Goal: Information Seeking & Learning: Learn about a topic

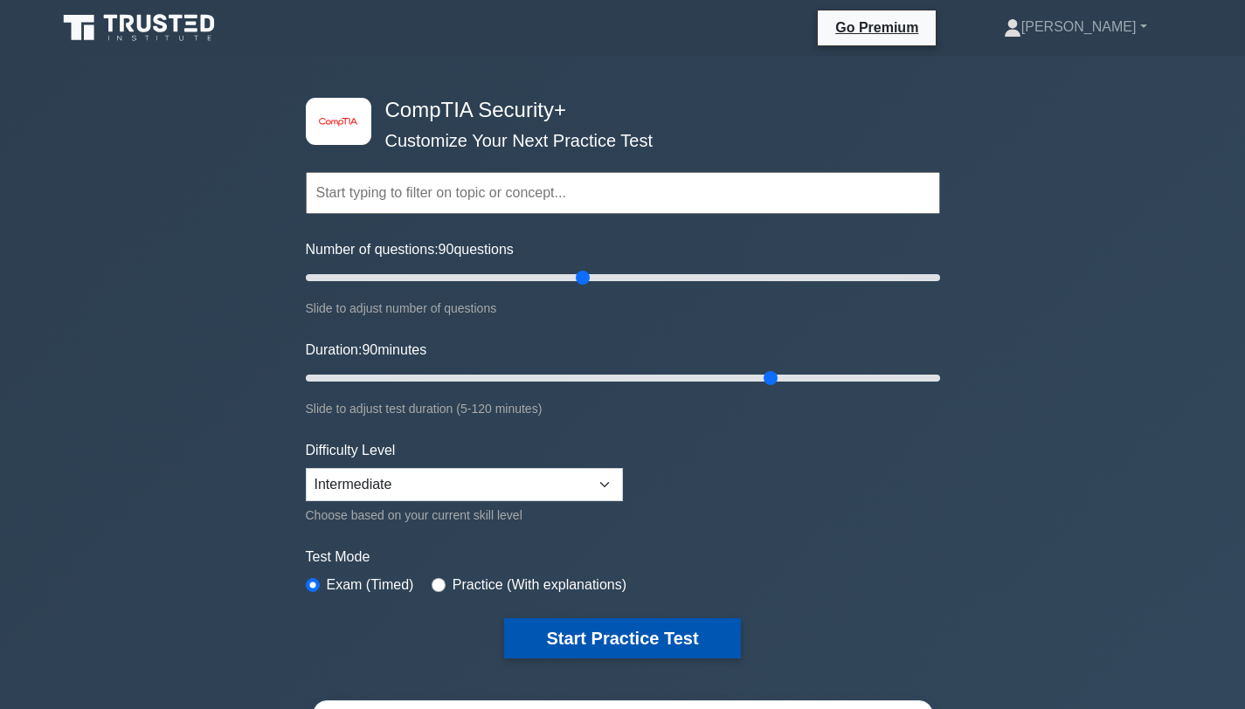
click at [679, 627] on button "Start Practice Test" at bounding box center [622, 638] width 236 height 40
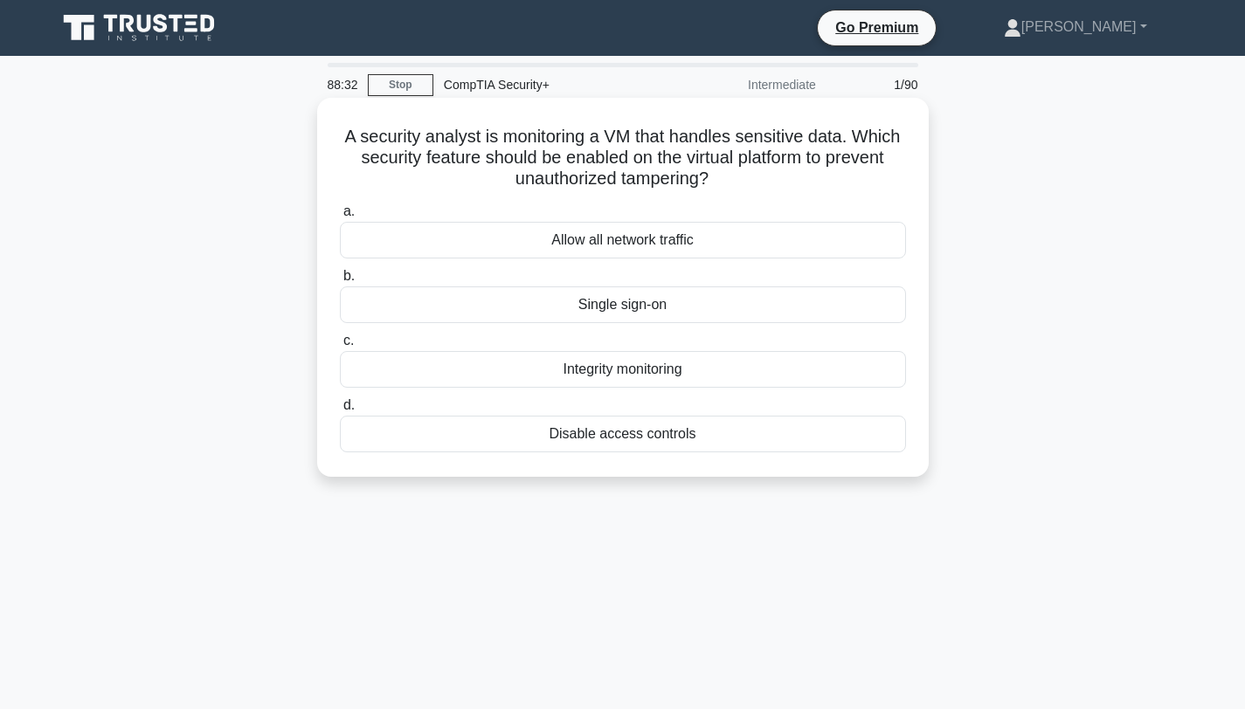
click at [644, 371] on div "Integrity monitoring" at bounding box center [623, 369] width 566 height 37
click at [340, 347] on input "c. Integrity monitoring" at bounding box center [340, 340] width 0 height 11
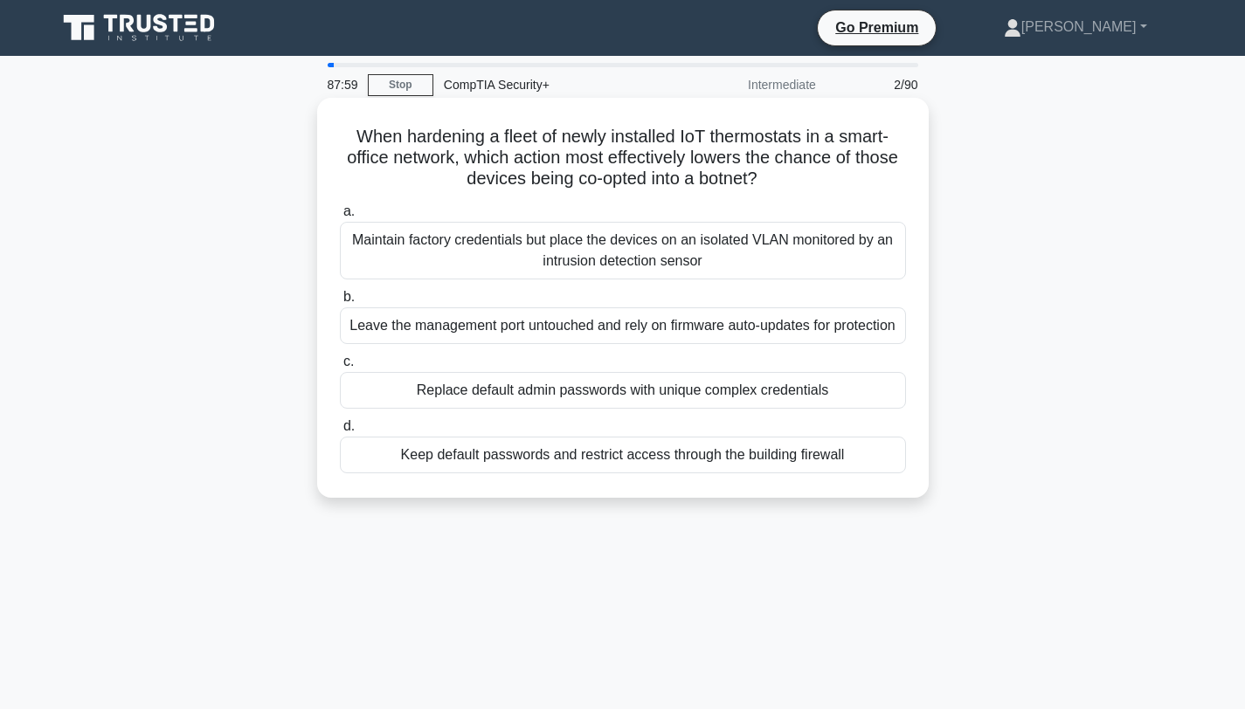
click at [452, 395] on div "Replace default admin passwords with unique complex credentials" at bounding box center [623, 390] width 566 height 37
click at [340, 368] on input "c. Replace default admin passwords with unique complex credentials" at bounding box center [340, 361] width 0 height 11
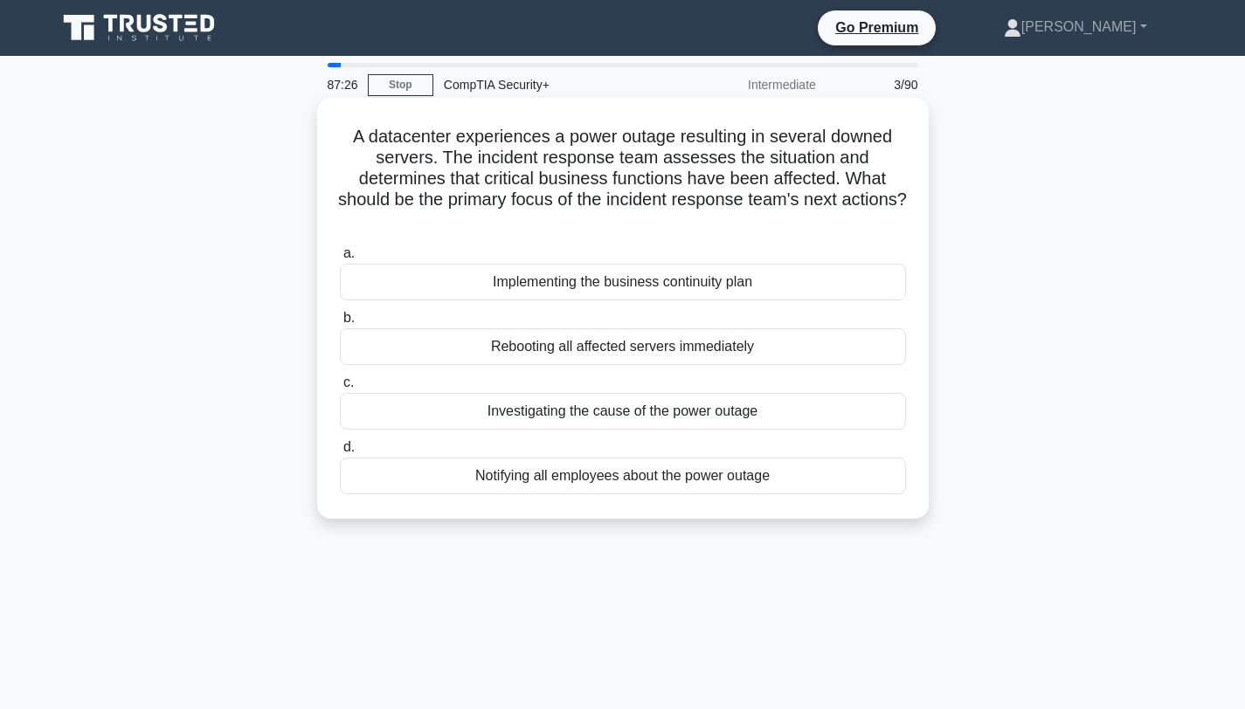
click at [557, 279] on div "Implementing the business continuity plan" at bounding box center [623, 282] width 566 height 37
click at [340, 259] on input "a. Implementing the business continuity plan" at bounding box center [340, 253] width 0 height 11
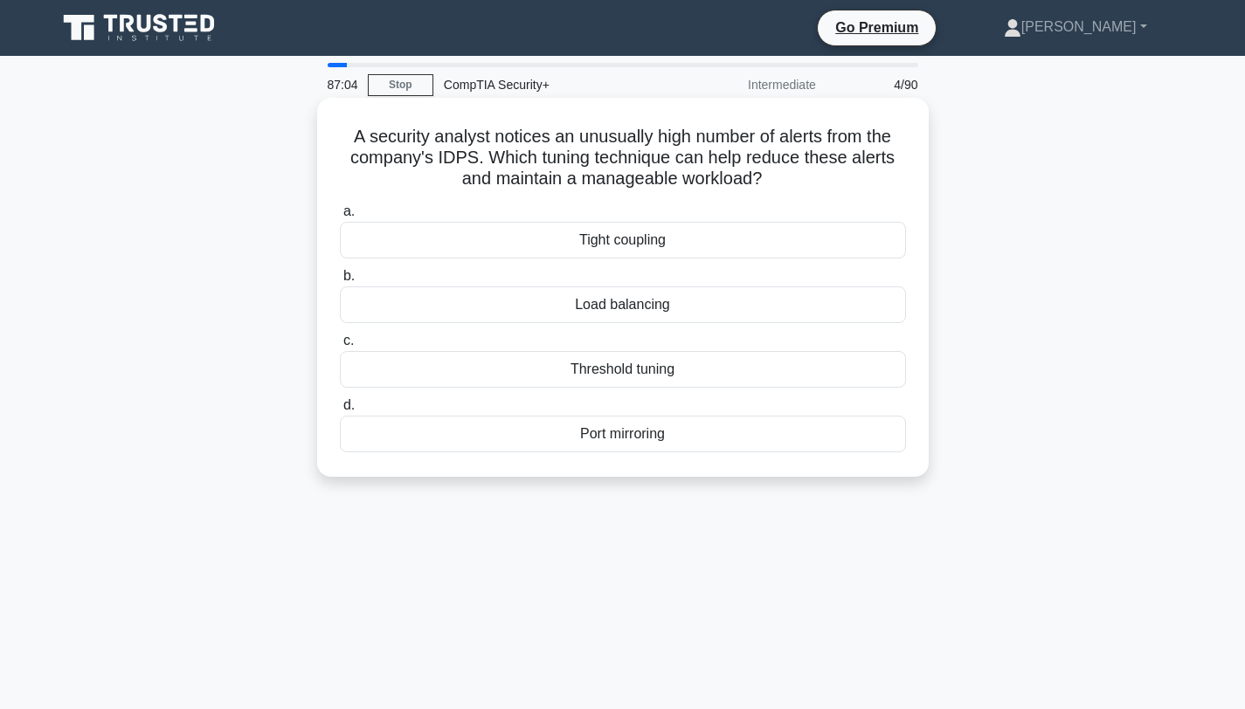
click at [625, 373] on div "Threshold tuning" at bounding box center [623, 369] width 566 height 37
click at [340, 347] on input "c. Threshold tuning" at bounding box center [340, 340] width 0 height 11
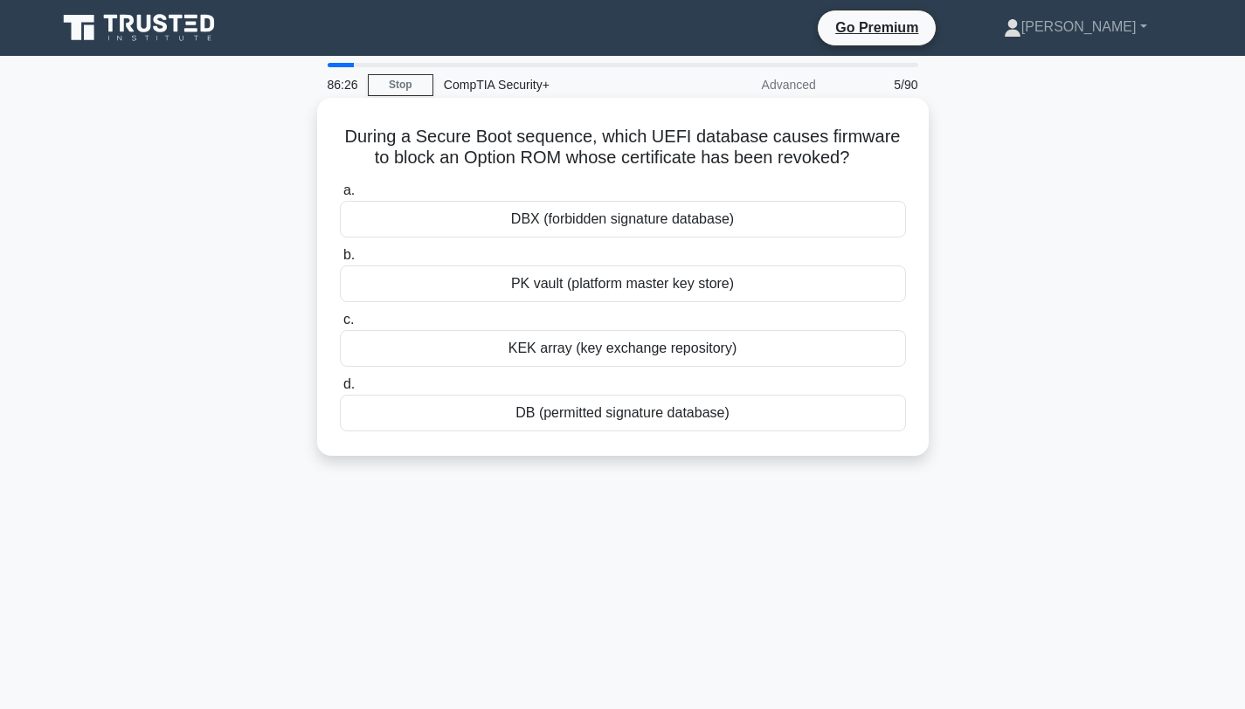
click at [614, 223] on div "DBX (forbidden signature database)" at bounding box center [623, 219] width 566 height 37
click at [340, 197] on input "a. DBX (forbidden signature database)" at bounding box center [340, 190] width 0 height 11
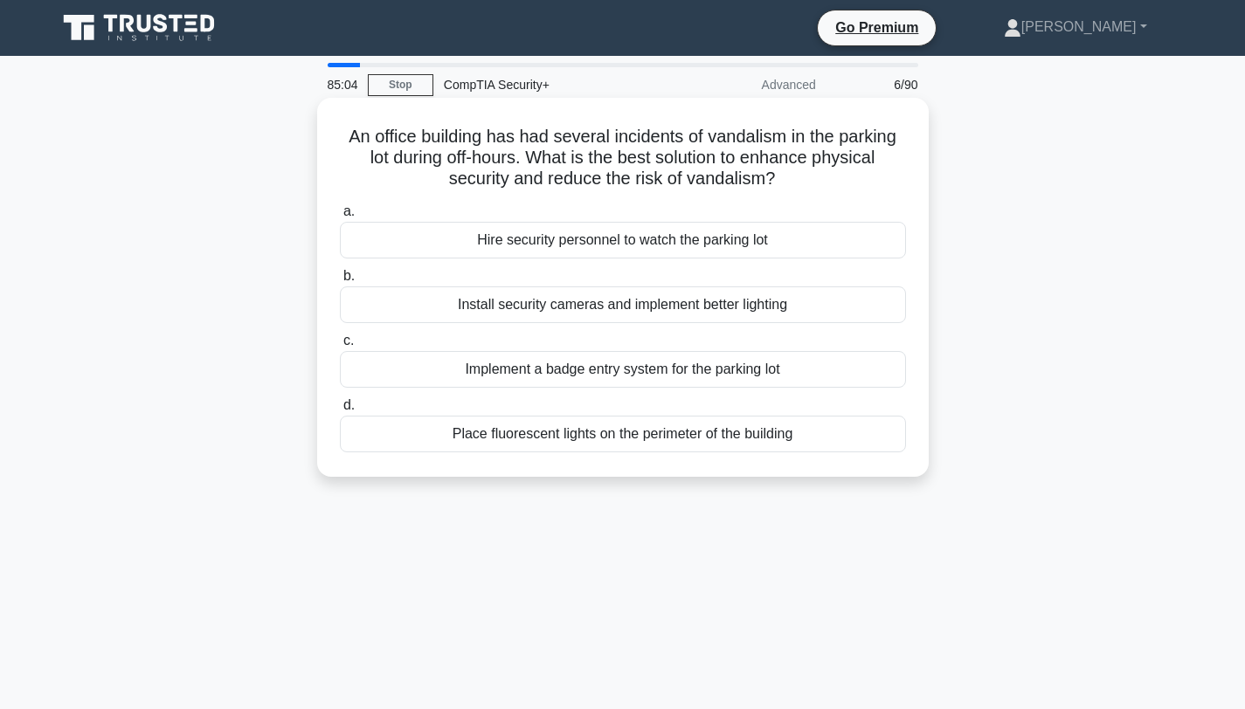
click at [608, 308] on div "Install security cameras and implement better lighting" at bounding box center [623, 305] width 566 height 37
click at [340, 282] on input "b. Install security cameras and implement better lighting" at bounding box center [340, 276] width 0 height 11
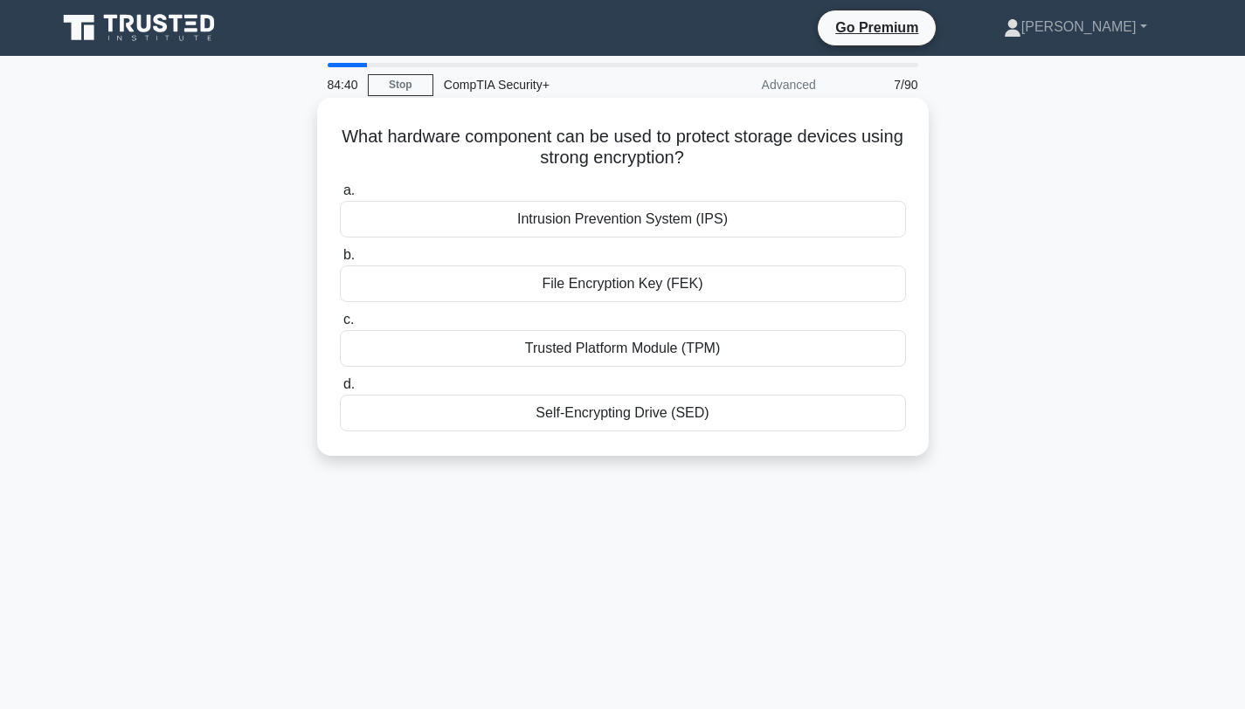
click at [597, 350] on div "Trusted Platform Module (TPM)" at bounding box center [623, 348] width 566 height 37
click at [340, 326] on input "c. Trusted Platform Module (TPM)" at bounding box center [340, 319] width 0 height 11
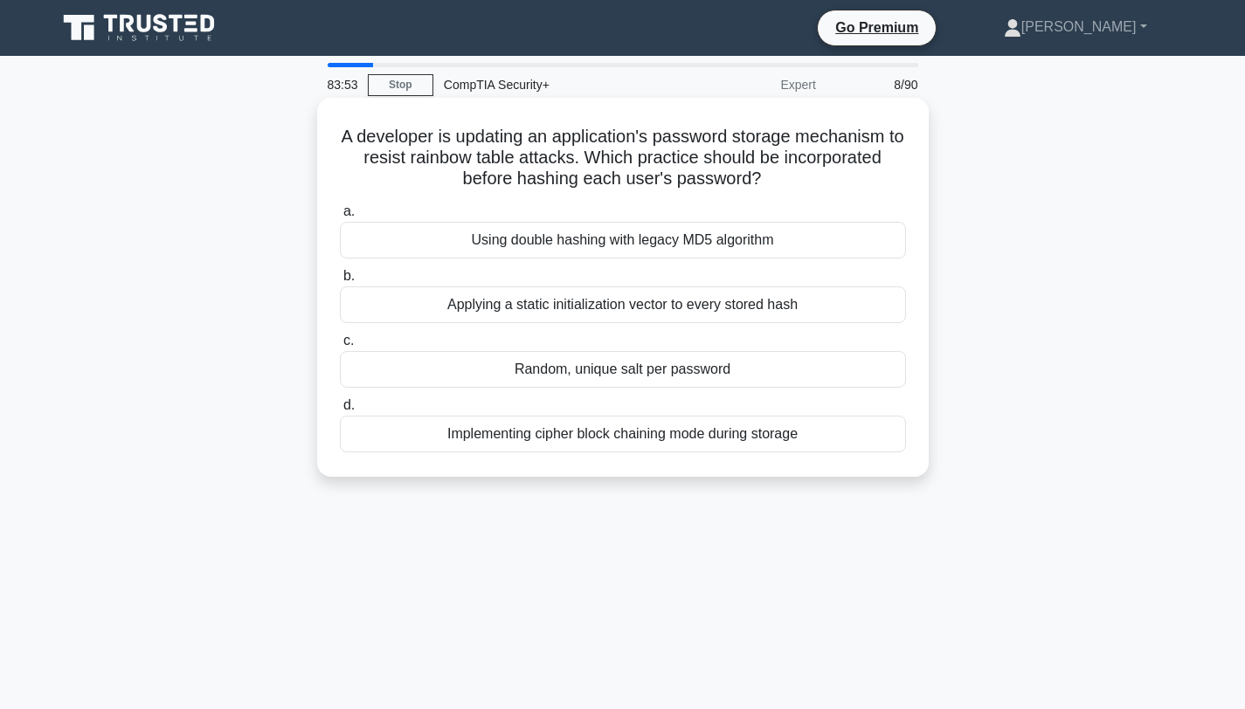
click at [604, 374] on div "Random, unique salt per password" at bounding box center [623, 369] width 566 height 37
click at [340, 347] on input "c. Random, unique salt per password" at bounding box center [340, 340] width 0 height 11
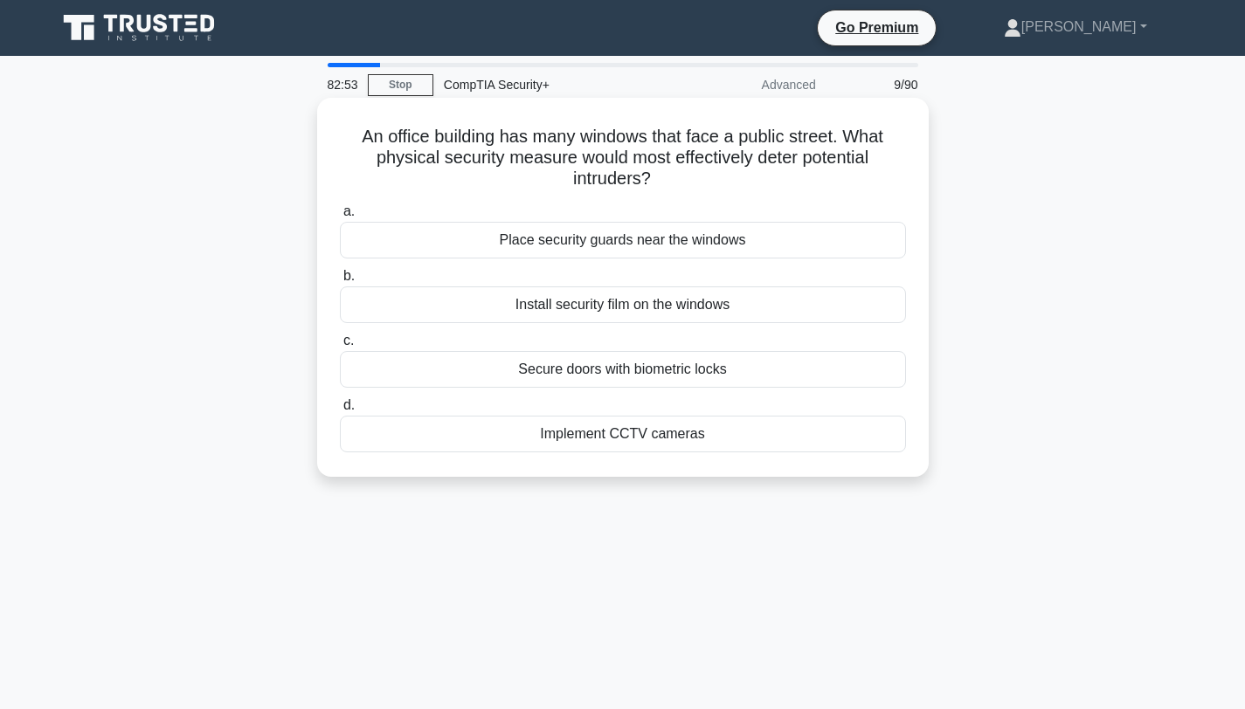
click at [561, 245] on div "Place security guards near the windows" at bounding box center [623, 240] width 566 height 37
click at [340, 217] on input "a. Place security guards near the windows" at bounding box center [340, 211] width 0 height 11
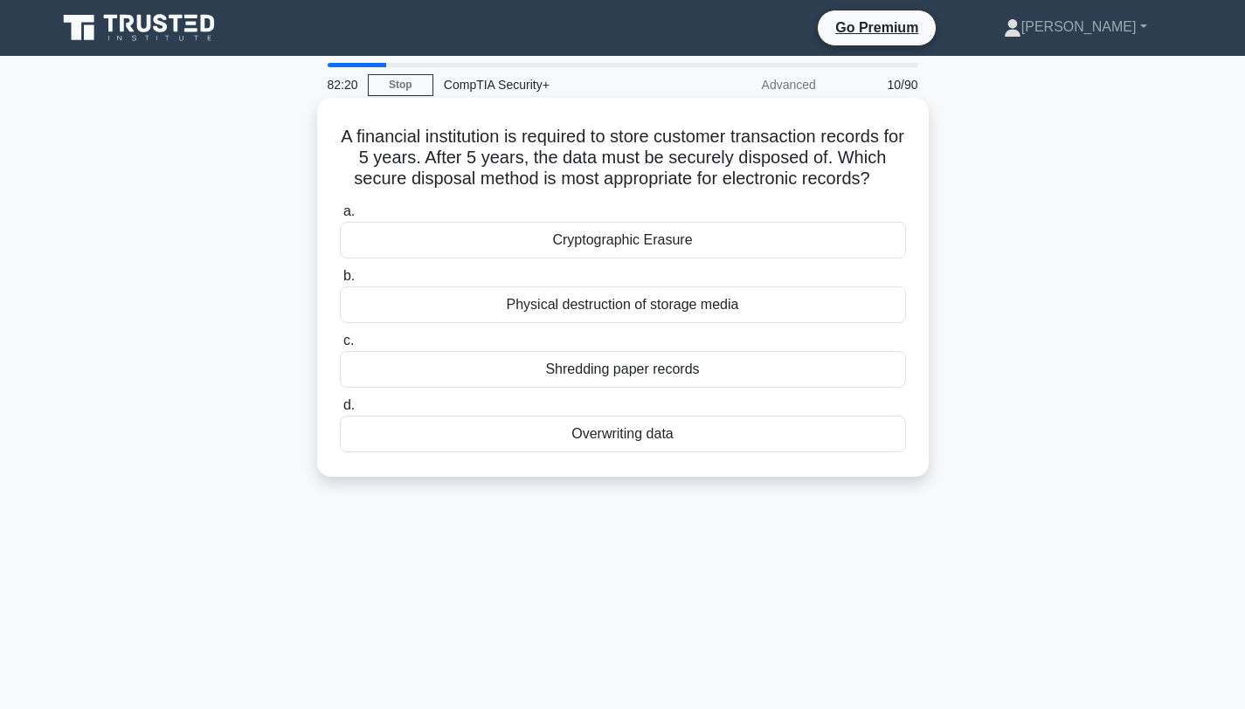
click at [597, 432] on div "Overwriting data" at bounding box center [623, 434] width 566 height 37
click at [340, 411] on input "d. Overwriting data" at bounding box center [340, 405] width 0 height 11
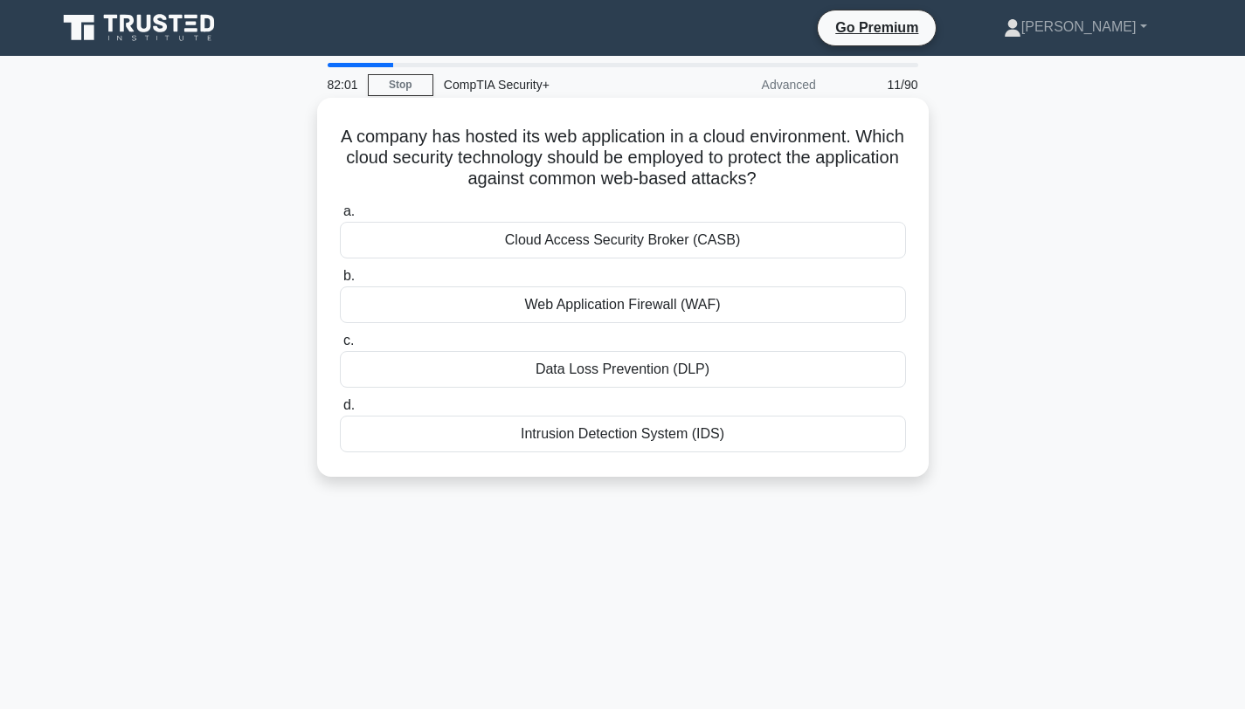
click at [578, 307] on div "Web Application Firewall (WAF)" at bounding box center [623, 305] width 566 height 37
click at [340, 282] on input "b. Web Application Firewall (WAF)" at bounding box center [340, 276] width 0 height 11
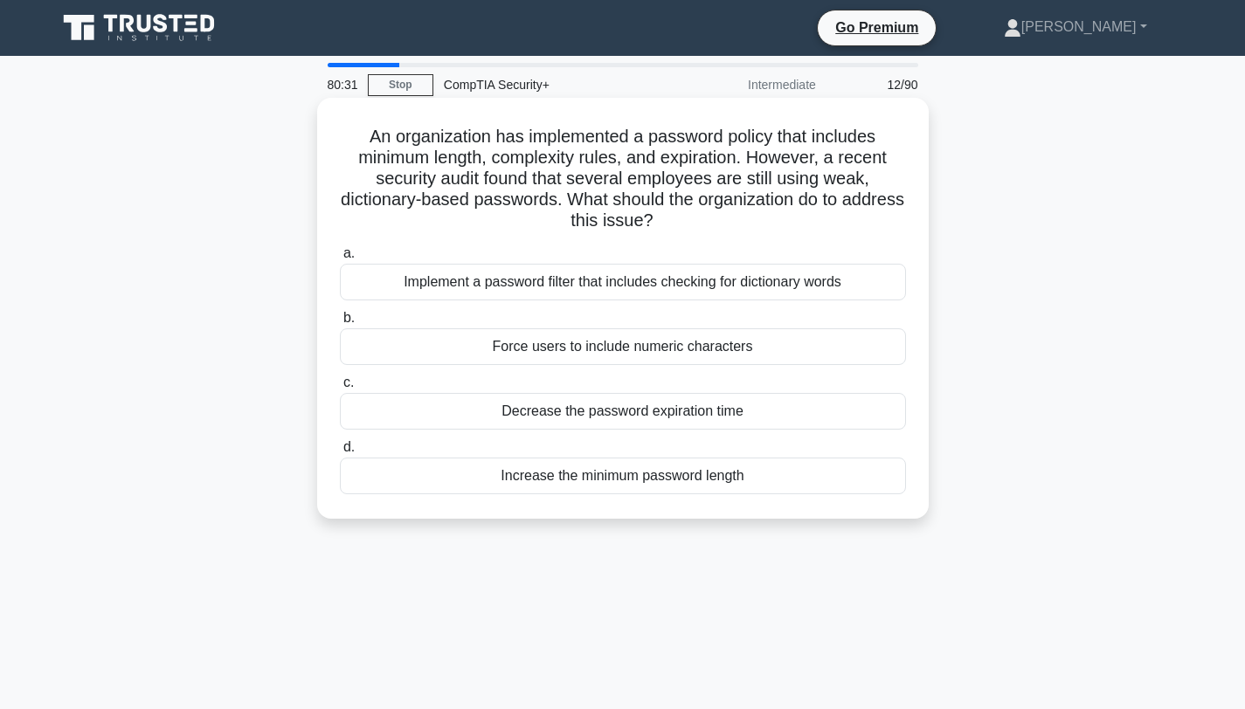
click at [593, 286] on div "Implement a password filter that includes checking for dictionary words" at bounding box center [623, 282] width 566 height 37
click at [340, 259] on input "a. Implement a password filter that includes checking for dictionary words" at bounding box center [340, 253] width 0 height 11
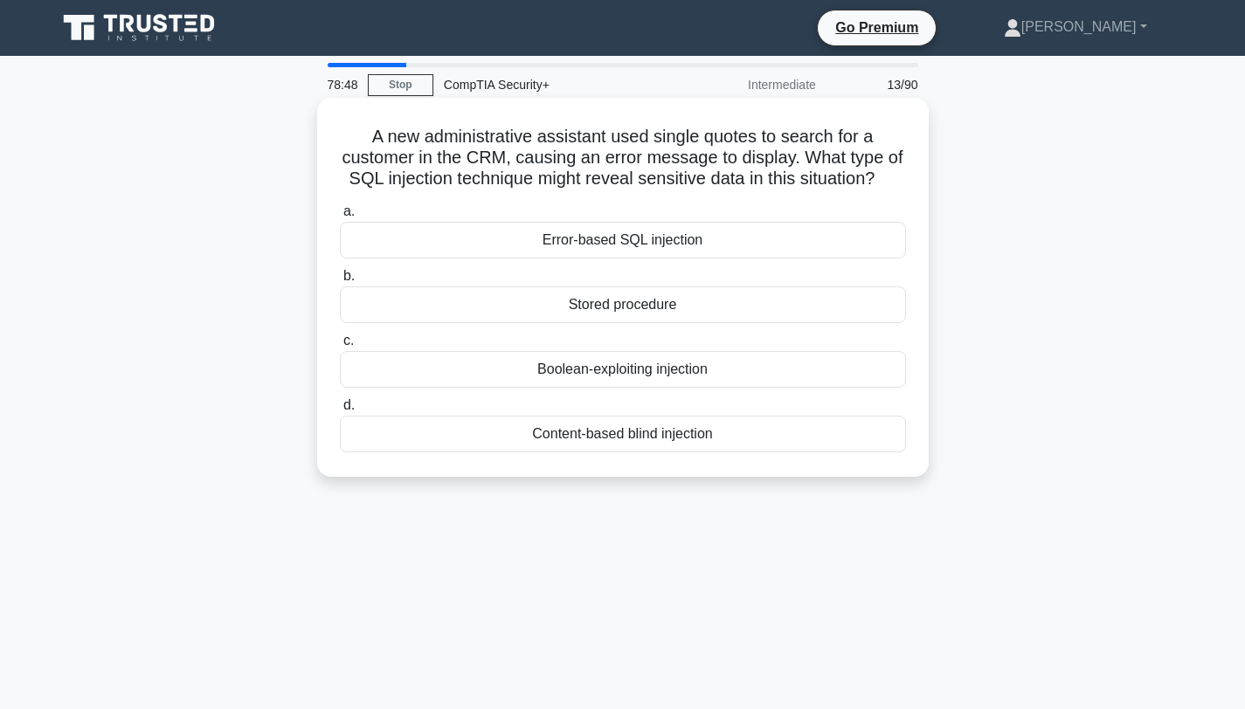
click at [597, 438] on div "Content-based blind injection" at bounding box center [623, 434] width 566 height 37
click at [340, 411] on input "d. Content-based blind injection" at bounding box center [340, 405] width 0 height 11
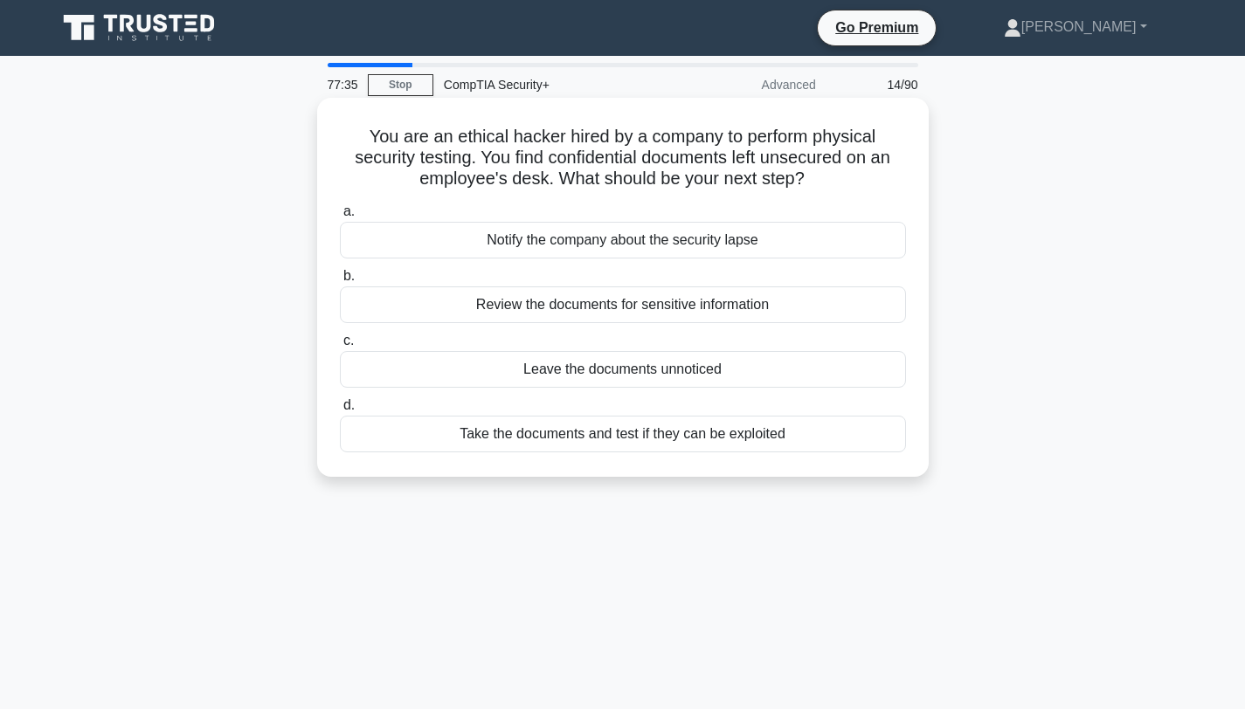
click at [597, 440] on div "Take the documents and test if they can be exploited" at bounding box center [623, 434] width 566 height 37
click at [340, 411] on input "d. Take the documents and test if they can be exploited" at bounding box center [340, 405] width 0 height 11
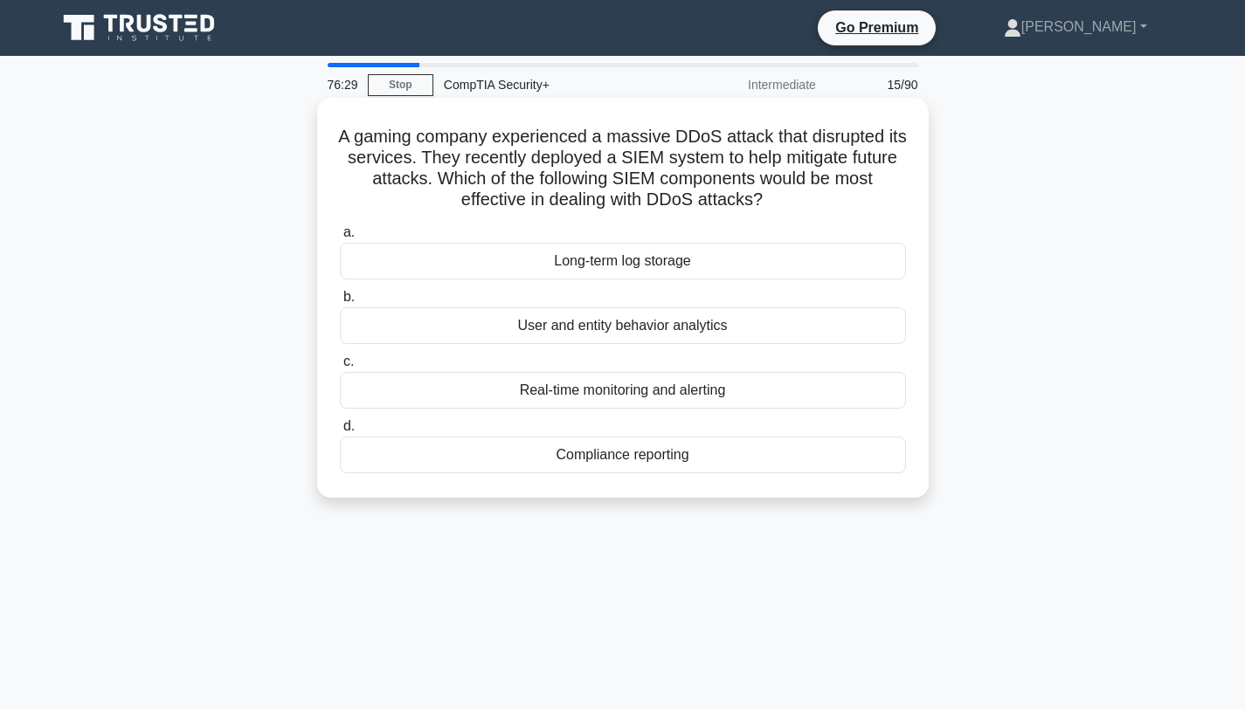
click at [572, 394] on div "Real-time monitoring and alerting" at bounding box center [623, 390] width 566 height 37
click at [340, 368] on input "c. Real-time monitoring and alerting" at bounding box center [340, 361] width 0 height 11
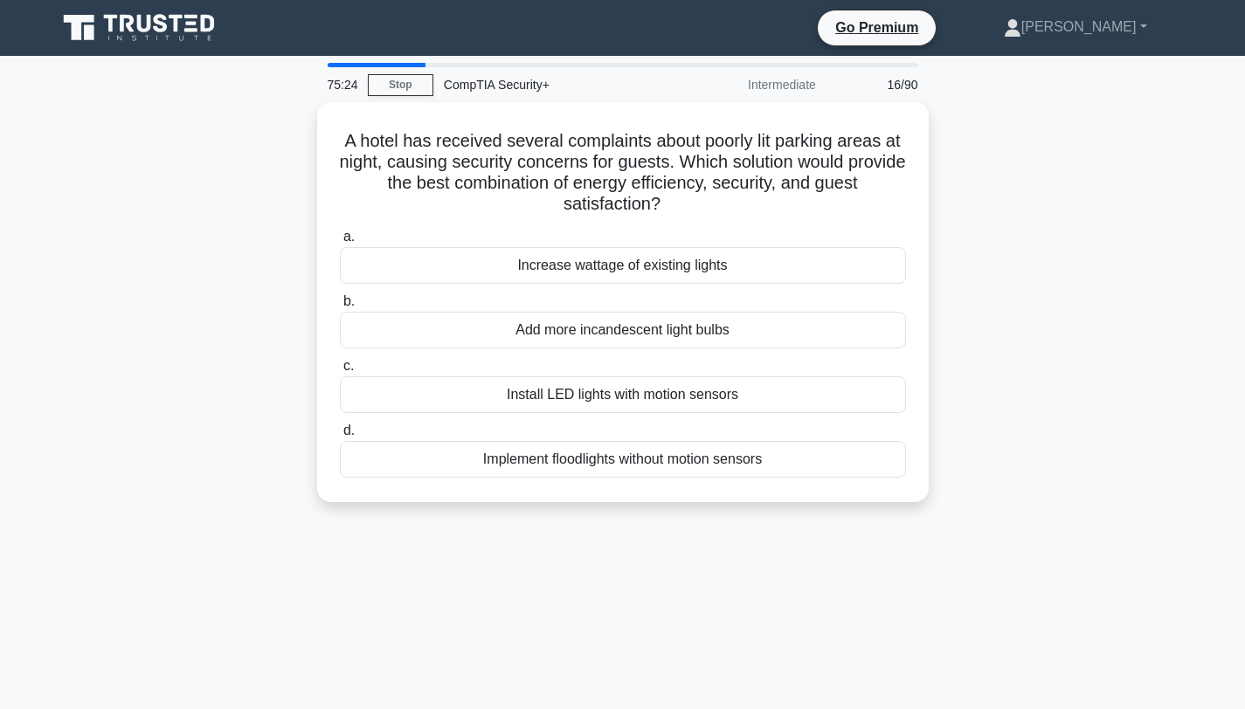
click at [572, 394] on div "Install LED lights with motion sensors" at bounding box center [623, 394] width 566 height 37
click at [340, 372] on input "c. Install LED lights with motion sensors" at bounding box center [340, 366] width 0 height 11
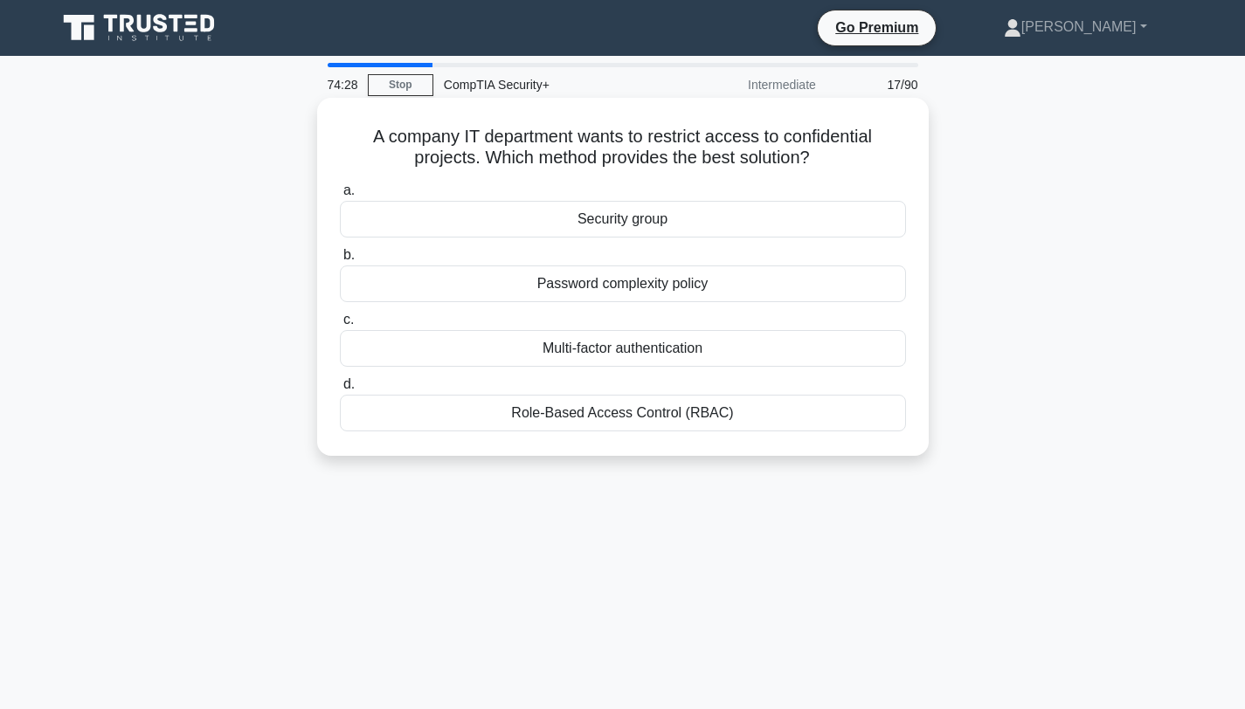
click at [572, 411] on div "Role-Based Access Control (RBAC)" at bounding box center [623, 413] width 566 height 37
click at [340, 390] on input "d. Role-Based Access Control (RBAC)" at bounding box center [340, 384] width 0 height 11
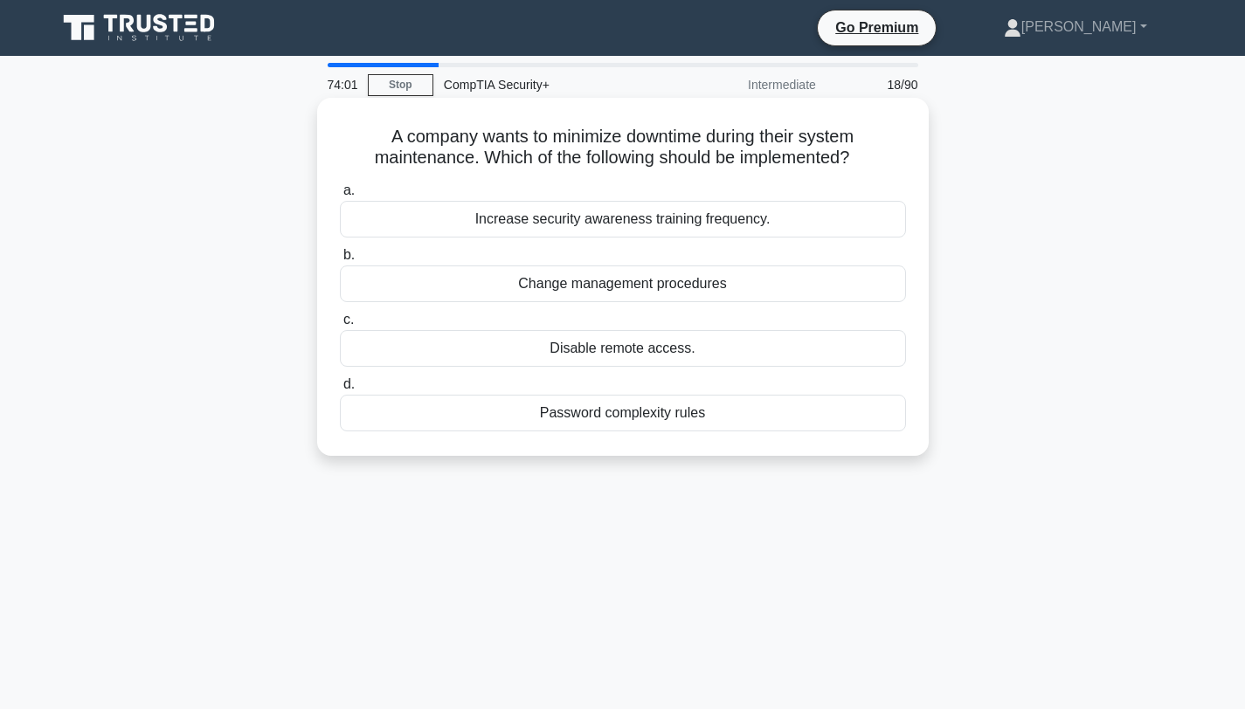
click at [604, 283] on div "Change management procedures" at bounding box center [623, 284] width 566 height 37
click at [340, 261] on input "b. Change management procedures" at bounding box center [340, 255] width 0 height 11
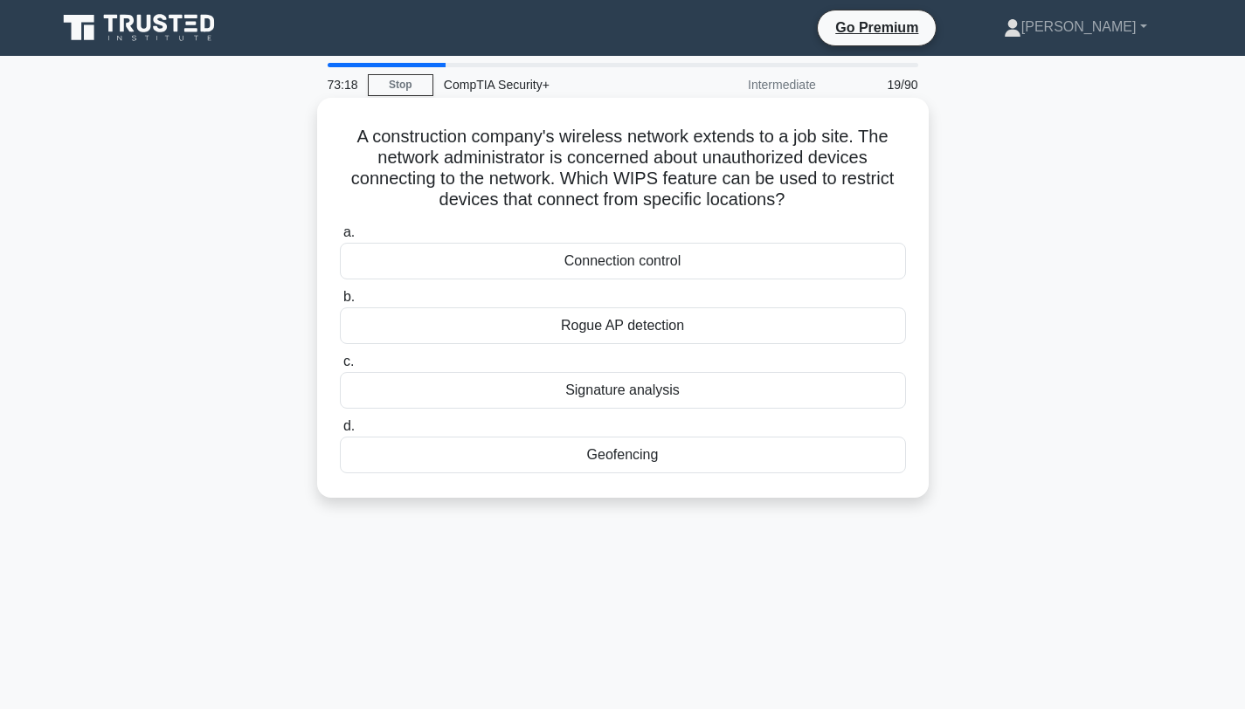
click at [602, 264] on div "Connection control" at bounding box center [623, 261] width 566 height 37
click at [340, 238] on input "a. Connection control" at bounding box center [340, 232] width 0 height 11
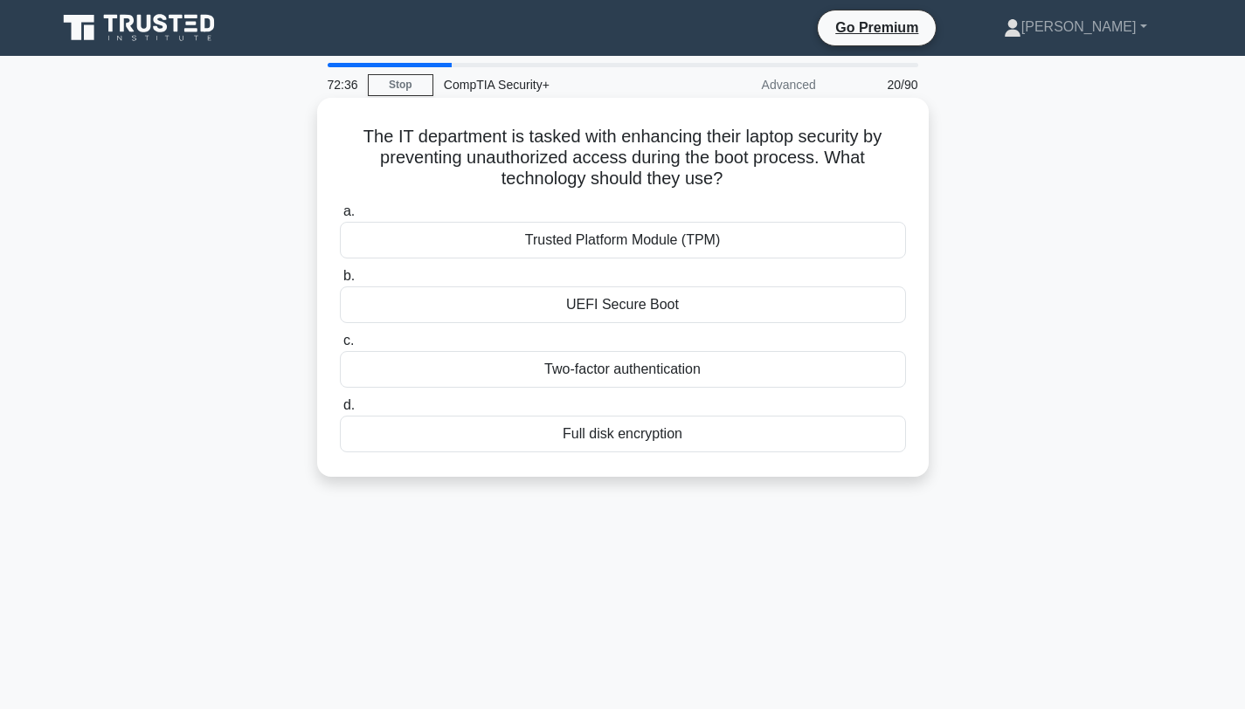
click at [618, 308] on div "UEFI Secure Boot" at bounding box center [623, 305] width 566 height 37
click at [340, 282] on input "b. UEFI Secure Boot" at bounding box center [340, 276] width 0 height 11
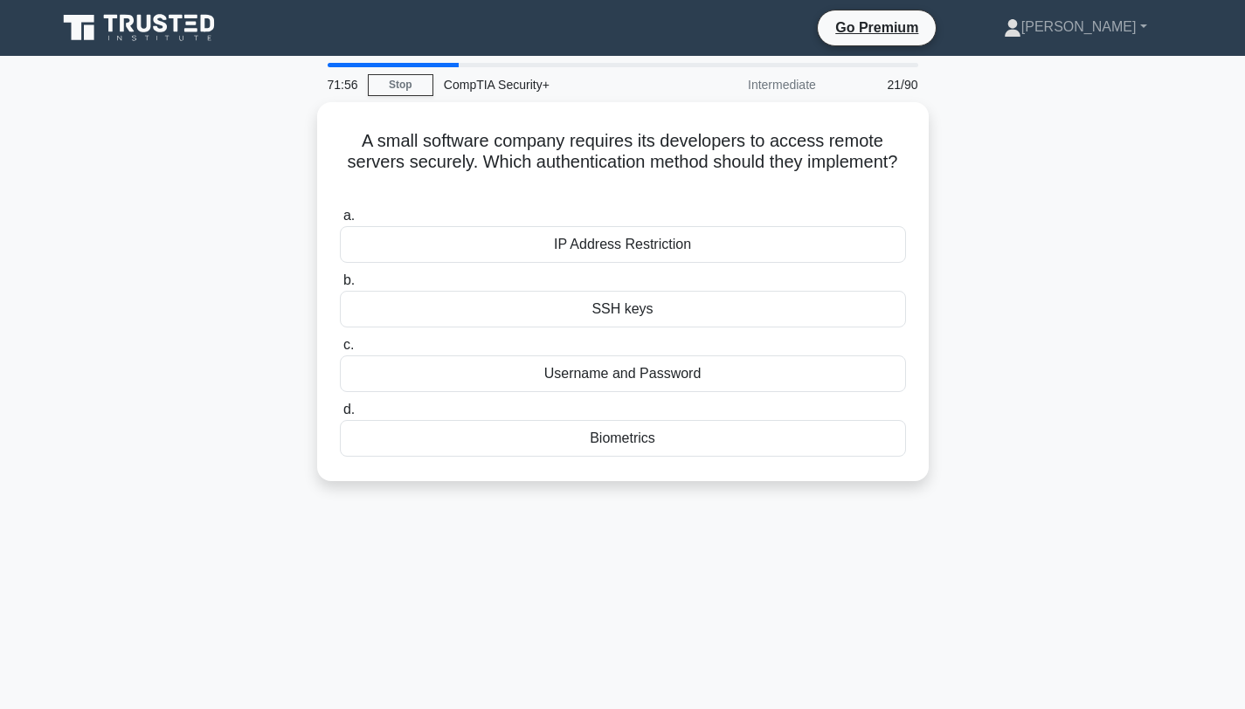
click at [618, 308] on div "SSH keys" at bounding box center [623, 309] width 566 height 37
click at [340, 287] on input "b. SSH keys" at bounding box center [340, 280] width 0 height 11
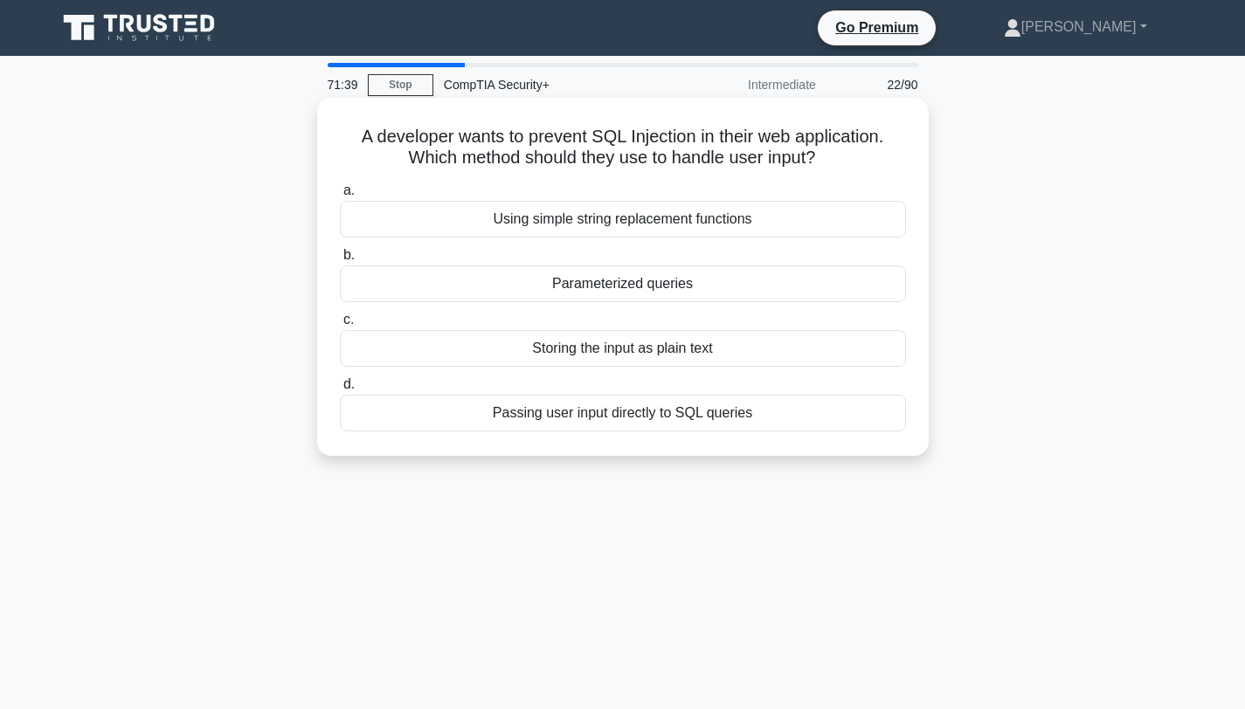
click at [616, 287] on div "Parameterized queries" at bounding box center [623, 284] width 566 height 37
click at [340, 261] on input "b. Parameterized queries" at bounding box center [340, 255] width 0 height 11
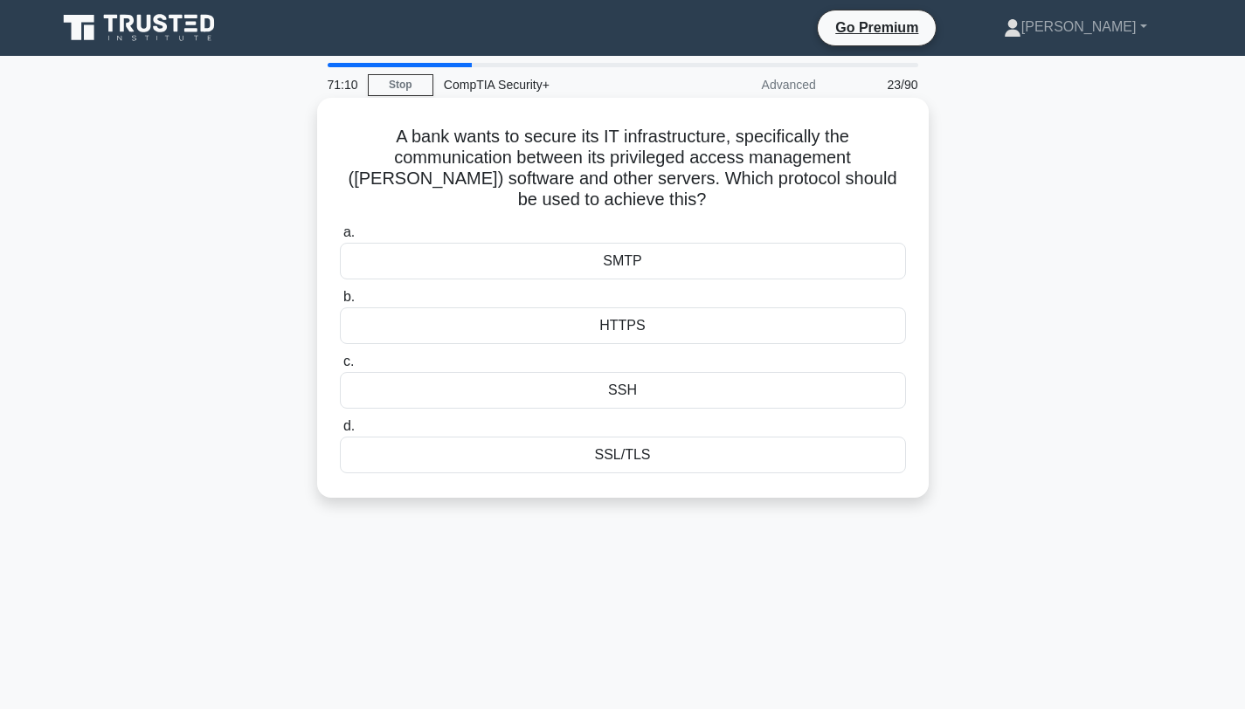
click at [620, 459] on div "SSL/TLS" at bounding box center [623, 455] width 566 height 37
click at [340, 432] on input "d. SSL/TLS" at bounding box center [340, 426] width 0 height 11
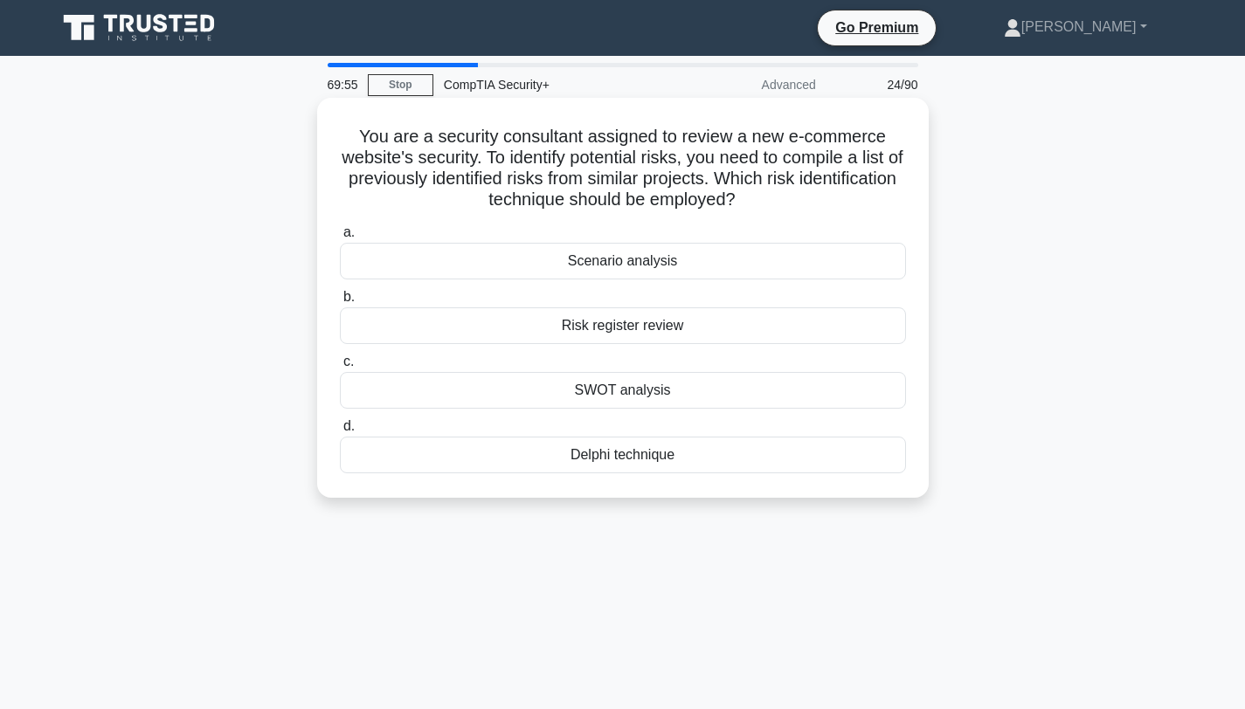
click at [594, 328] on div "Risk register review" at bounding box center [623, 325] width 566 height 37
click at [340, 303] on input "b. Risk register review" at bounding box center [340, 297] width 0 height 11
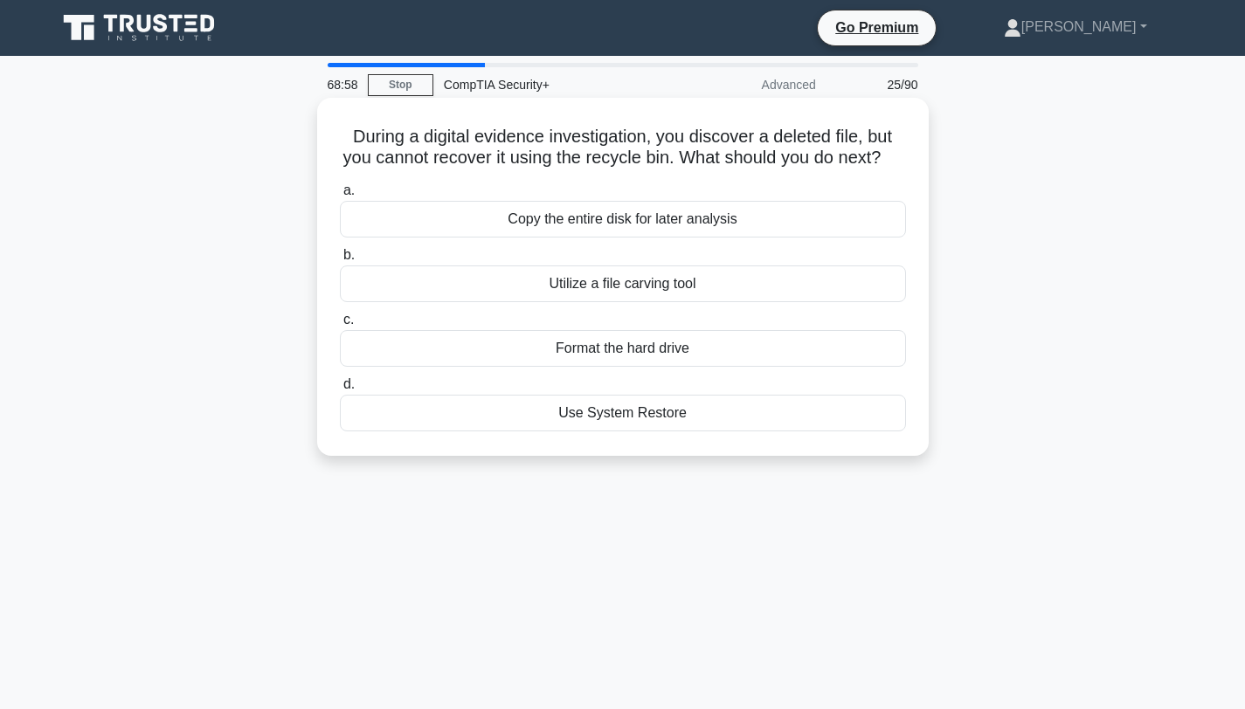
click at [611, 215] on div "Copy the entire disk for later analysis" at bounding box center [623, 219] width 566 height 37
click at [340, 197] on input "a. Copy the entire disk for later analysis" at bounding box center [340, 190] width 0 height 11
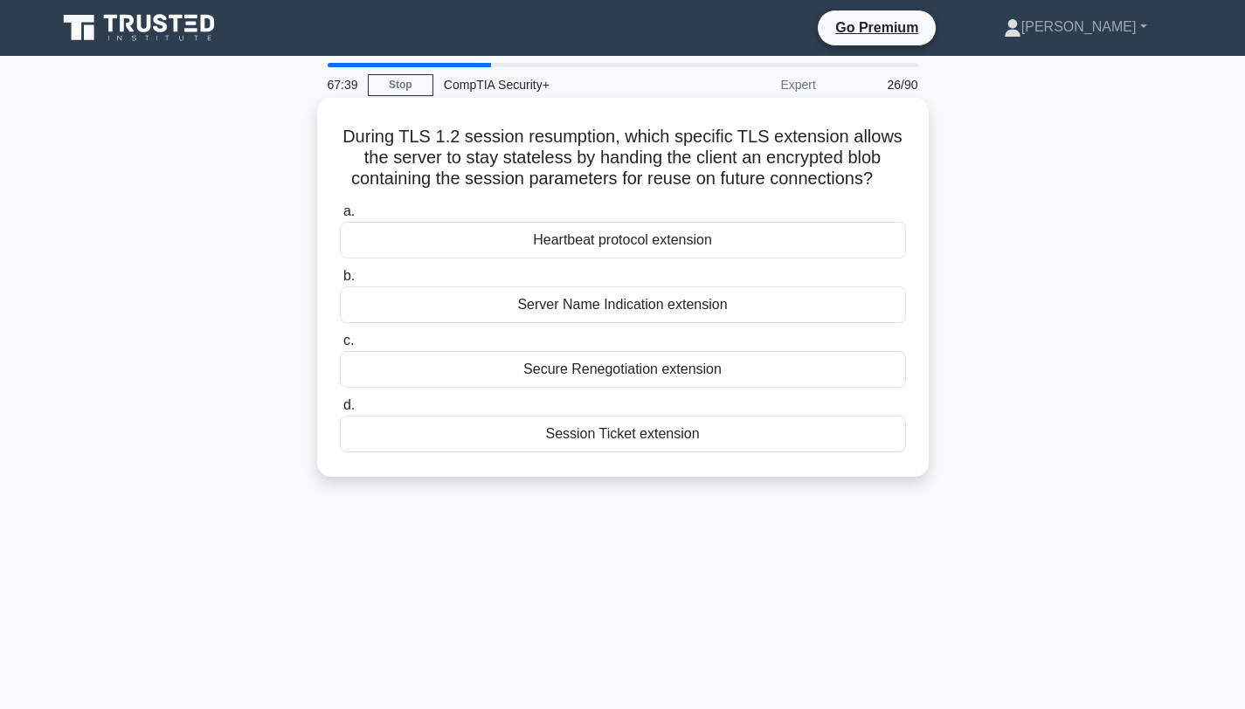
click at [603, 374] on div "Secure Renegotiation extension" at bounding box center [623, 369] width 566 height 37
click at [340, 347] on input "c. Secure Renegotiation extension" at bounding box center [340, 340] width 0 height 11
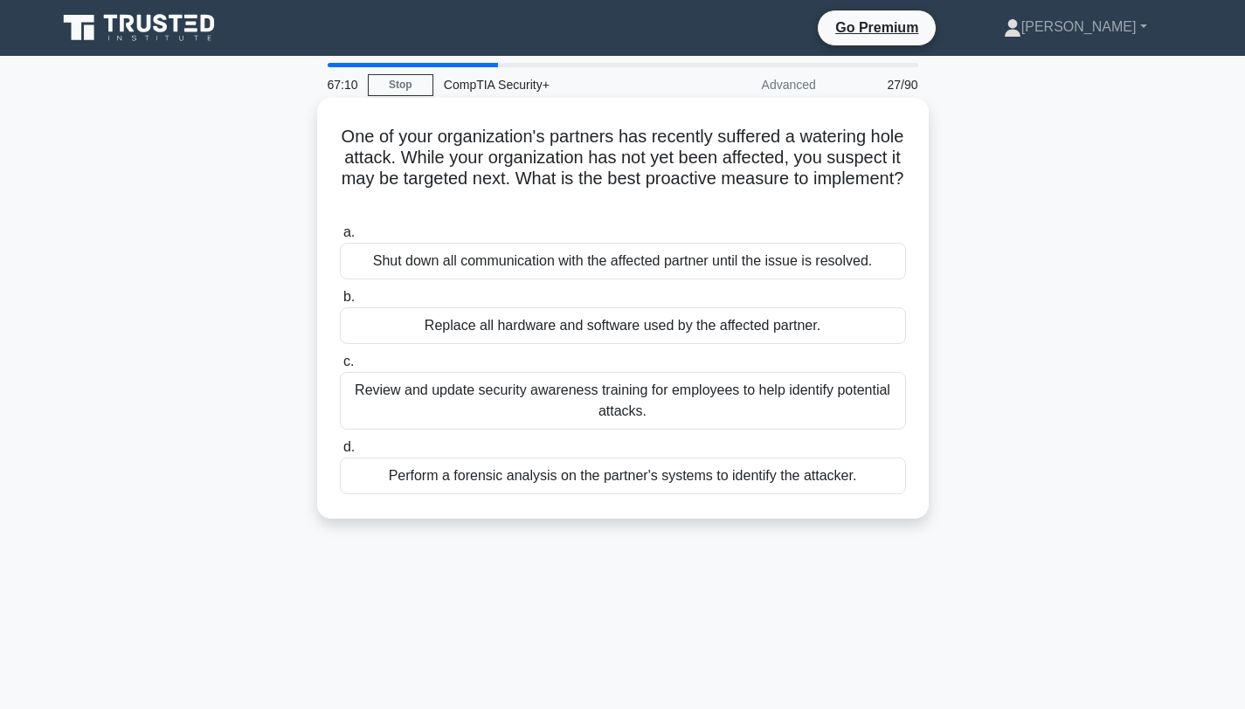
click at [597, 397] on div "Review and update security awareness training for employees to help identify po…" at bounding box center [623, 401] width 566 height 58
click at [340, 368] on input "c. Review and update security awareness training for employees to help identify…" at bounding box center [340, 361] width 0 height 11
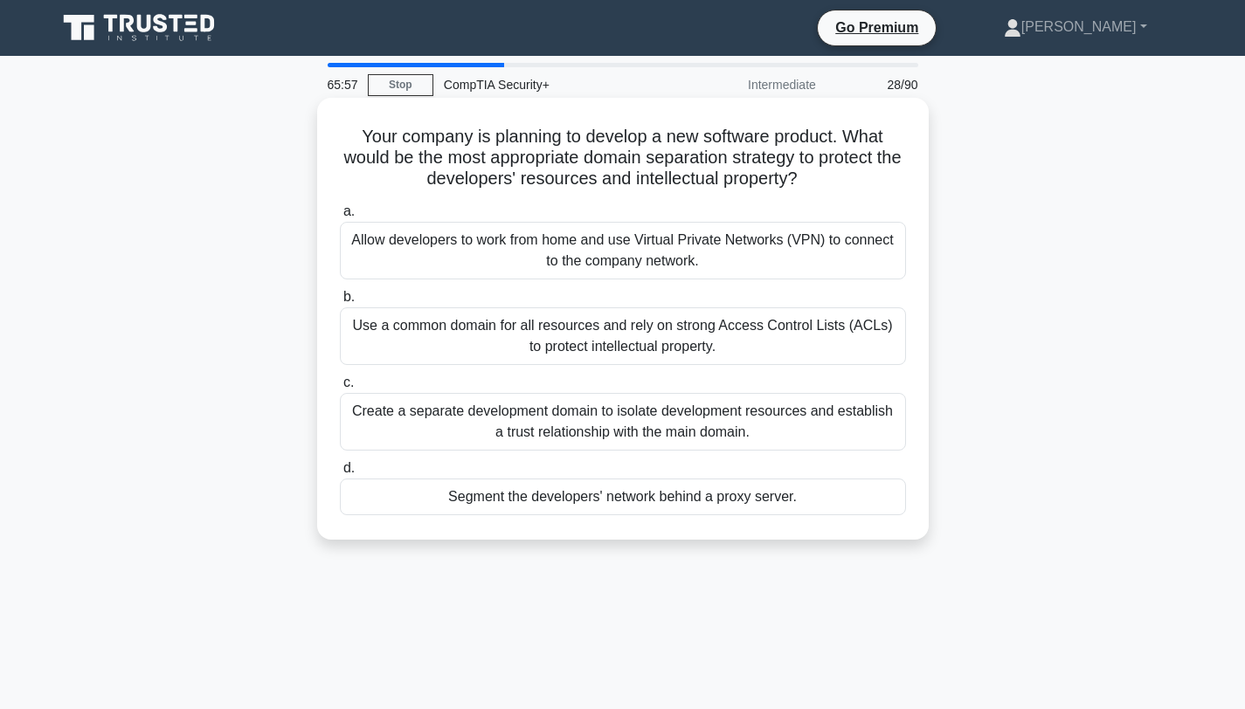
click at [423, 432] on div "Create a separate development domain to isolate development resources and estab…" at bounding box center [623, 422] width 566 height 58
click at [340, 389] on input "c. Create a separate development domain to isolate development resources and es…" at bounding box center [340, 382] width 0 height 11
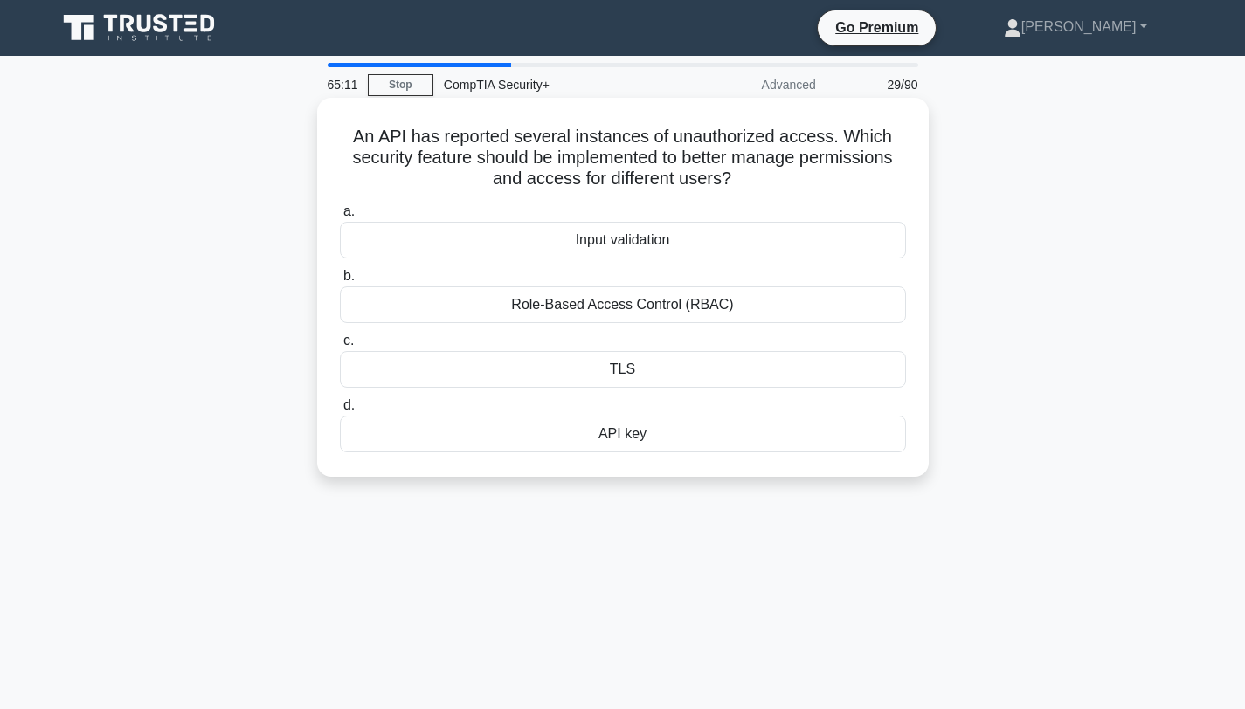
click at [570, 306] on div "Role-Based Access Control (RBAC)" at bounding box center [623, 305] width 566 height 37
click at [340, 282] on input "b. Role-Based Access Control (RBAC)" at bounding box center [340, 276] width 0 height 11
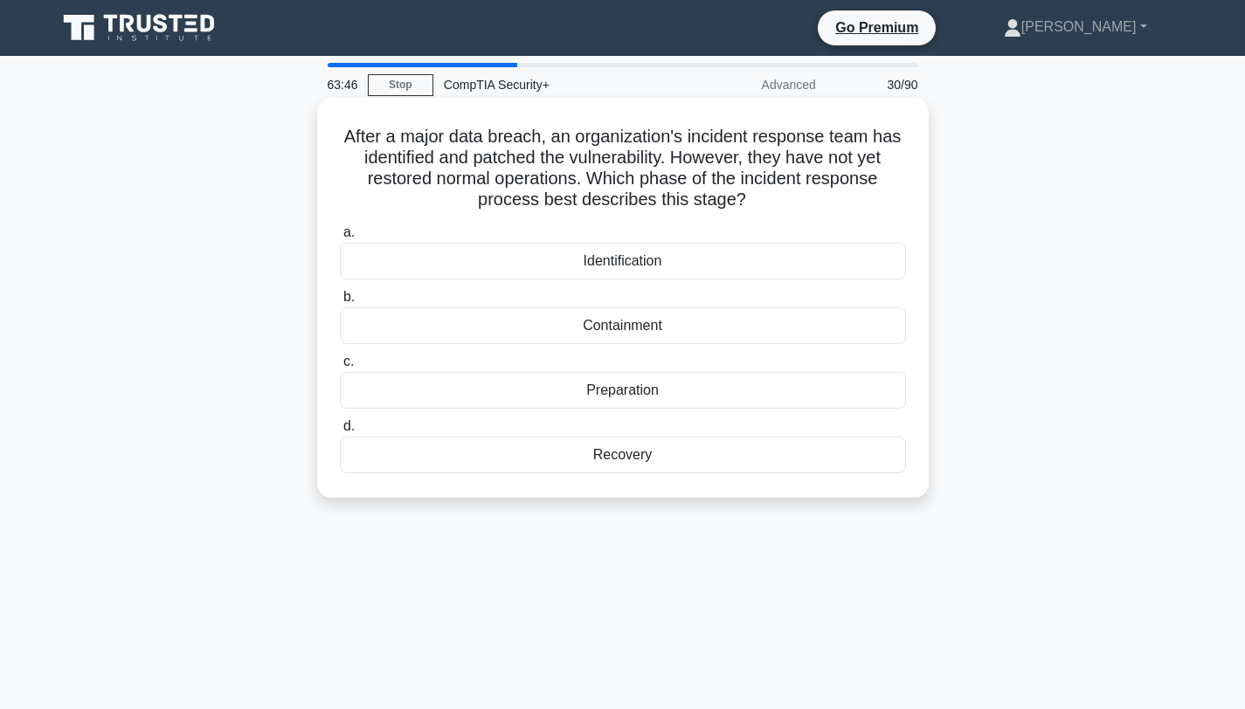
click at [620, 453] on div "Recovery" at bounding box center [623, 455] width 566 height 37
click at [340, 432] on input "d. Recovery" at bounding box center [340, 426] width 0 height 11
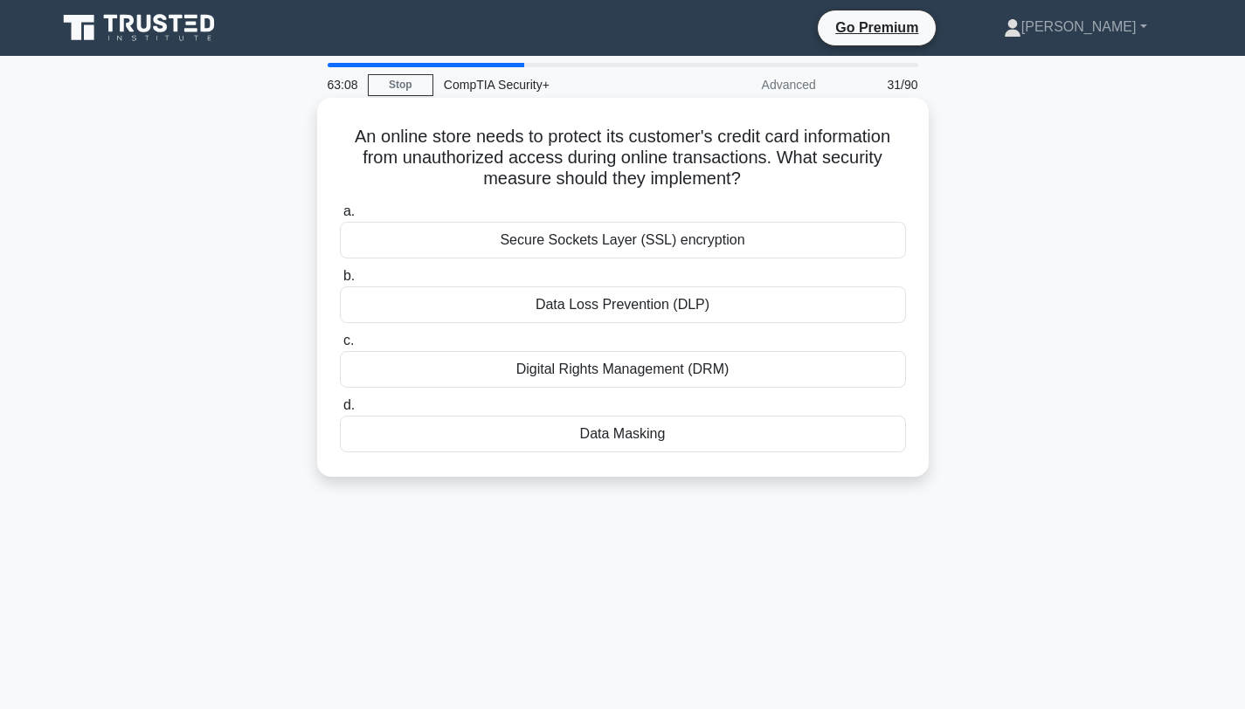
click at [593, 302] on div "Data Loss Prevention (DLP)" at bounding box center [623, 305] width 566 height 37
click at [340, 282] on input "b. Data Loss Prevention (DLP)" at bounding box center [340, 276] width 0 height 11
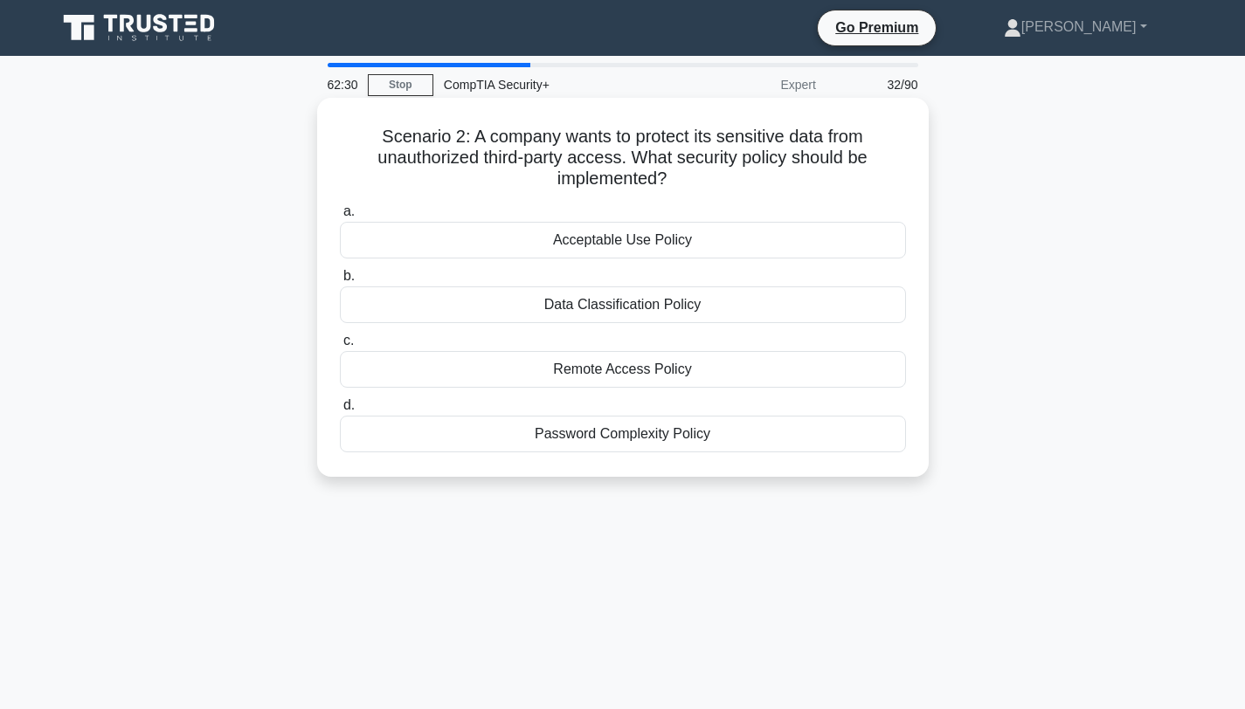
click at [621, 240] on div "Acceptable Use Policy" at bounding box center [623, 240] width 566 height 37
click at [340, 217] on input "a. Acceptable Use Policy" at bounding box center [340, 211] width 0 height 11
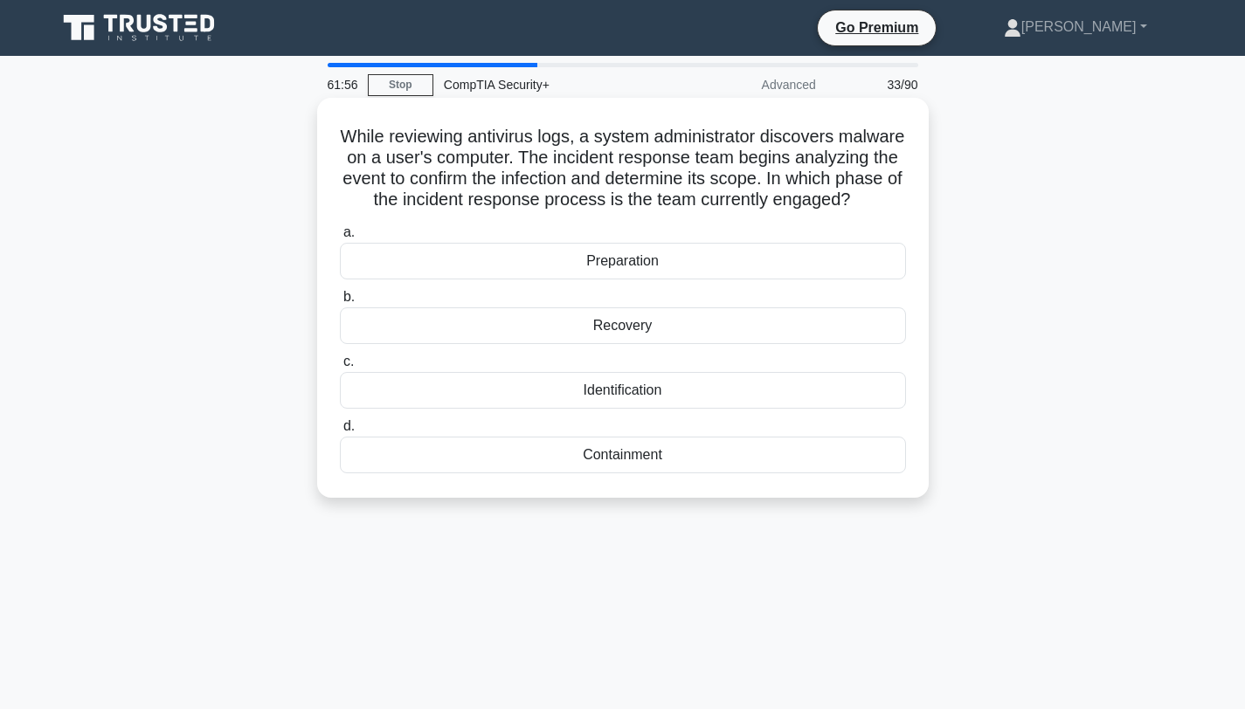
click at [601, 387] on div "Identification" at bounding box center [623, 390] width 566 height 37
click at [340, 368] on input "c. Identification" at bounding box center [340, 361] width 0 height 11
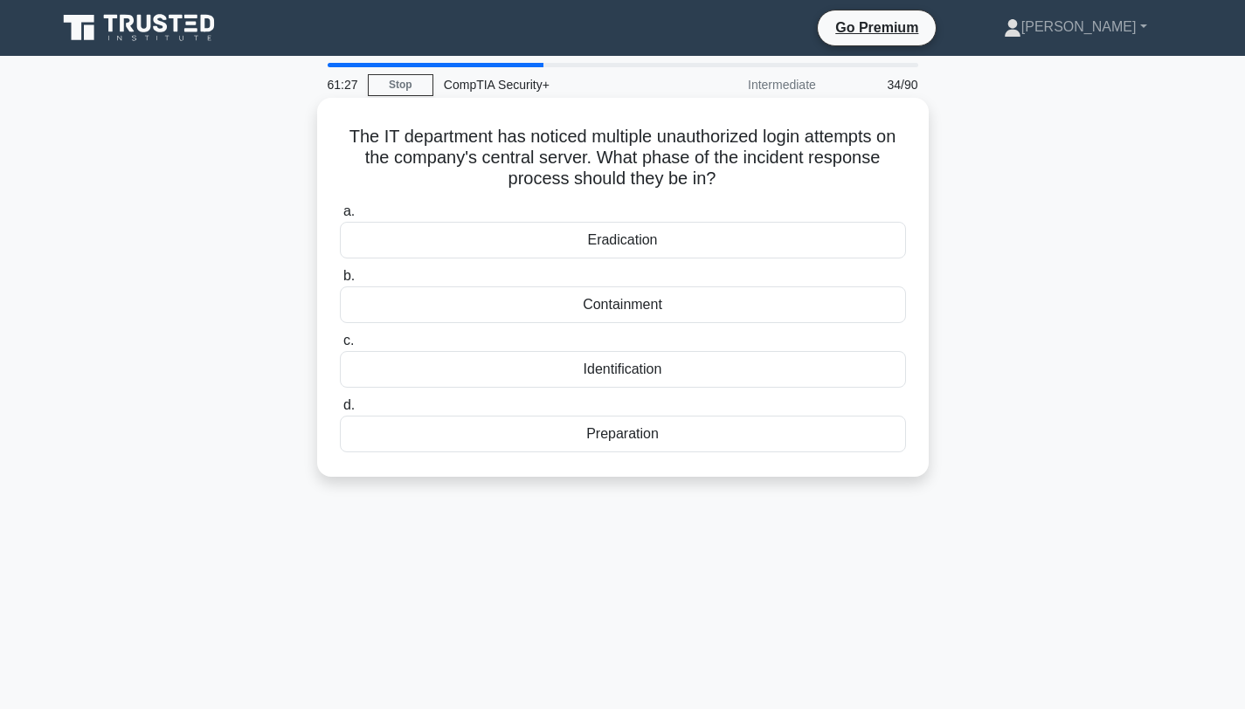
click at [611, 373] on div "Identification" at bounding box center [623, 369] width 566 height 37
click at [340, 347] on input "c. Identification" at bounding box center [340, 340] width 0 height 11
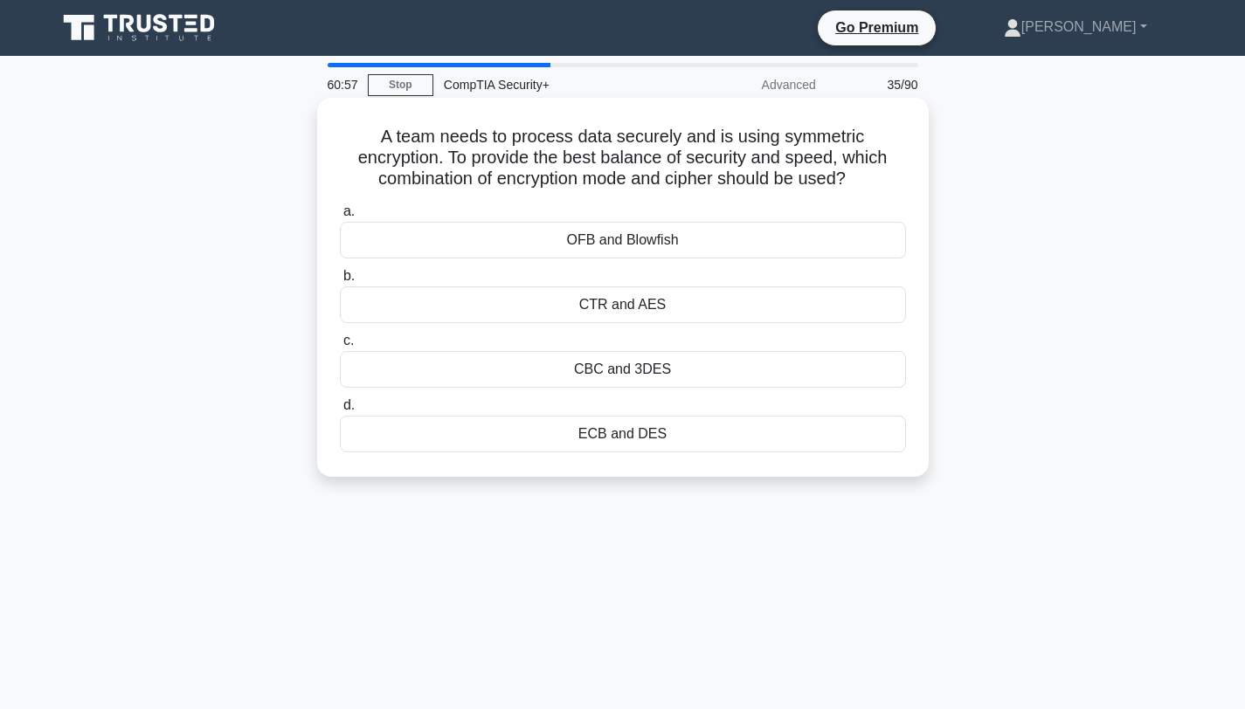
click at [619, 310] on div "CTR and AES" at bounding box center [623, 305] width 566 height 37
click at [340, 282] on input "b. CTR and AES" at bounding box center [340, 276] width 0 height 11
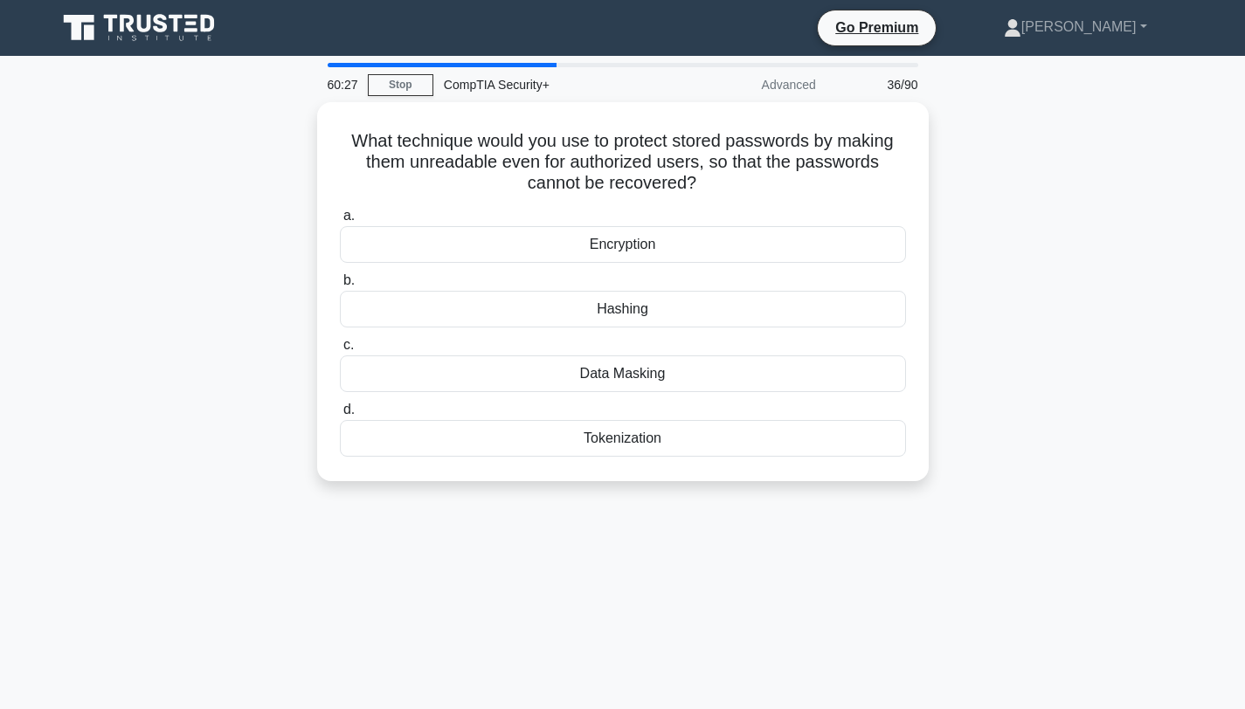
click at [619, 310] on div "Hashing" at bounding box center [623, 309] width 566 height 37
click at [340, 287] on input "b. Hashing" at bounding box center [340, 280] width 0 height 11
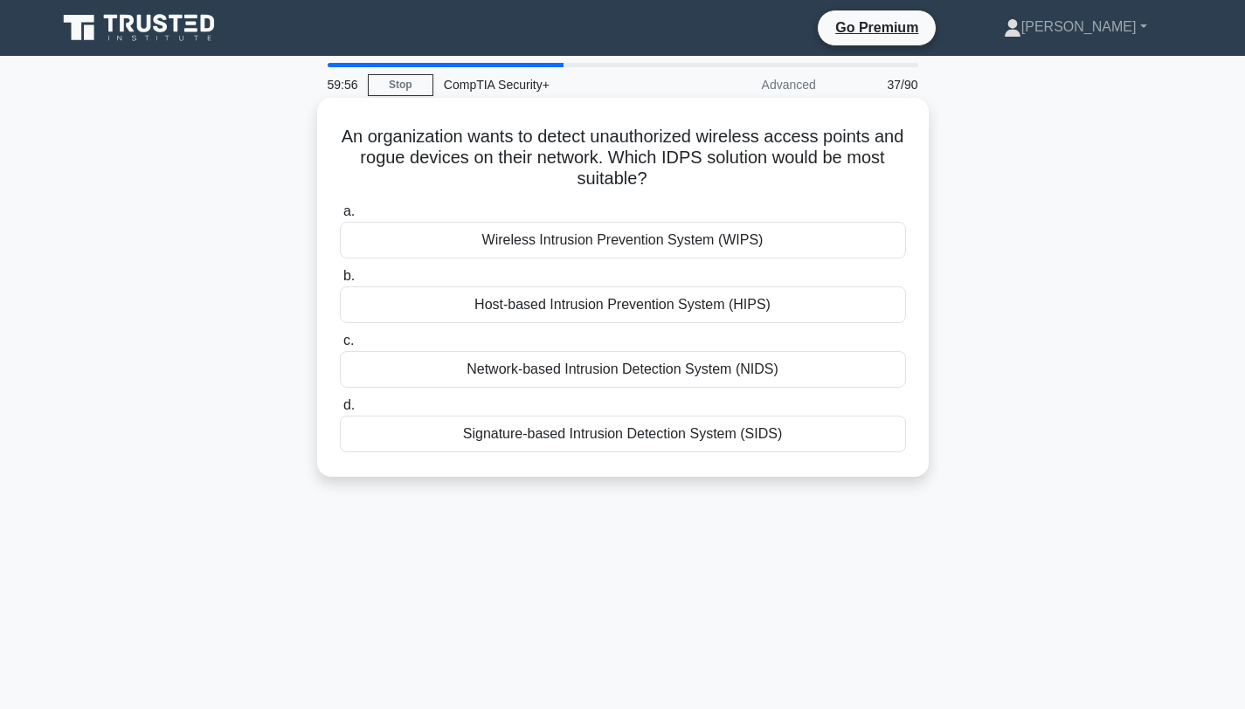
click at [582, 245] on div "Wireless Intrusion Prevention System (WIPS)" at bounding box center [623, 240] width 566 height 37
click at [340, 217] on input "a. Wireless Intrusion Prevention System (WIPS)" at bounding box center [340, 211] width 0 height 11
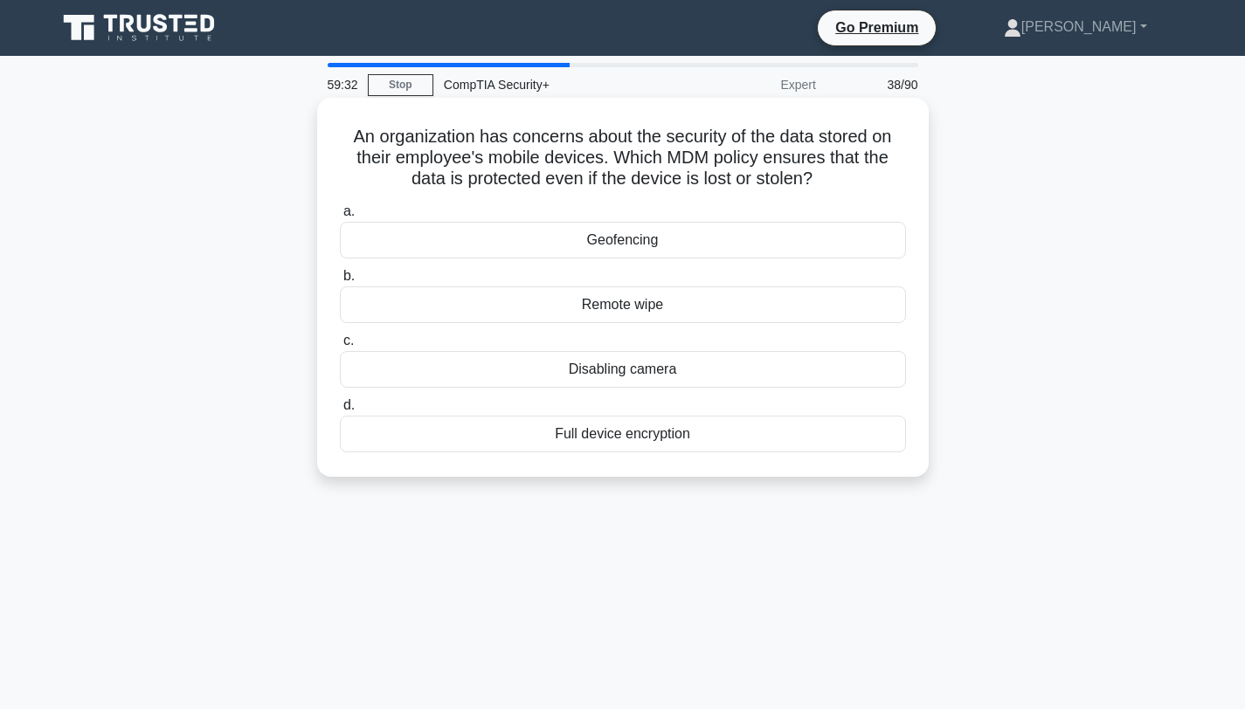
click at [626, 439] on div "Full device encryption" at bounding box center [623, 434] width 566 height 37
click at [340, 411] on input "d. Full device encryption" at bounding box center [340, 405] width 0 height 11
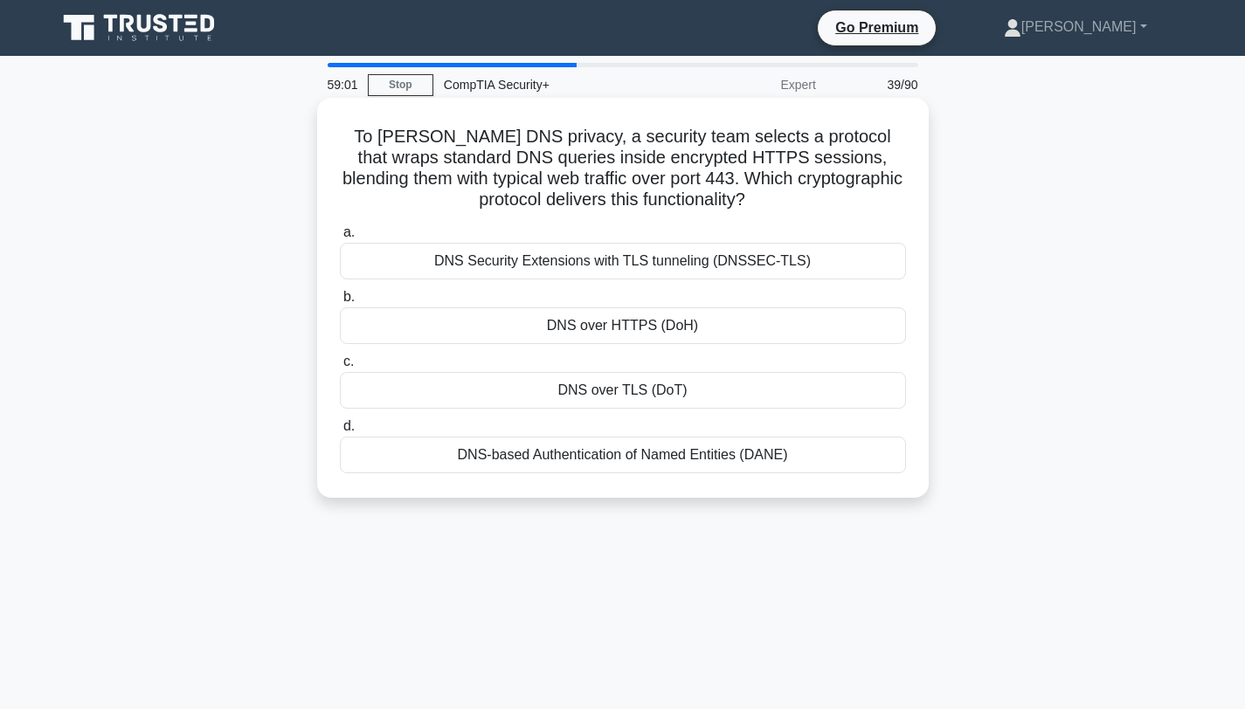
click at [573, 324] on div "DNS over HTTPS (DoH)" at bounding box center [623, 325] width 566 height 37
click at [340, 303] on input "b. DNS over HTTPS (DoH)" at bounding box center [340, 297] width 0 height 11
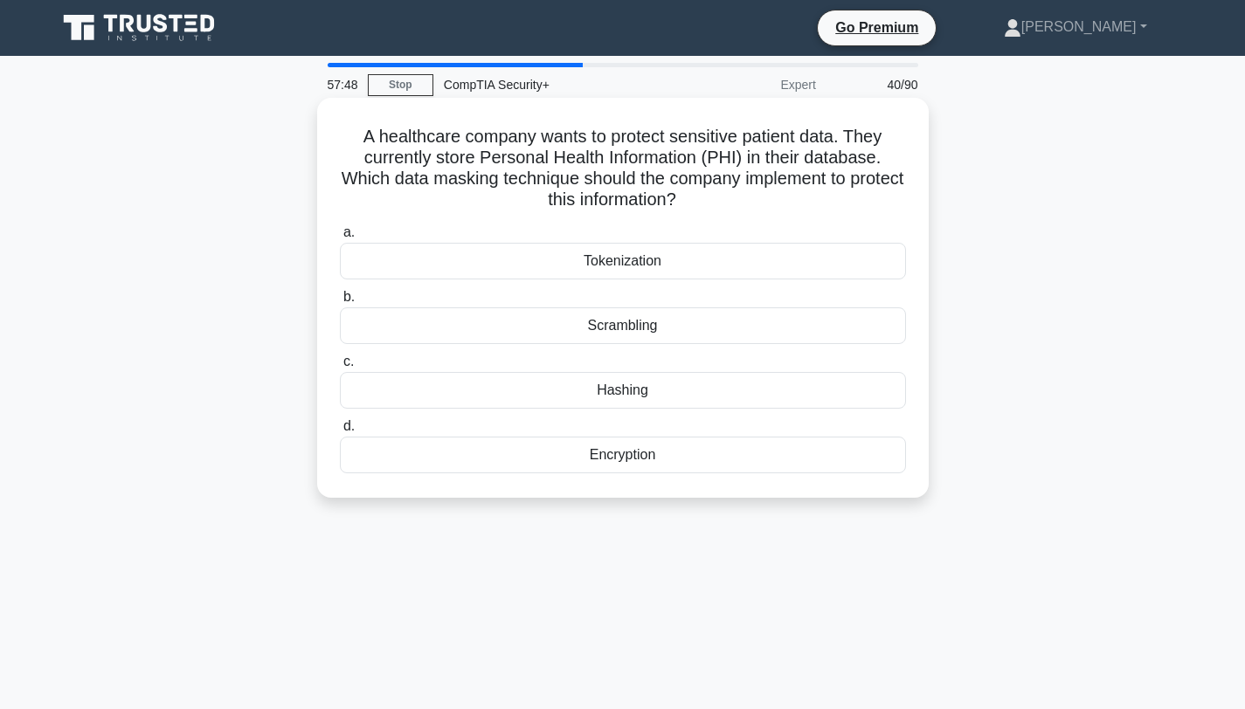
click at [603, 458] on div "Encryption" at bounding box center [623, 455] width 566 height 37
click at [340, 432] on input "d. Encryption" at bounding box center [340, 426] width 0 height 11
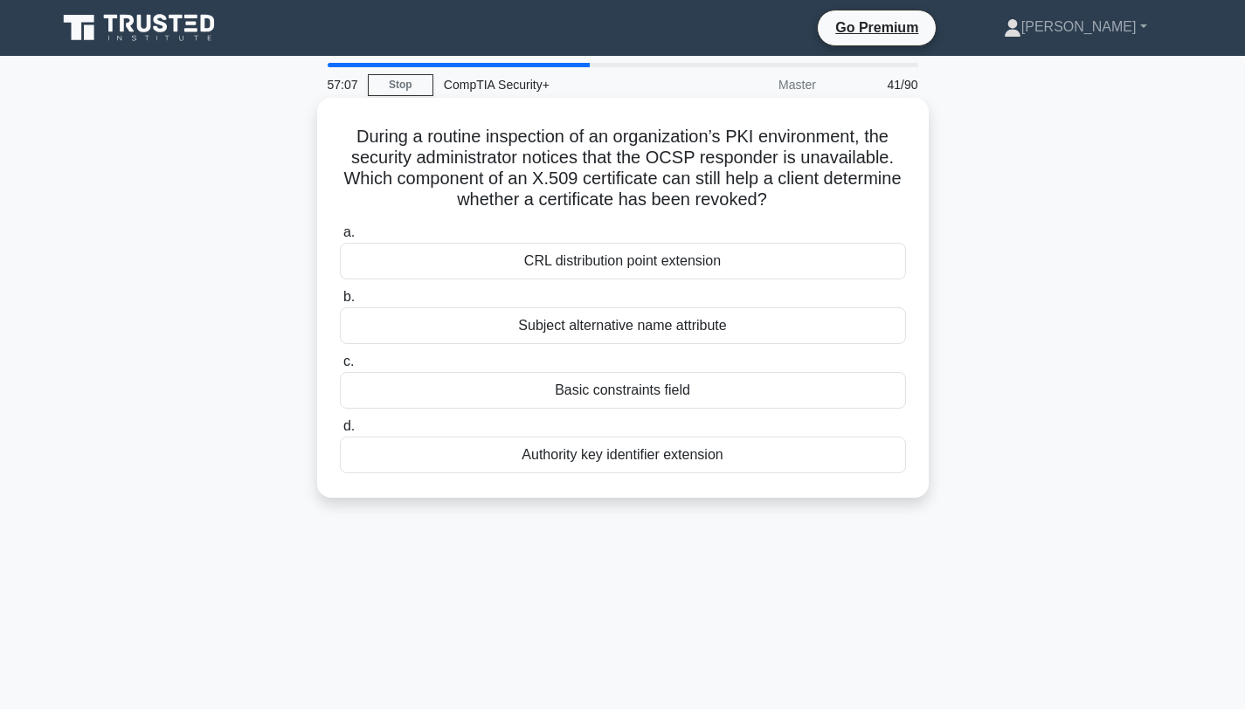
click at [634, 264] on div "CRL distribution point extension" at bounding box center [623, 261] width 566 height 37
click at [340, 238] on input "a. CRL distribution point extension" at bounding box center [340, 232] width 0 height 11
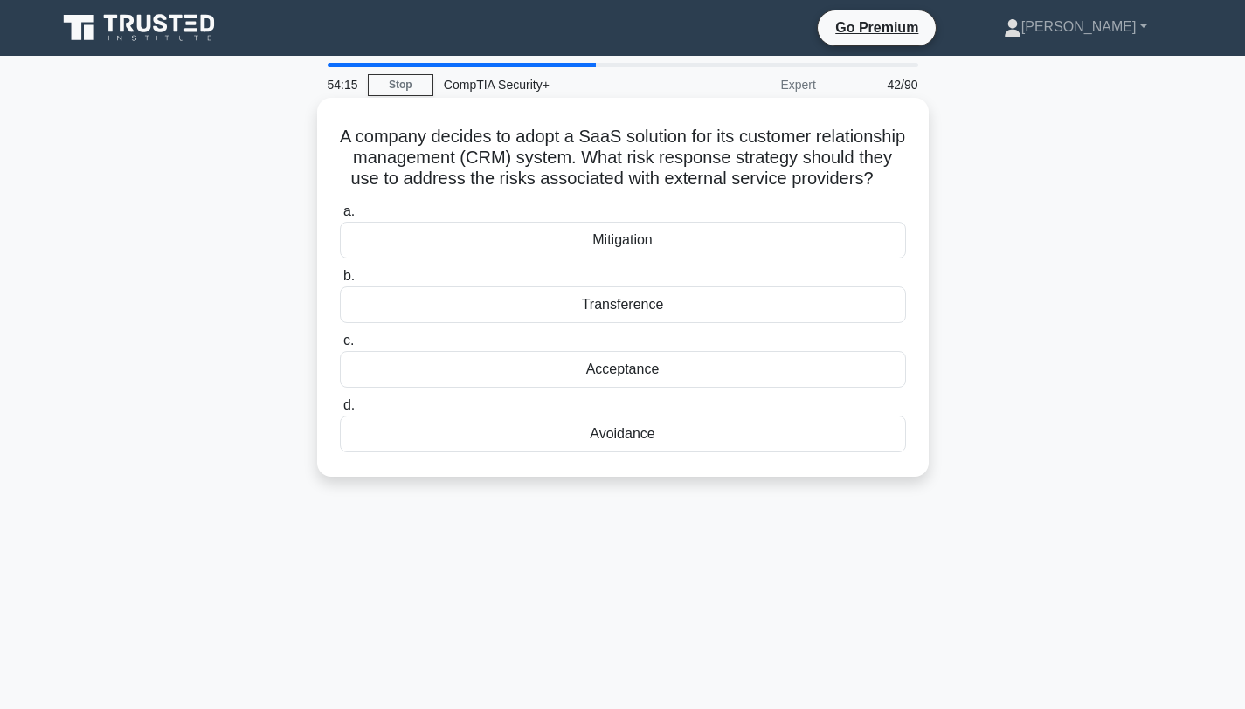
click at [627, 364] on div "Acceptance" at bounding box center [623, 369] width 566 height 37
click at [340, 347] on input "c. Acceptance" at bounding box center [340, 340] width 0 height 11
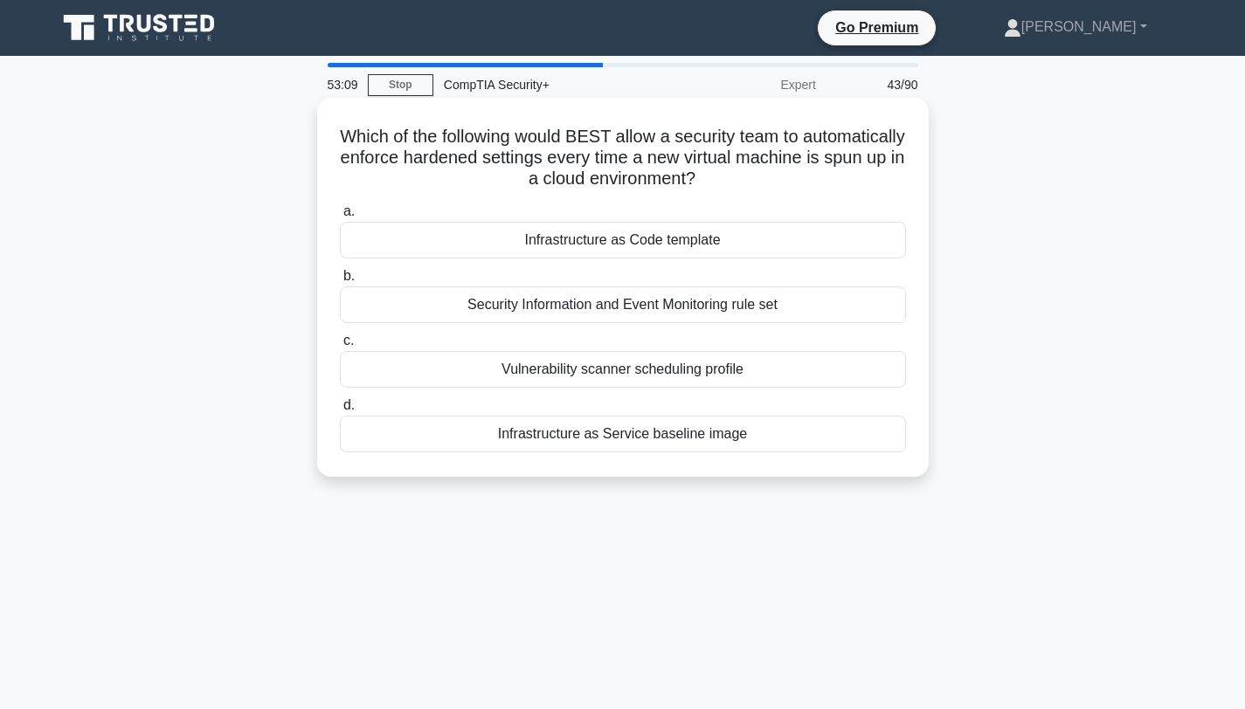
click at [600, 305] on div "Security Information and Event Monitoring rule set" at bounding box center [623, 305] width 566 height 37
click at [340, 282] on input "b. Security Information and Event Monitoring rule set" at bounding box center [340, 276] width 0 height 11
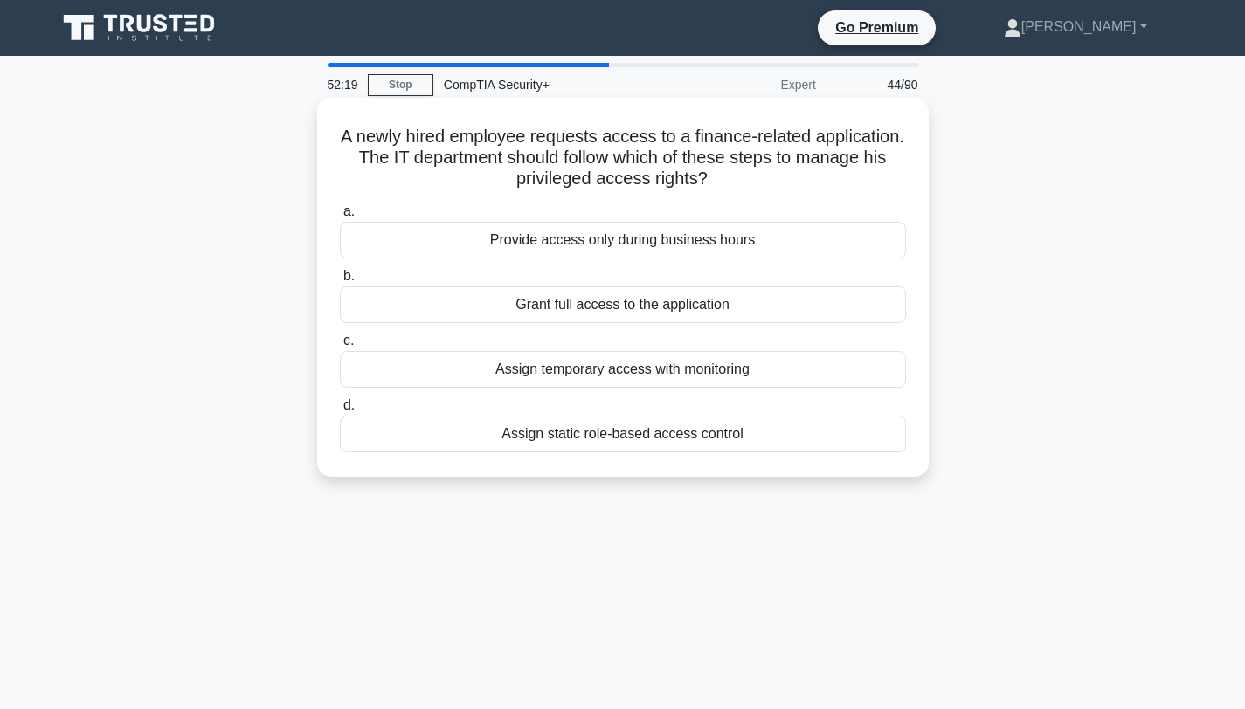
click at [589, 442] on div "Assign static role-based access control" at bounding box center [623, 434] width 566 height 37
click at [340, 411] on input "d. Assign static role-based access control" at bounding box center [340, 405] width 0 height 11
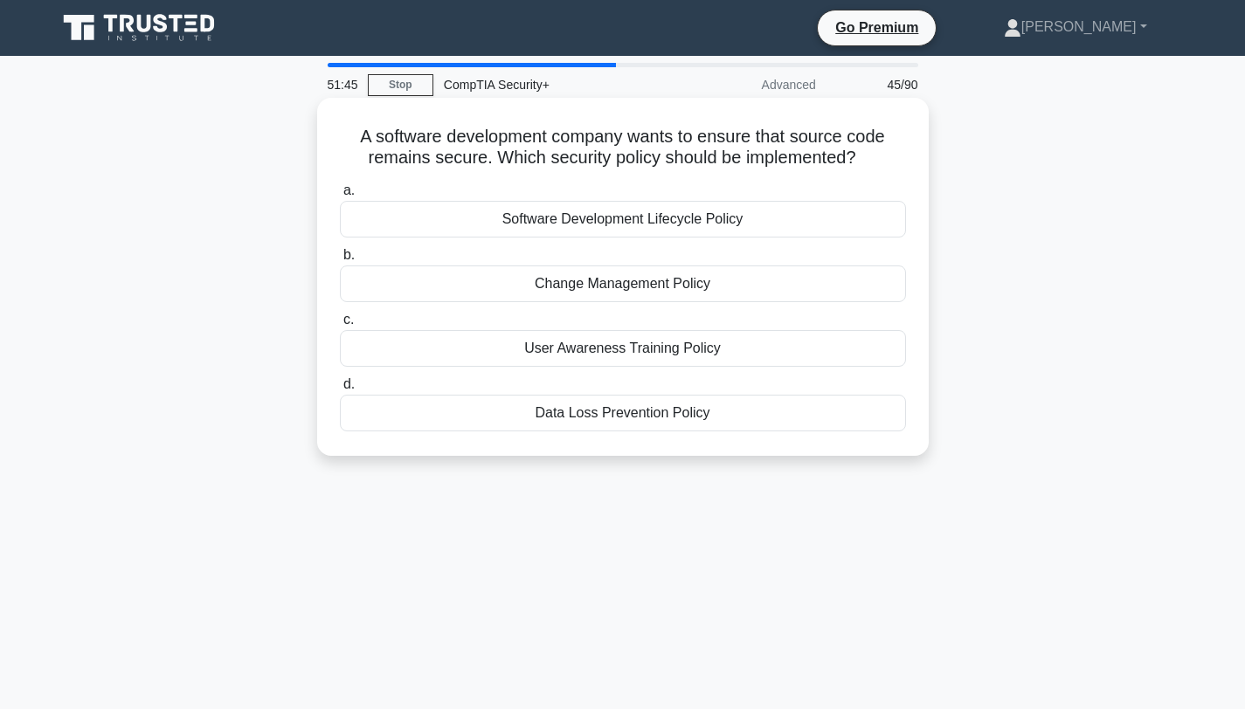
click at [582, 416] on div "Data Loss Prevention Policy" at bounding box center [623, 413] width 566 height 37
click at [340, 390] on input "d. Data Loss Prevention Policy" at bounding box center [340, 384] width 0 height 11
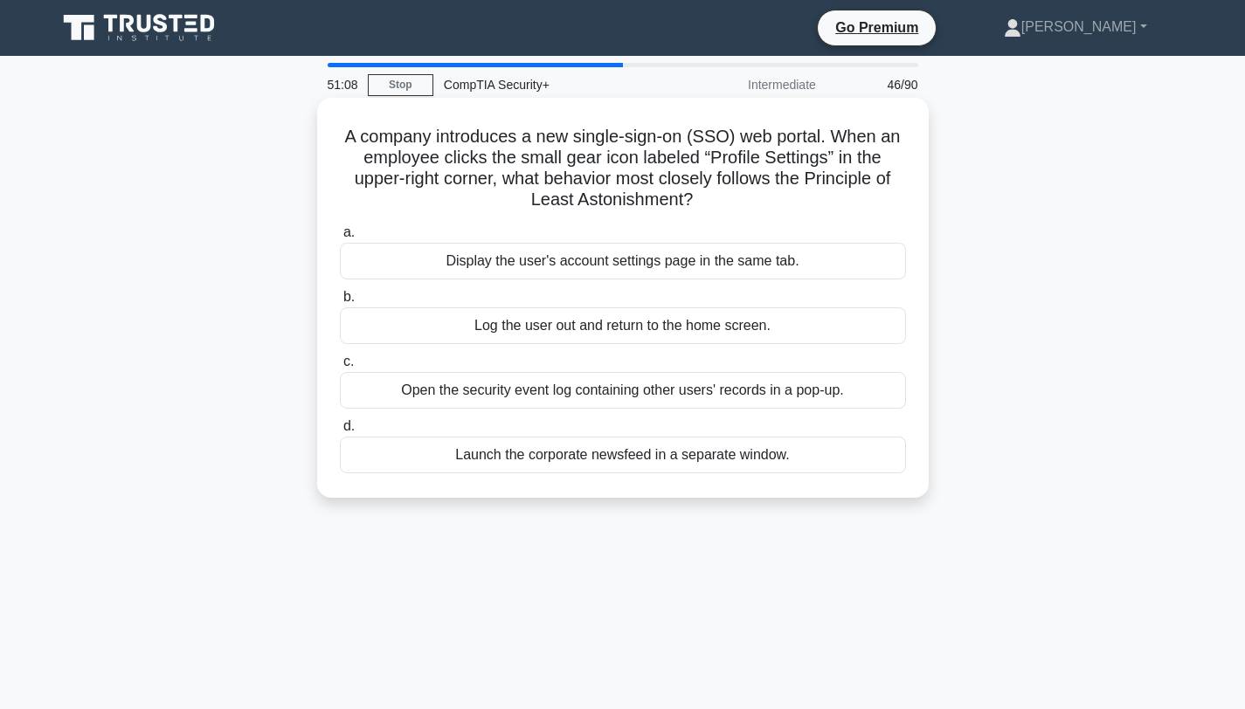
click at [566, 269] on div "Display the user's account settings page in the same tab." at bounding box center [623, 261] width 566 height 37
click at [340, 238] on input "a. Display the user's account settings page in the same tab." at bounding box center [340, 232] width 0 height 11
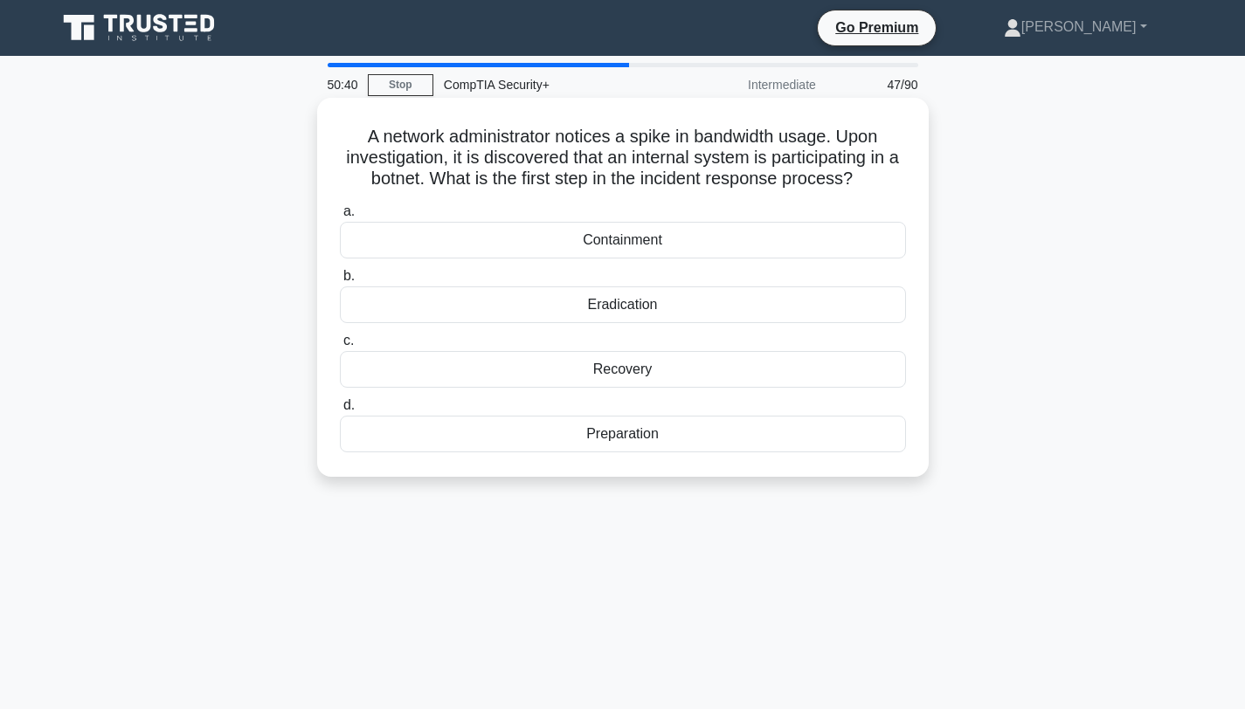
click at [632, 245] on div "Containment" at bounding box center [623, 240] width 566 height 37
click at [340, 217] on input "a. Containment" at bounding box center [340, 211] width 0 height 11
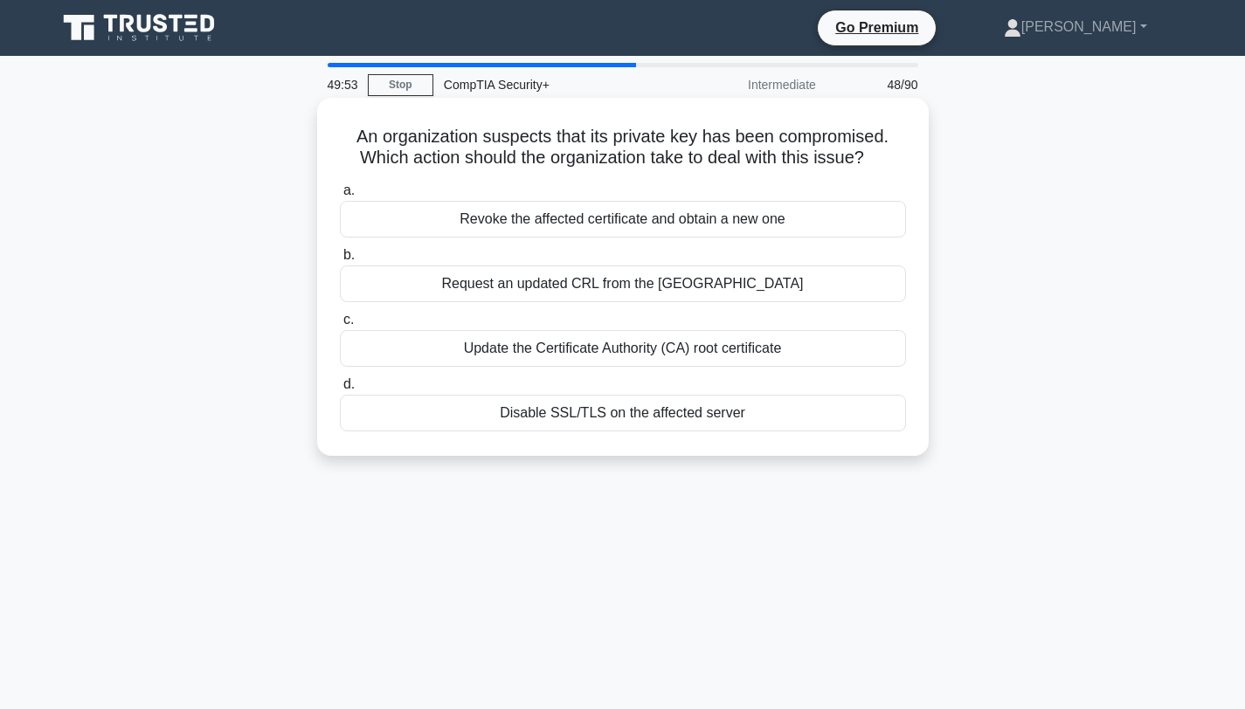
click at [659, 227] on div "Revoke the affected certificate and obtain a new one" at bounding box center [623, 219] width 566 height 37
click at [340, 197] on input "a. Revoke the affected certificate and obtain a new one" at bounding box center [340, 190] width 0 height 11
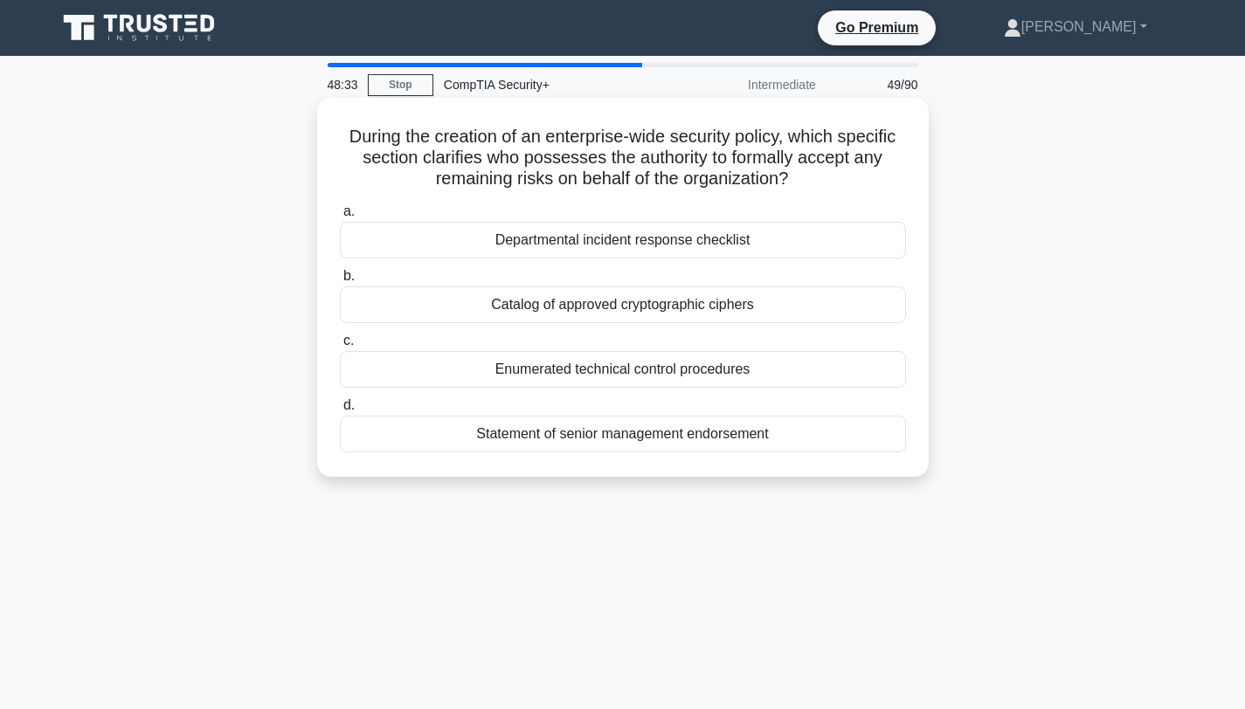
click at [593, 430] on div "Statement of senior management endorsement" at bounding box center [623, 434] width 566 height 37
click at [340, 411] on input "d. Statement of senior management endorsement" at bounding box center [340, 405] width 0 height 11
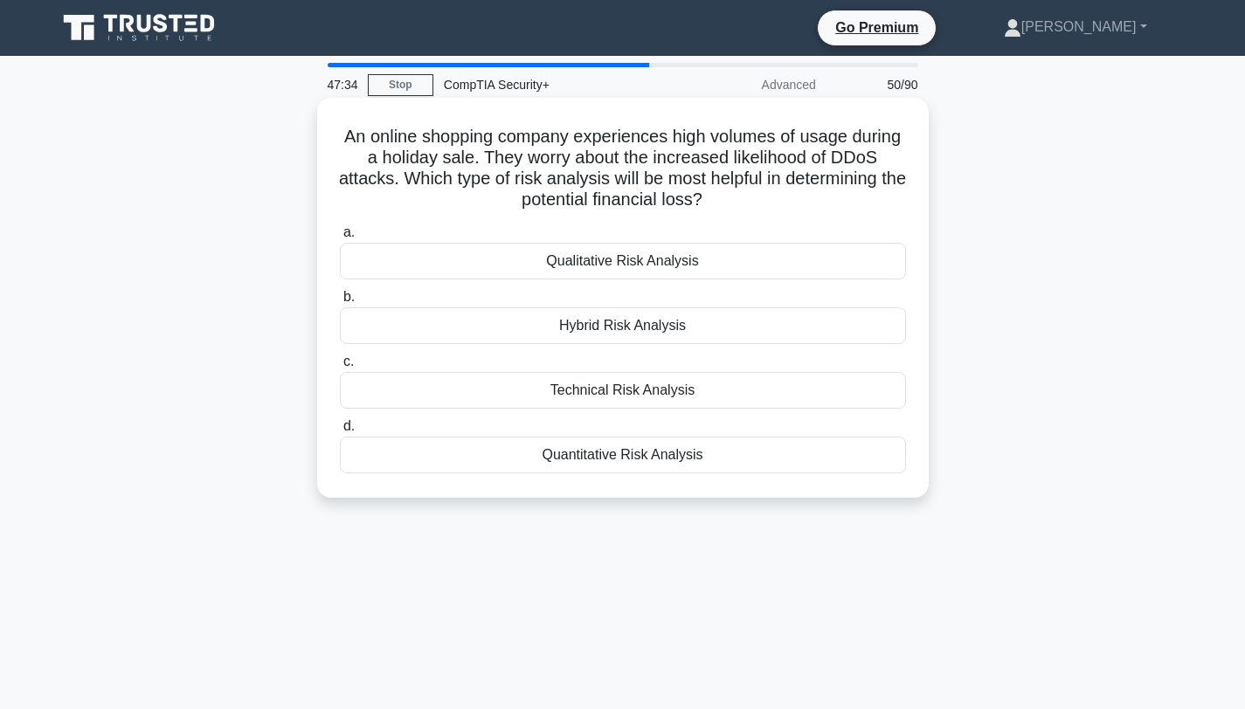
click at [585, 389] on div "Technical Risk Analysis" at bounding box center [623, 390] width 566 height 37
click at [340, 368] on input "c. Technical Risk Analysis" at bounding box center [340, 361] width 0 height 11
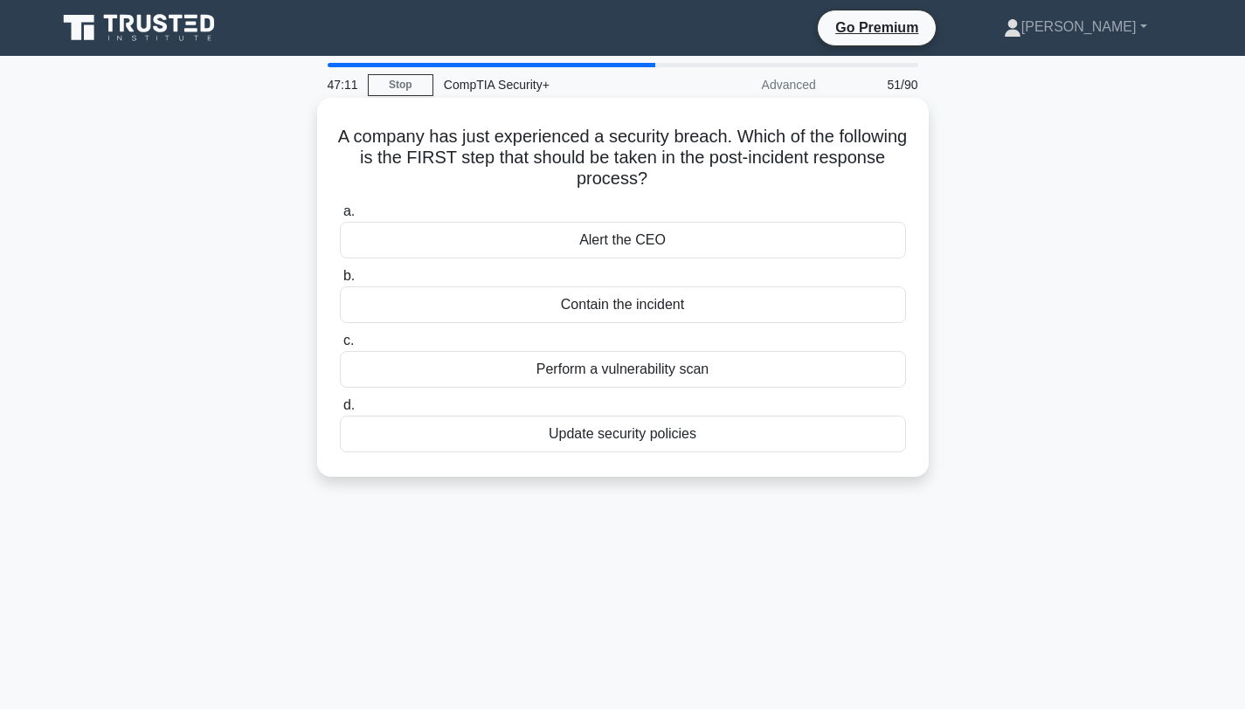
click at [587, 306] on div "Contain the incident" at bounding box center [623, 305] width 566 height 37
click at [340, 282] on input "b. Contain the incident" at bounding box center [340, 276] width 0 height 11
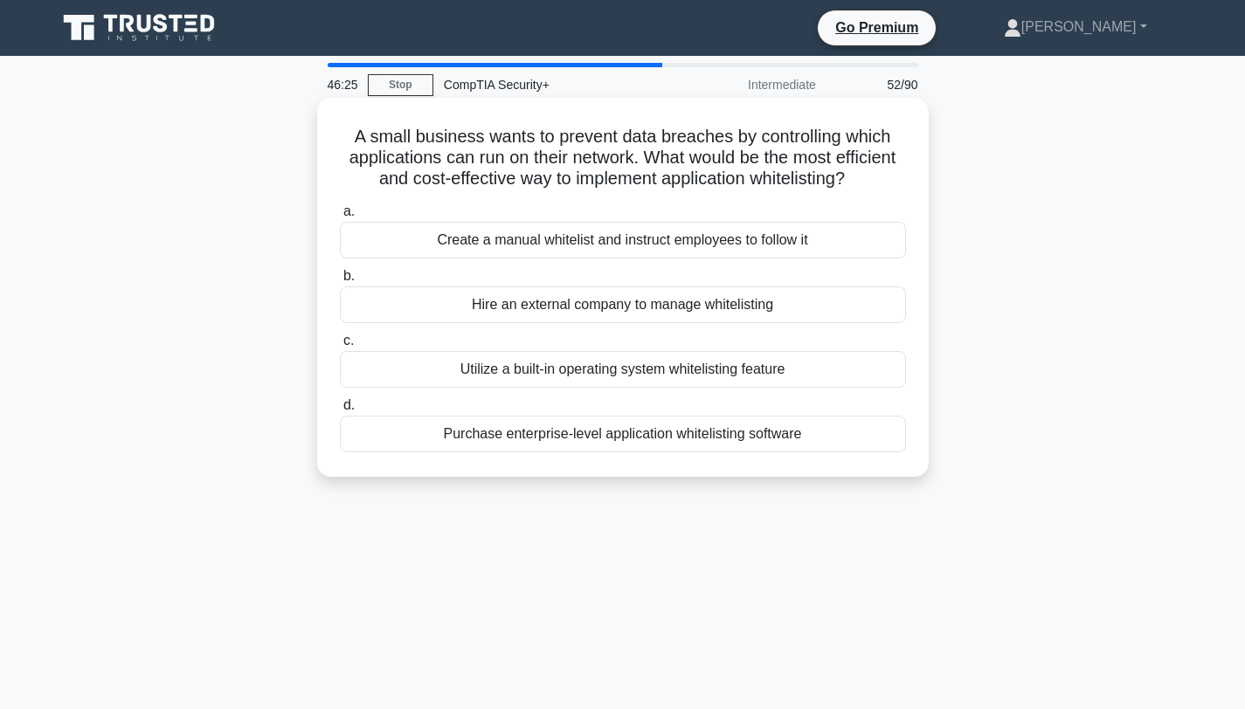
click at [577, 367] on div "Utilize a built-in operating system whitelisting feature" at bounding box center [623, 369] width 566 height 37
click at [340, 347] on input "c. Utilize a built-in operating system whitelisting feature" at bounding box center [340, 340] width 0 height 11
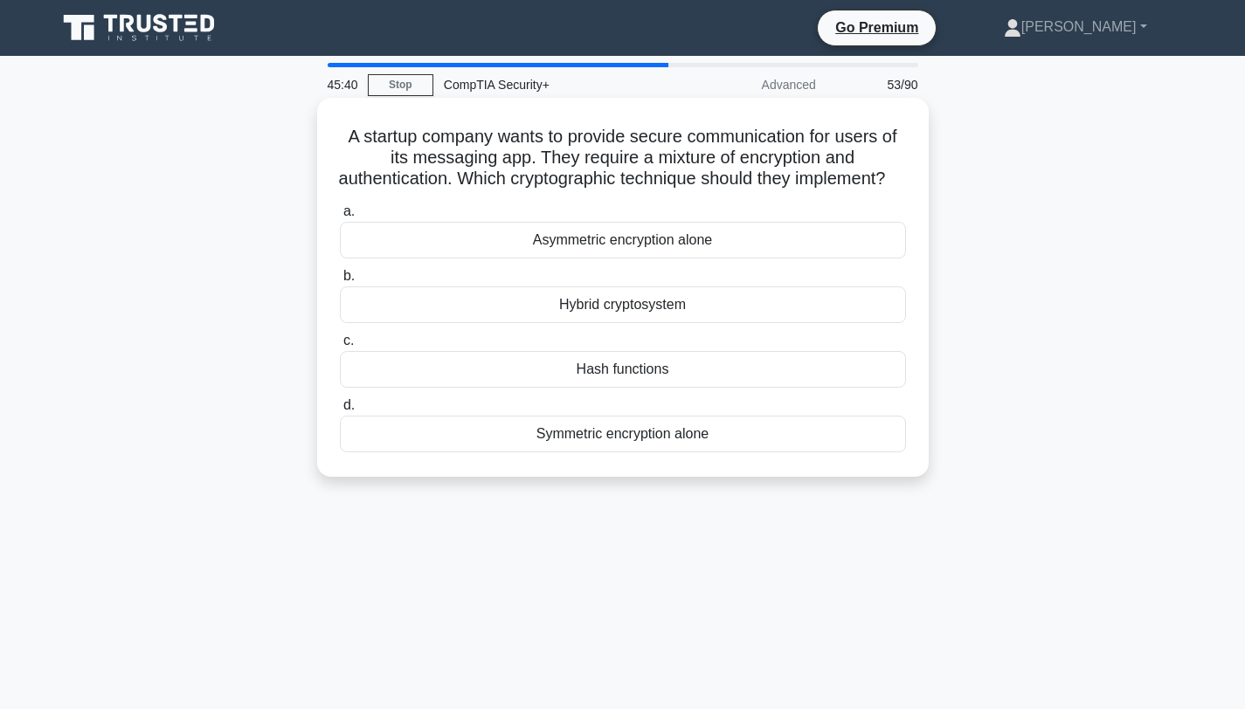
click at [588, 323] on div "Hybrid cryptosystem" at bounding box center [623, 305] width 566 height 37
click at [340, 282] on input "b. Hybrid cryptosystem" at bounding box center [340, 276] width 0 height 11
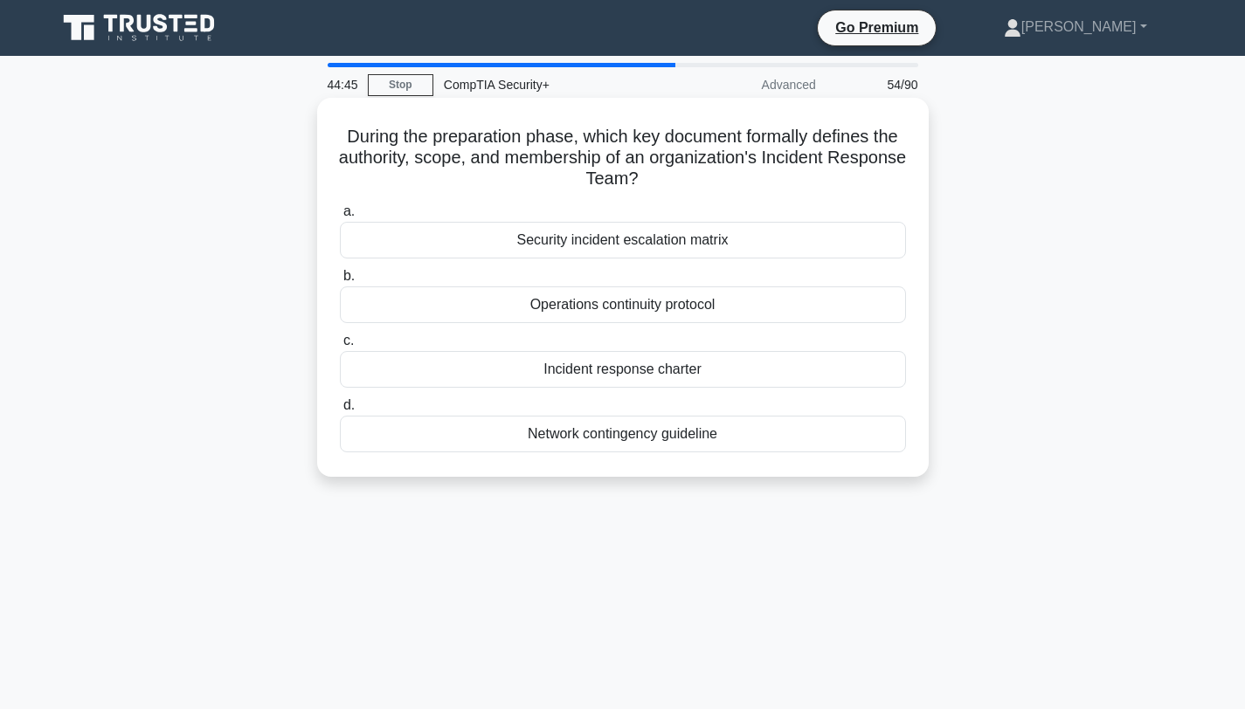
click at [586, 371] on div "Incident response charter" at bounding box center [623, 369] width 566 height 37
click at [340, 347] on input "c. Incident response charter" at bounding box center [340, 340] width 0 height 11
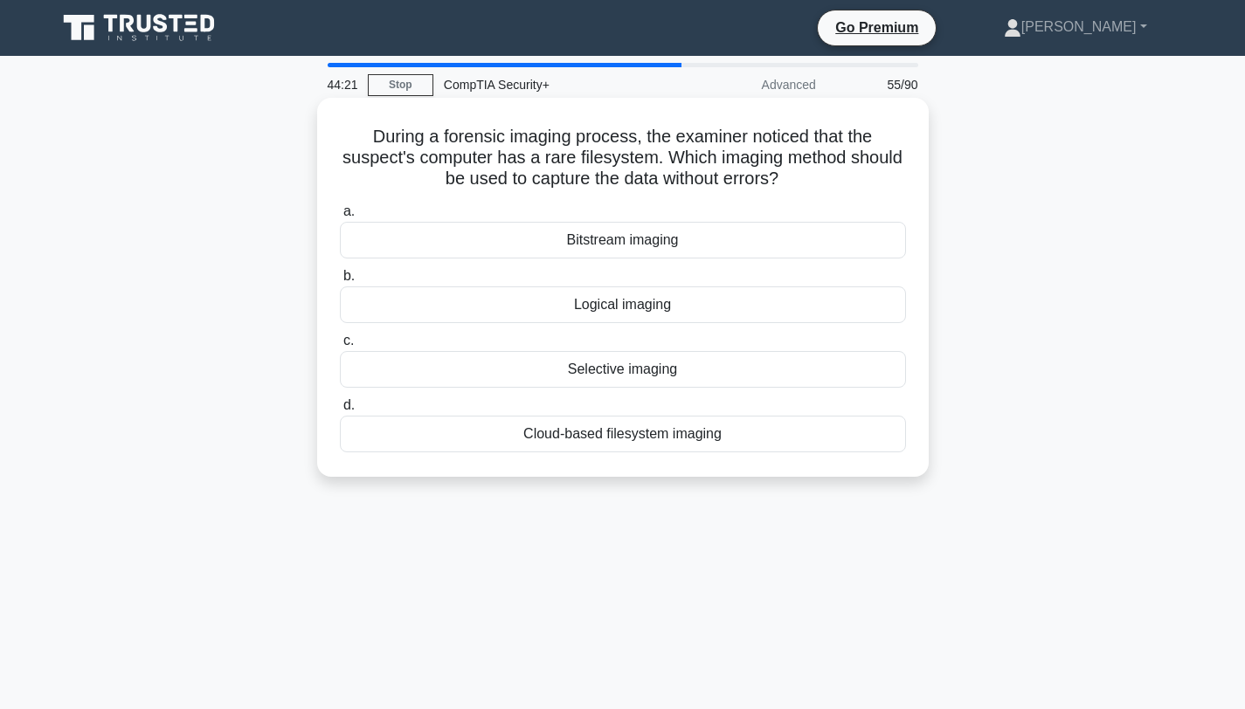
click at [585, 243] on div "Bitstream imaging" at bounding box center [623, 240] width 566 height 37
click at [340, 217] on input "a. Bitstream imaging" at bounding box center [340, 211] width 0 height 11
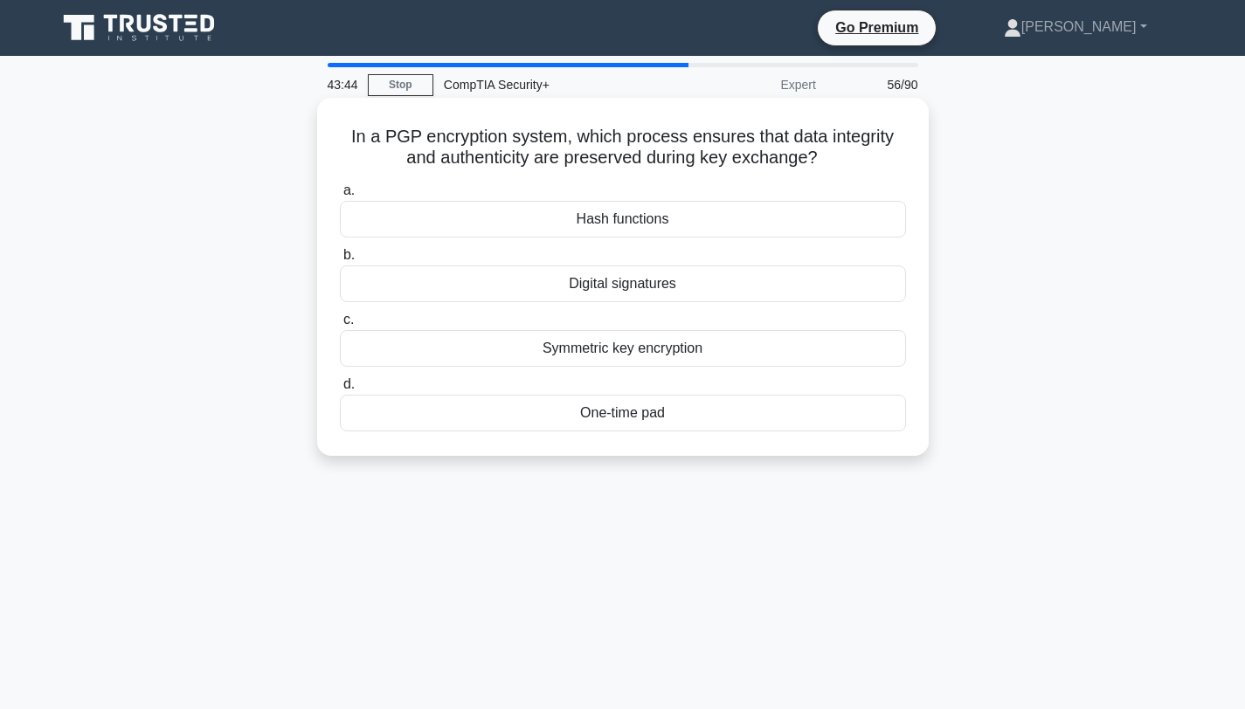
click at [594, 284] on div "Digital signatures" at bounding box center [623, 284] width 566 height 37
click at [340, 261] on input "b. Digital signatures" at bounding box center [340, 255] width 0 height 11
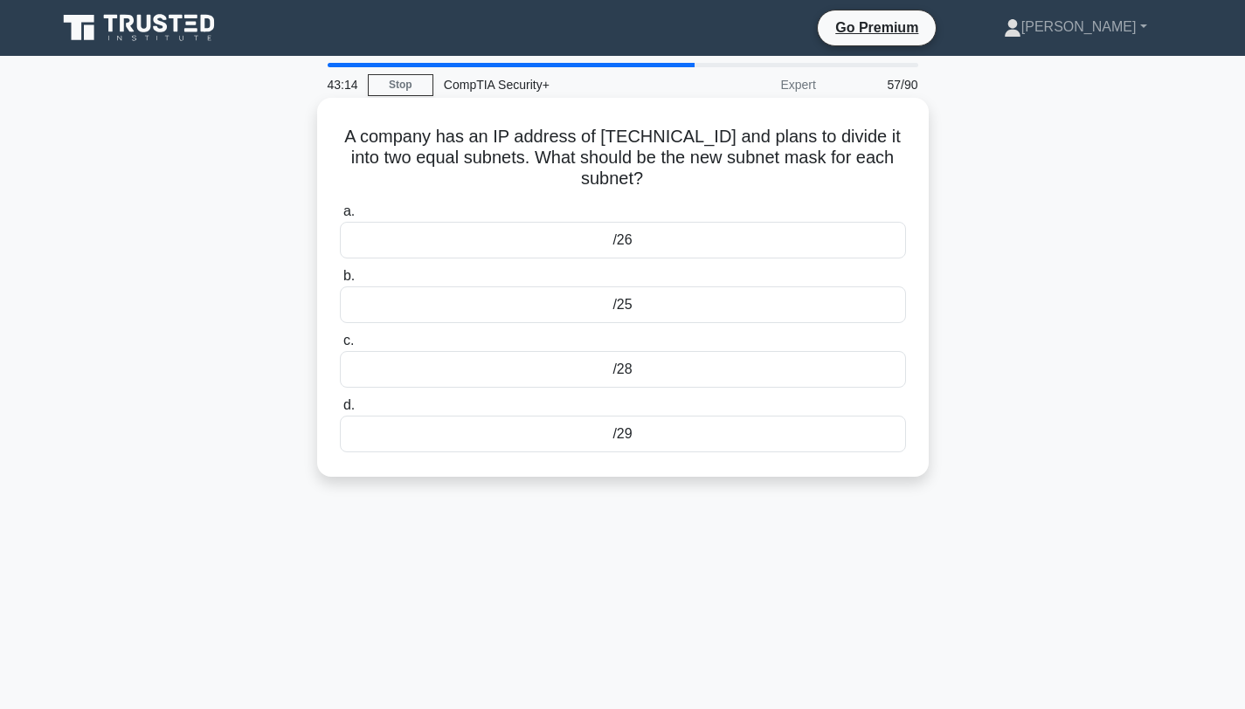
click at [617, 368] on div "/28" at bounding box center [623, 369] width 566 height 37
click at [340, 347] on input "c. /28" at bounding box center [340, 340] width 0 height 11
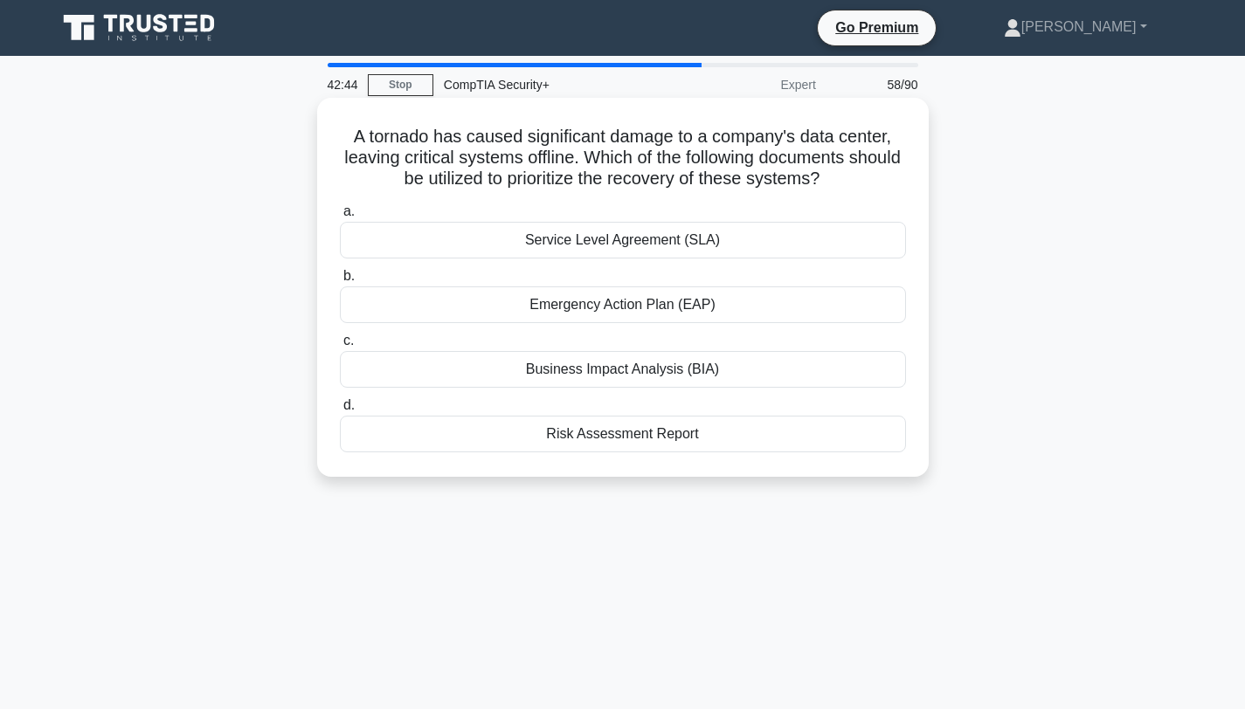
click at [542, 305] on div "Emergency Action Plan (EAP)" at bounding box center [623, 305] width 566 height 37
click at [340, 282] on input "b. Emergency Action Plan (EAP)" at bounding box center [340, 276] width 0 height 11
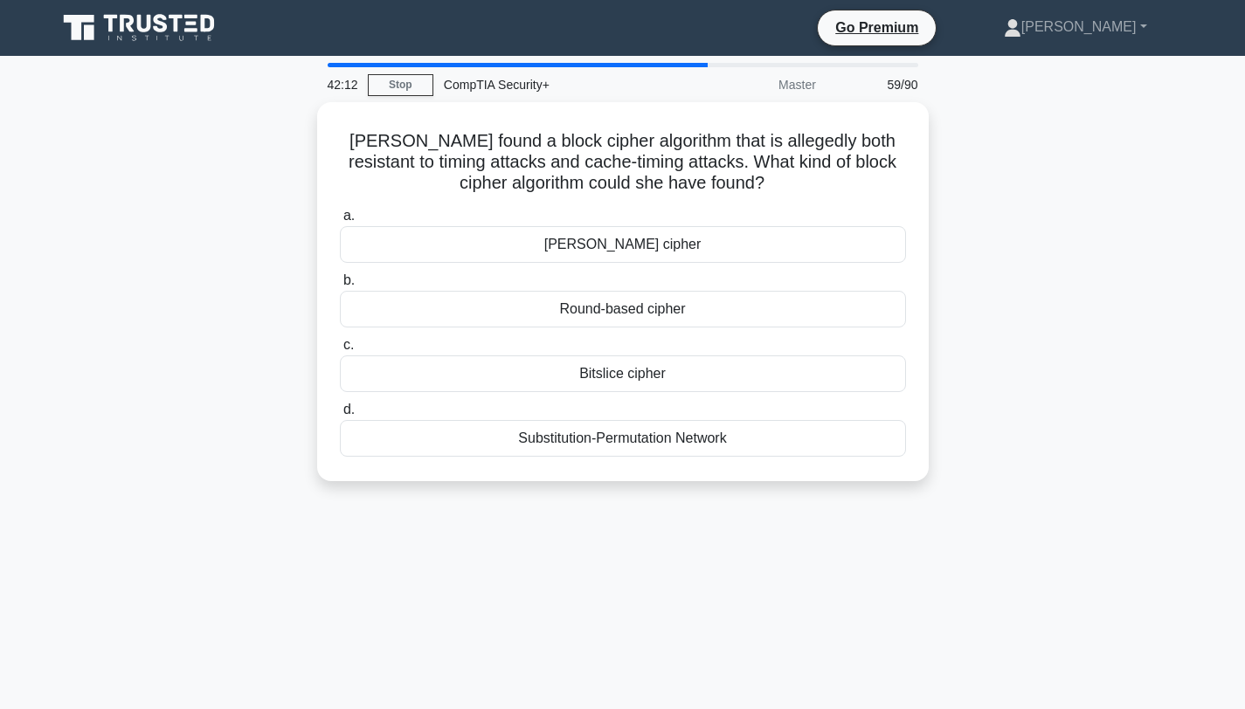
click at [542, 305] on div "Round-based cipher" at bounding box center [623, 309] width 566 height 37
click at [340, 287] on input "b. Round-based cipher" at bounding box center [340, 280] width 0 height 11
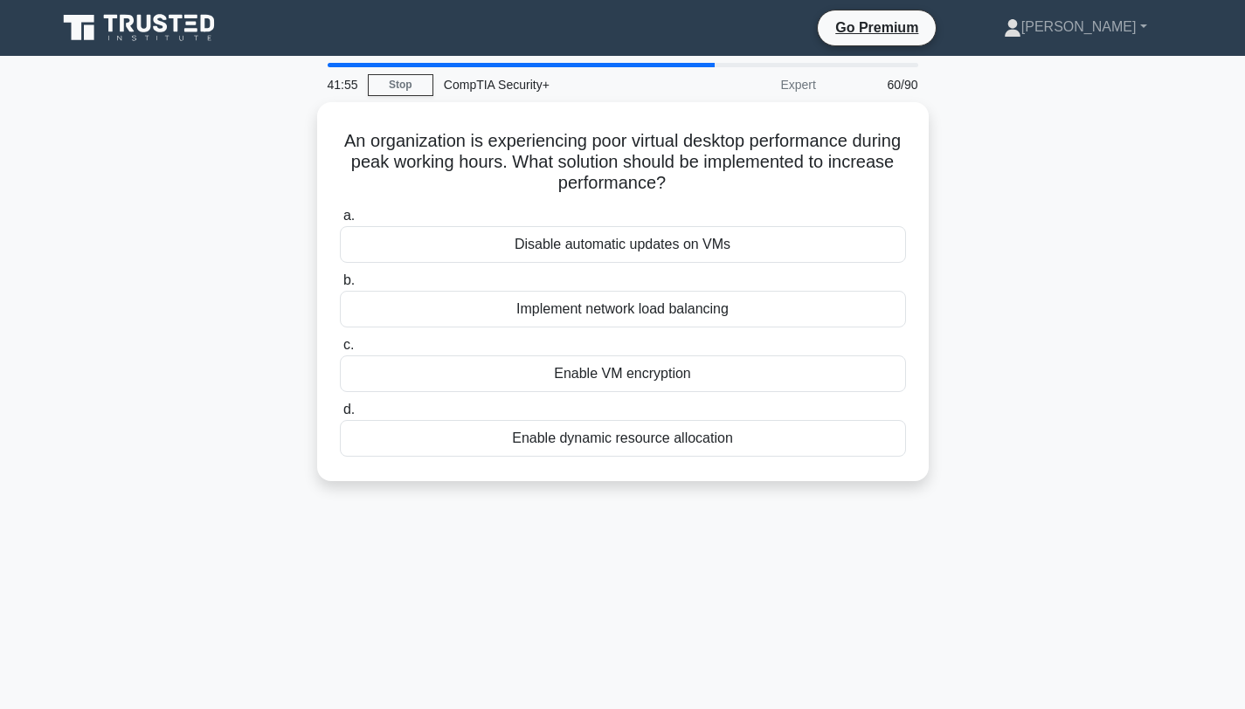
click at [542, 305] on div "Implement network load balancing" at bounding box center [623, 309] width 566 height 37
click at [340, 287] on input "b. Implement network load balancing" at bounding box center [340, 280] width 0 height 11
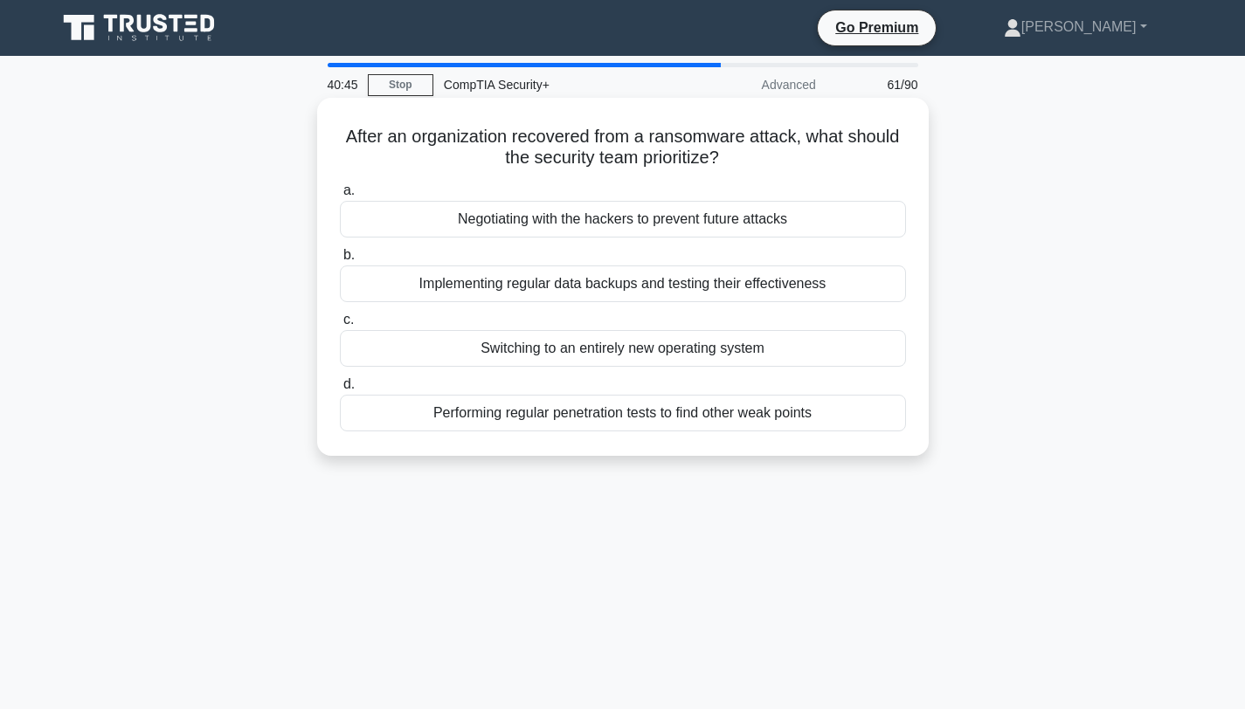
click at [580, 417] on div "Performing regular penetration tests to find other weak points" at bounding box center [623, 413] width 566 height 37
click at [340, 390] on input "d. Performing regular penetration tests to find other weak points" at bounding box center [340, 384] width 0 height 11
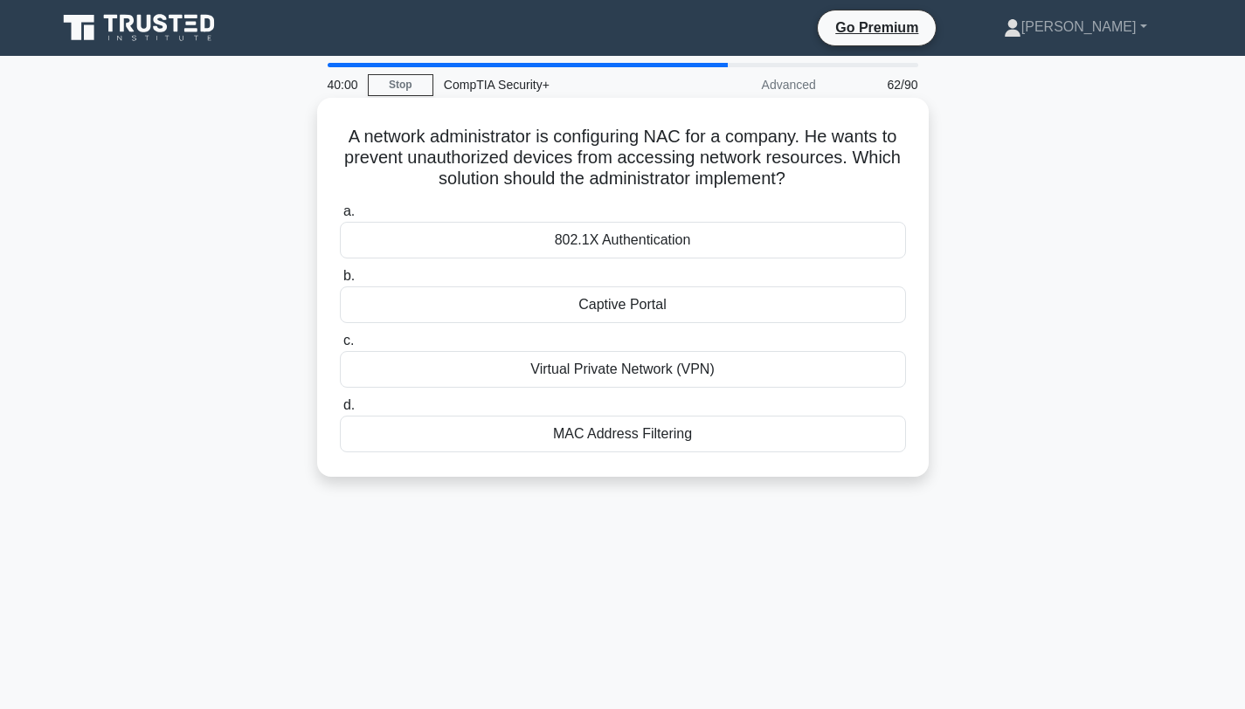
click at [574, 437] on div "MAC Address Filtering" at bounding box center [623, 434] width 566 height 37
click at [340, 411] on input "d. MAC Address Filtering" at bounding box center [340, 405] width 0 height 11
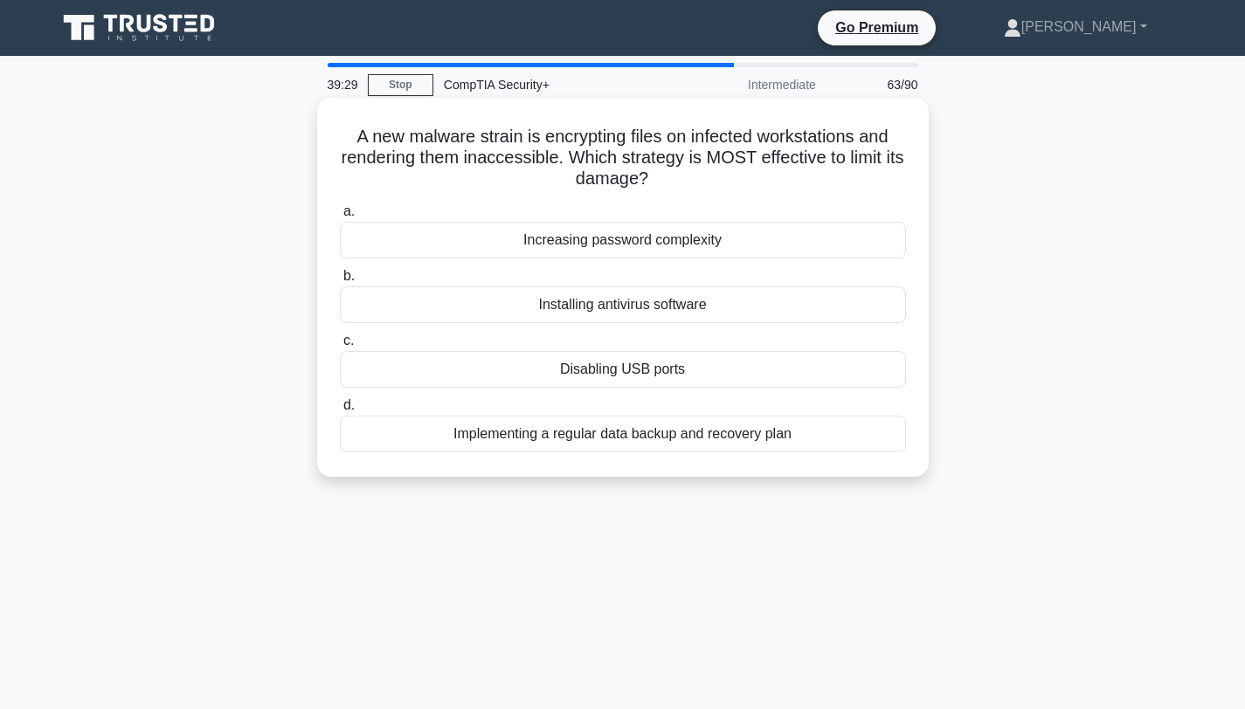
click at [590, 321] on div "Installing antivirus software" at bounding box center [623, 305] width 566 height 37
click at [340, 282] on input "b. Installing antivirus software" at bounding box center [340, 276] width 0 height 11
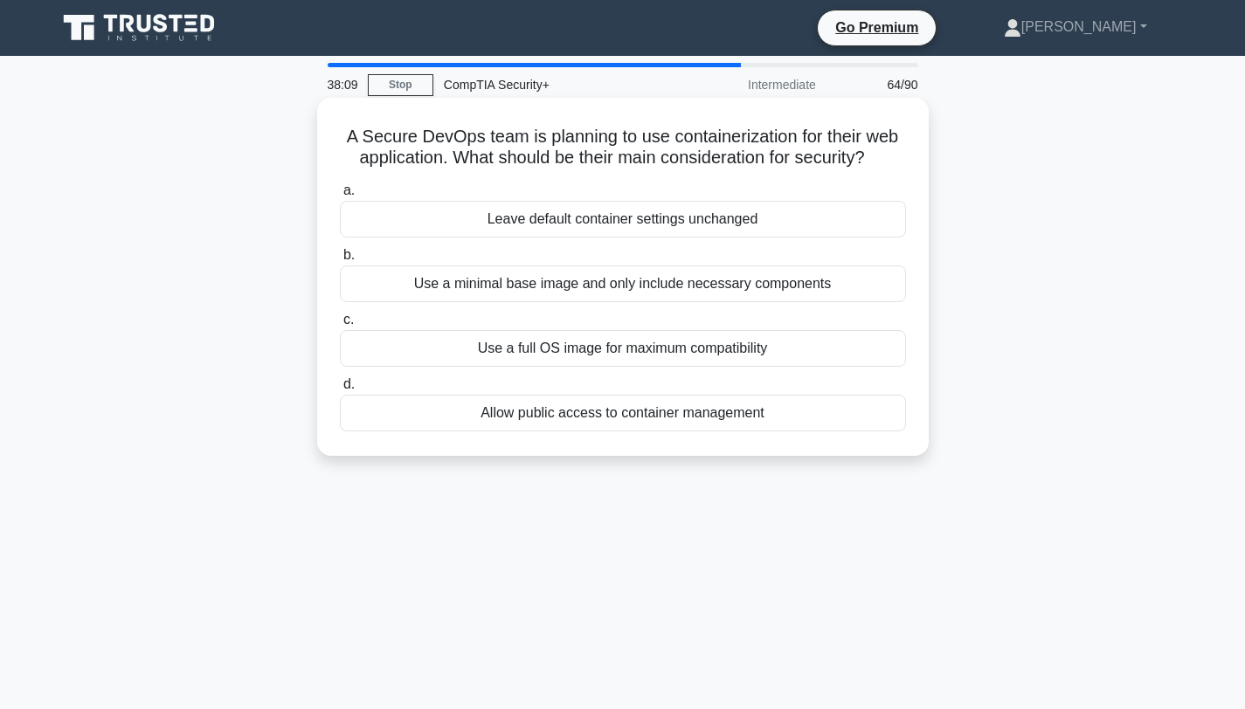
click at [596, 281] on div "Use a minimal base image and only include necessary components" at bounding box center [623, 284] width 566 height 37
click at [340, 261] on input "b. Use a minimal base image and only include necessary components" at bounding box center [340, 255] width 0 height 11
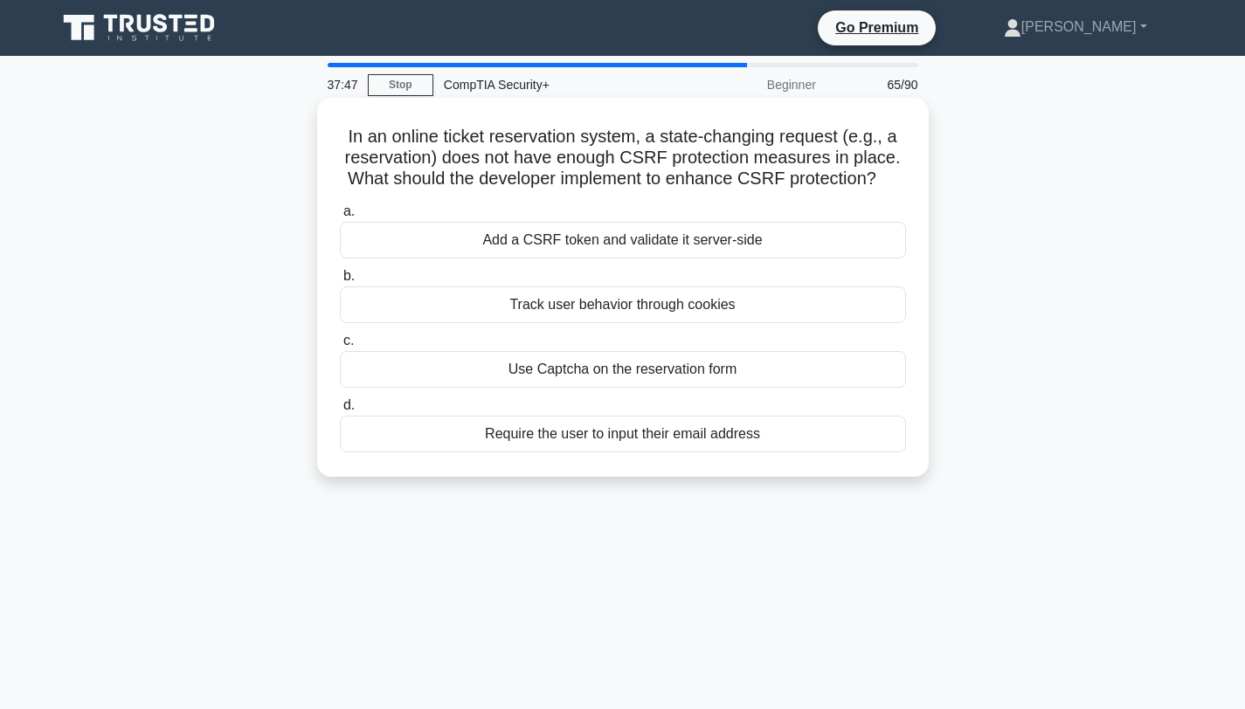
click at [600, 248] on div "Add a CSRF token and validate it server-side" at bounding box center [623, 240] width 566 height 37
click at [340, 217] on input "a. Add a CSRF token and validate it server-side" at bounding box center [340, 211] width 0 height 11
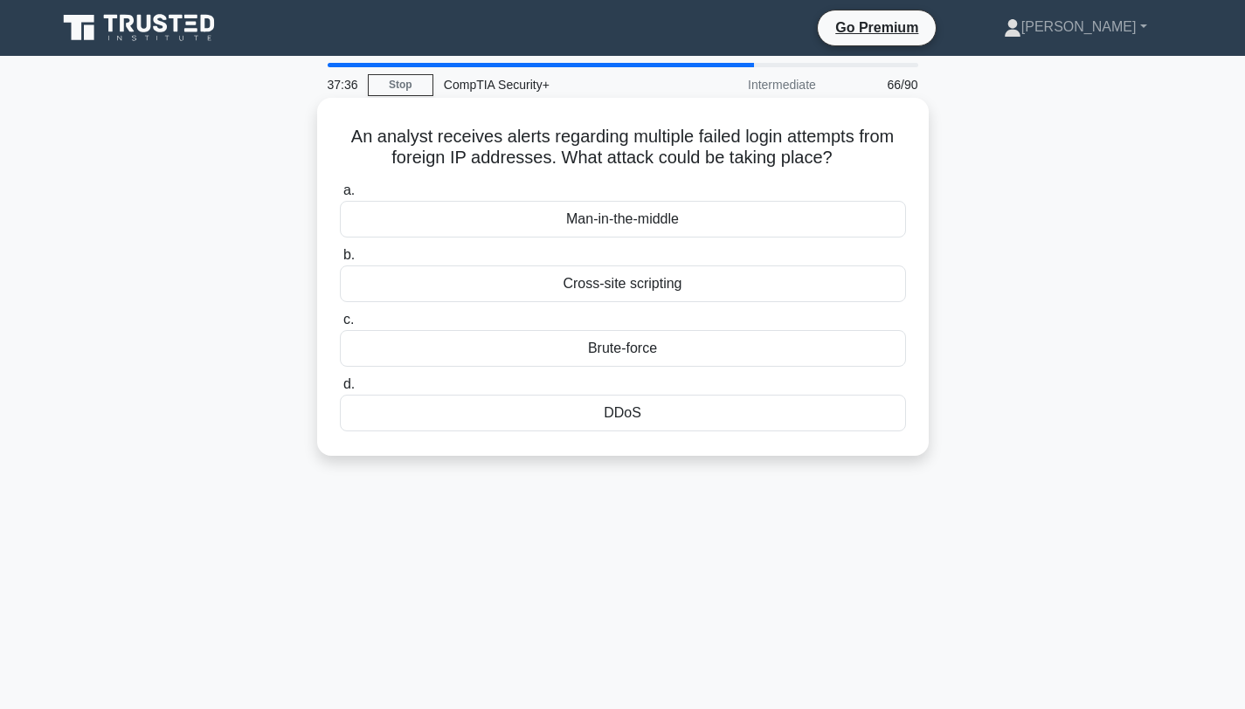
click at [623, 353] on div "Brute-force" at bounding box center [623, 348] width 566 height 37
click at [340, 326] on input "c. Brute-force" at bounding box center [340, 319] width 0 height 11
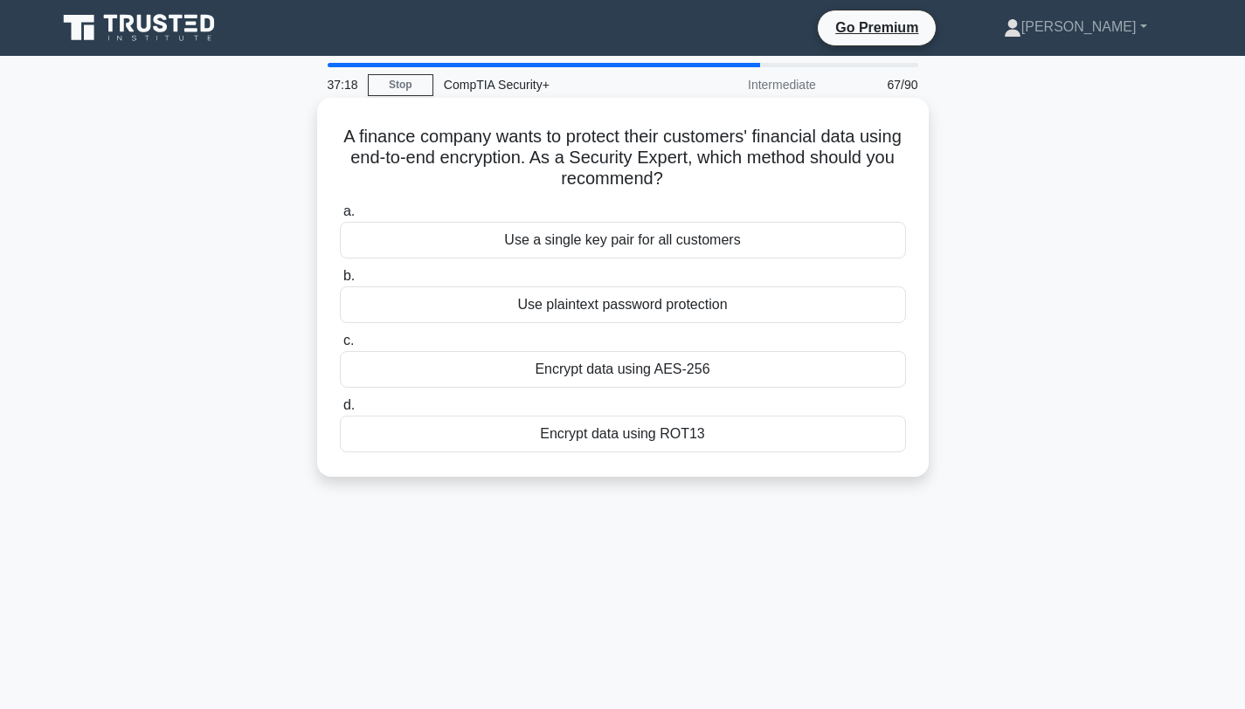
click at [614, 375] on div "Encrypt data using AES-256" at bounding box center [623, 369] width 566 height 37
click at [340, 347] on input "c. Encrypt data using AES-256" at bounding box center [340, 340] width 0 height 11
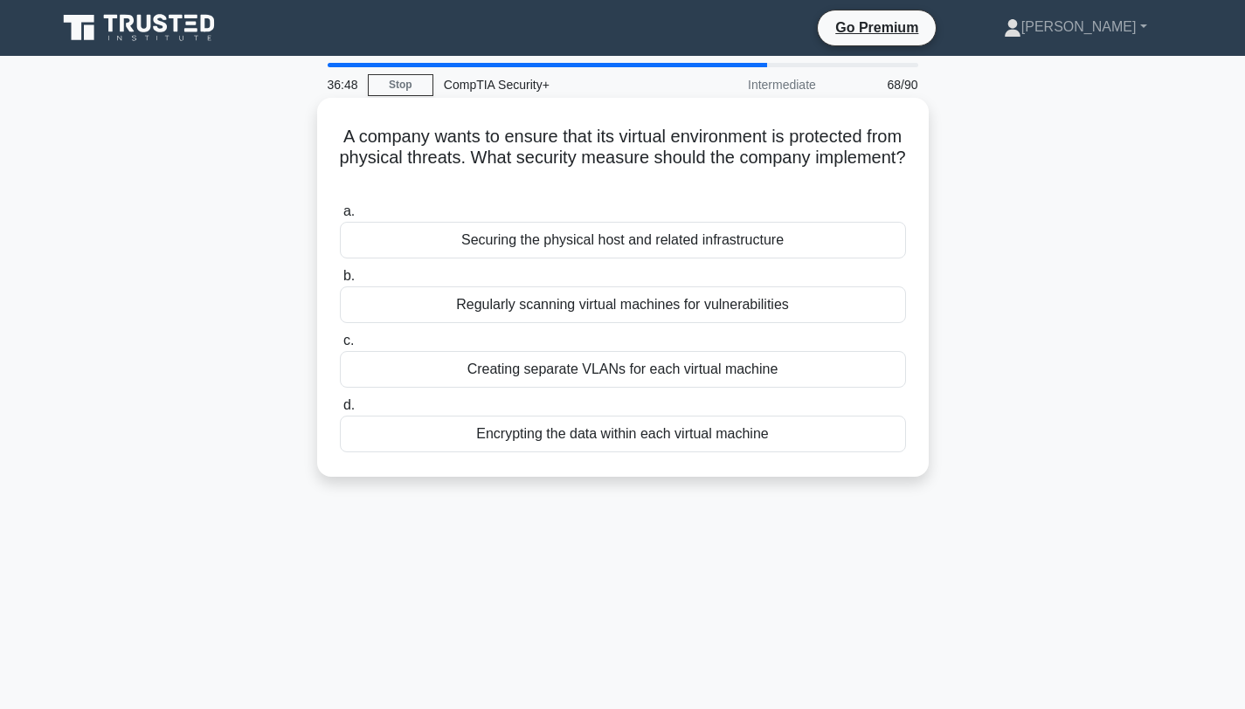
click at [614, 255] on div "Securing the physical host and related infrastructure" at bounding box center [623, 240] width 566 height 37
click at [340, 217] on input "a. Securing the physical host and related infrastructure" at bounding box center [340, 211] width 0 height 11
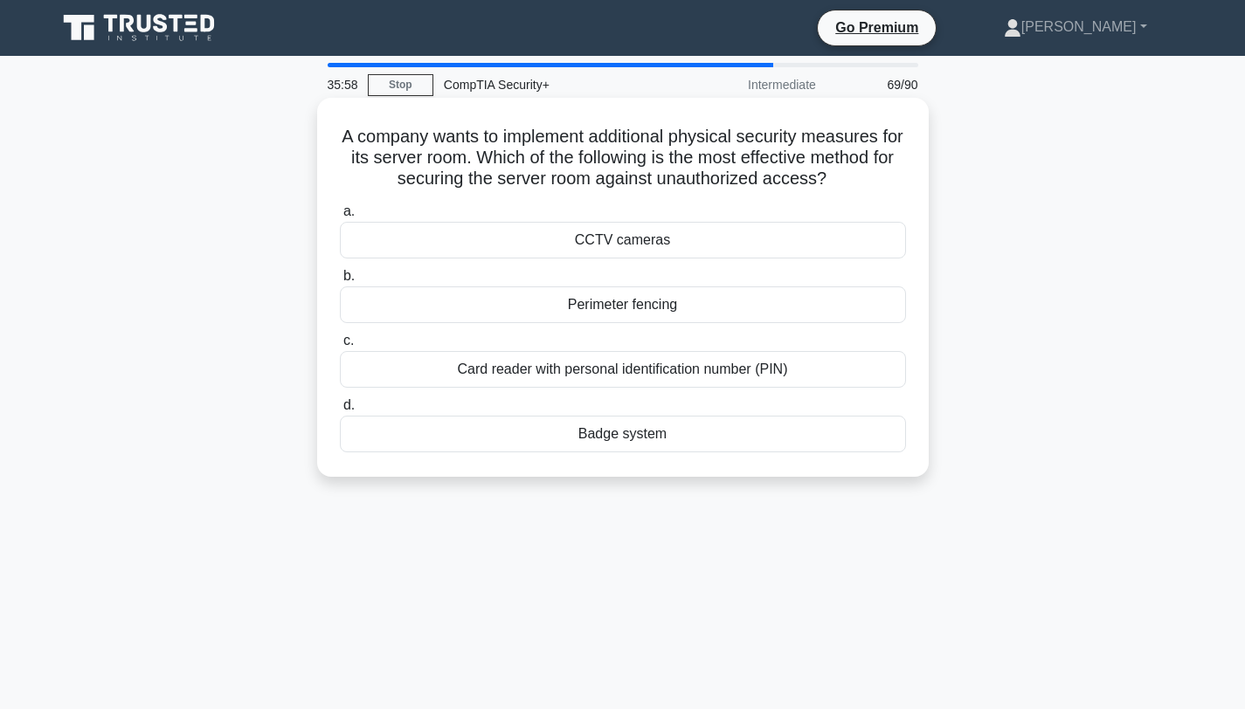
click at [604, 369] on div "Card reader with personal identification number (PIN)" at bounding box center [623, 369] width 566 height 37
click at [340, 347] on input "c. Card reader with personal identification number (PIN)" at bounding box center [340, 340] width 0 height 11
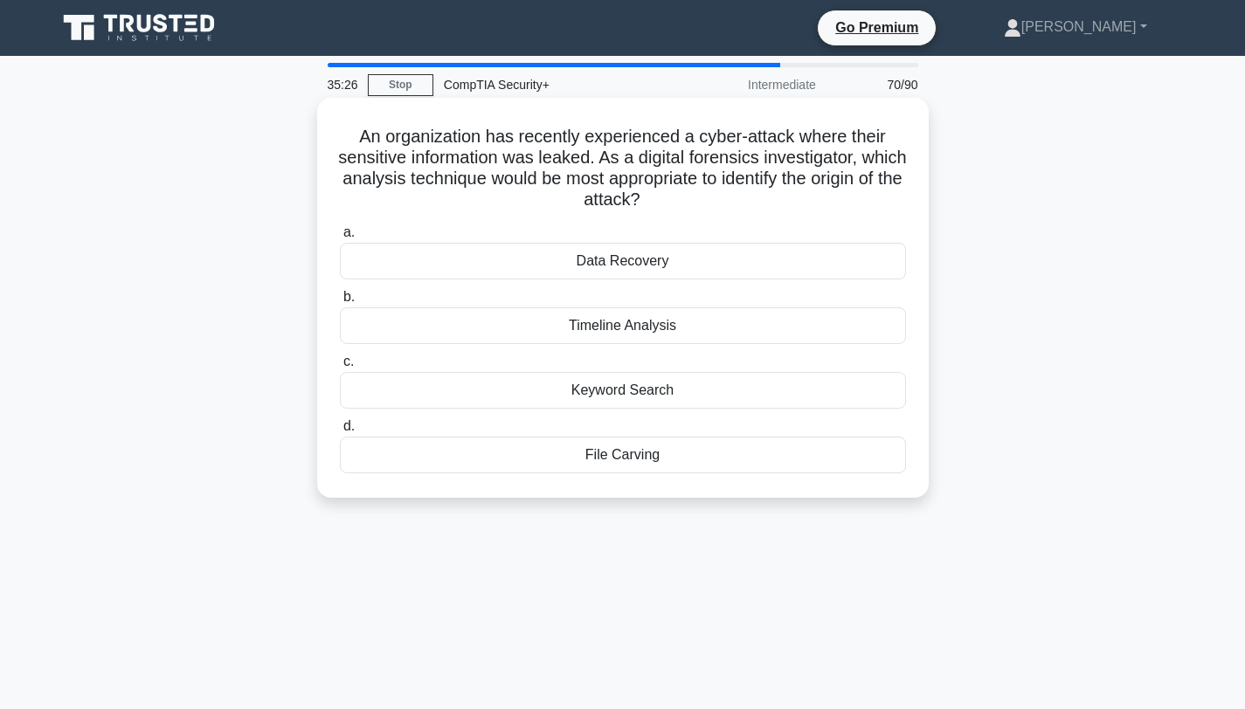
click at [609, 335] on div "Timeline Analysis" at bounding box center [623, 325] width 566 height 37
click at [340, 303] on input "b. Timeline Analysis" at bounding box center [340, 297] width 0 height 11
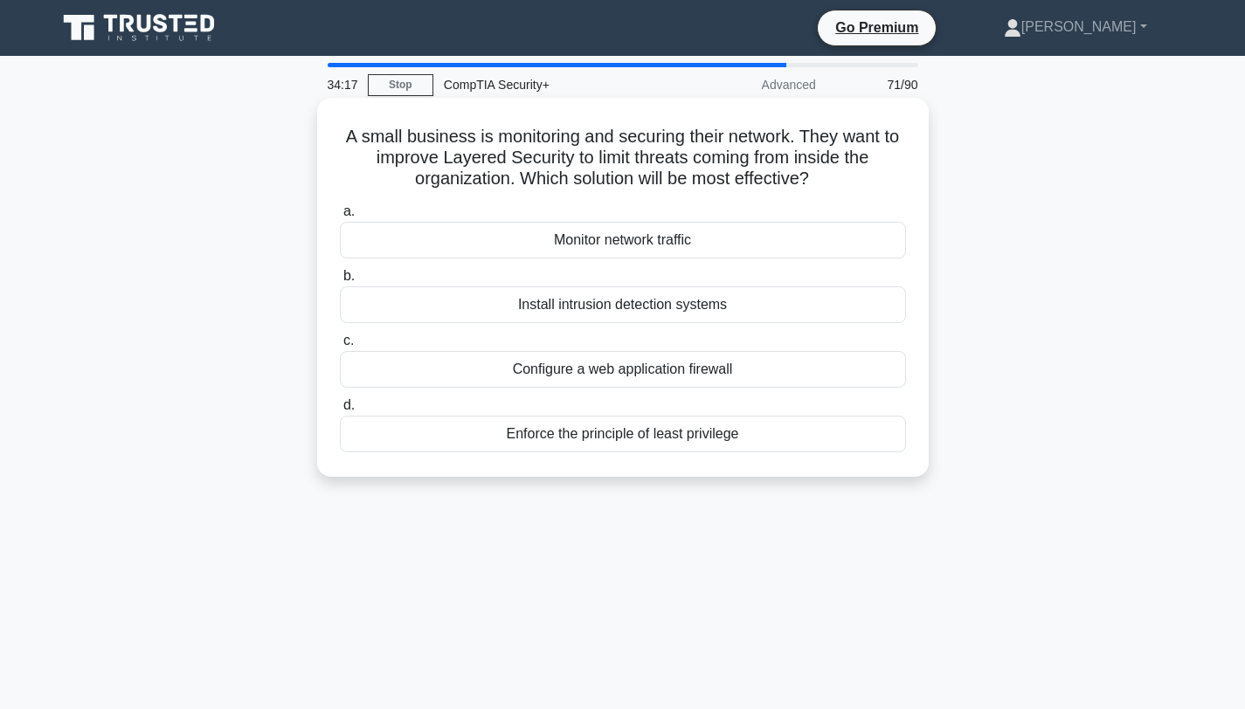
click at [608, 238] on div "Monitor network traffic" at bounding box center [623, 240] width 566 height 37
click at [340, 217] on input "a. Monitor network traffic" at bounding box center [340, 211] width 0 height 11
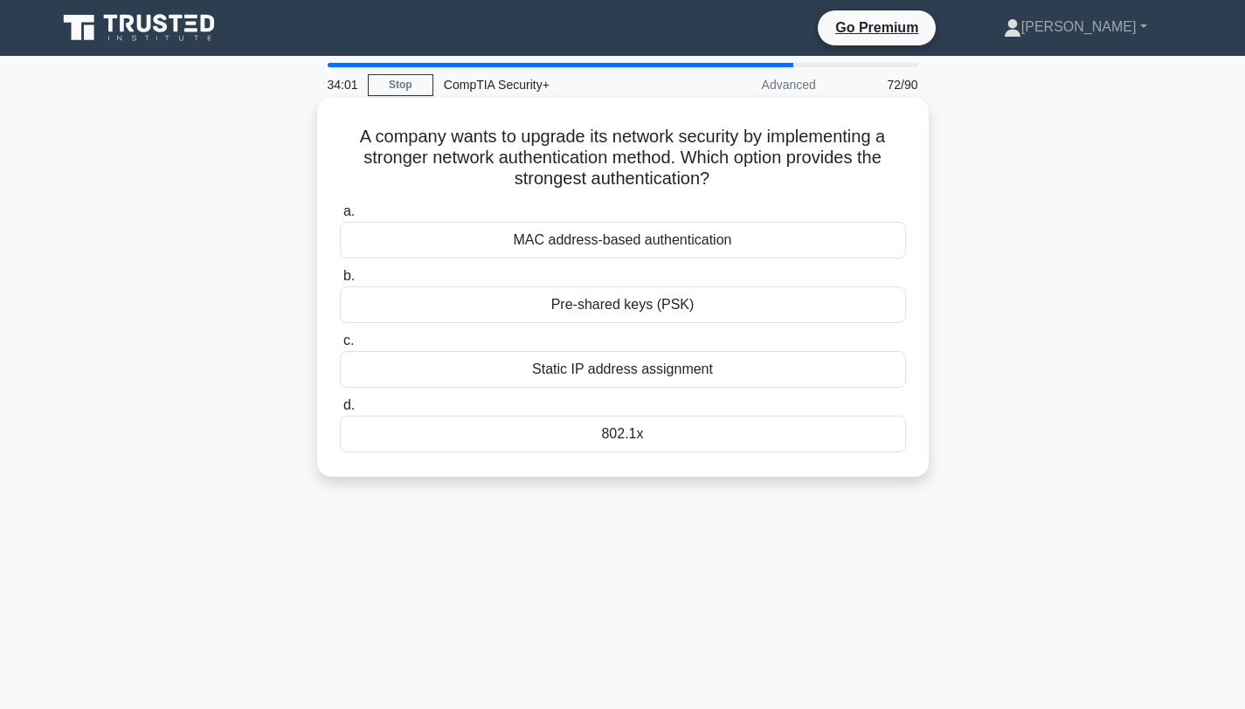
click at [614, 435] on div "802.1x" at bounding box center [623, 434] width 566 height 37
click at [340, 411] on input "d. 802.1x" at bounding box center [340, 405] width 0 height 11
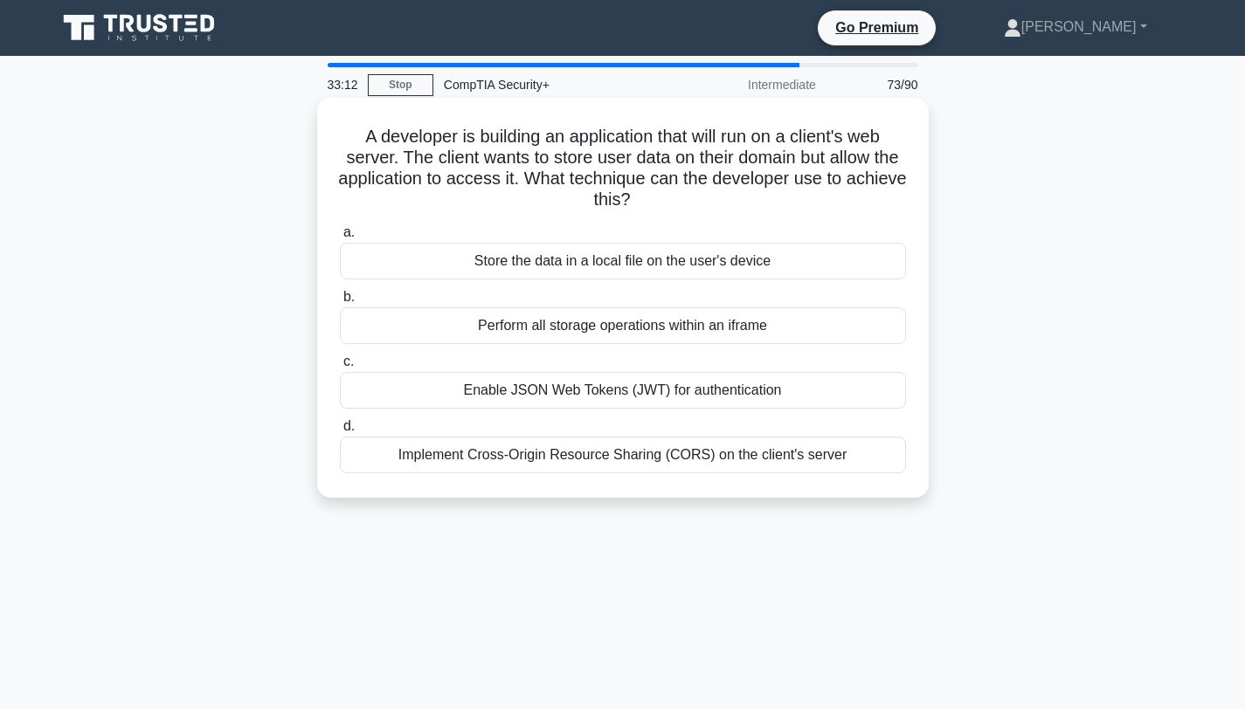
click at [598, 394] on div "Enable JSON Web Tokens (JWT) for authentication" at bounding box center [623, 390] width 566 height 37
click at [340, 368] on input "c. Enable JSON Web Tokens (JWT) for authentication" at bounding box center [340, 361] width 0 height 11
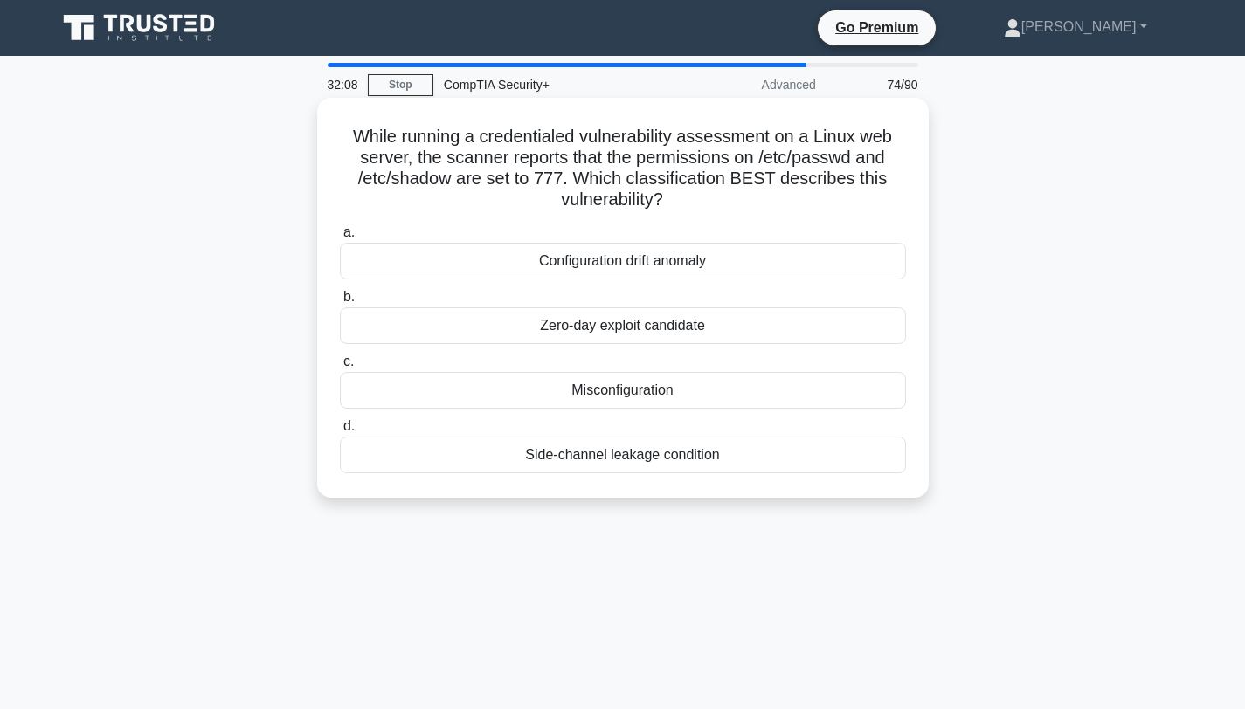
click at [625, 449] on div "Side-channel leakage condition" at bounding box center [623, 455] width 566 height 37
click at [340, 432] on input "d. Side-channel leakage condition" at bounding box center [340, 426] width 0 height 11
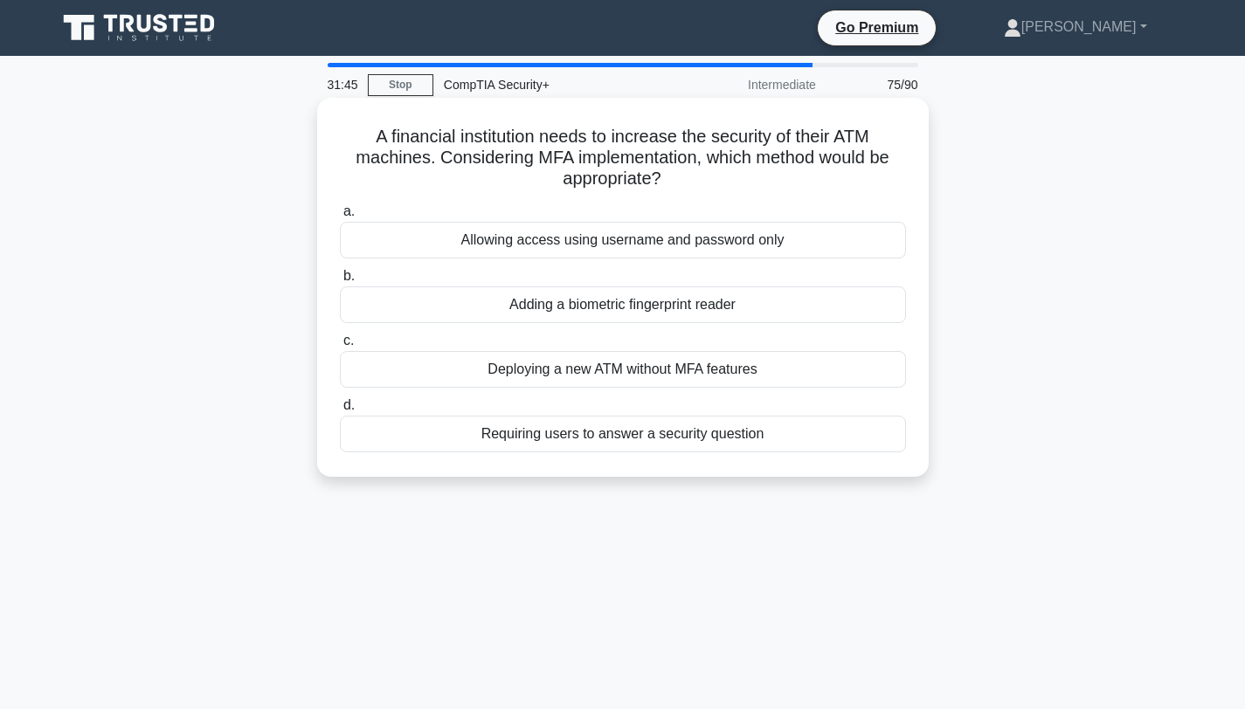
click at [601, 301] on div "Adding a biometric fingerprint reader" at bounding box center [623, 305] width 566 height 37
click at [340, 282] on input "b. Adding a biometric fingerprint reader" at bounding box center [340, 276] width 0 height 11
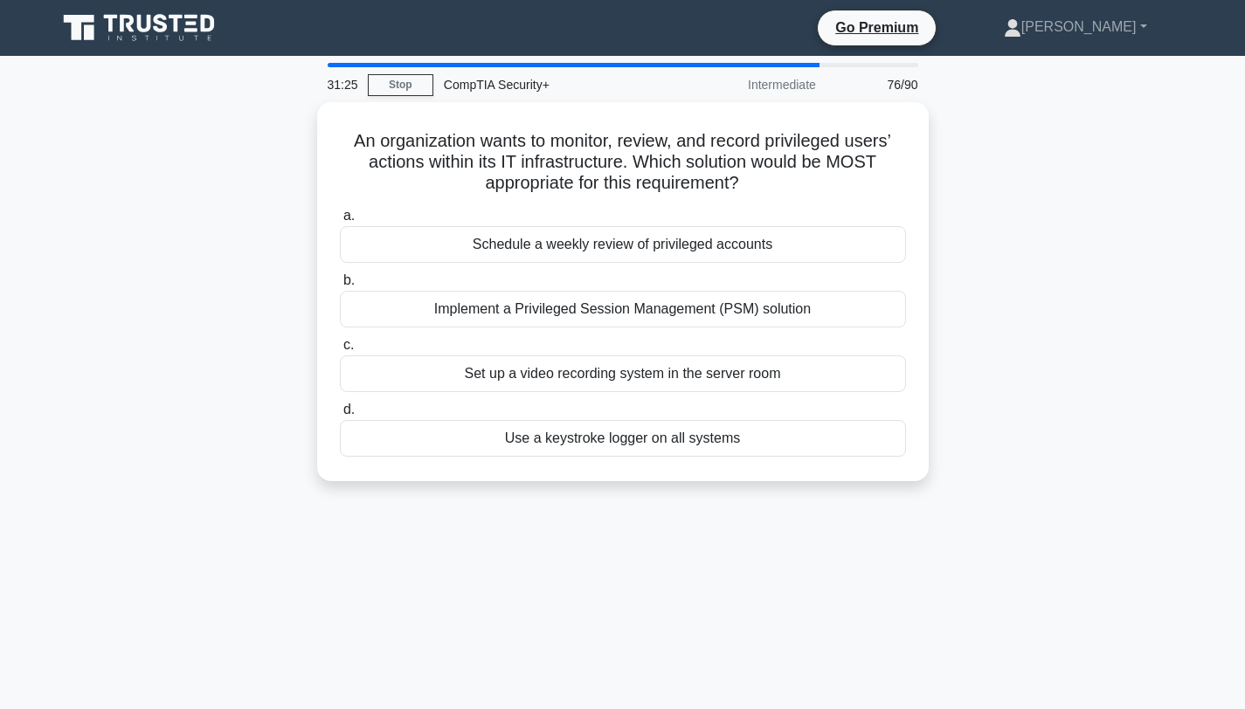
click at [601, 301] on div "Implement a Privileged Session Management (PSM) solution" at bounding box center [623, 309] width 566 height 37
click at [340, 287] on input "b. Implement a Privileged Session Management (PSM) solution" at bounding box center [340, 280] width 0 height 11
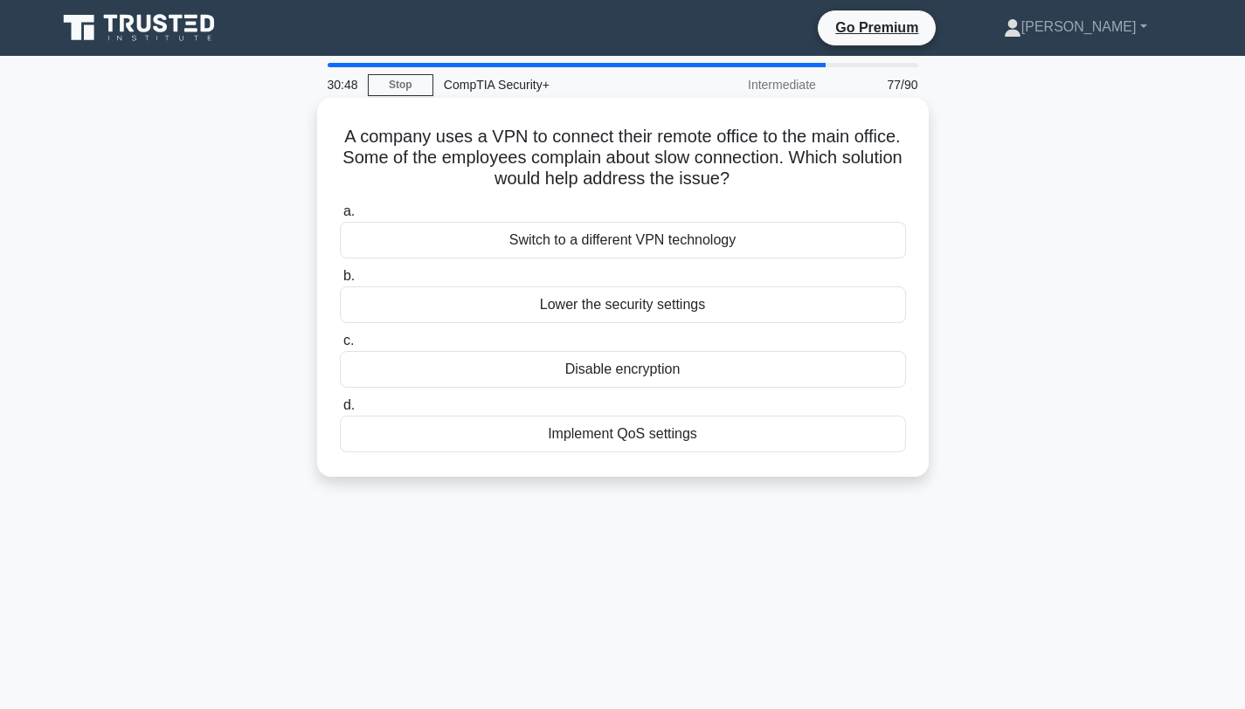
click at [643, 433] on div "Implement QoS settings" at bounding box center [623, 434] width 566 height 37
click at [340, 411] on input "d. Implement QoS settings" at bounding box center [340, 405] width 0 height 11
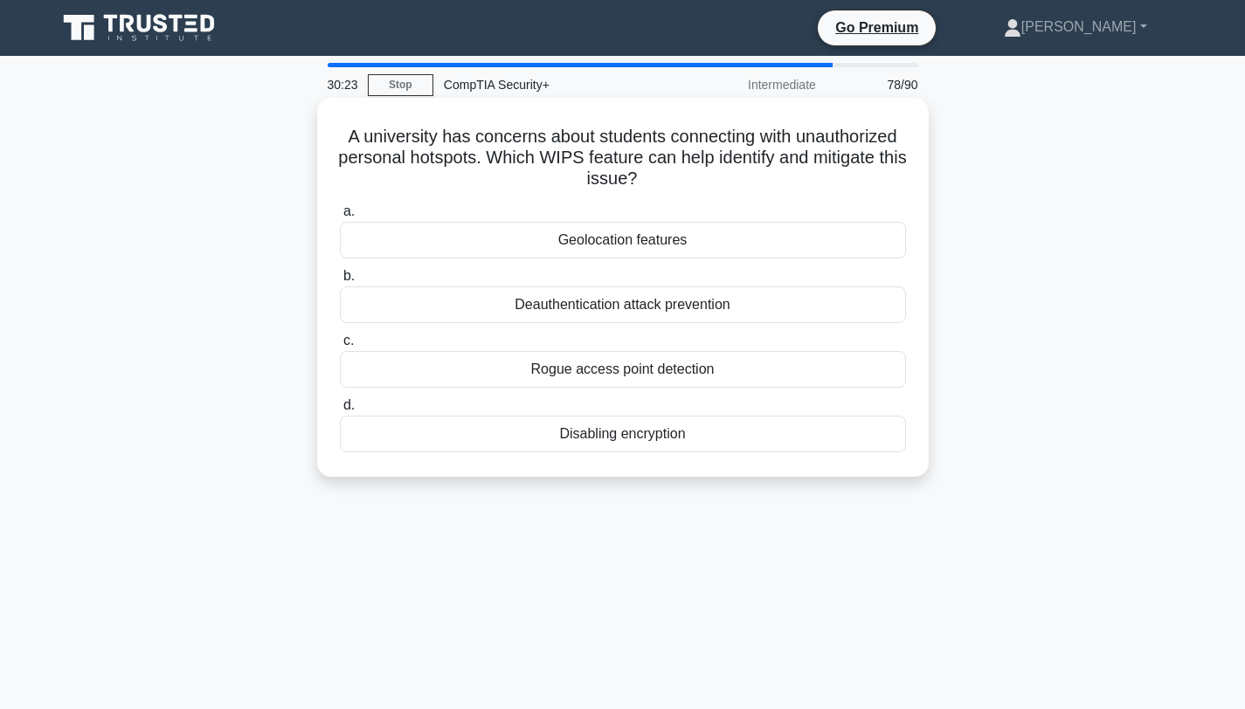
click at [618, 370] on div "Rogue access point detection" at bounding box center [623, 369] width 566 height 37
click at [340, 347] on input "c. Rogue access point detection" at bounding box center [340, 340] width 0 height 11
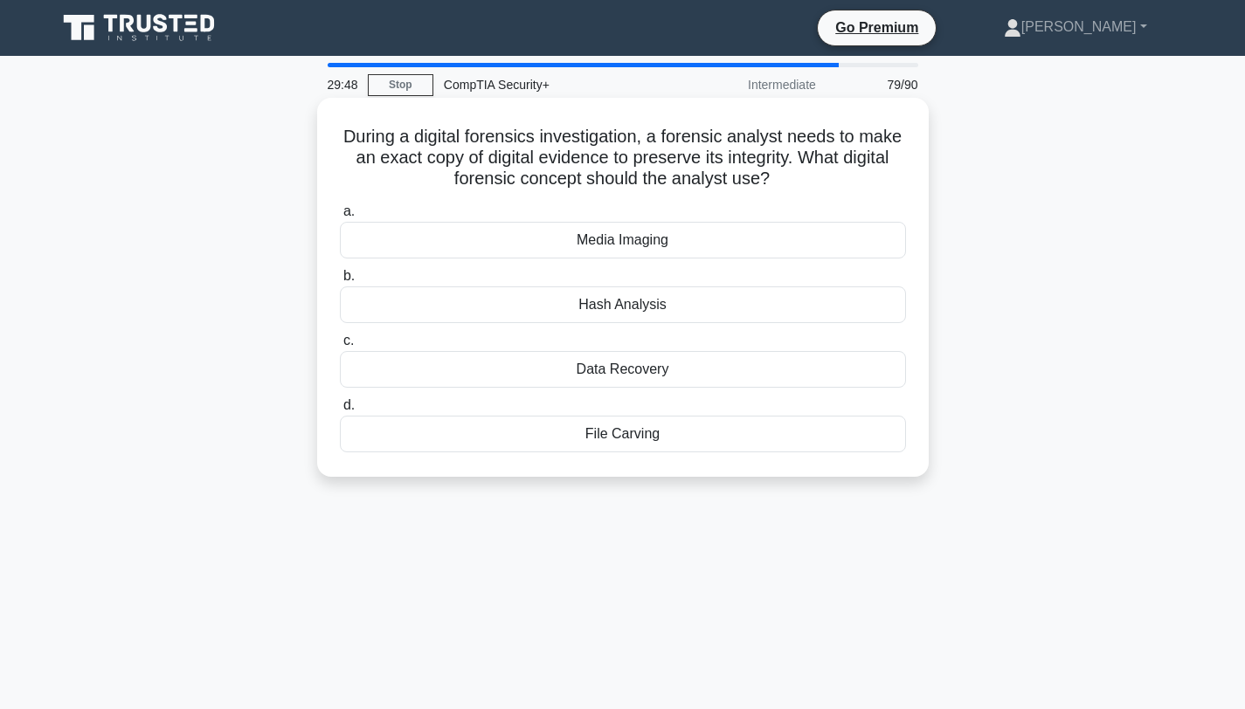
click at [599, 301] on div "Hash Analysis" at bounding box center [623, 305] width 566 height 37
click at [340, 282] on input "b. Hash Analysis" at bounding box center [340, 276] width 0 height 11
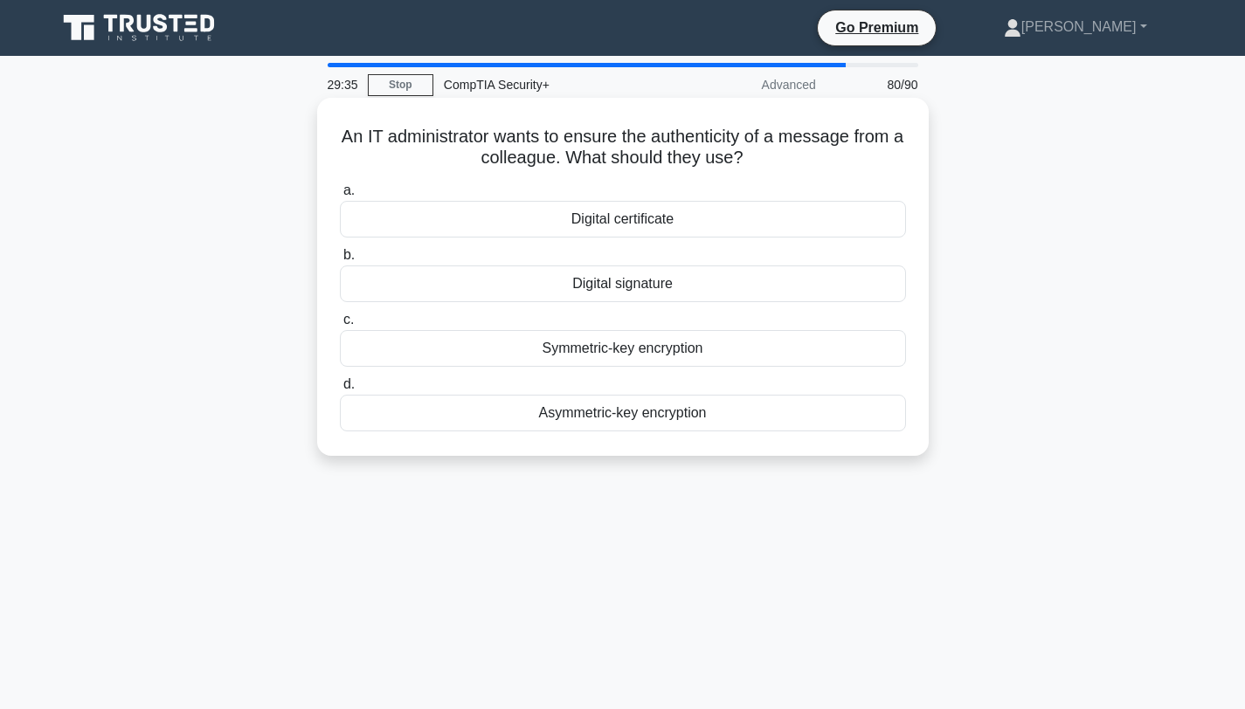
click at [596, 285] on div "Digital signature" at bounding box center [623, 284] width 566 height 37
click at [340, 261] on input "b. Digital signature" at bounding box center [340, 255] width 0 height 11
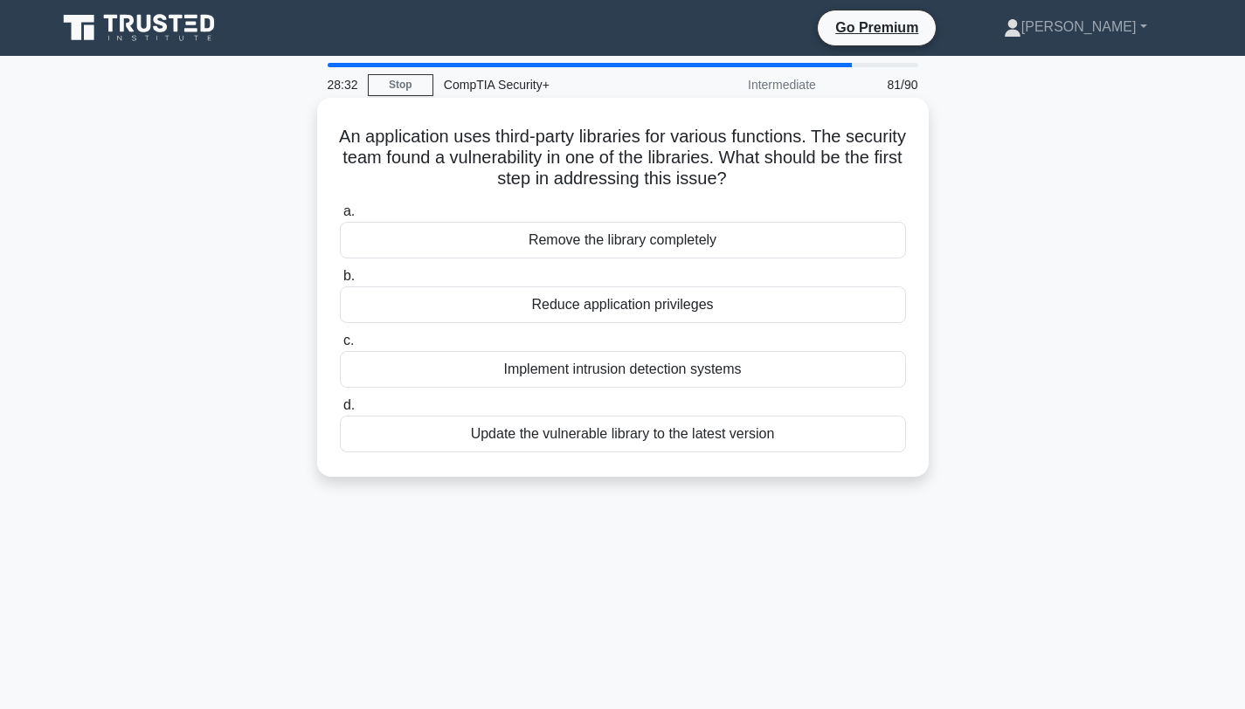
click at [554, 438] on div "Update the vulnerable library to the latest version" at bounding box center [623, 434] width 566 height 37
click at [340, 411] on input "d. Update the vulnerable library to the latest version" at bounding box center [340, 405] width 0 height 11
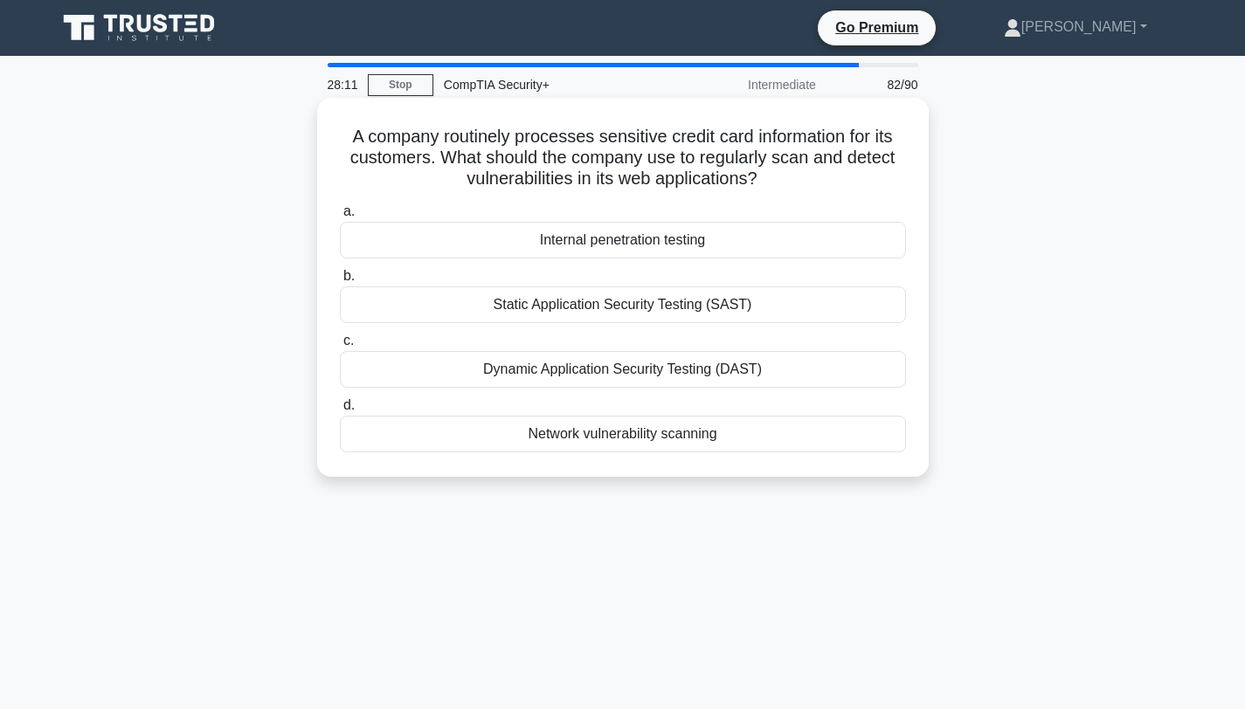
click at [601, 369] on div "Dynamic Application Security Testing (DAST)" at bounding box center [623, 369] width 566 height 37
click at [340, 347] on input "c. Dynamic Application Security Testing (DAST)" at bounding box center [340, 340] width 0 height 11
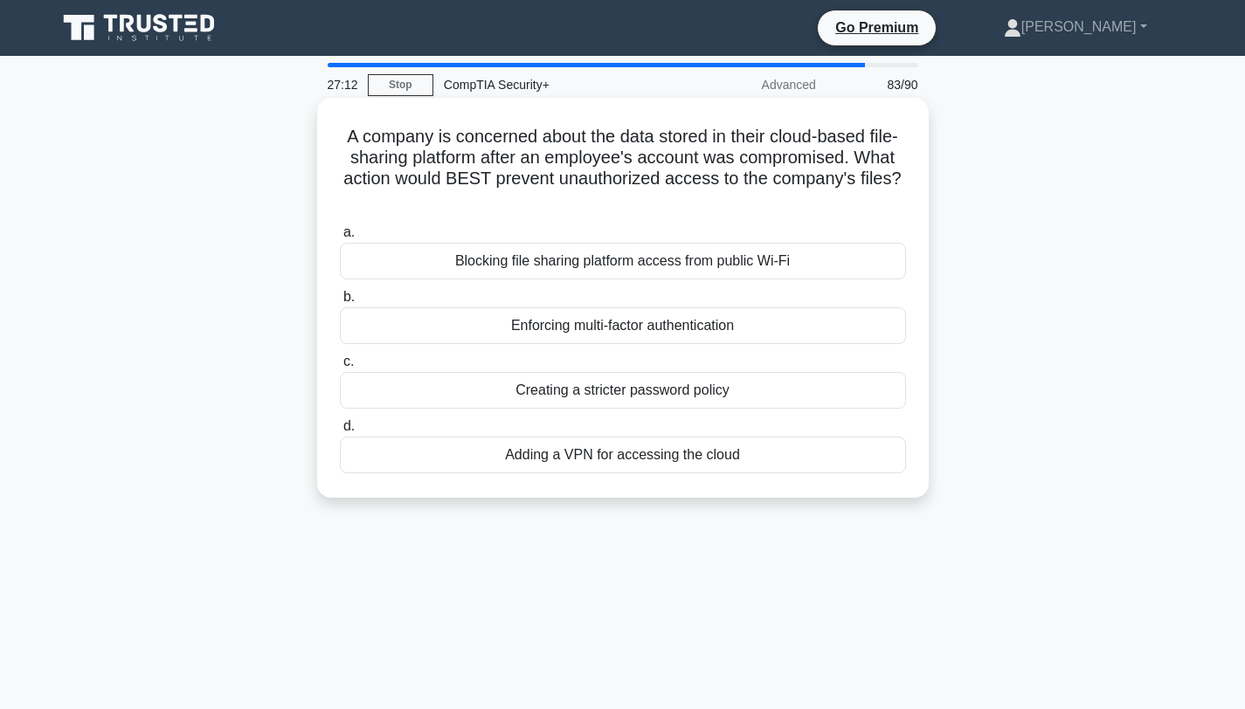
click at [605, 453] on div "Adding a VPN for accessing the cloud" at bounding box center [623, 455] width 566 height 37
click at [340, 432] on input "d. Adding a VPN for accessing the cloud" at bounding box center [340, 426] width 0 height 11
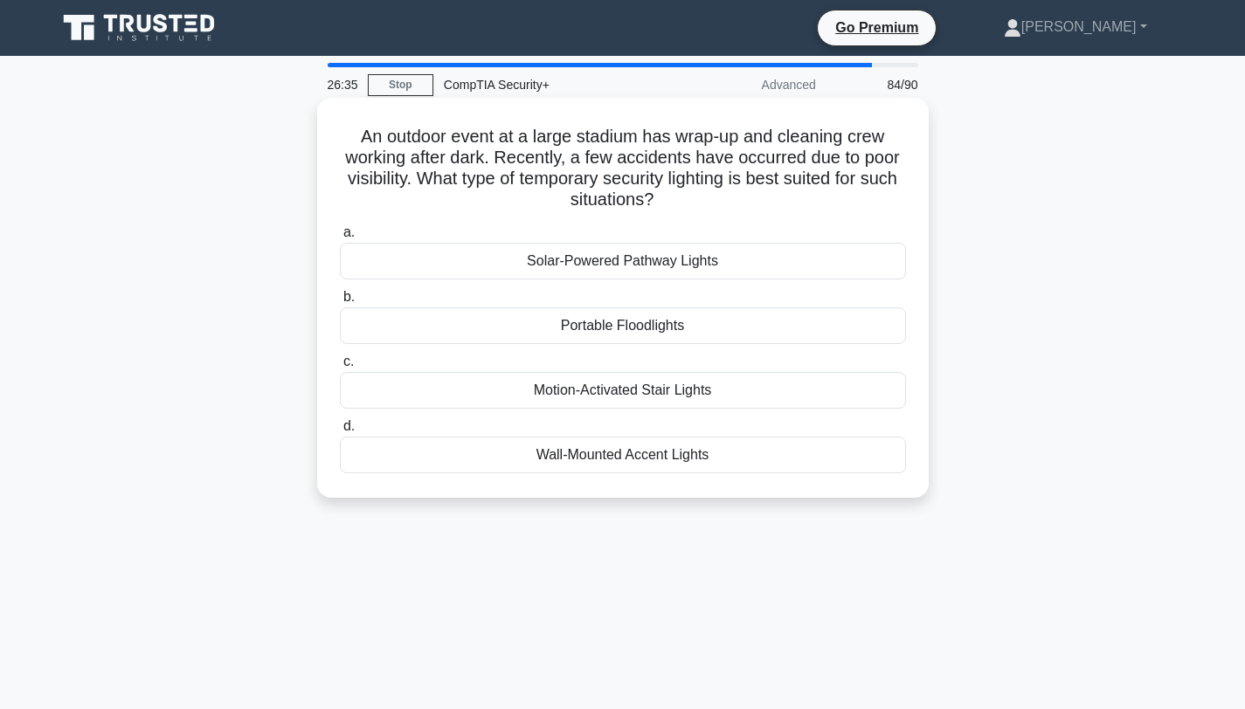
click at [596, 390] on div "Motion-Activated Stair Lights" at bounding box center [623, 390] width 566 height 37
click at [340, 368] on input "c. Motion-Activated Stair Lights" at bounding box center [340, 361] width 0 height 11
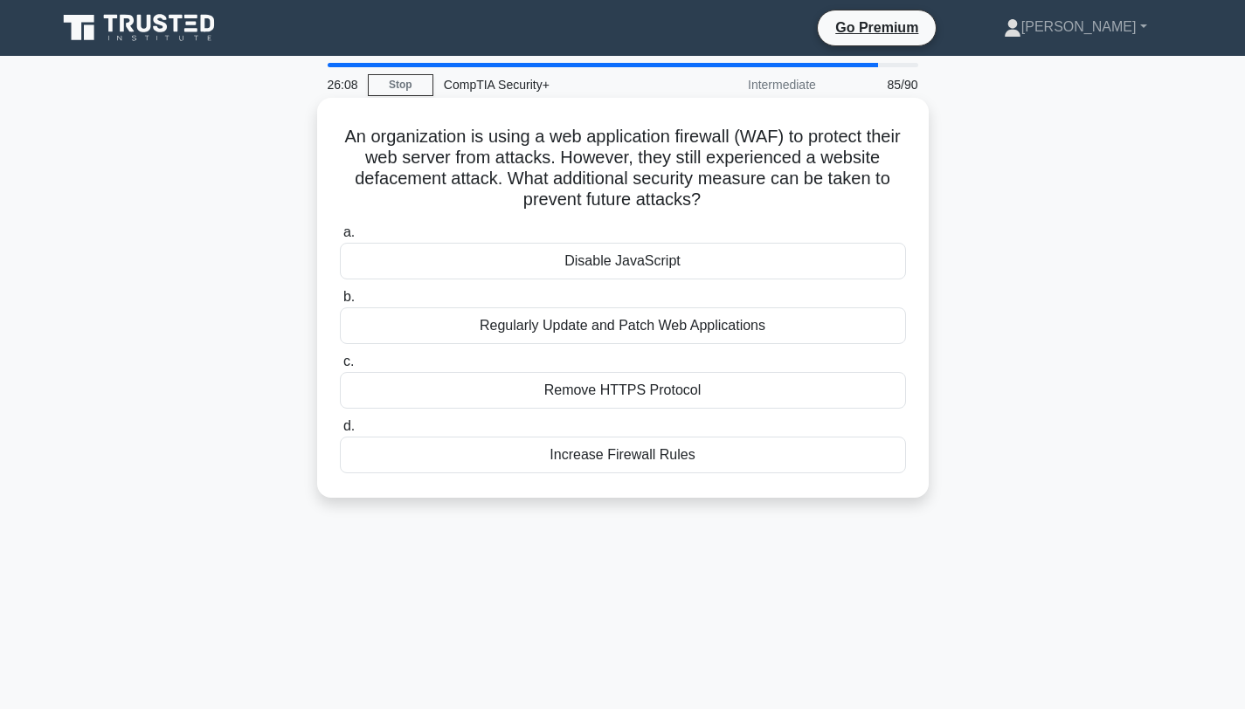
click at [600, 332] on div "Regularly Update and Patch Web Applications" at bounding box center [623, 325] width 566 height 37
click at [340, 303] on input "b. Regularly Update and Patch Web Applications" at bounding box center [340, 297] width 0 height 11
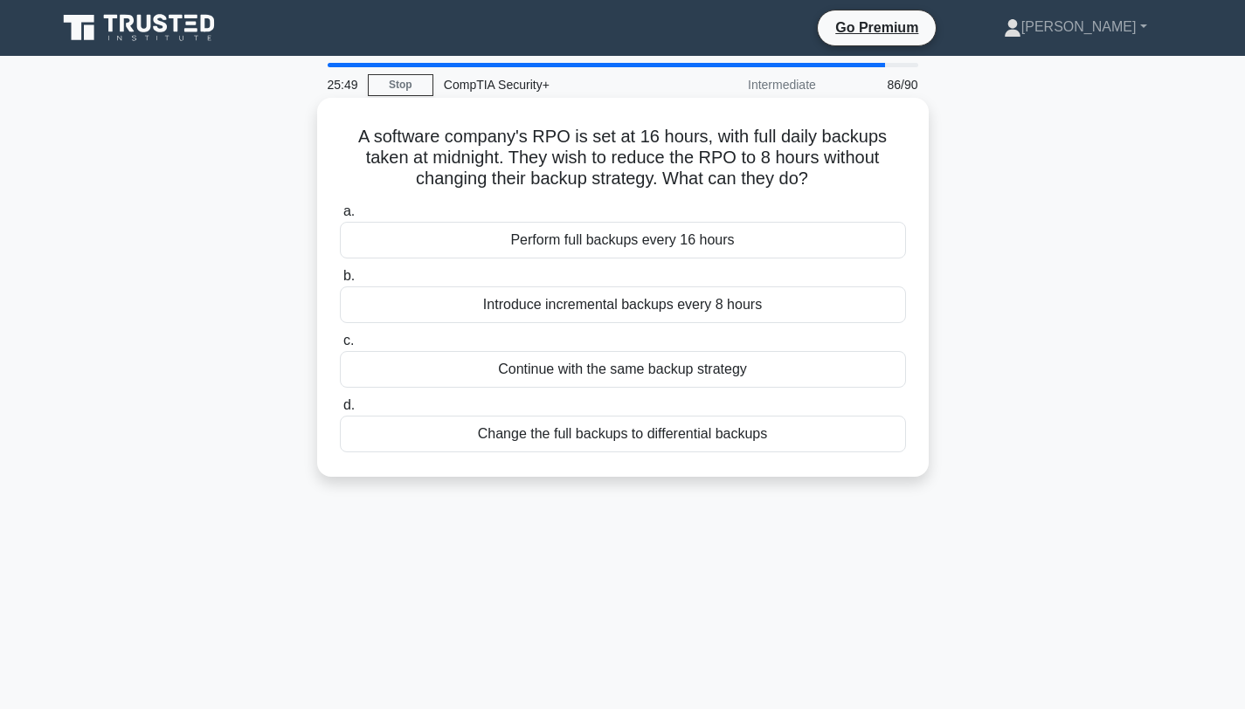
click at [598, 310] on div "Introduce incremental backups every 8 hours" at bounding box center [623, 305] width 566 height 37
click at [340, 282] on input "b. Introduce incremental backups every 8 hours" at bounding box center [340, 276] width 0 height 11
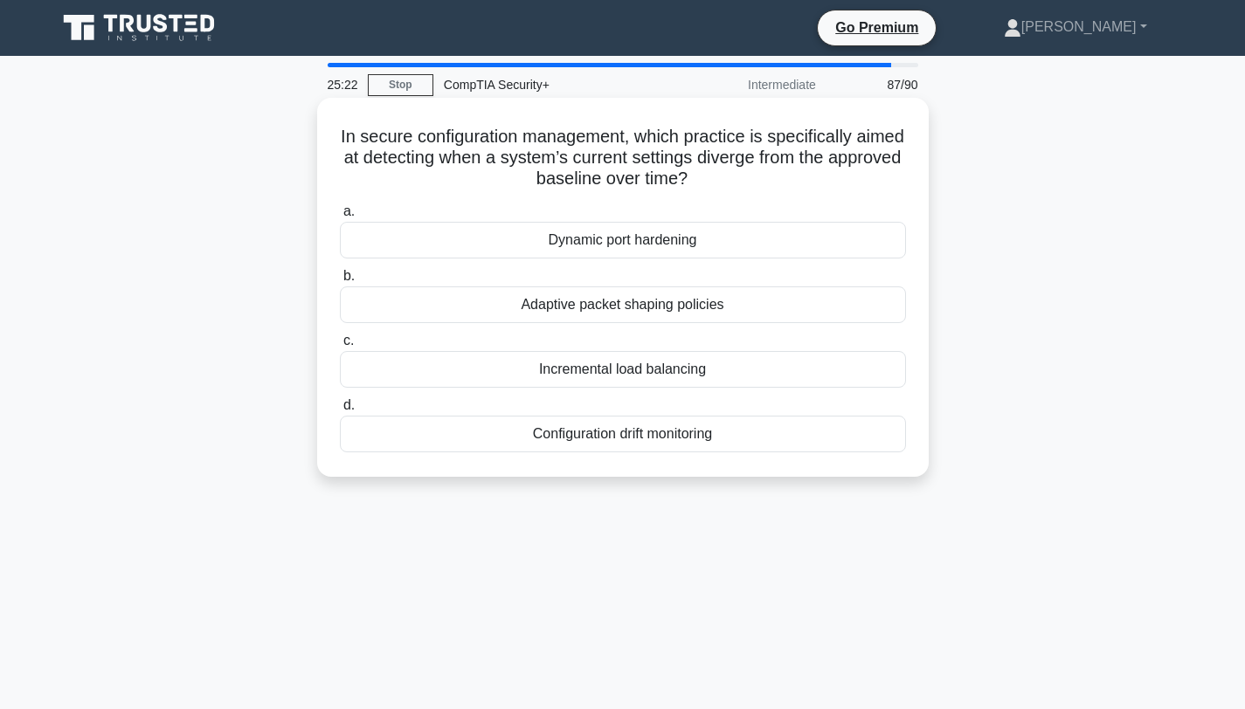
click at [651, 433] on div "Configuration drift monitoring" at bounding box center [623, 434] width 566 height 37
click at [340, 411] on input "d. Configuration drift monitoring" at bounding box center [340, 405] width 0 height 11
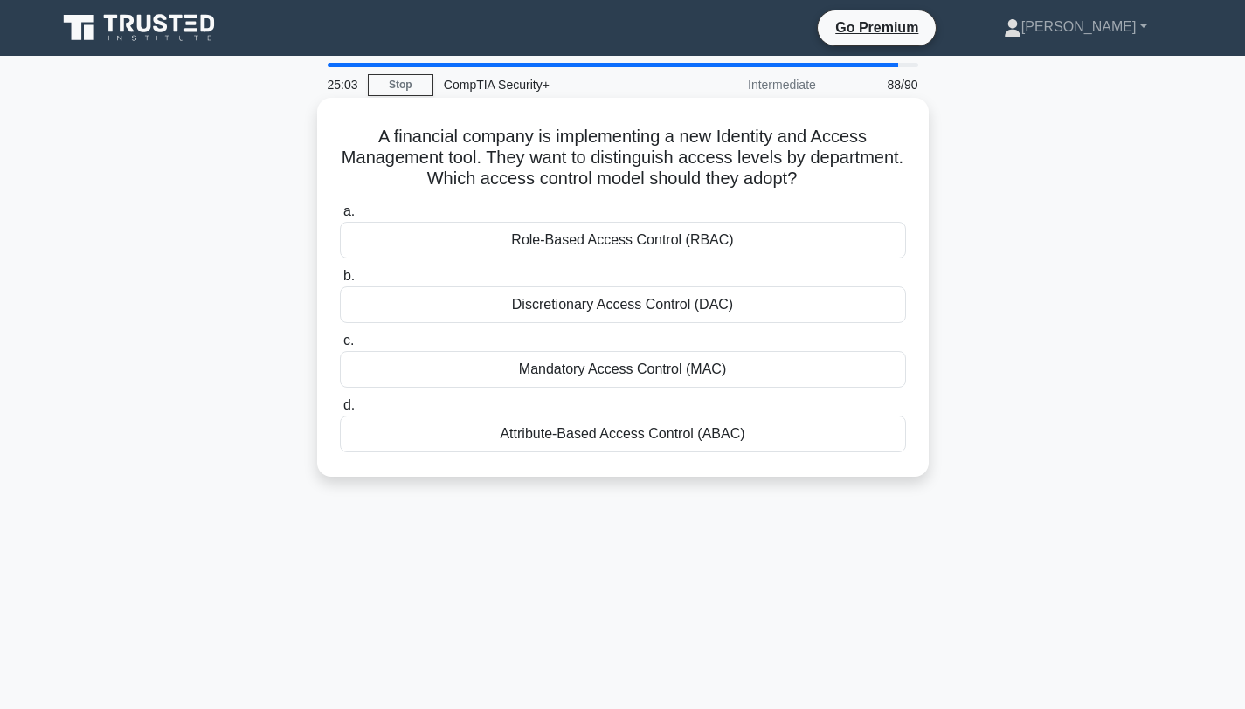
click at [547, 240] on div "Role-Based Access Control (RBAC)" at bounding box center [623, 240] width 566 height 37
click at [340, 217] on input "a. Role-Based Access Control (RBAC)" at bounding box center [340, 211] width 0 height 11
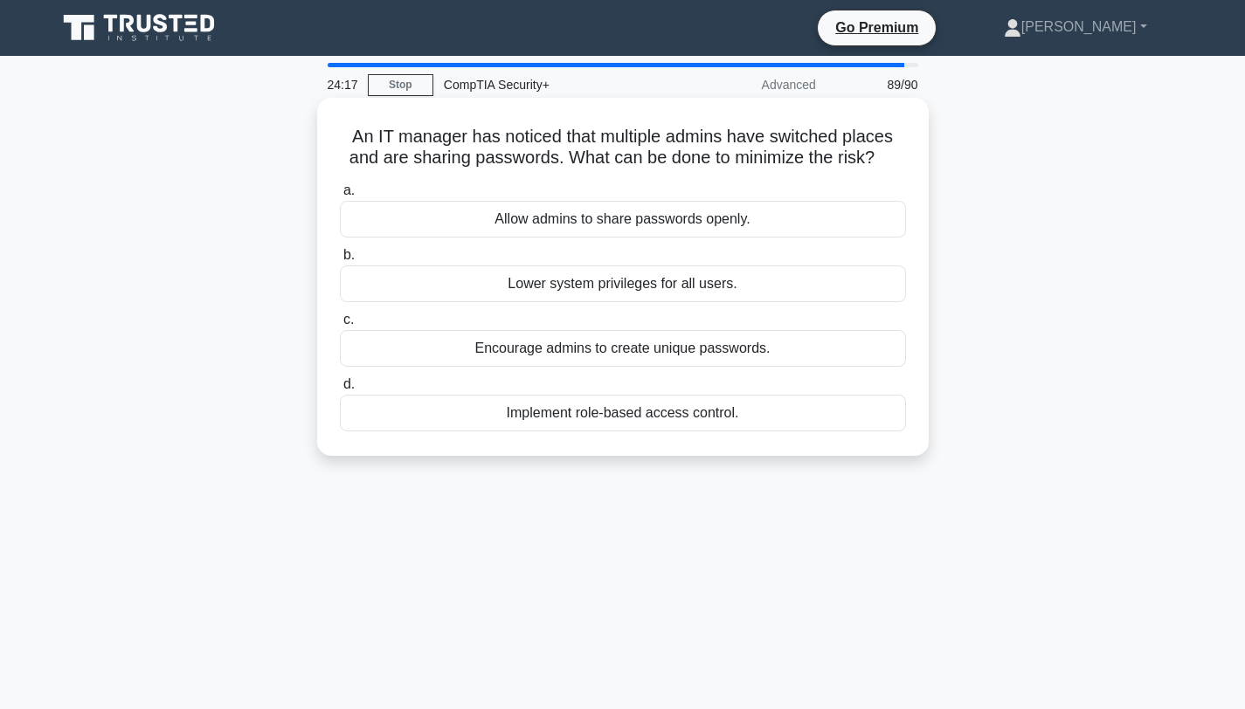
click at [563, 346] on div "Encourage admins to create unique passwords." at bounding box center [623, 348] width 566 height 37
click at [340, 326] on input "c. Encourage admins to create unique passwords." at bounding box center [340, 319] width 0 height 11
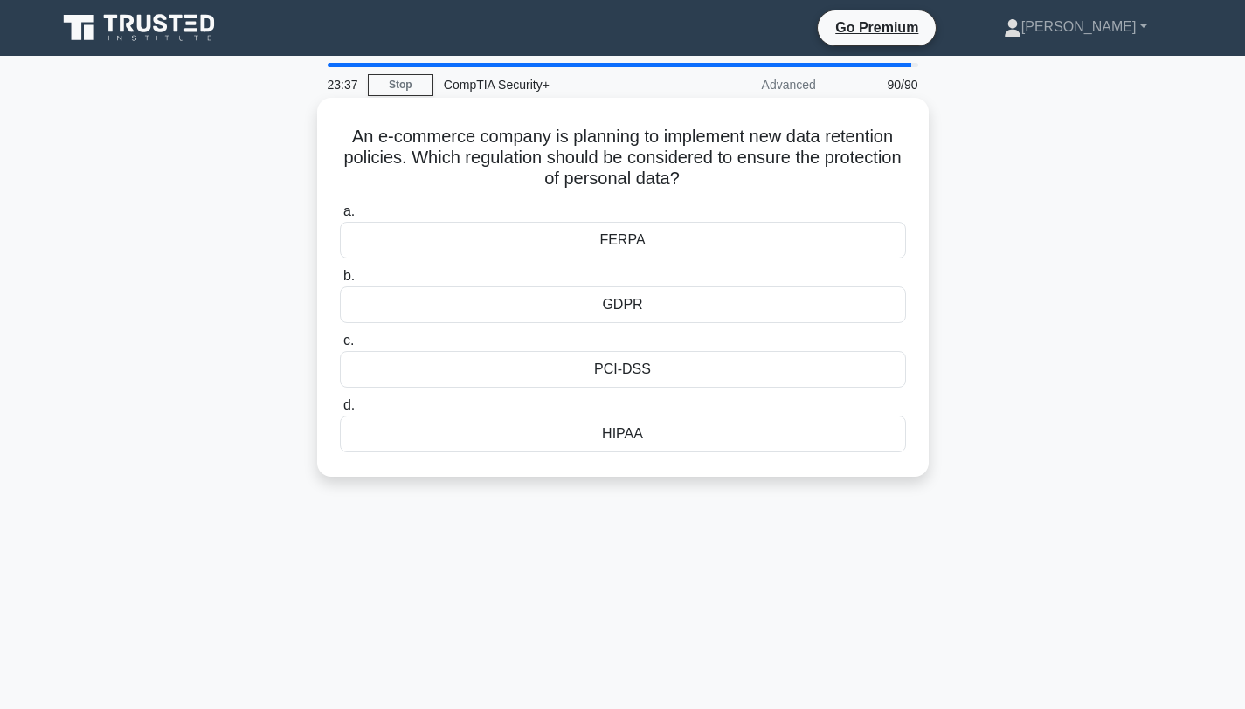
click at [626, 307] on div "GDPR" at bounding box center [623, 305] width 566 height 37
click at [340, 282] on input "b. GDPR" at bounding box center [340, 276] width 0 height 11
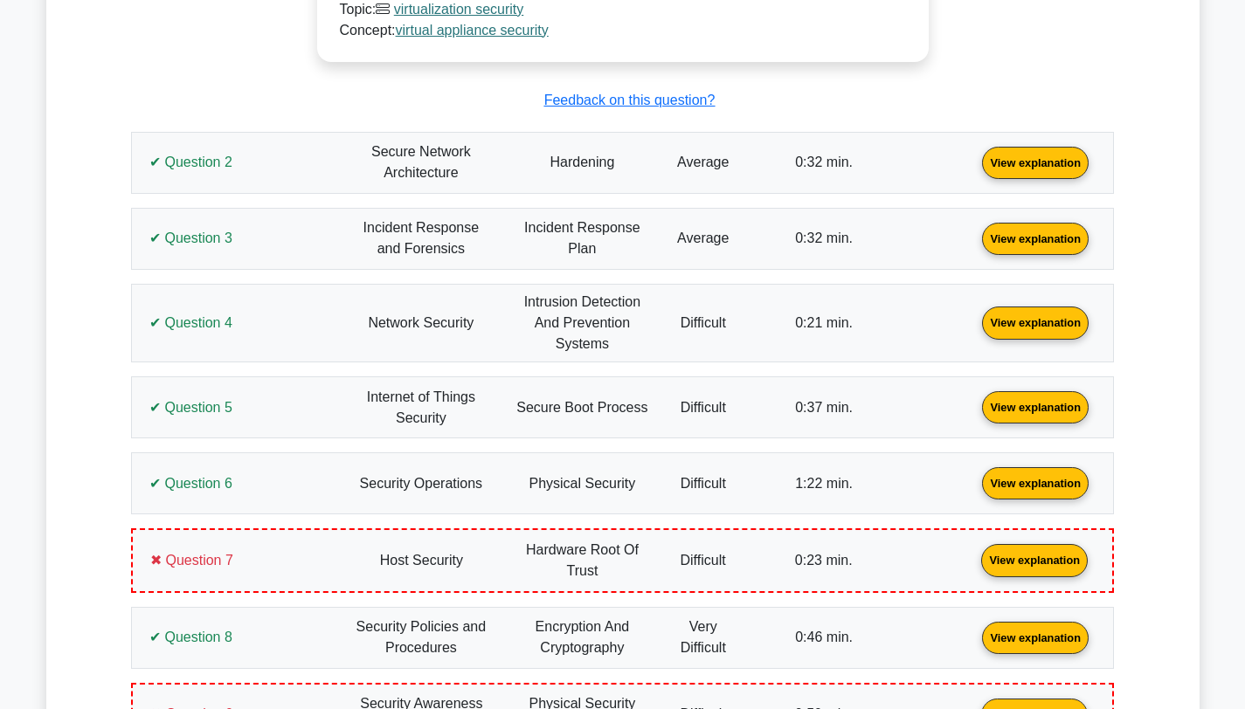
scroll to position [1336, 0]
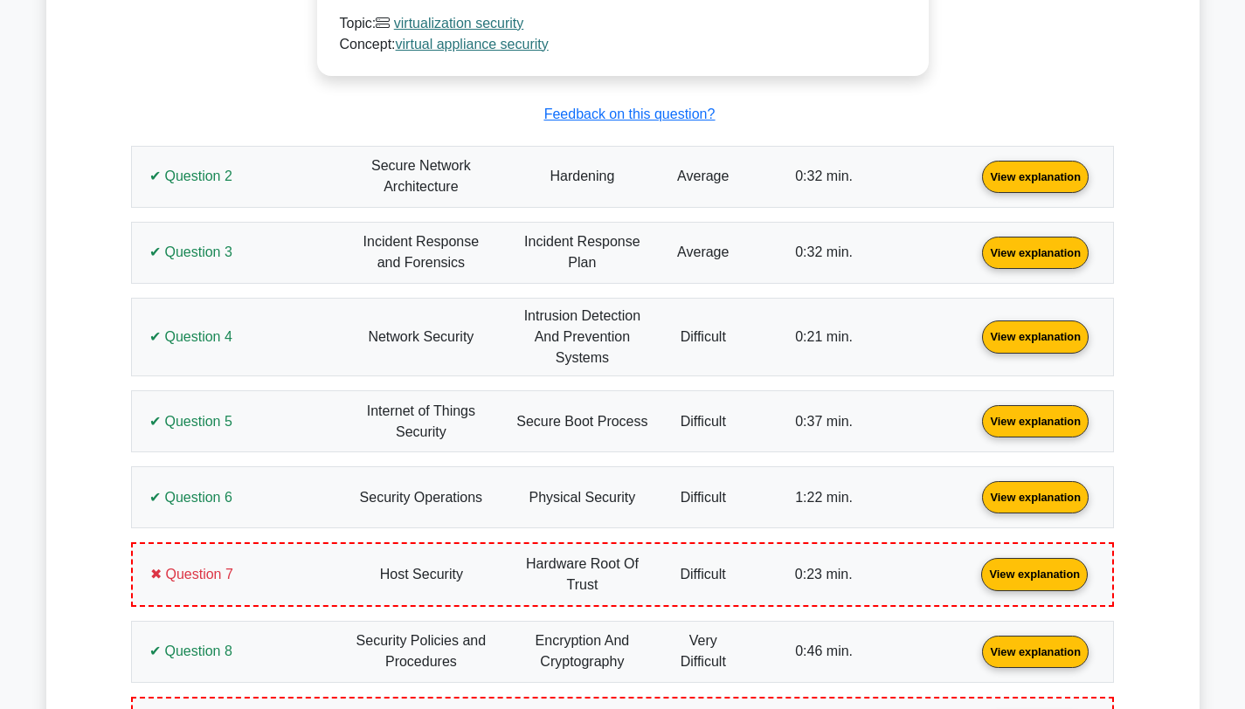
click at [975, 183] on link "View explanation" at bounding box center [1035, 175] width 121 height 15
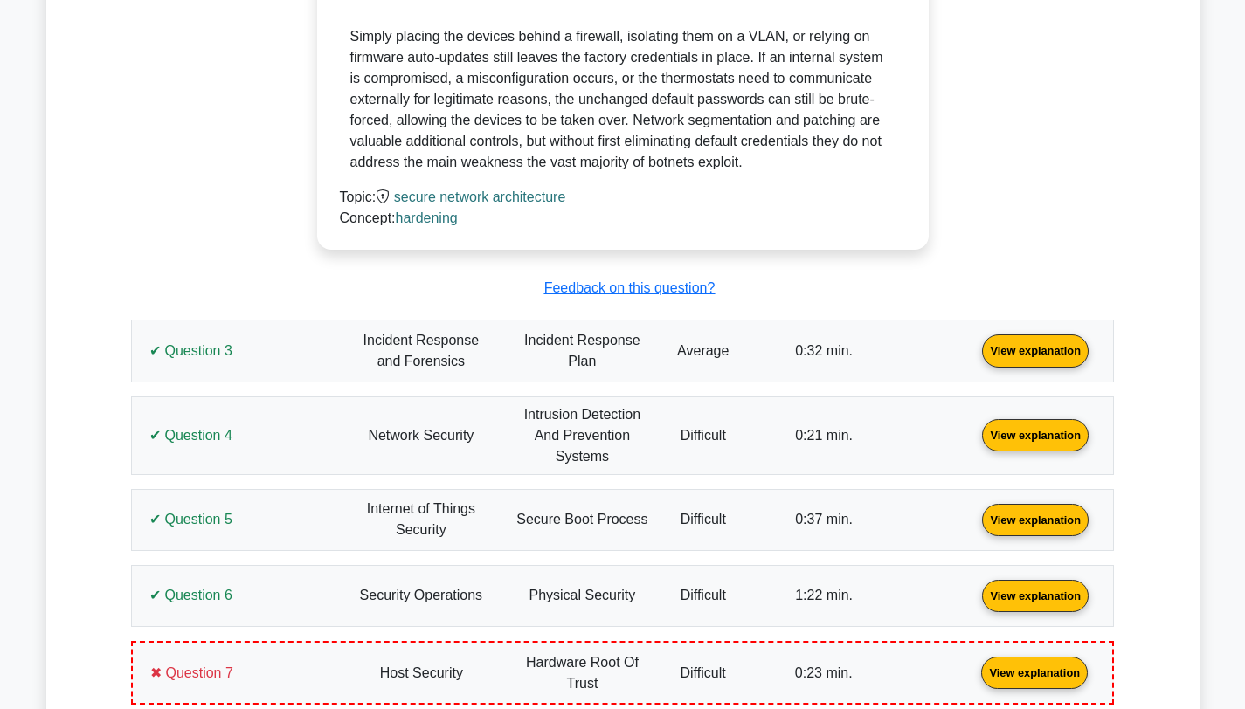
scroll to position [2141, 0]
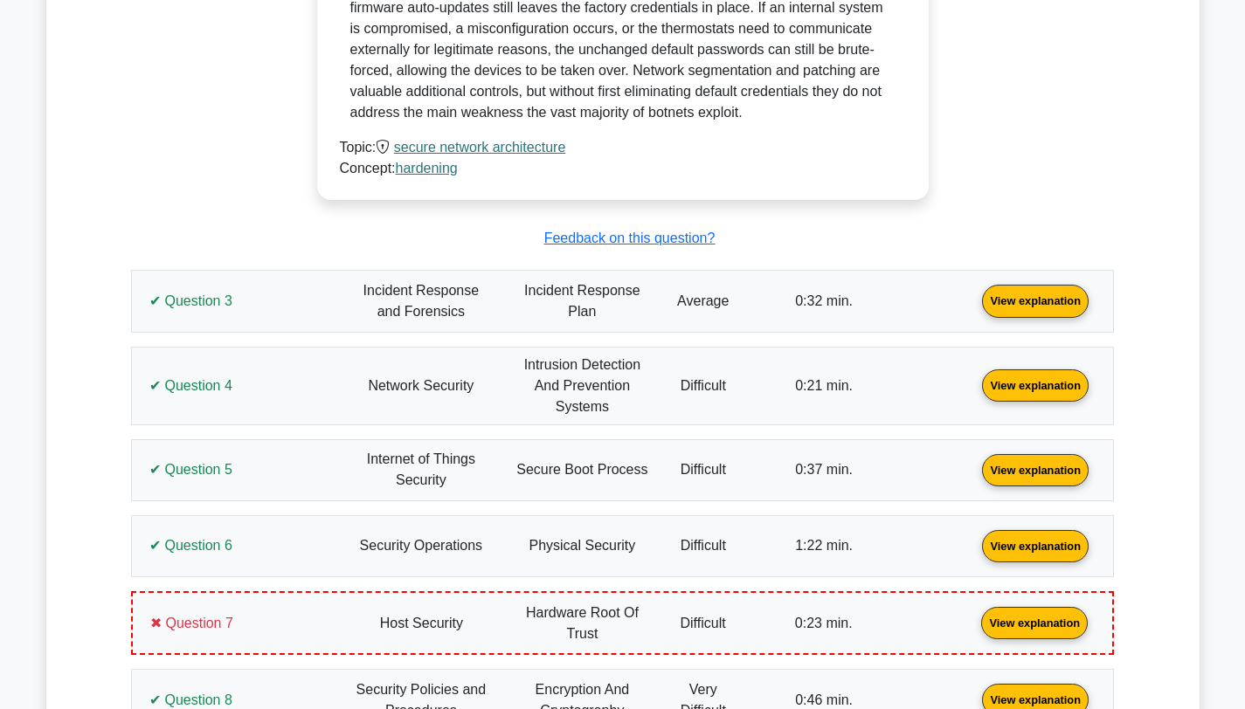
click at [975, 293] on link "View explanation" at bounding box center [1035, 300] width 121 height 15
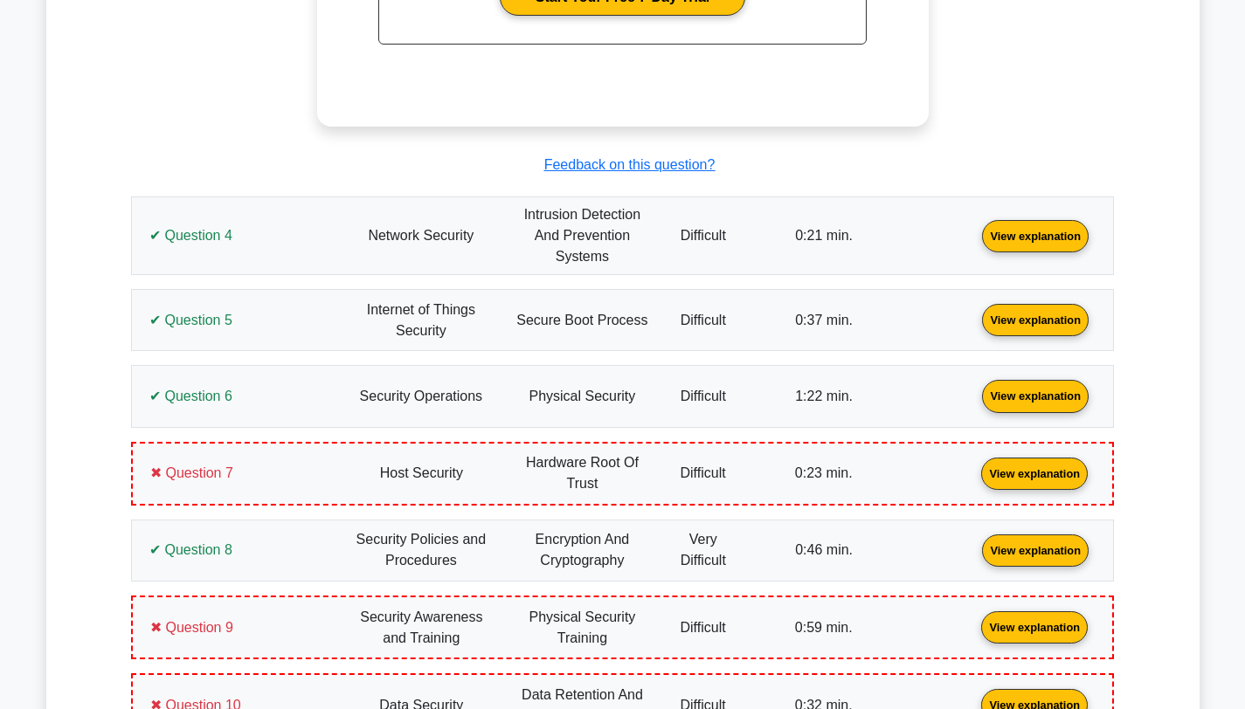
scroll to position [3066, 0]
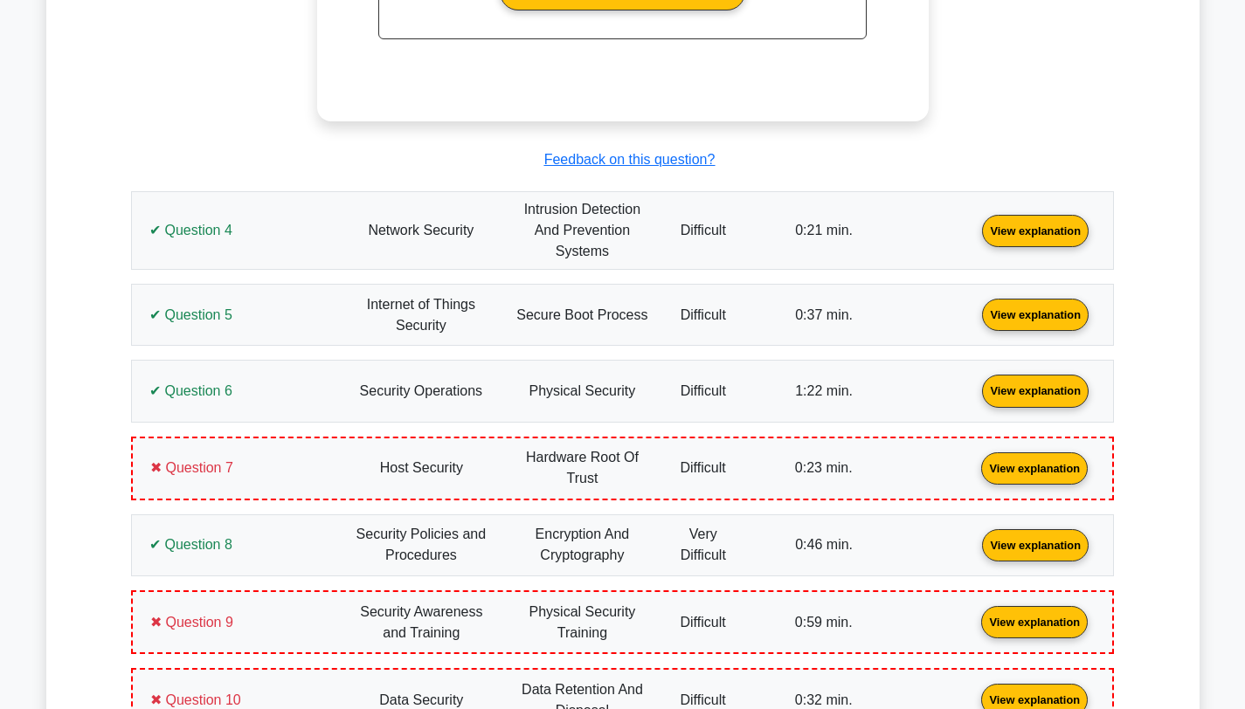
click at [975, 237] on link "View explanation" at bounding box center [1035, 229] width 121 height 15
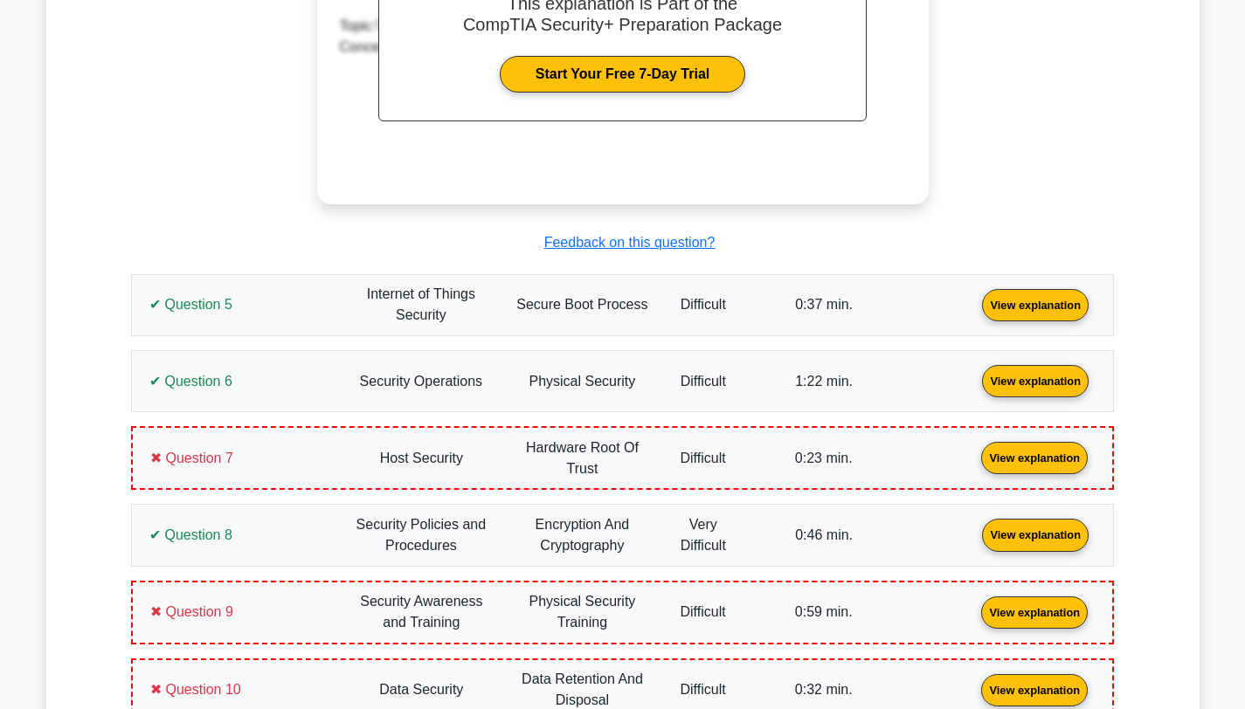
scroll to position [3828, 0]
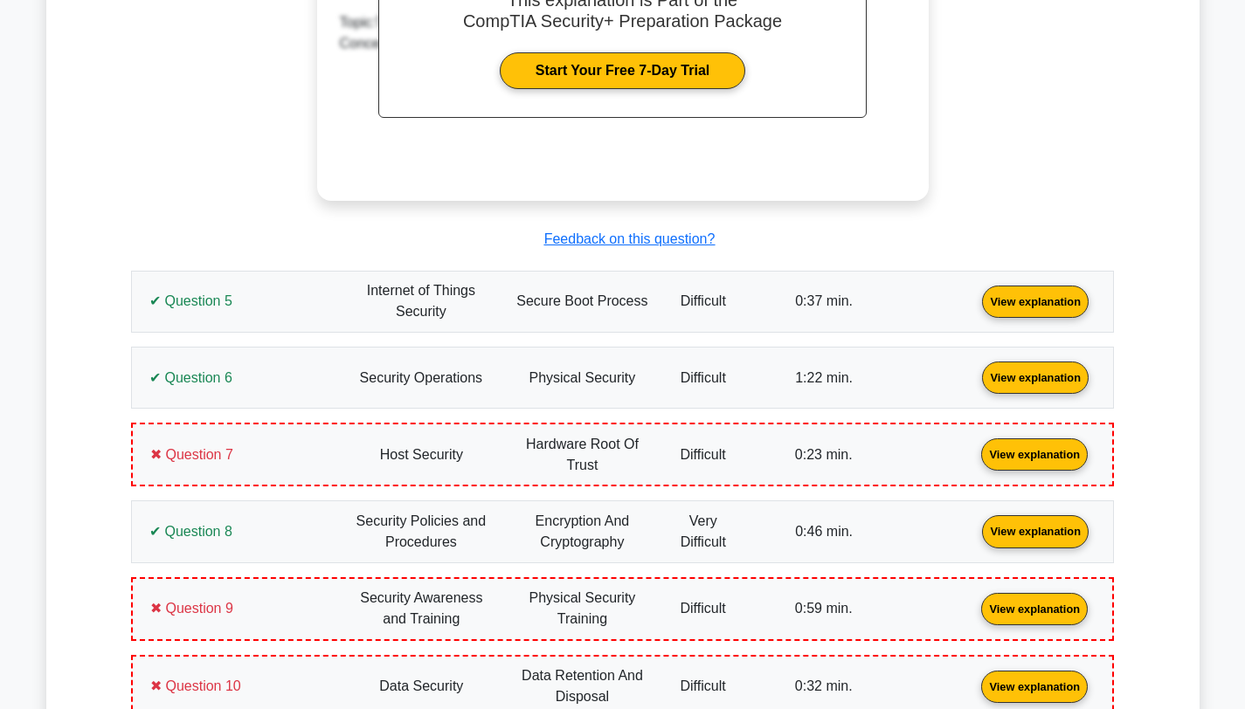
click at [975, 300] on link "View explanation" at bounding box center [1035, 300] width 121 height 15
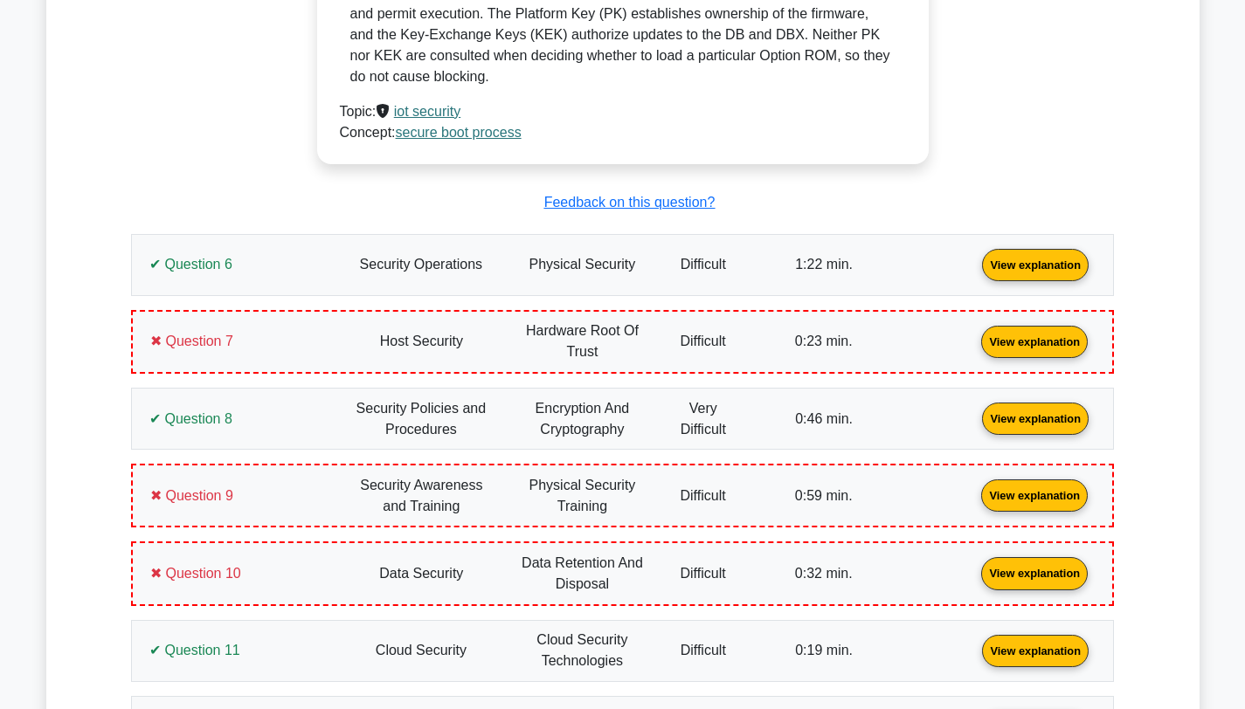
scroll to position [4721, 0]
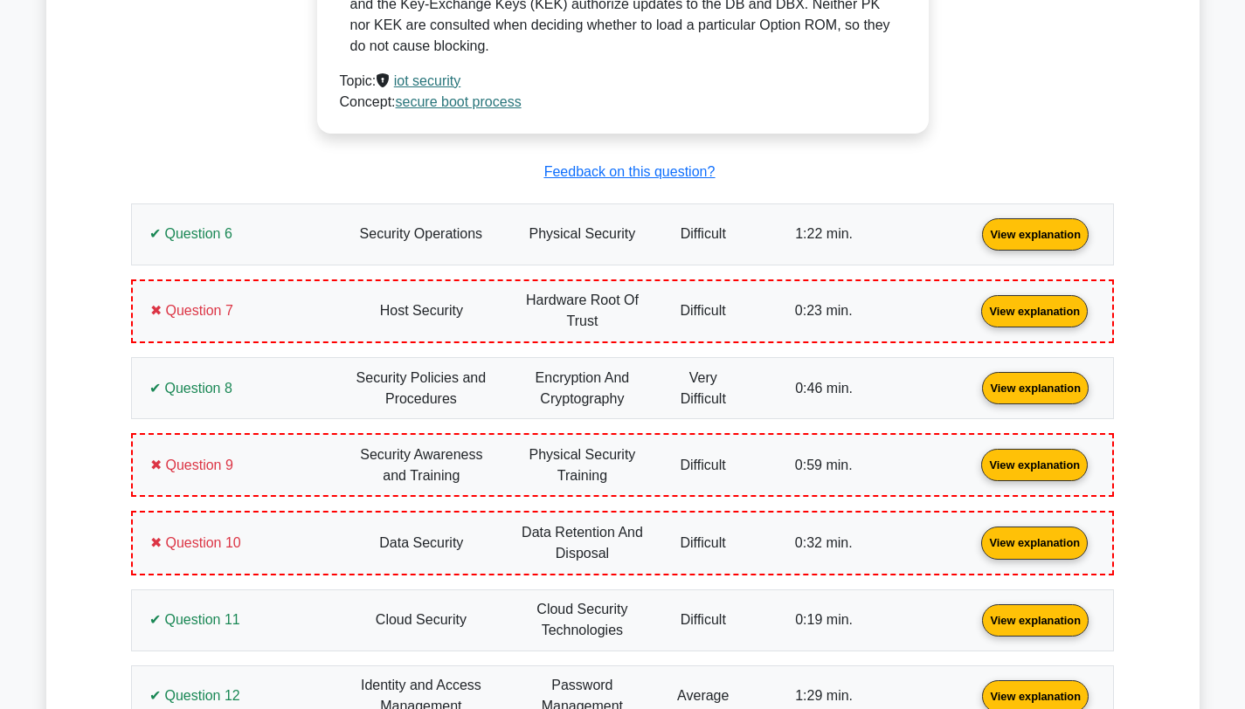
click at [975, 240] on link "View explanation" at bounding box center [1035, 232] width 121 height 15
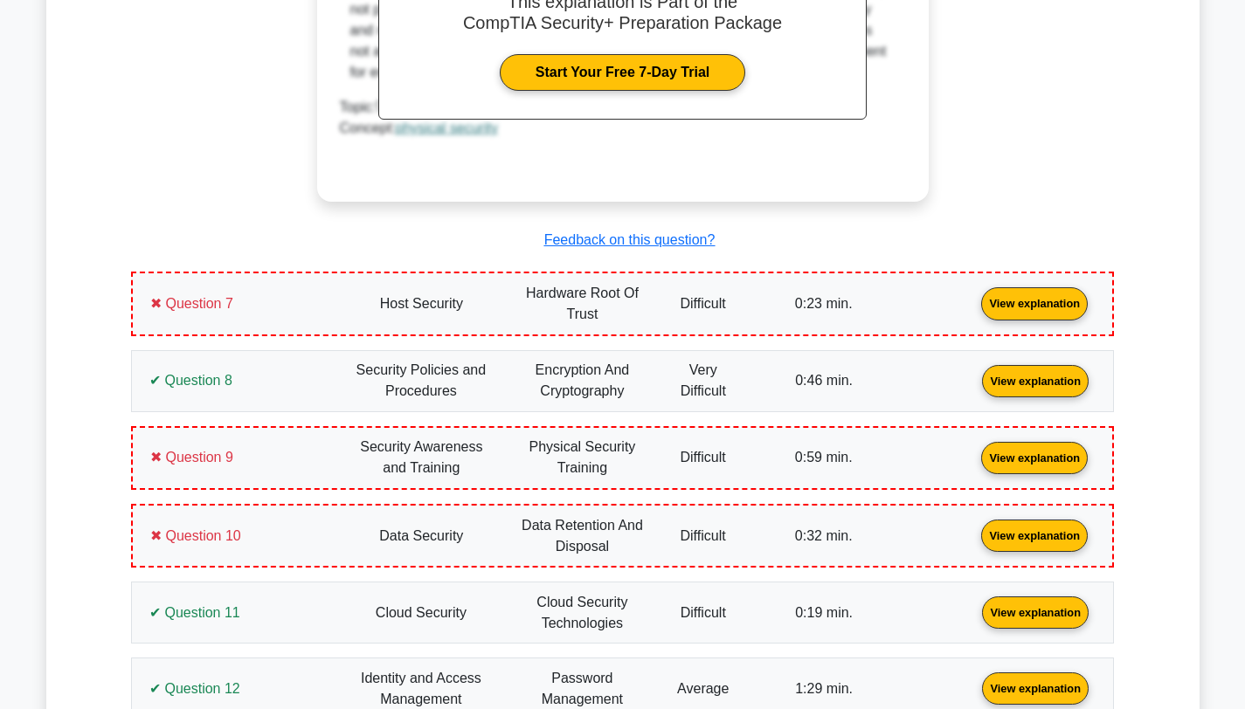
scroll to position [5497, 0]
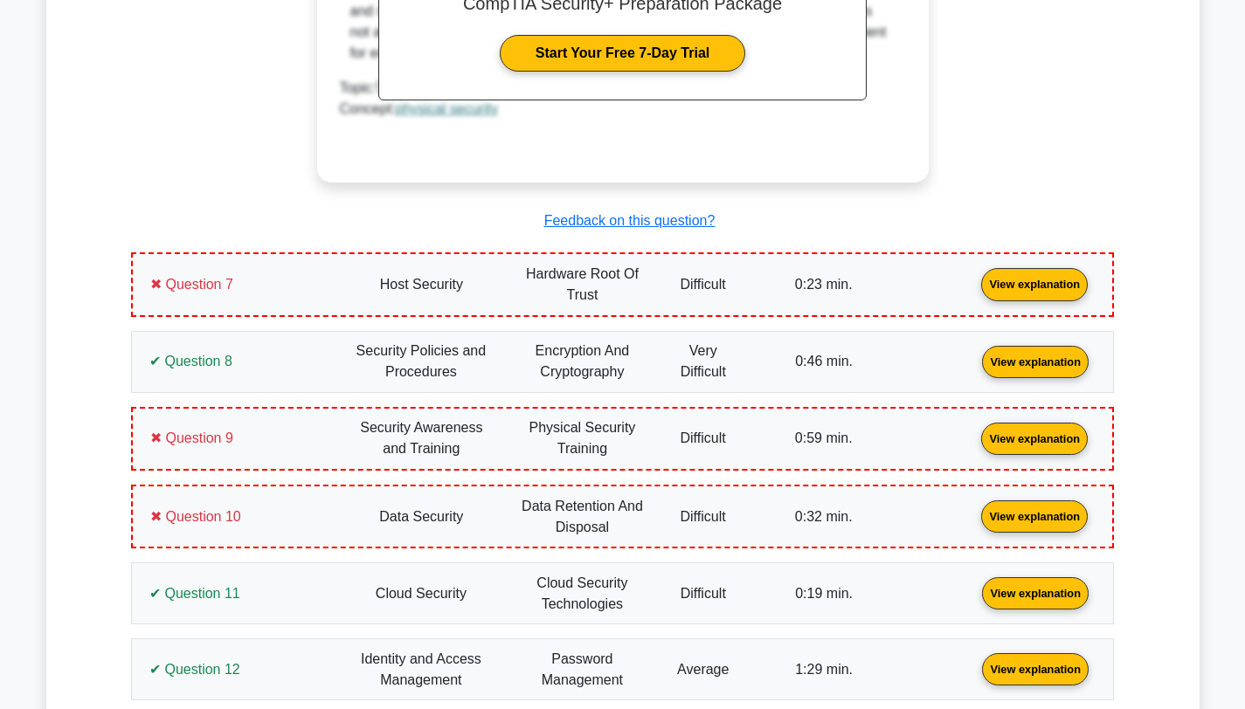
click at [974, 288] on link "View explanation" at bounding box center [1034, 283] width 121 height 15
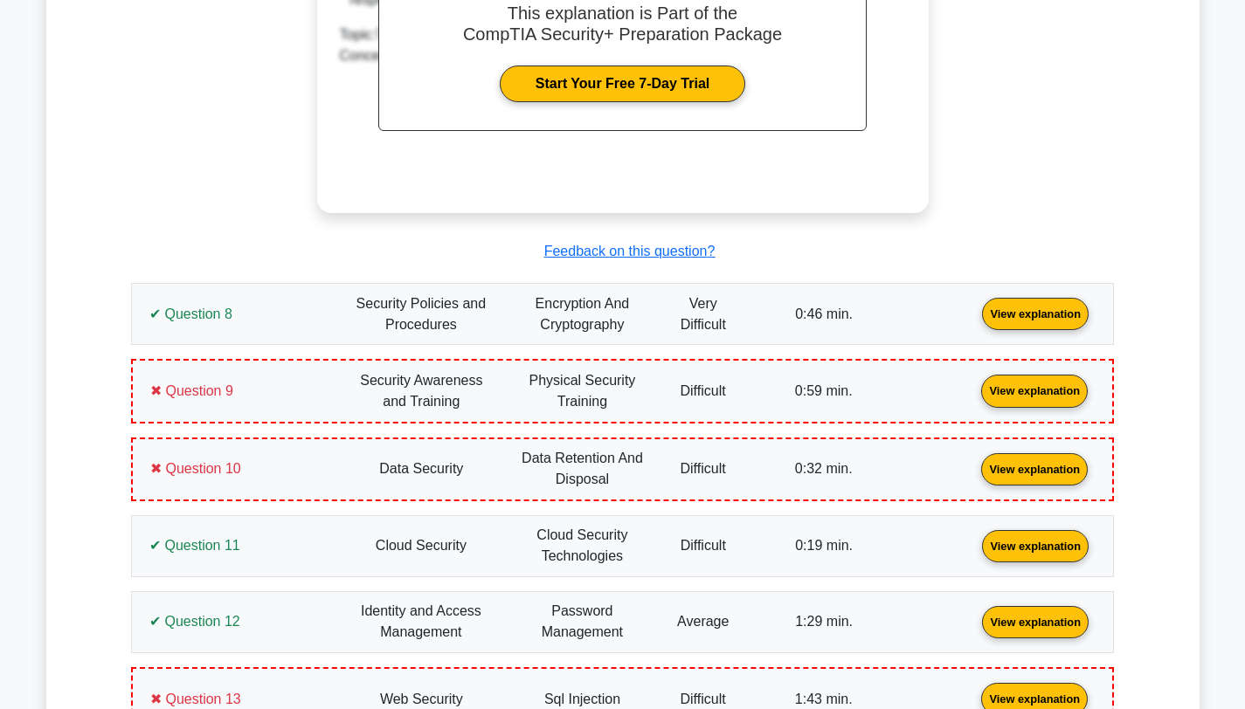
scroll to position [6274, 0]
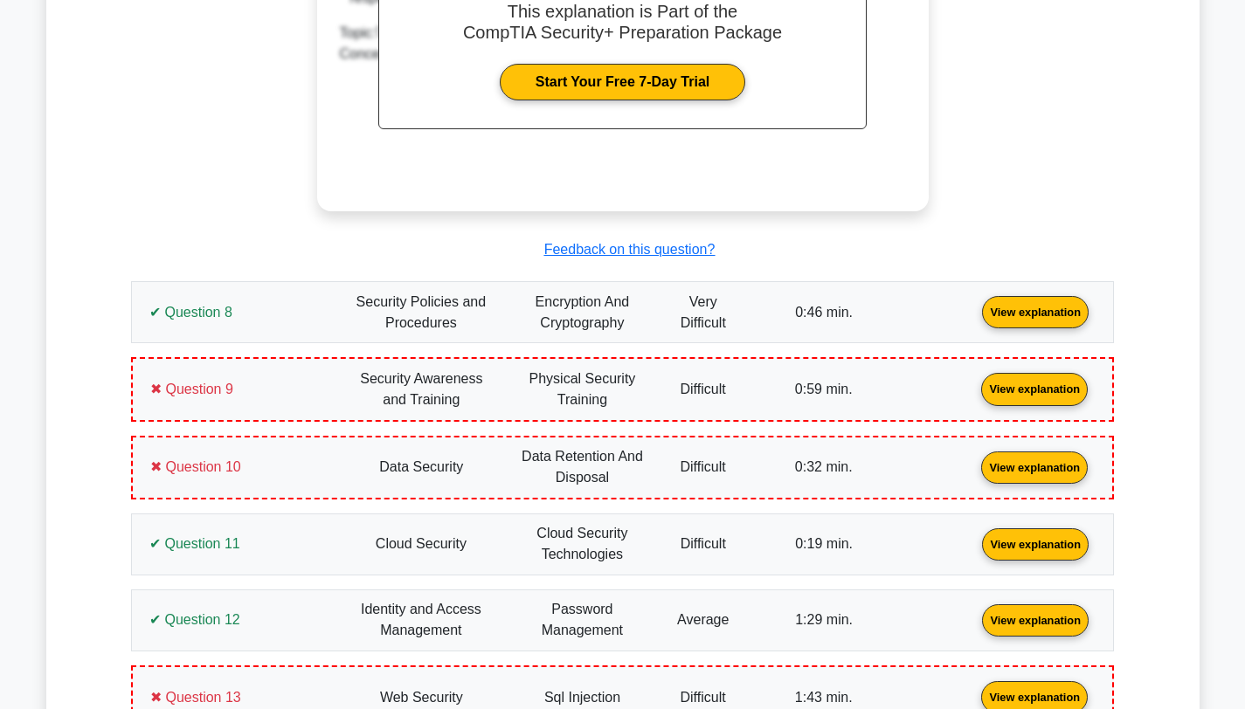
click at [975, 304] on link "View explanation" at bounding box center [1035, 311] width 121 height 15
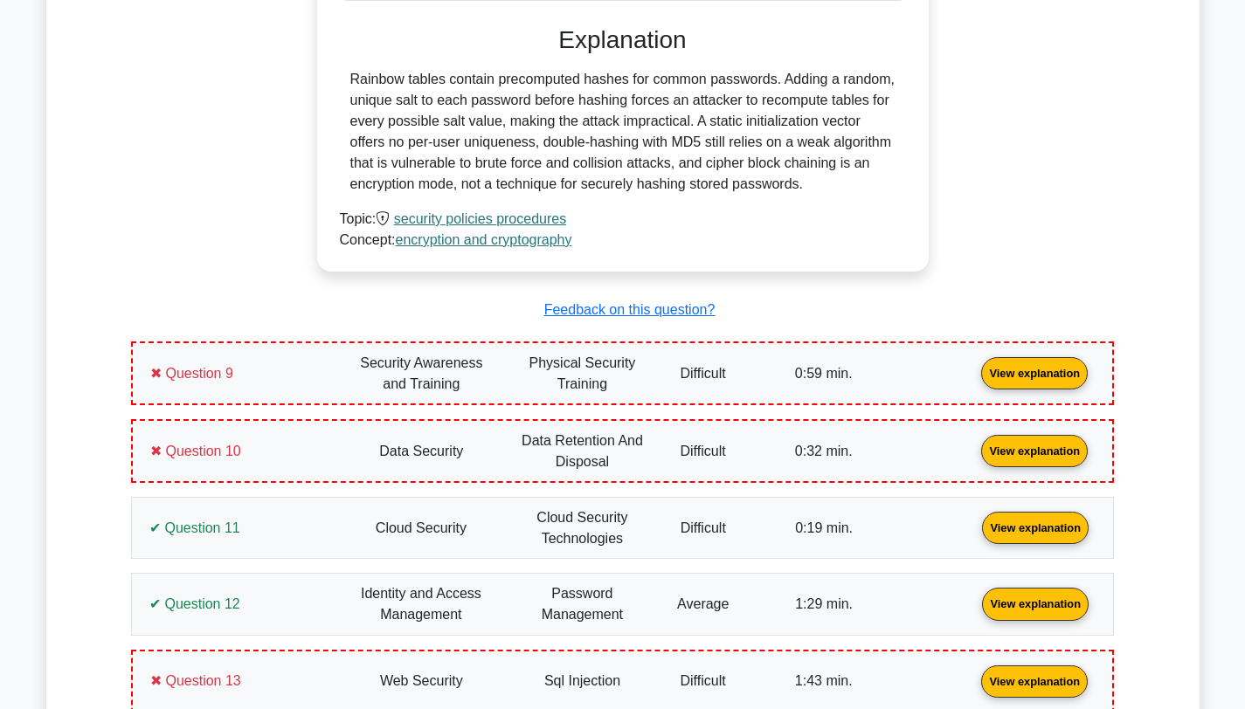
scroll to position [7014, 0]
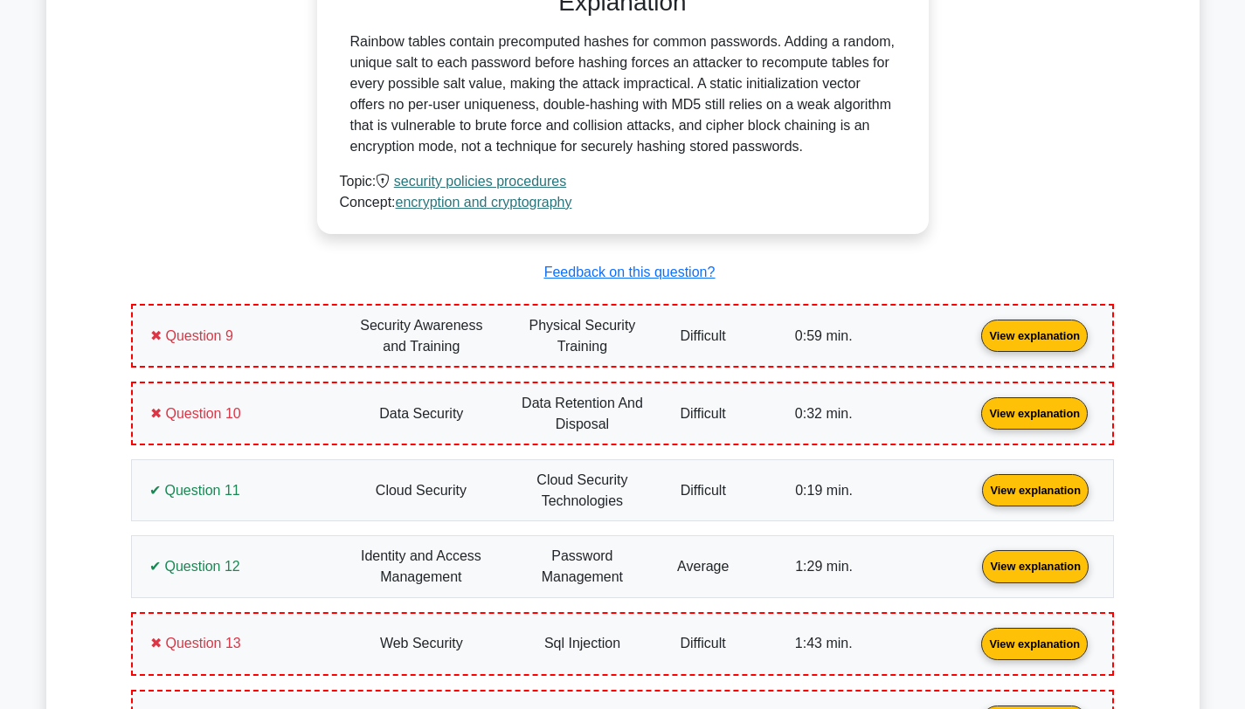
click at [974, 328] on link "View explanation" at bounding box center [1034, 335] width 121 height 15
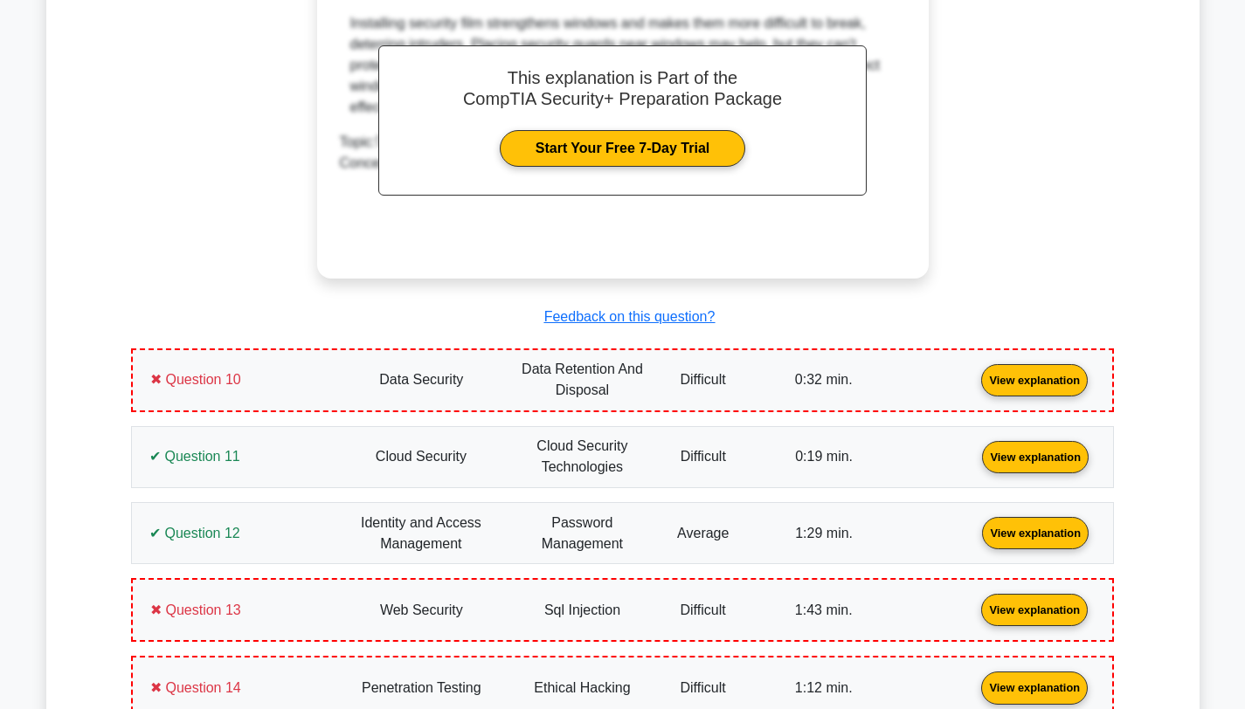
scroll to position [7887, 0]
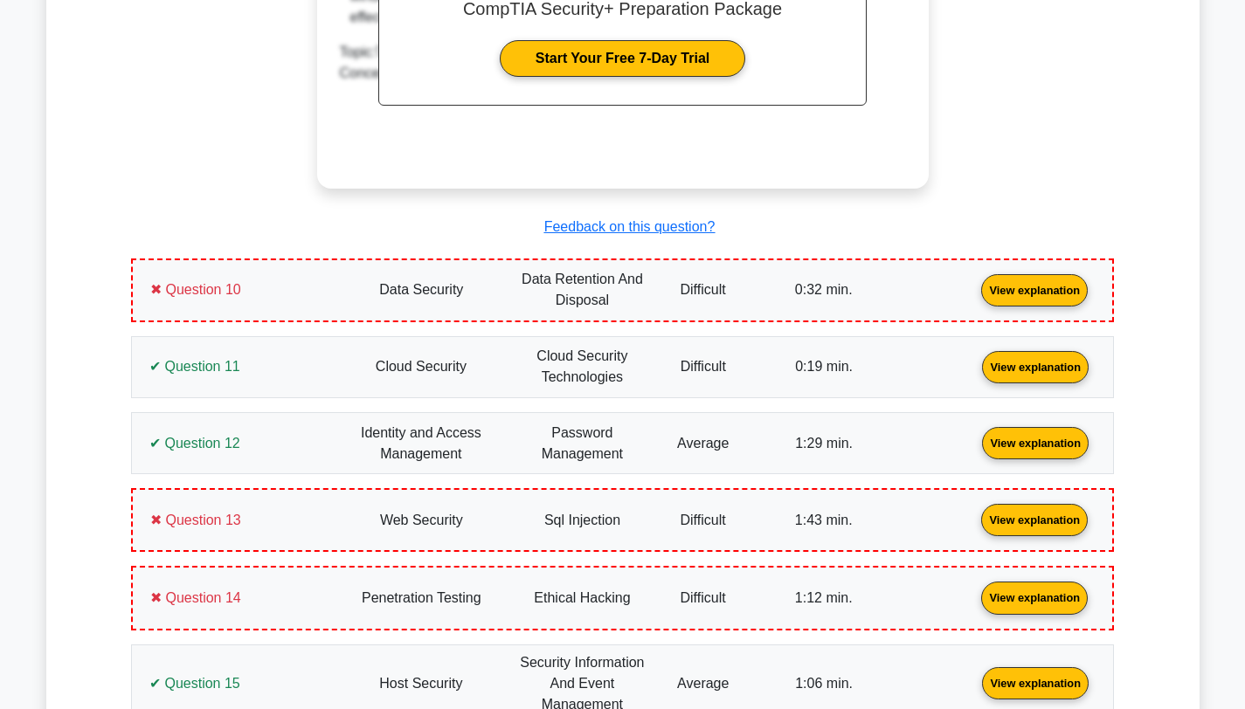
click at [974, 297] on link "View explanation" at bounding box center [1034, 289] width 121 height 15
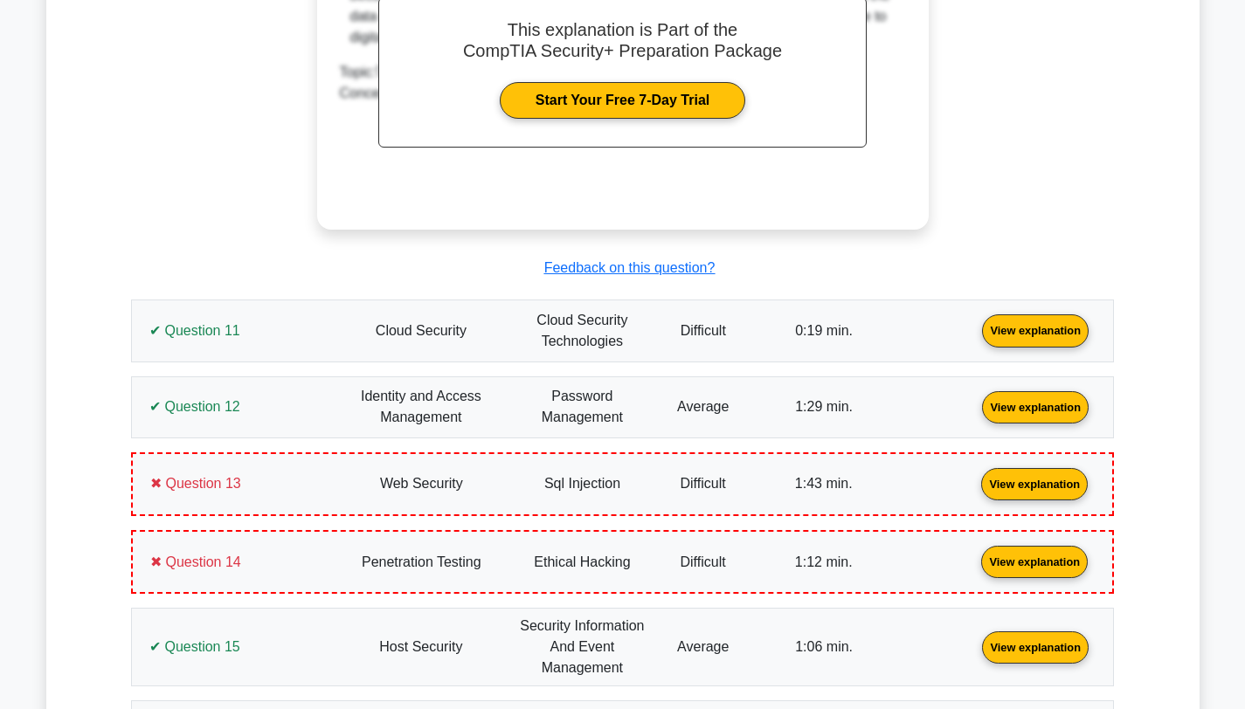
scroll to position [8738, 0]
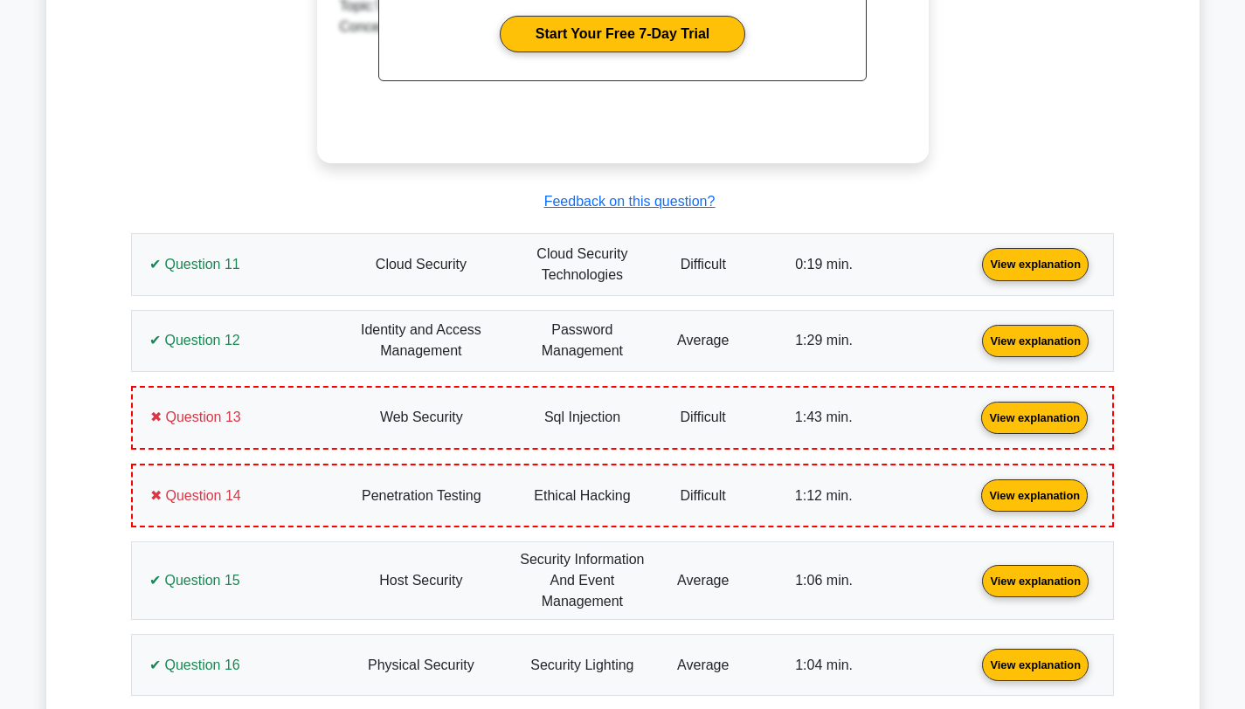
click at [975, 271] on link "View explanation" at bounding box center [1035, 263] width 121 height 15
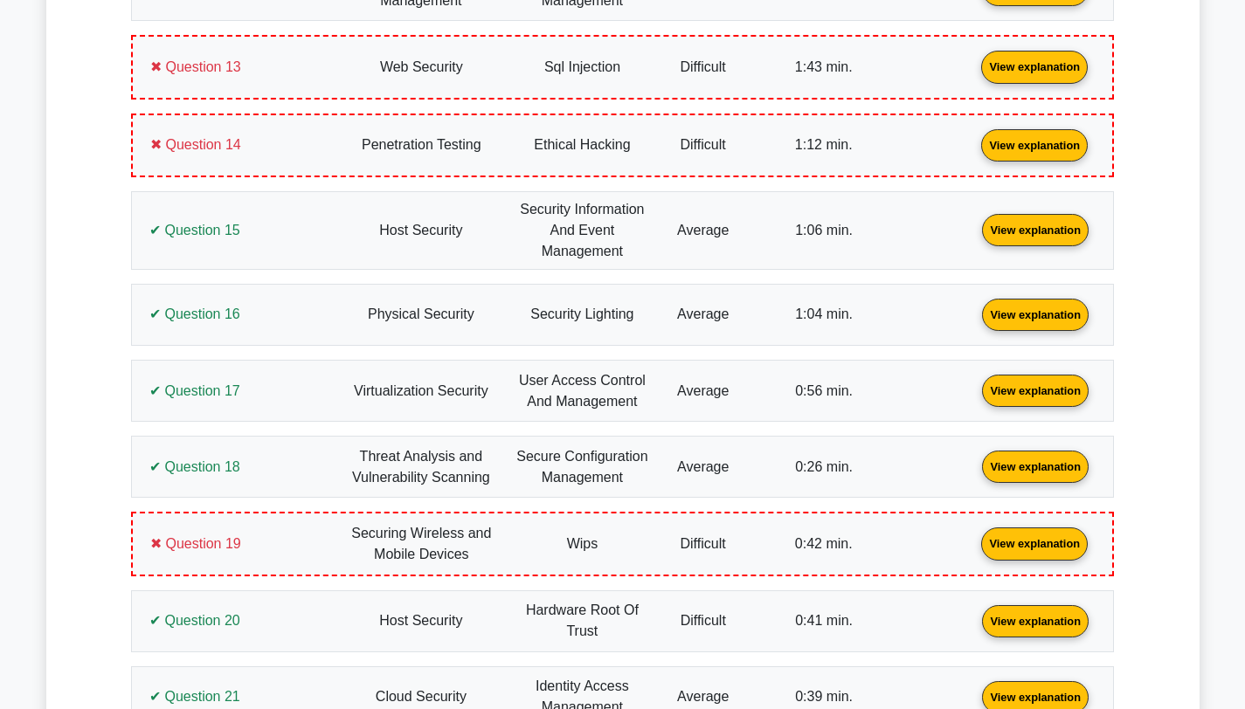
scroll to position [9397, 0]
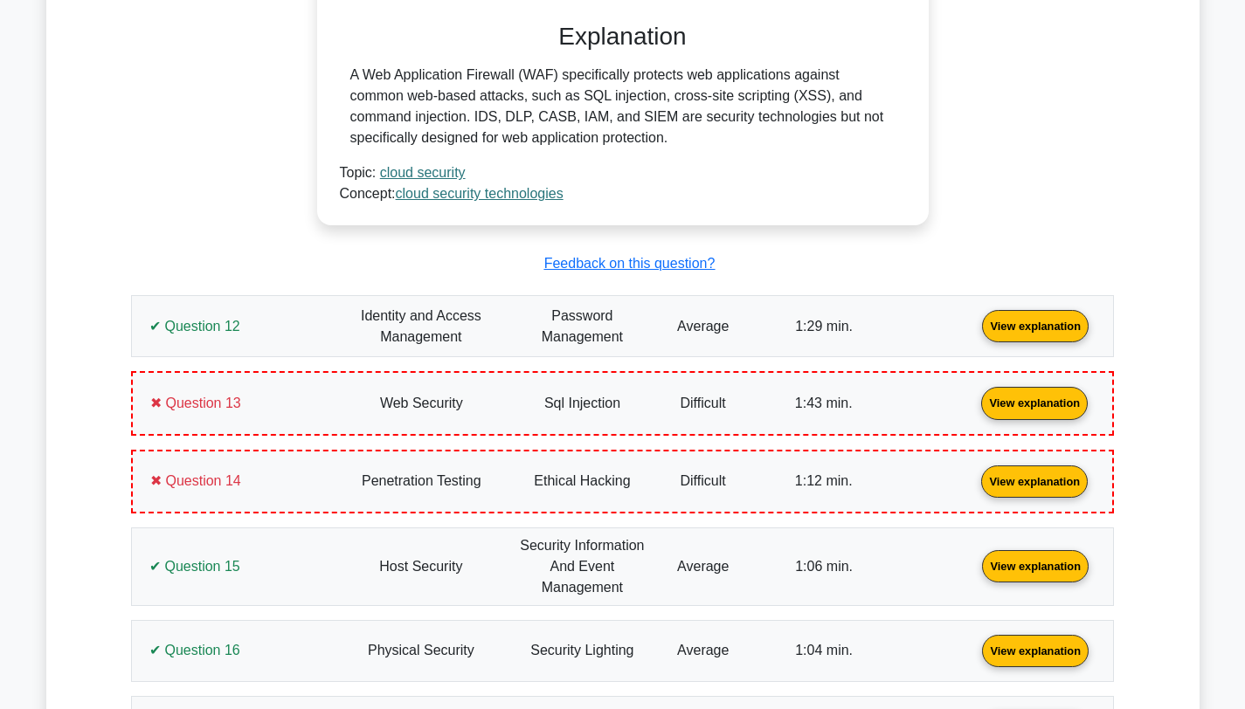
click at [975, 326] on link "View explanation" at bounding box center [1035, 325] width 121 height 15
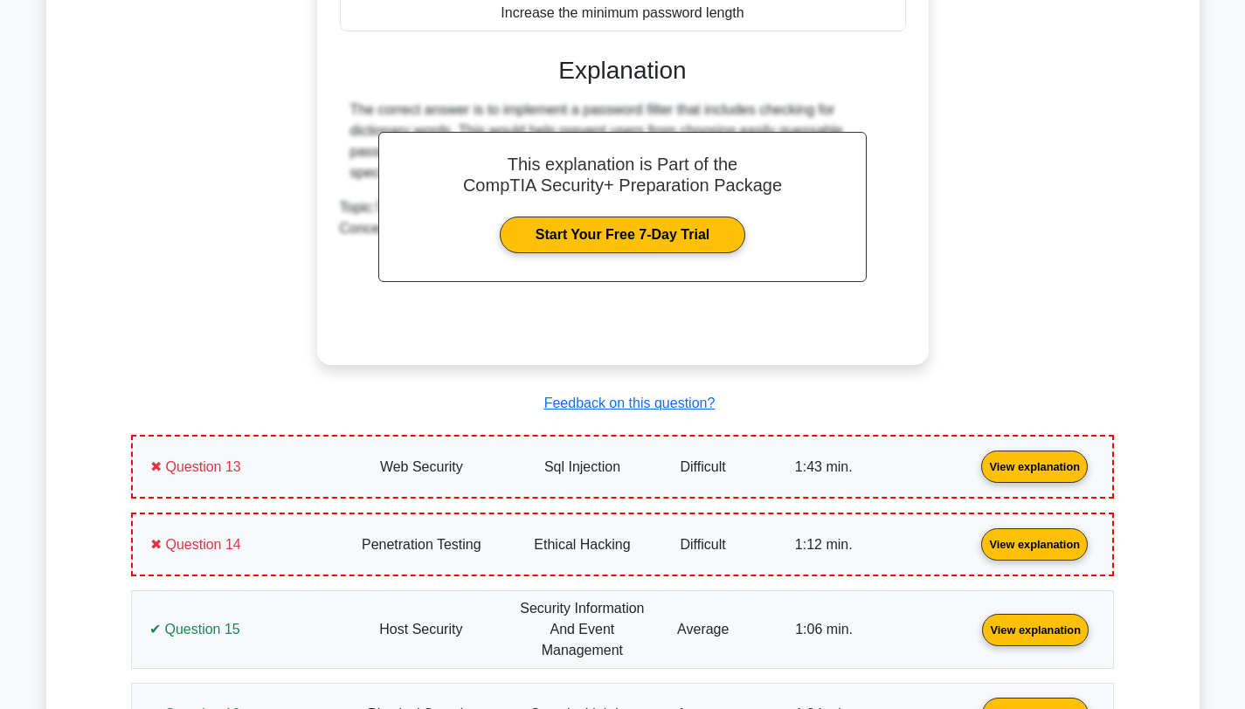
scroll to position [10127, 0]
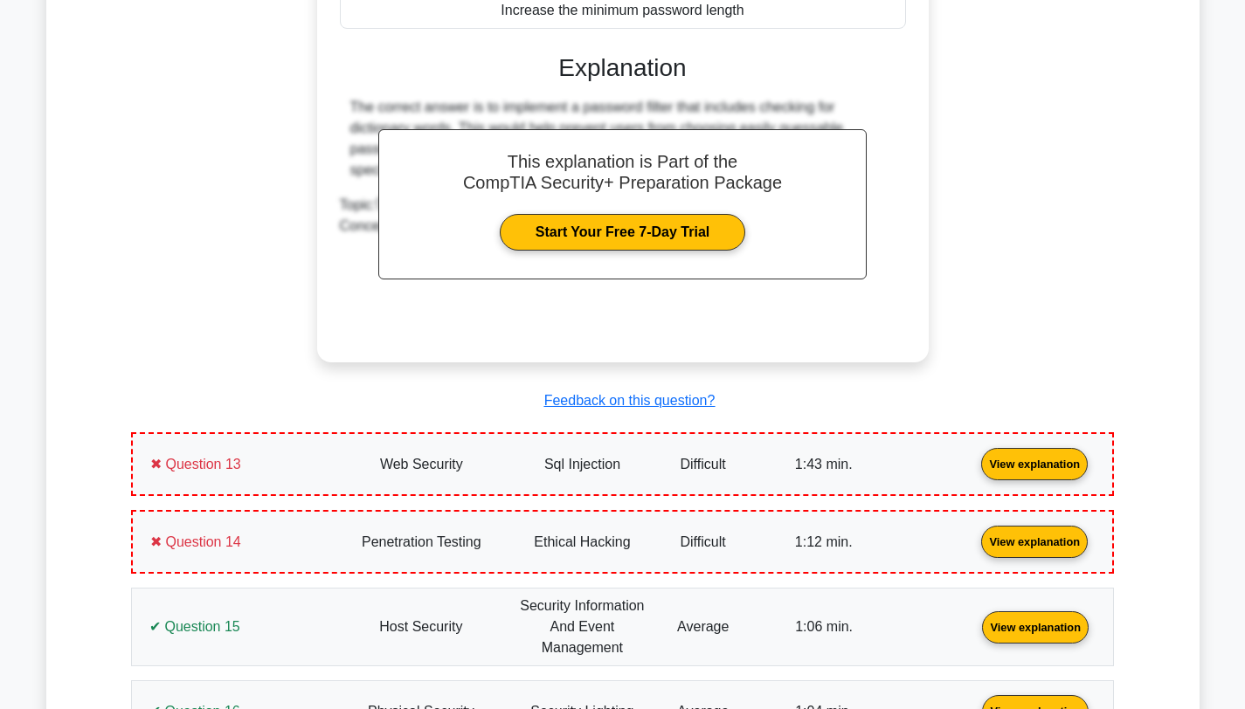
click at [974, 464] on link "View explanation" at bounding box center [1034, 463] width 121 height 15
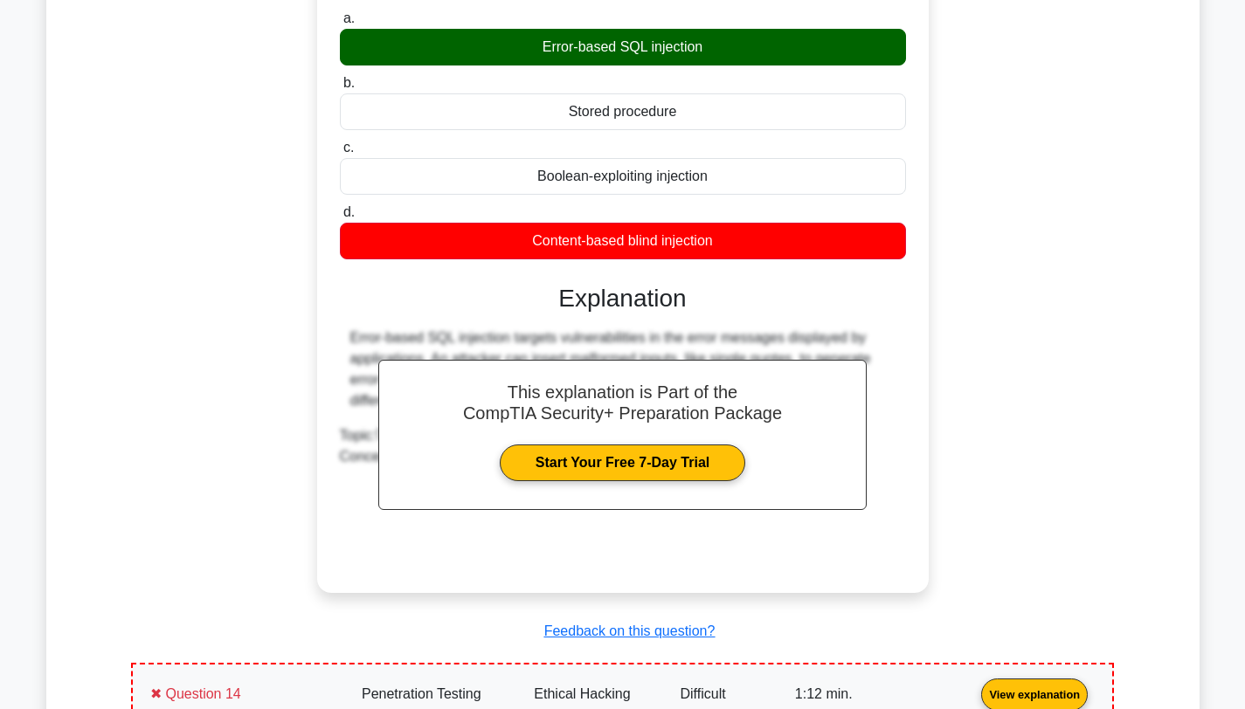
scroll to position [10971, 0]
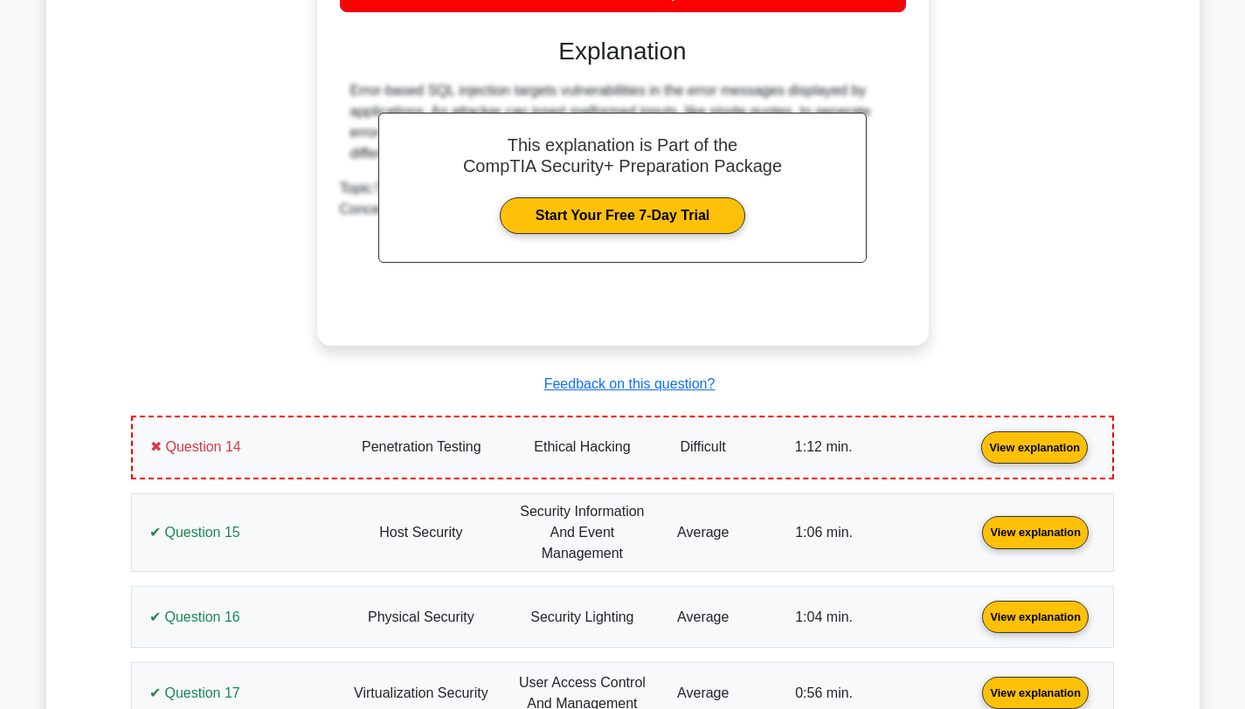
click at [974, 454] on link "View explanation" at bounding box center [1034, 446] width 121 height 15
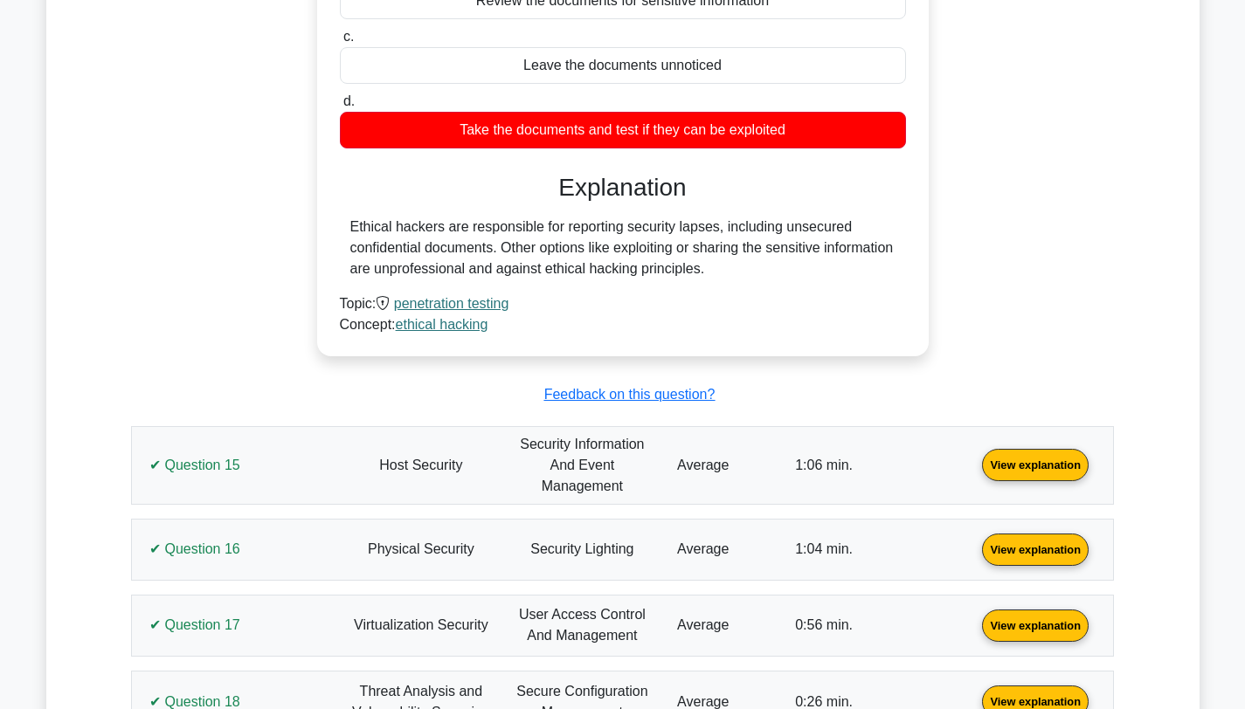
scroll to position [11693, 0]
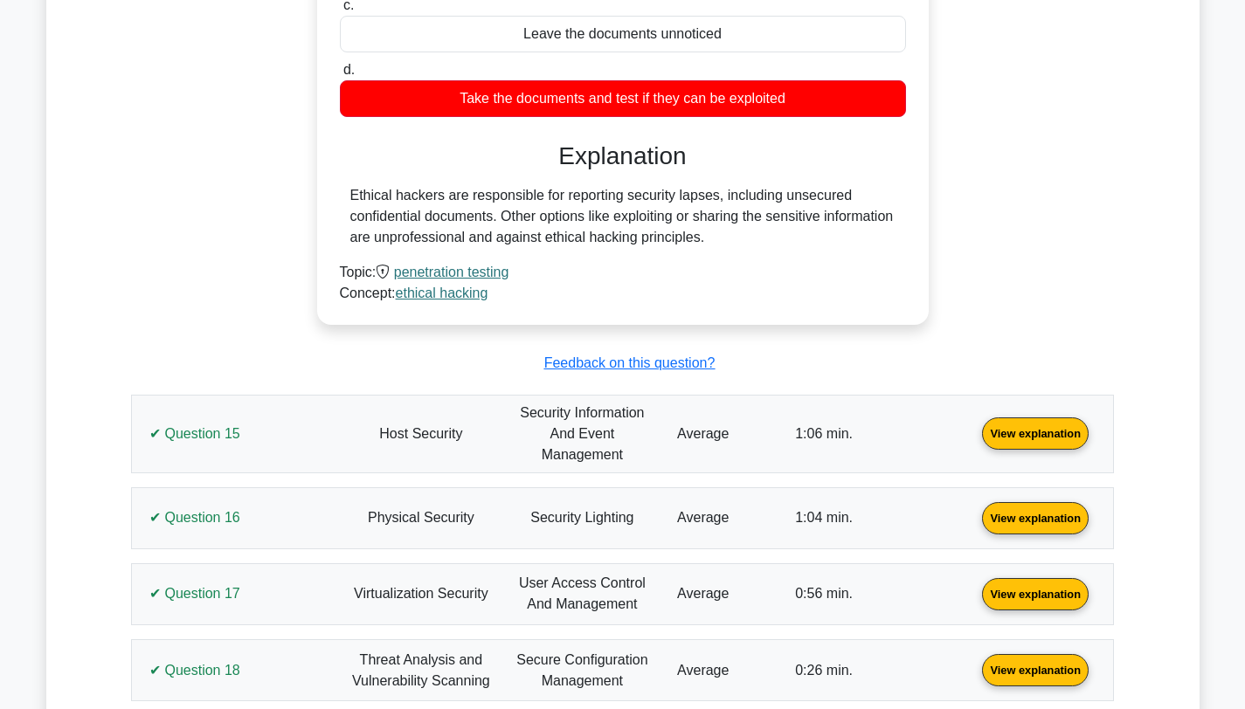
click at [975, 440] on link "View explanation" at bounding box center [1035, 432] width 121 height 15
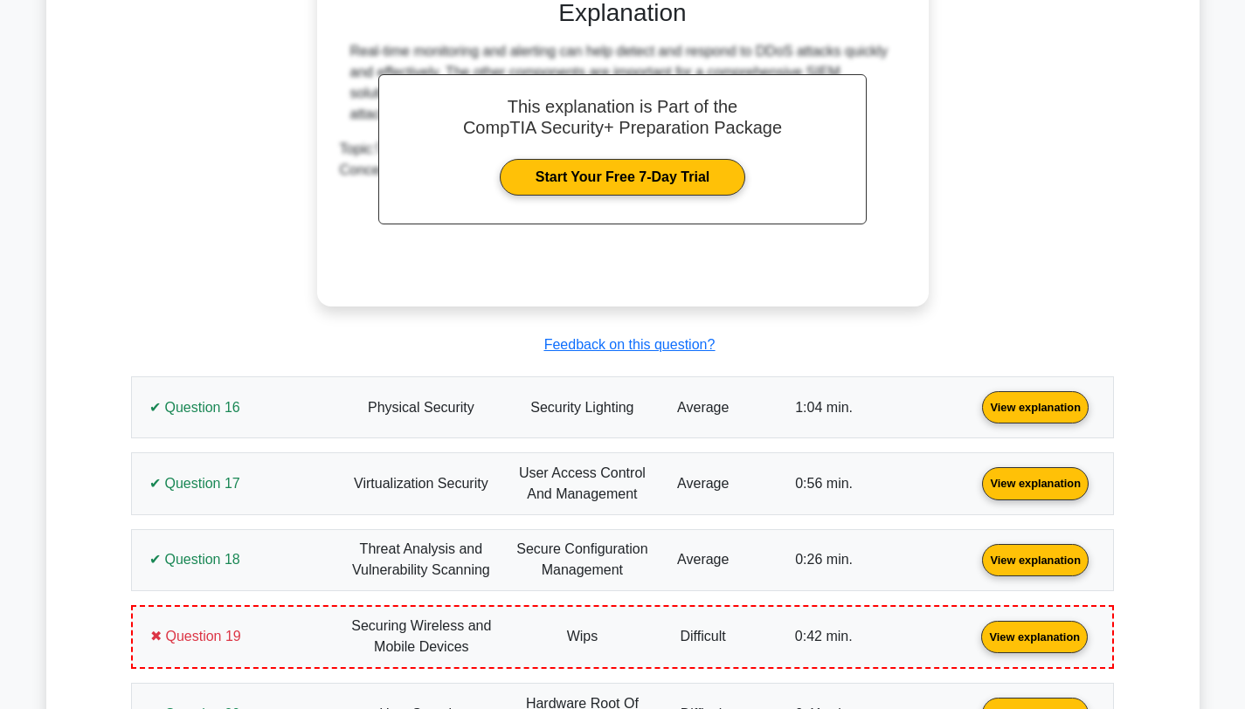
scroll to position [12625, 0]
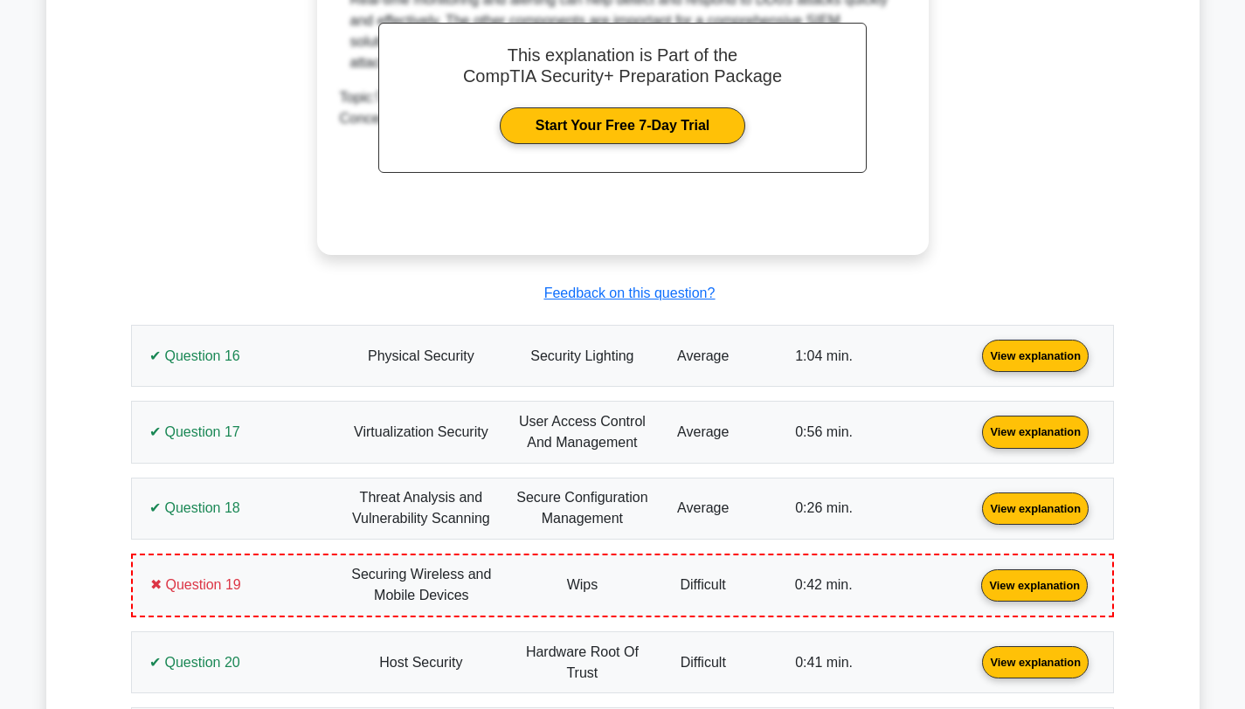
click at [975, 356] on link "View explanation" at bounding box center [1035, 355] width 121 height 15
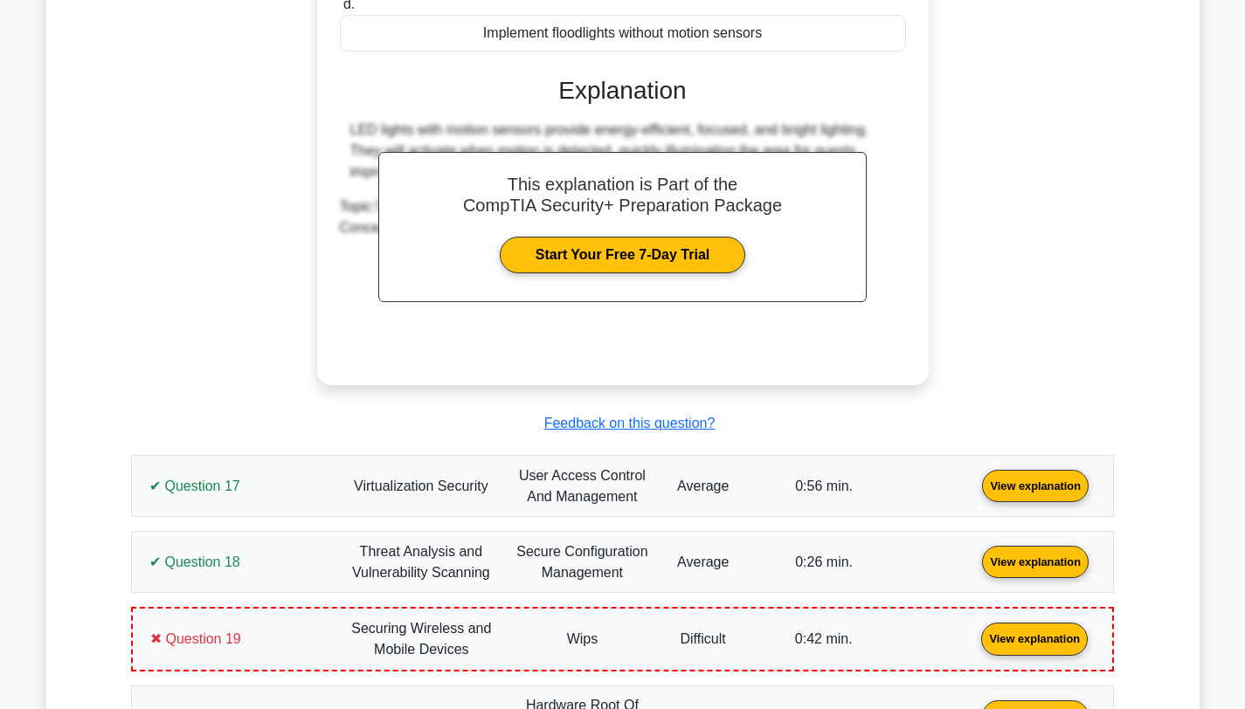
scroll to position [13342, 0]
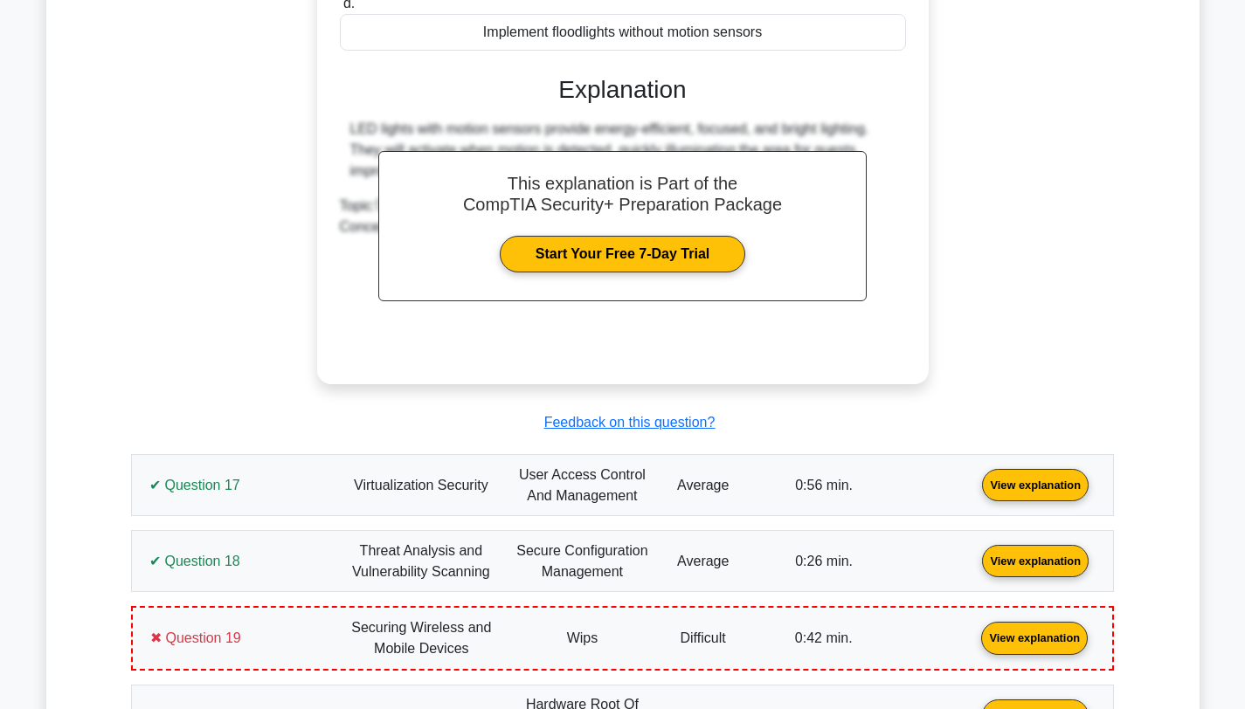
click at [975, 487] on link "View explanation" at bounding box center [1035, 484] width 121 height 15
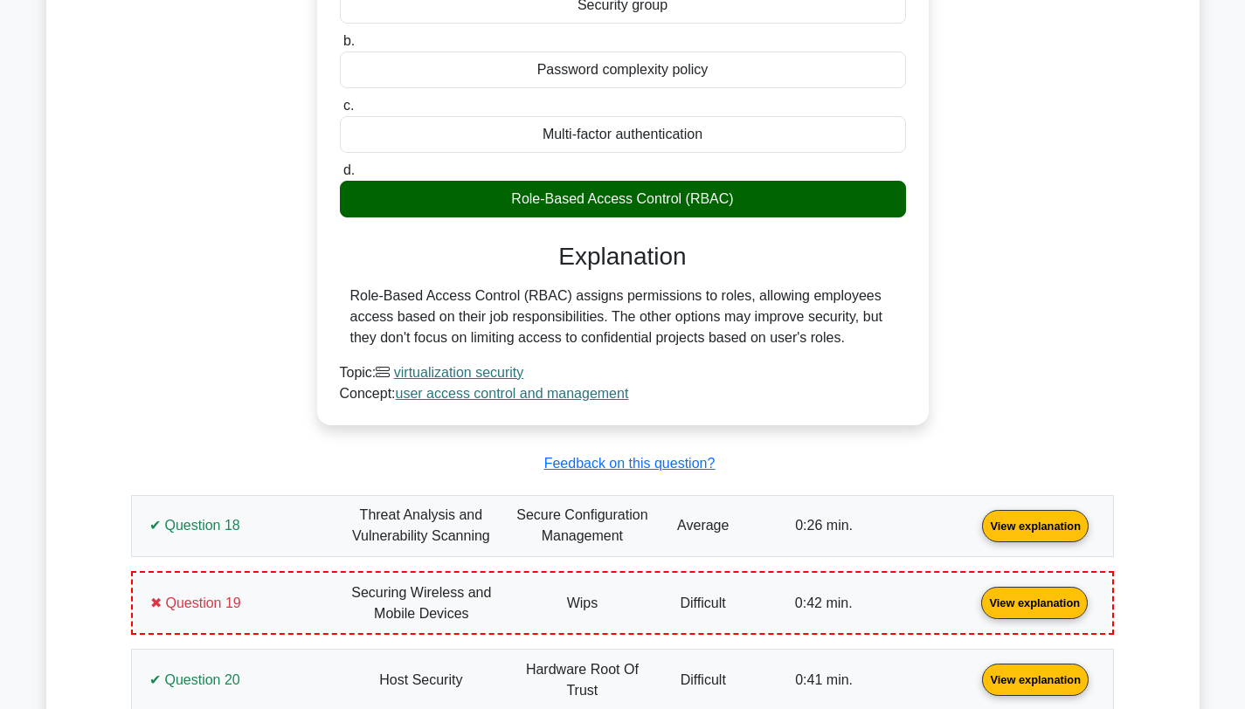
scroll to position [14053, 0]
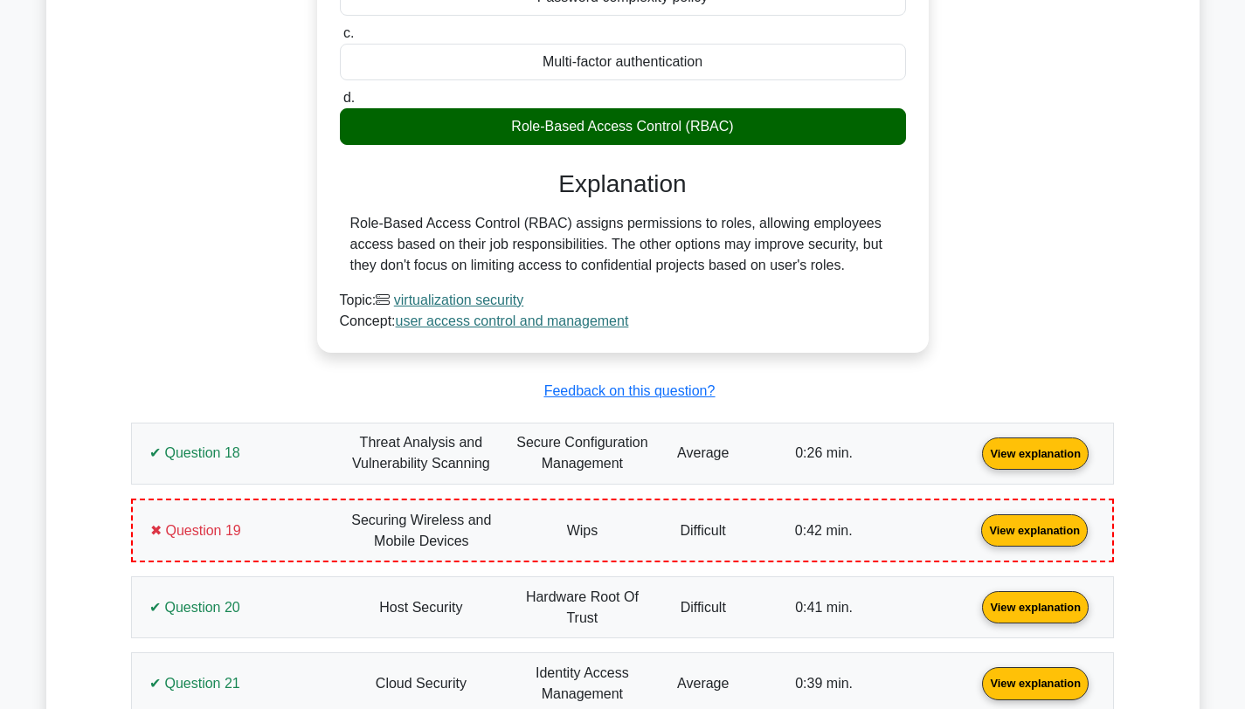
click at [975, 460] on link "View explanation" at bounding box center [1035, 452] width 121 height 15
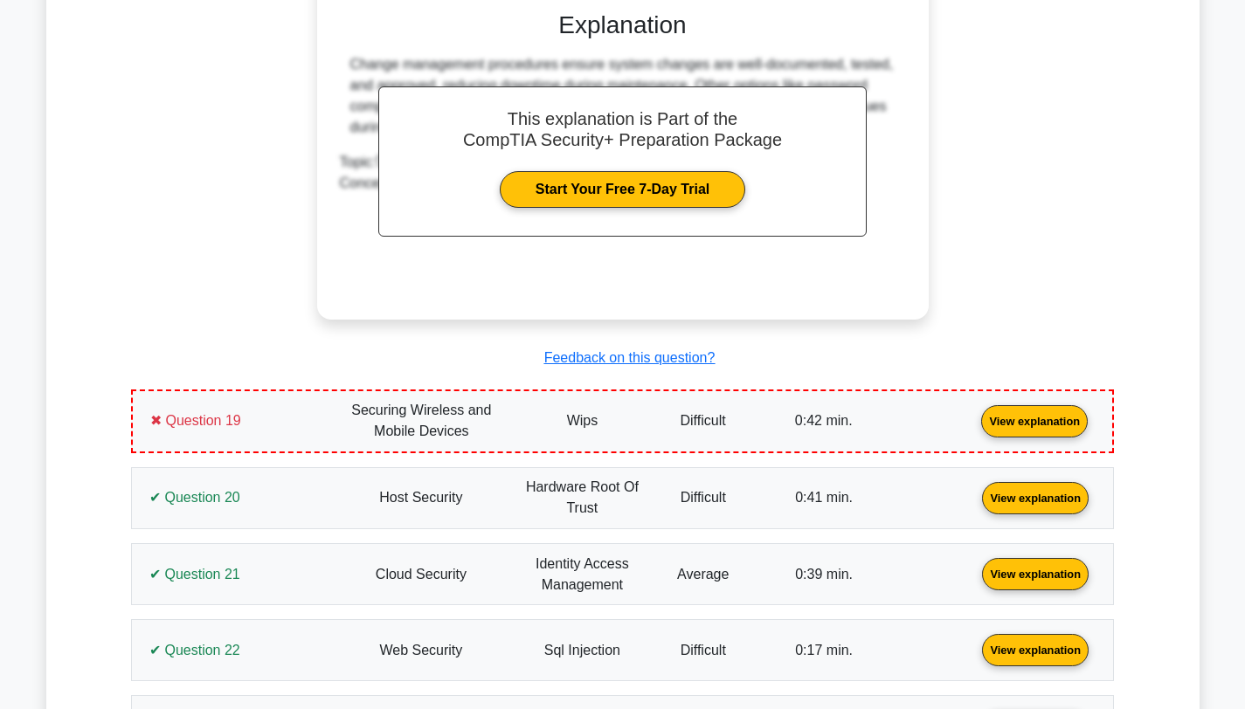
scroll to position [14916, 0]
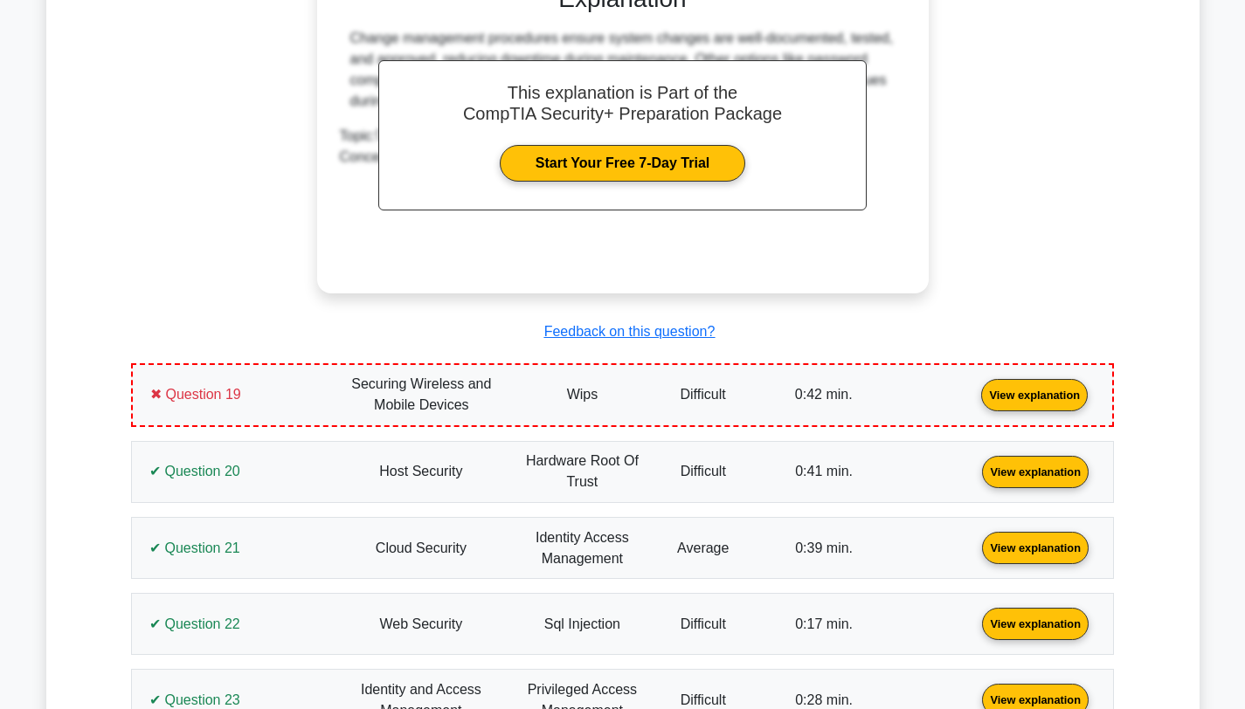
click at [974, 401] on link "View explanation" at bounding box center [1034, 393] width 121 height 15
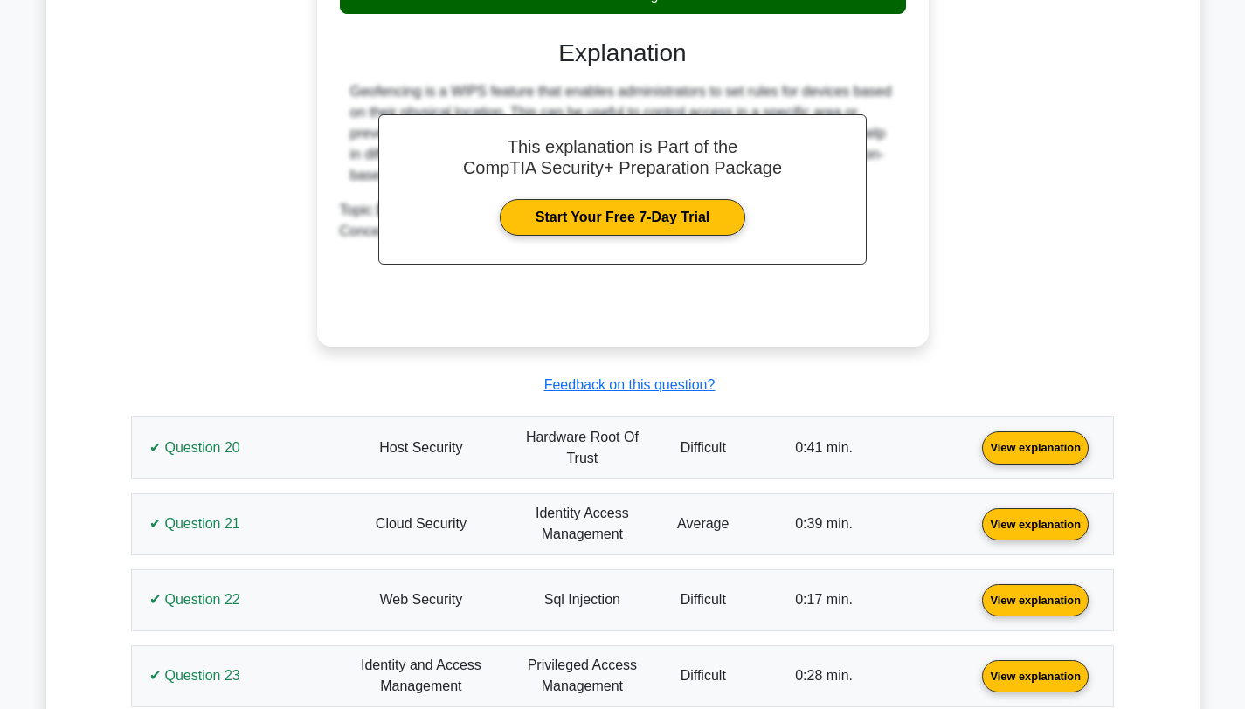
scroll to position [15713, 0]
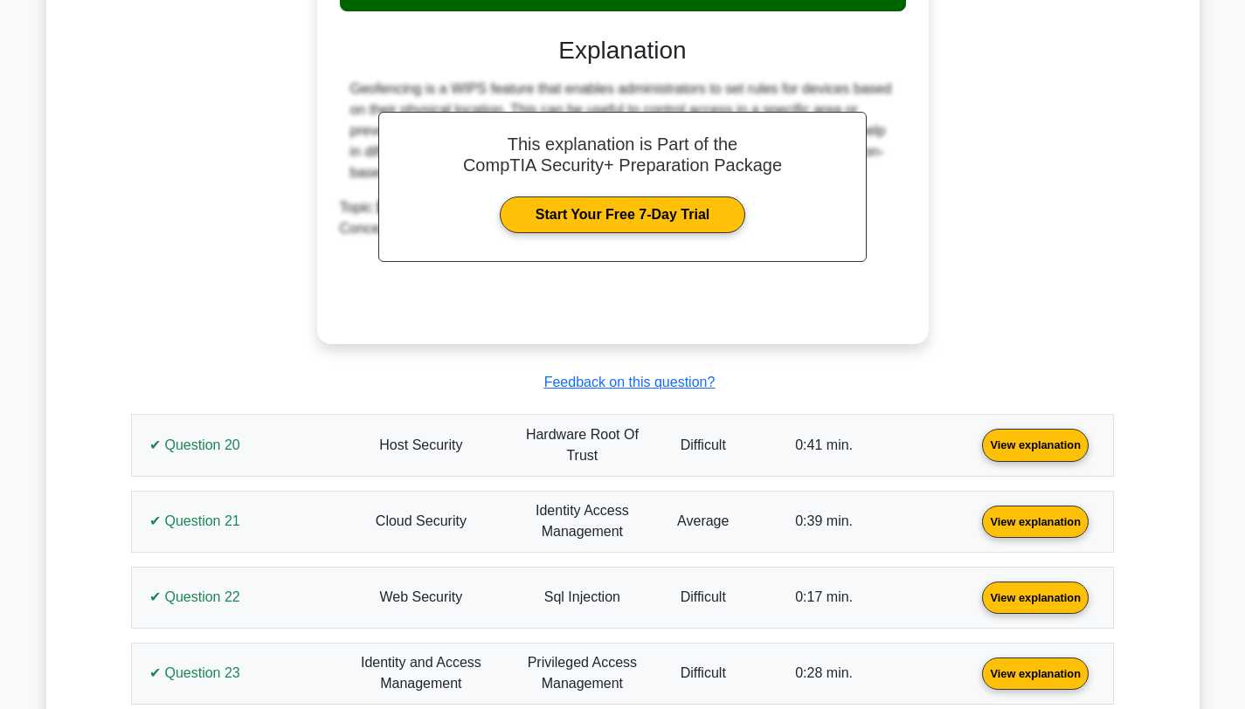
click at [975, 437] on link "View explanation" at bounding box center [1035, 444] width 121 height 15
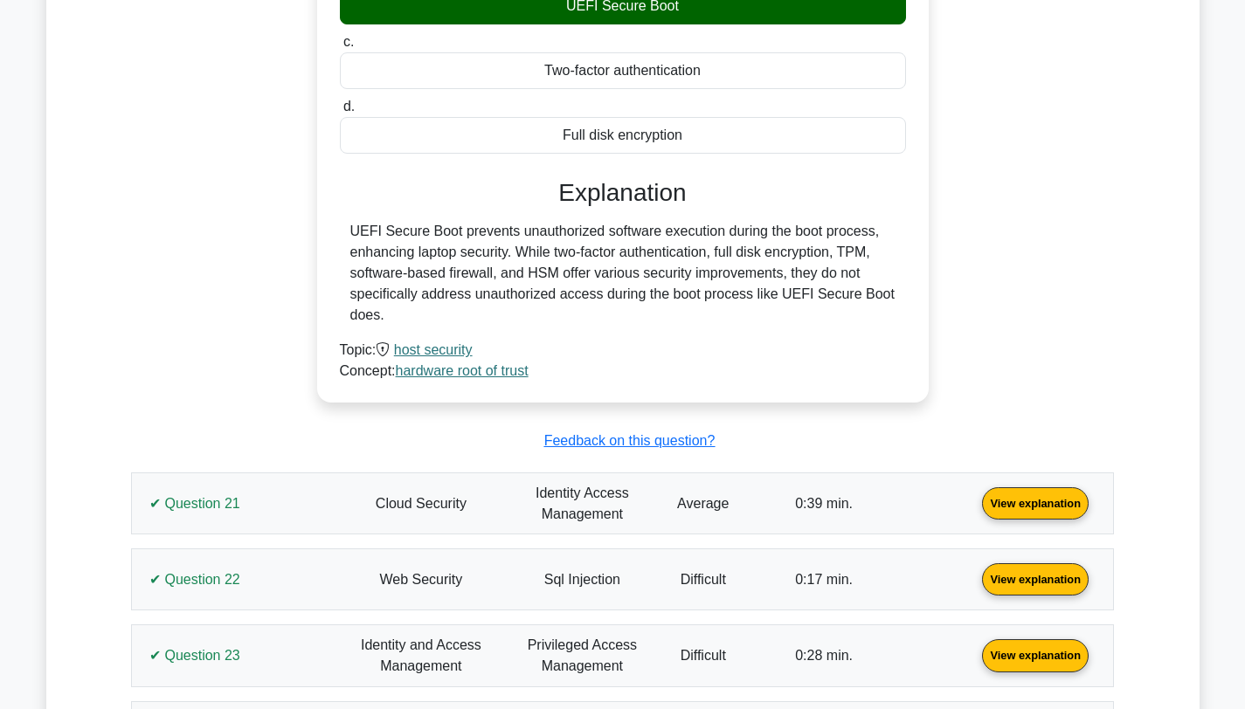
scroll to position [16401, 0]
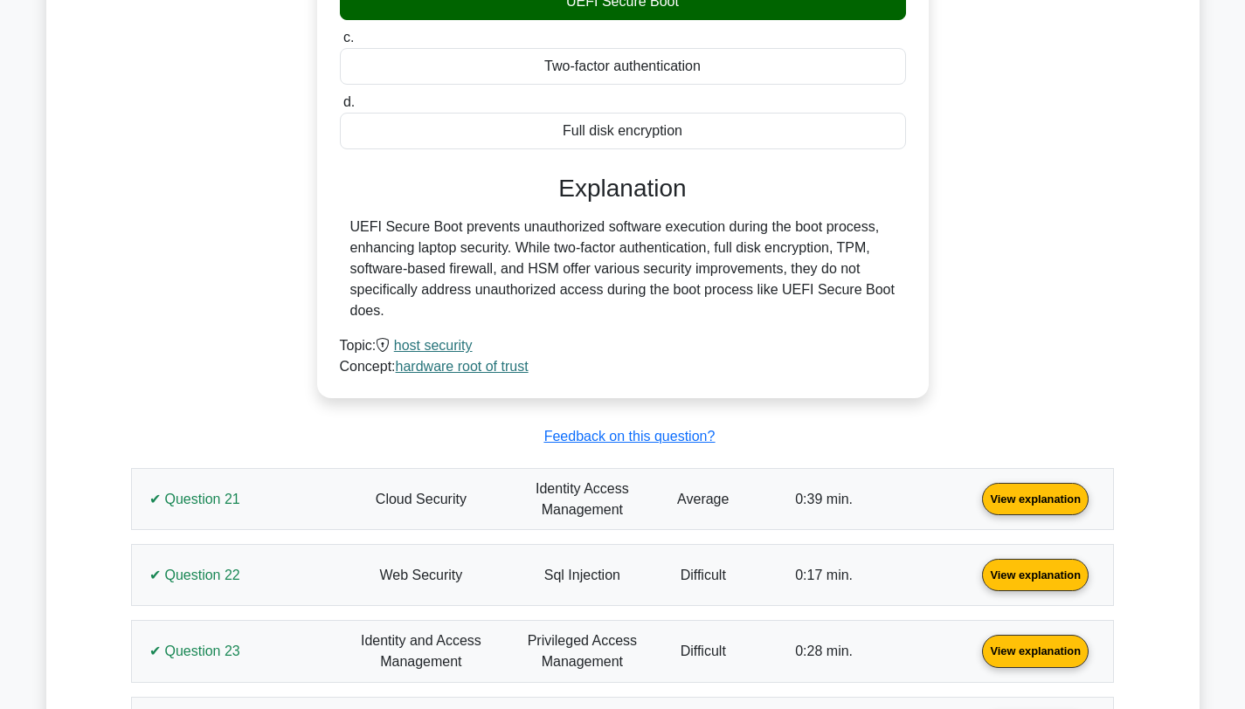
click at [975, 496] on link "View explanation" at bounding box center [1035, 498] width 121 height 15
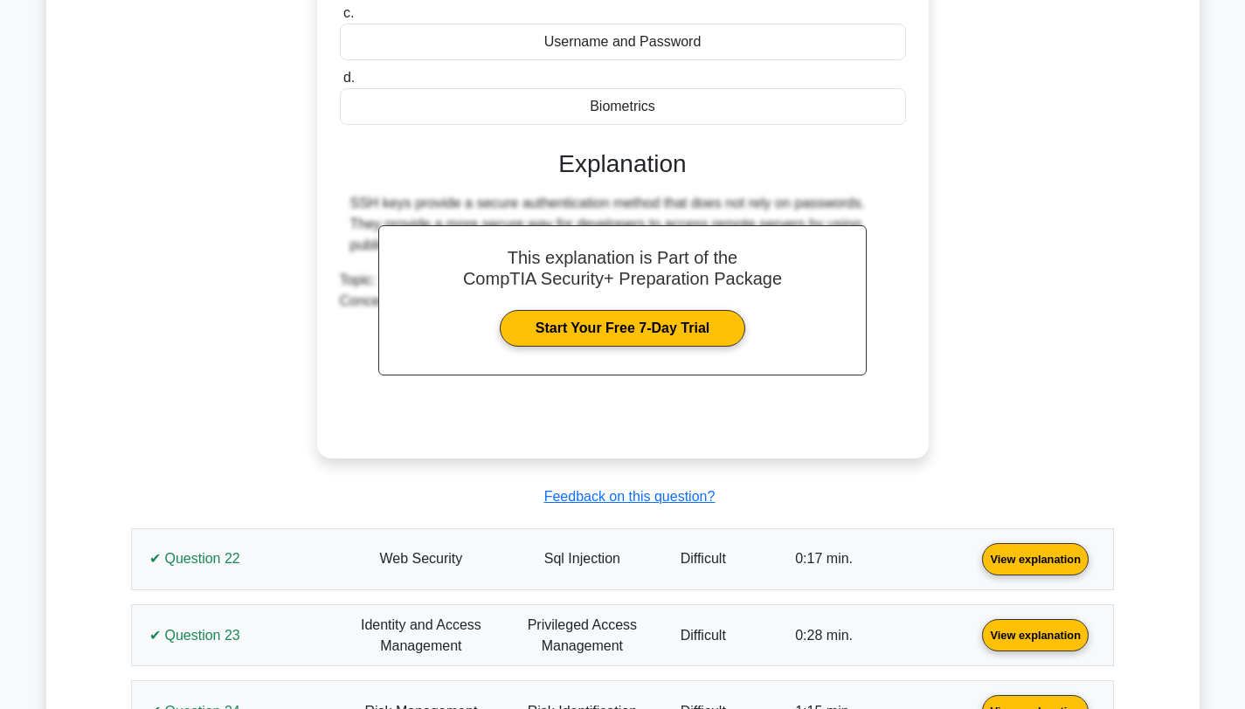
scroll to position [17456, 0]
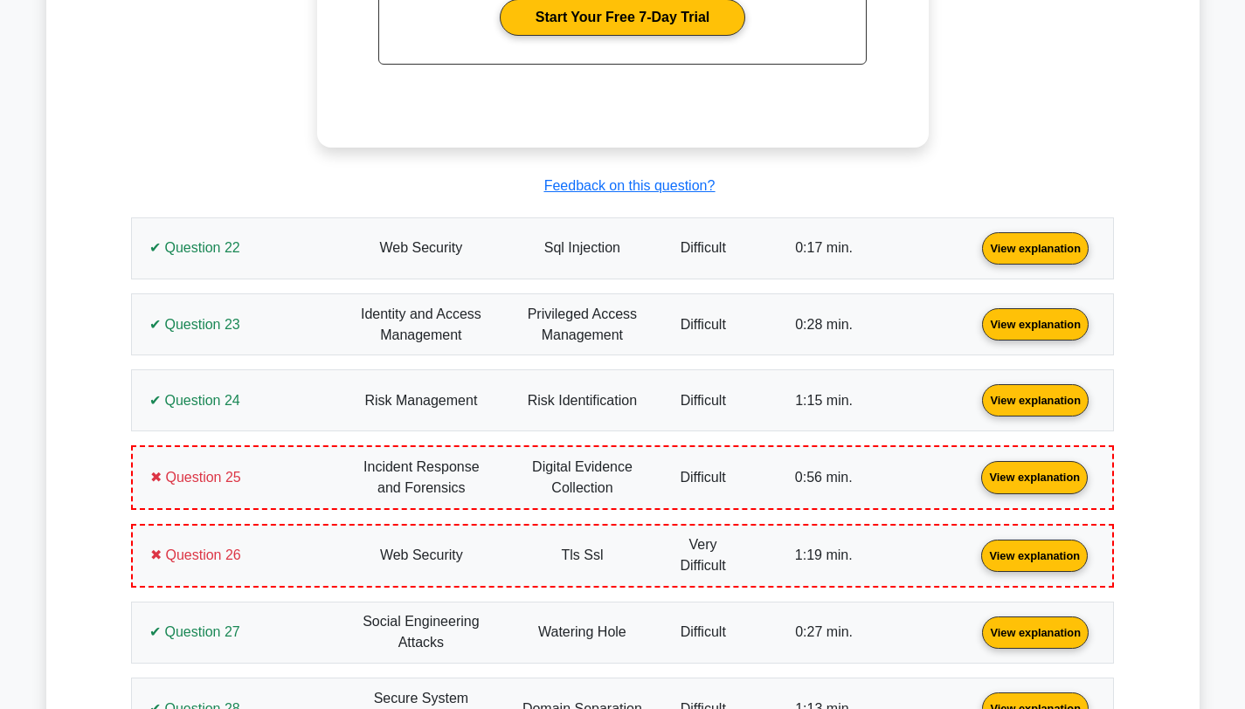
click at [975, 244] on link "View explanation" at bounding box center [1035, 247] width 121 height 15
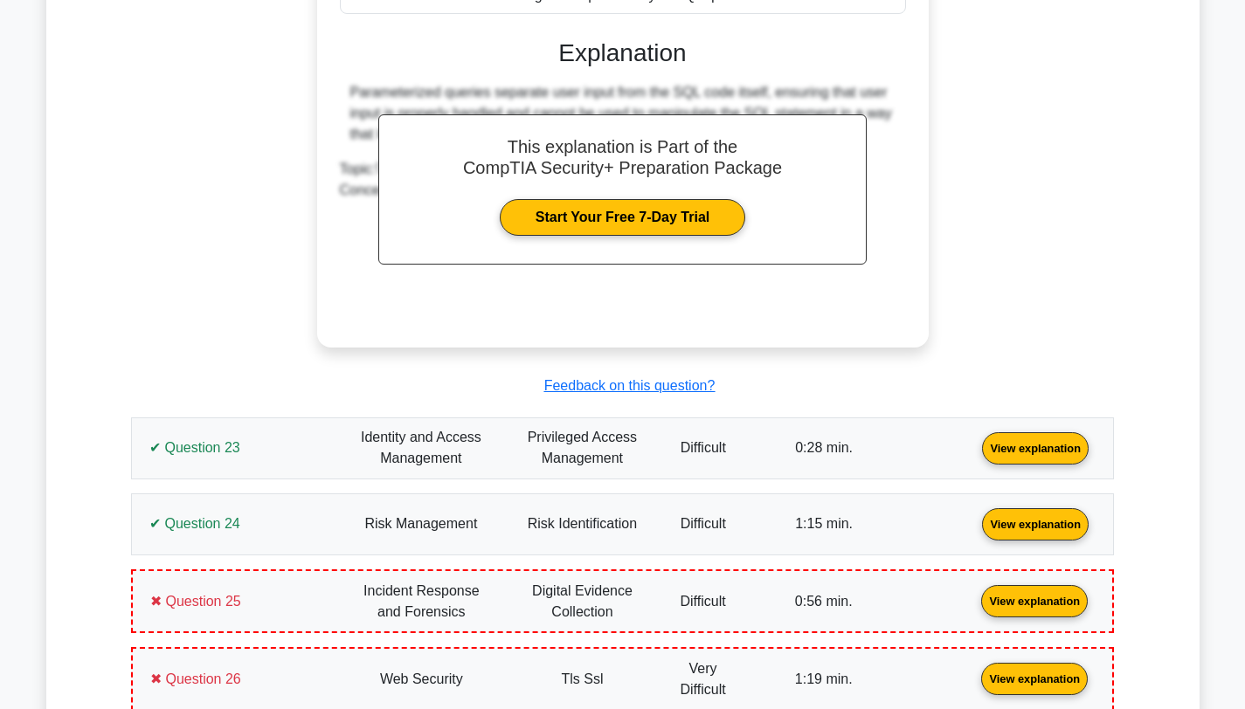
scroll to position [18143, 0]
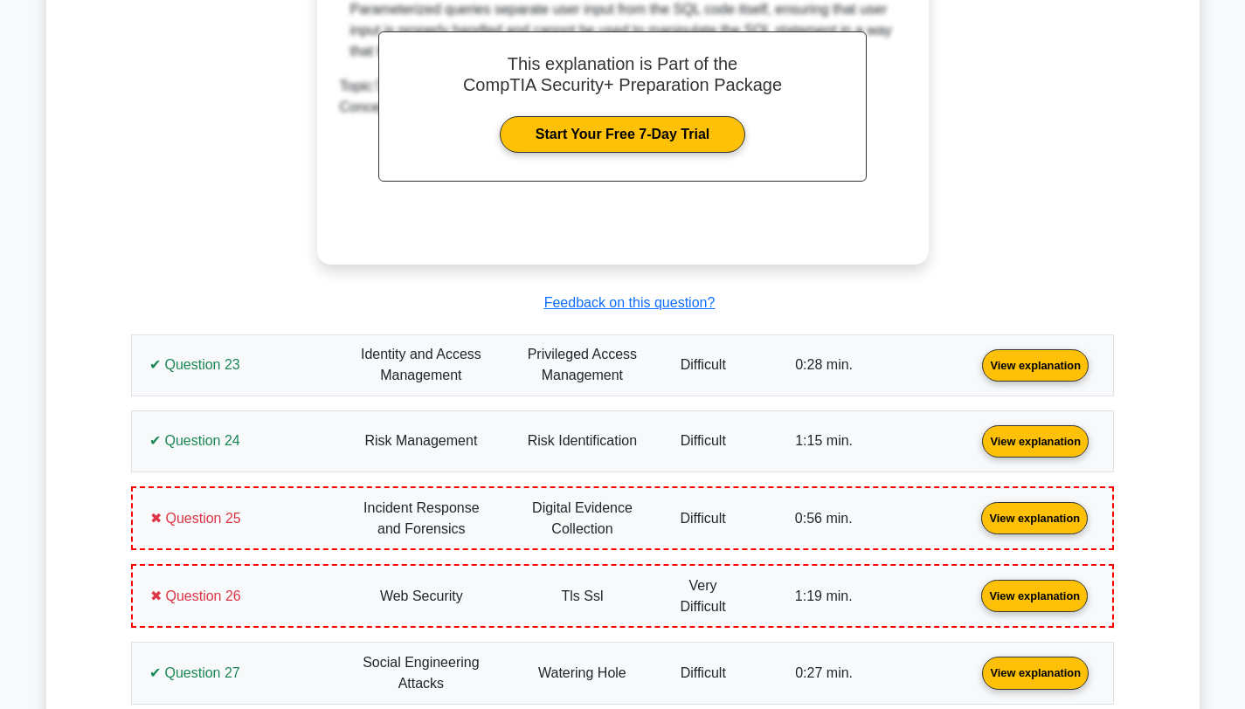
click at [975, 371] on link "View explanation" at bounding box center [1035, 363] width 121 height 15
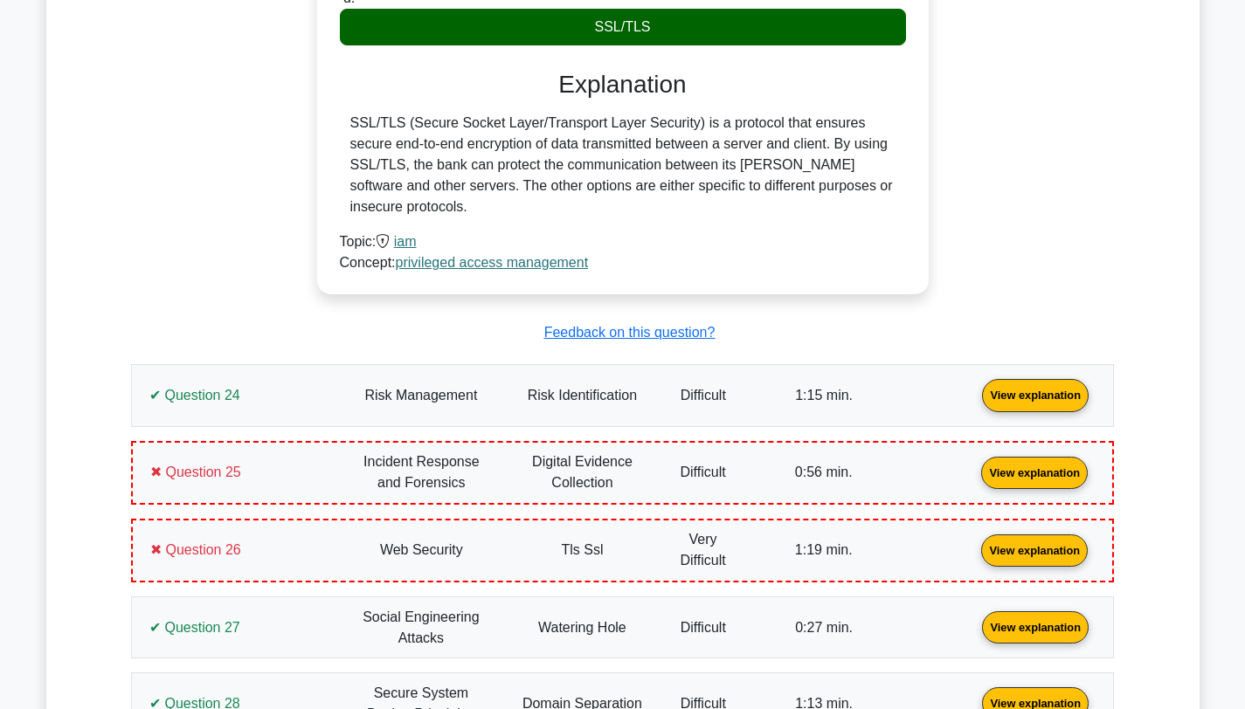
scroll to position [18877, 0]
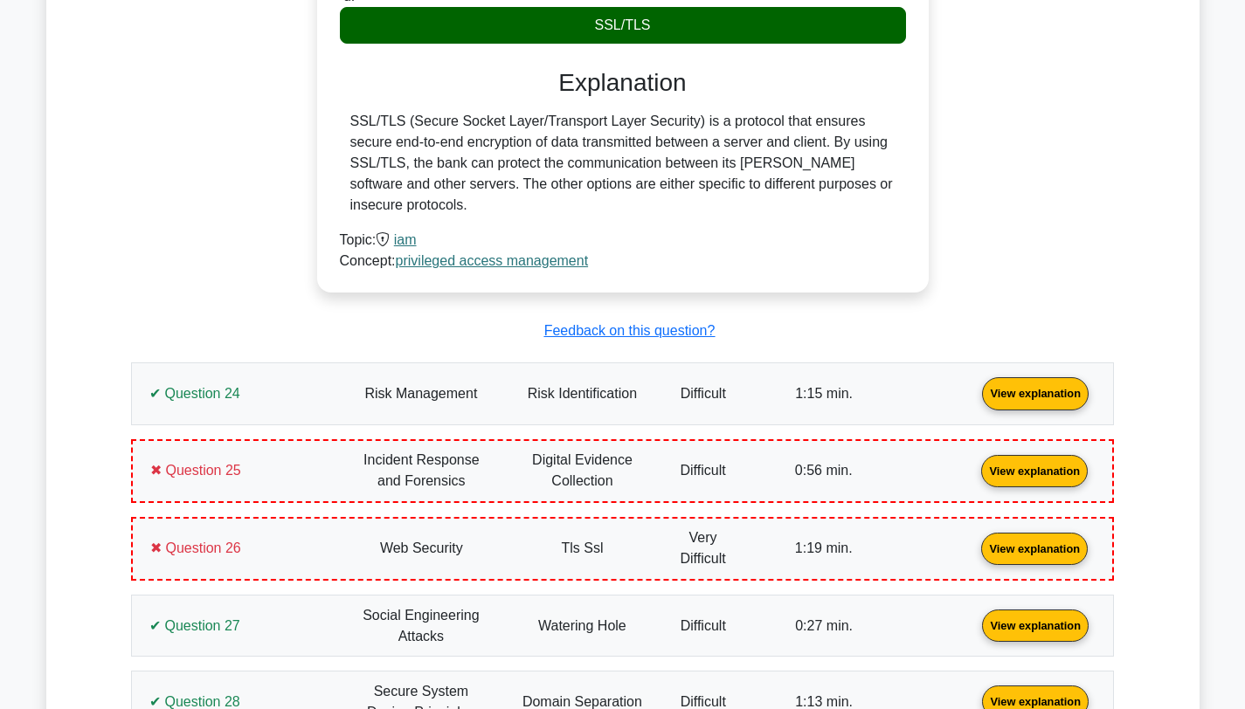
click at [975, 385] on link "View explanation" at bounding box center [1035, 392] width 121 height 15
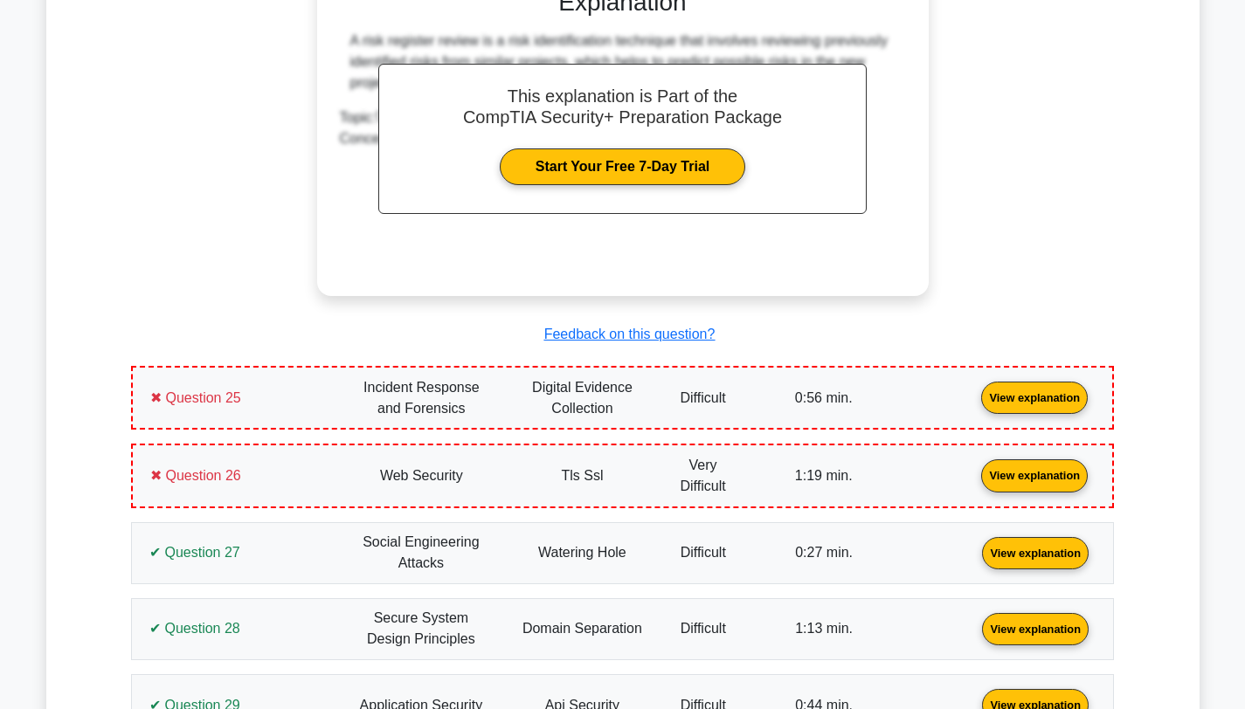
scroll to position [19791, 0]
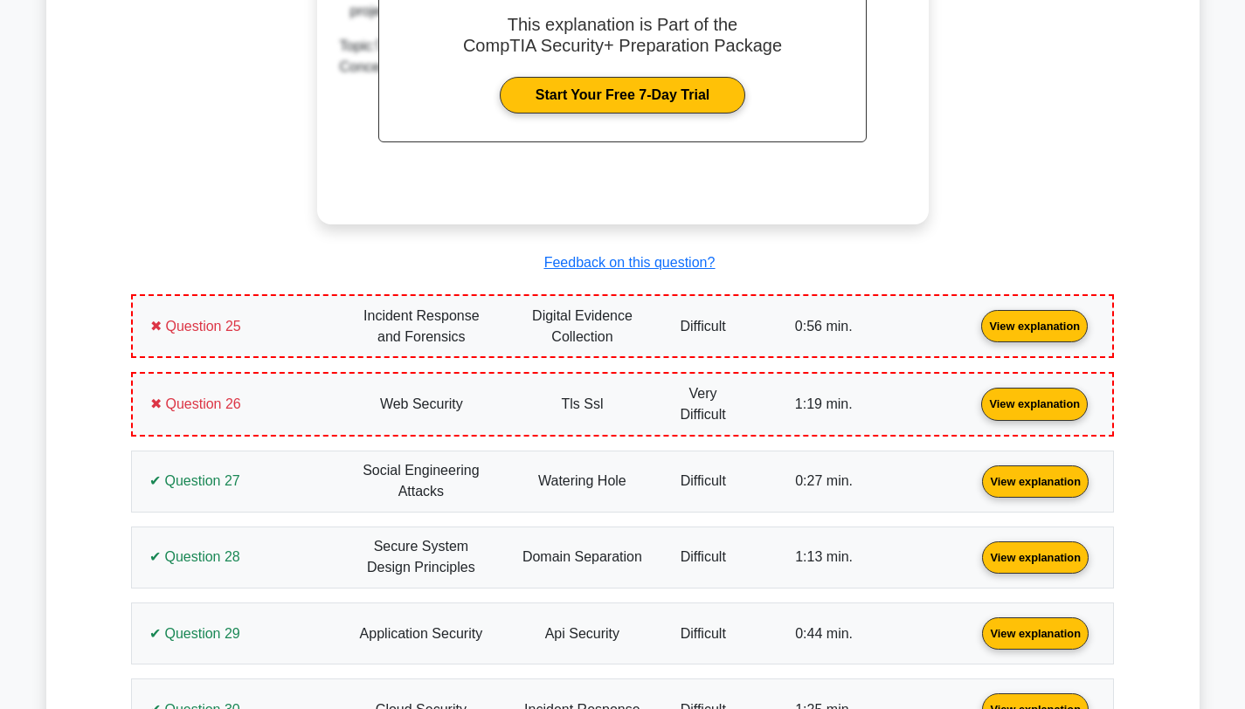
click at [974, 318] on link "View explanation" at bounding box center [1034, 325] width 121 height 15
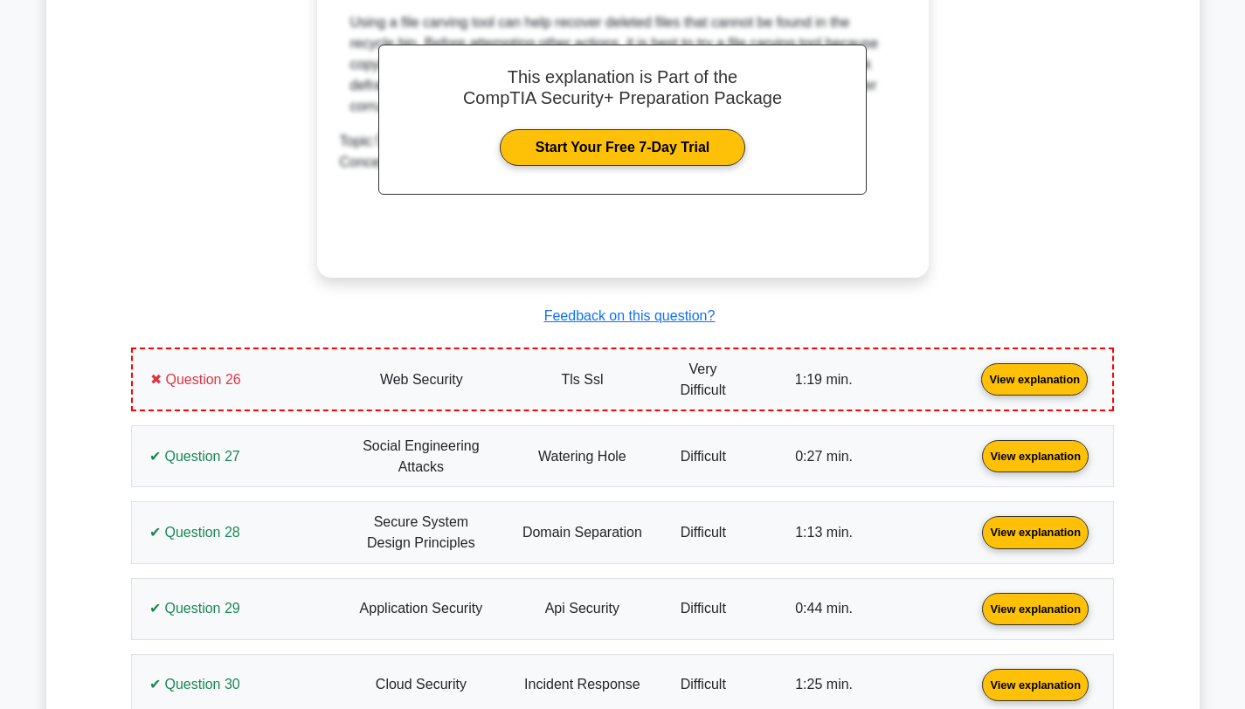
scroll to position [20618, 0]
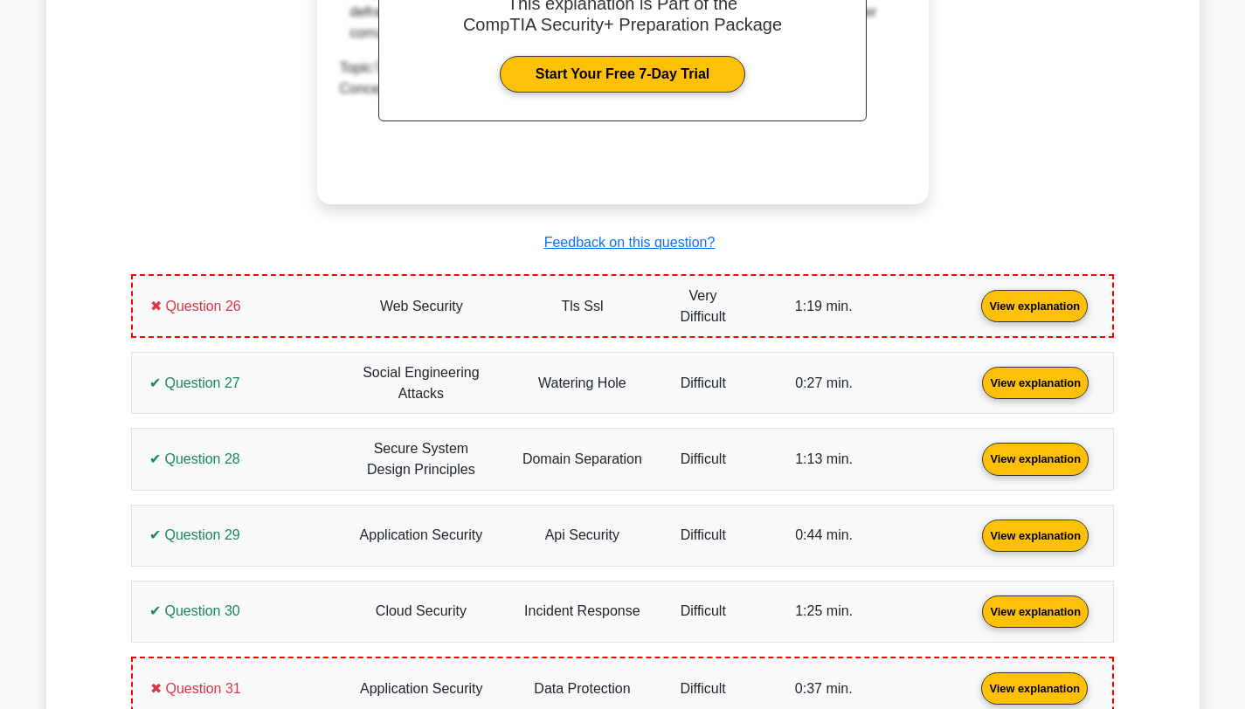
click at [974, 310] on link "View explanation" at bounding box center [1034, 305] width 121 height 15
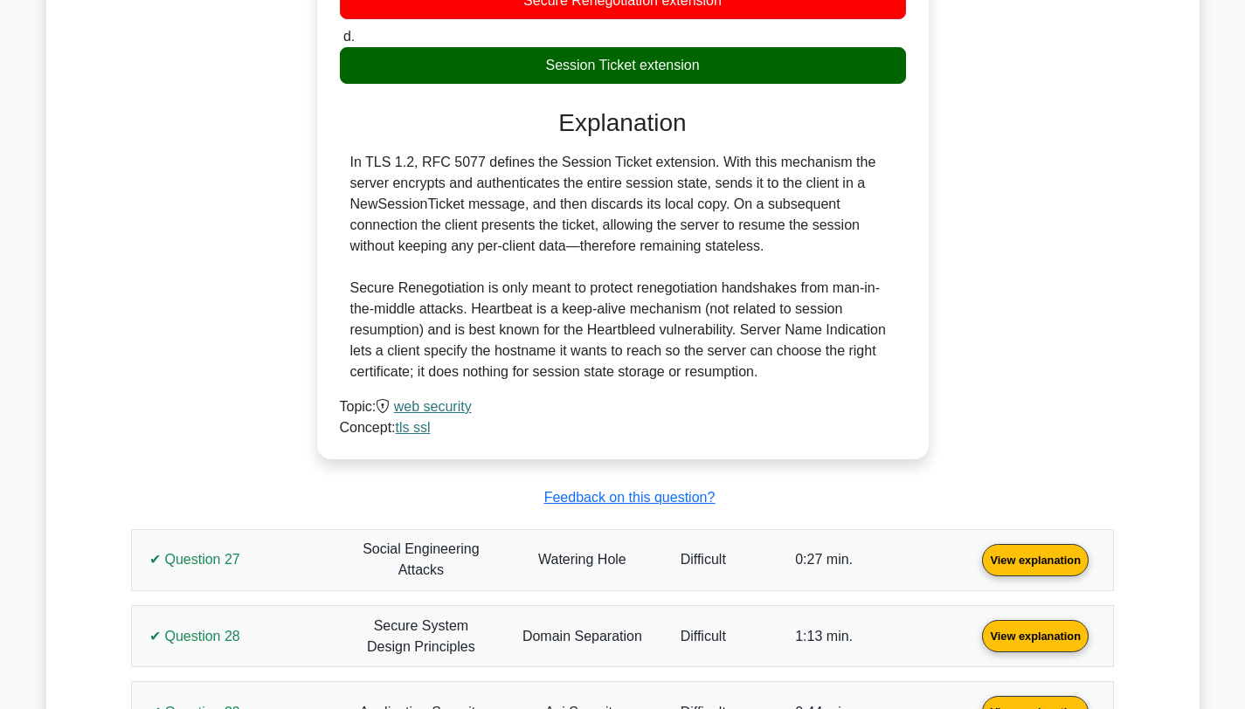
scroll to position [21358, 0]
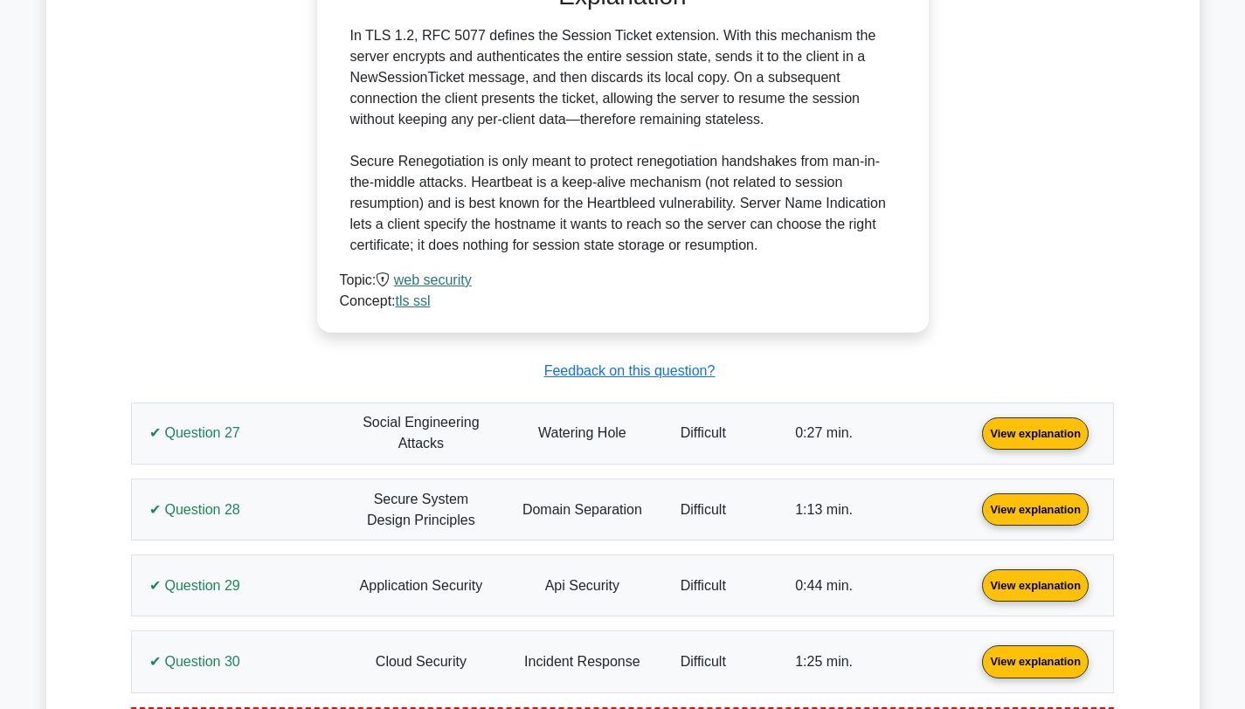
click at [975, 437] on link "View explanation" at bounding box center [1035, 432] width 121 height 15
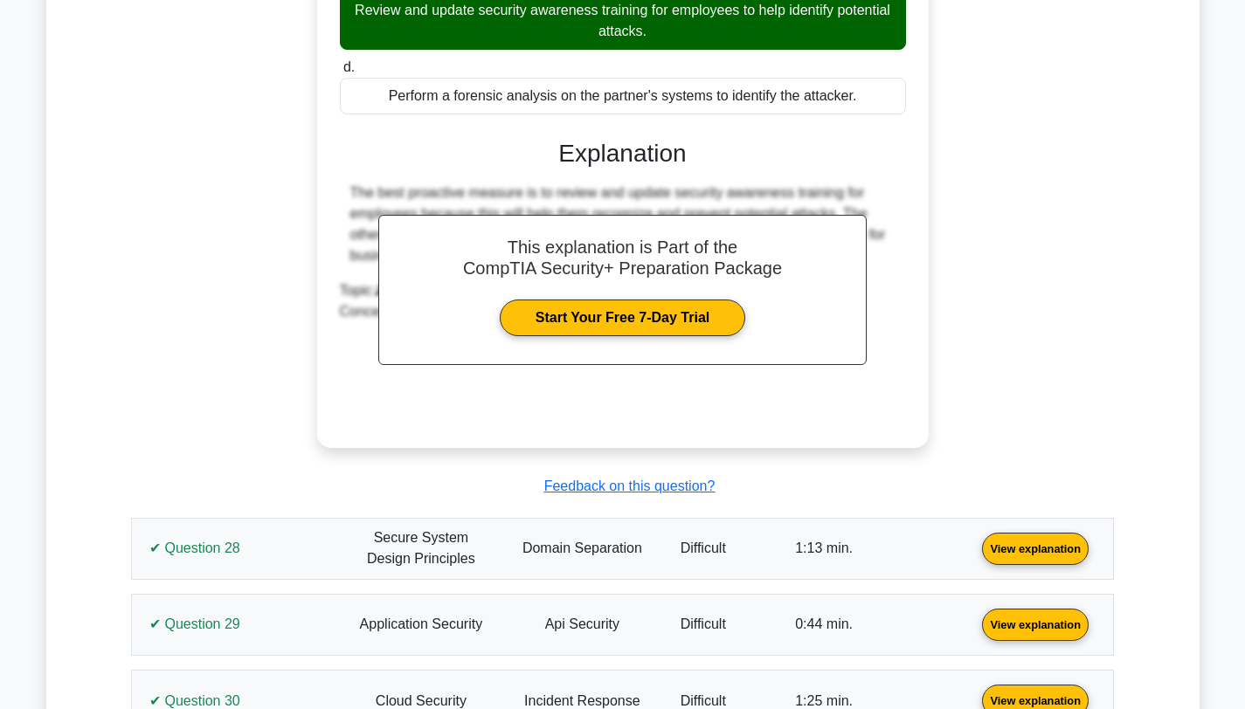
scroll to position [22090, 0]
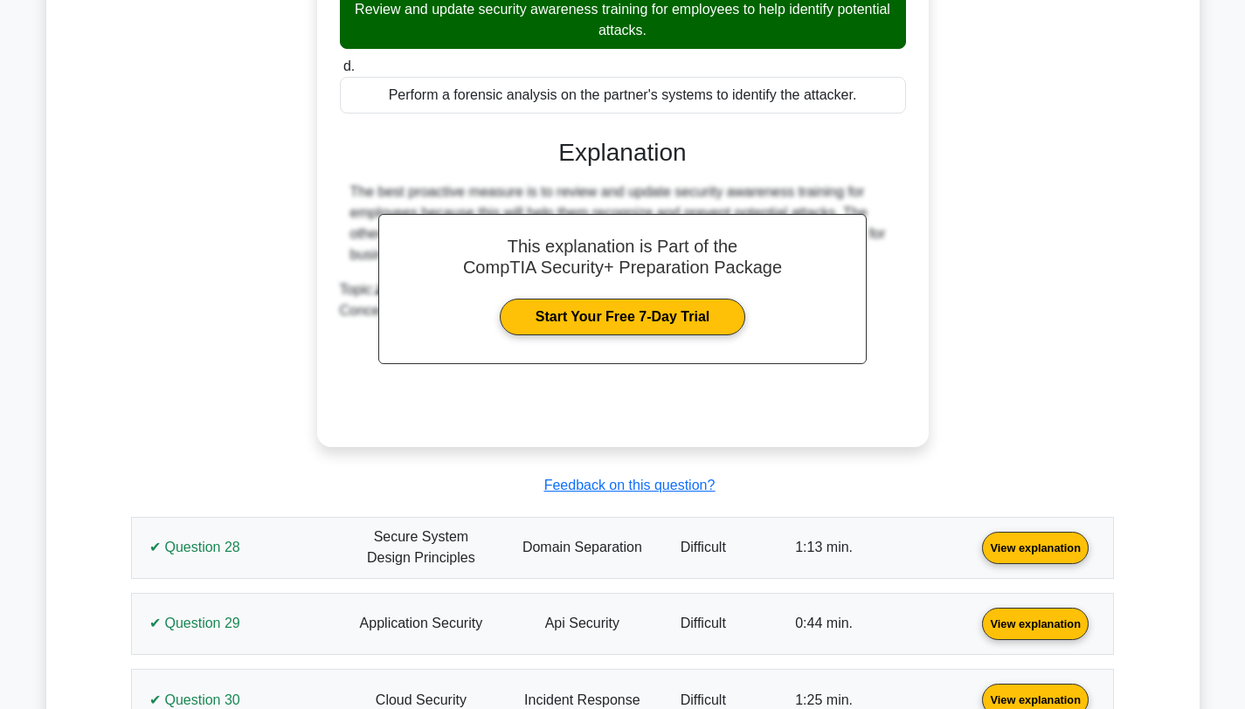
click at [975, 540] on link "View explanation" at bounding box center [1035, 546] width 121 height 15
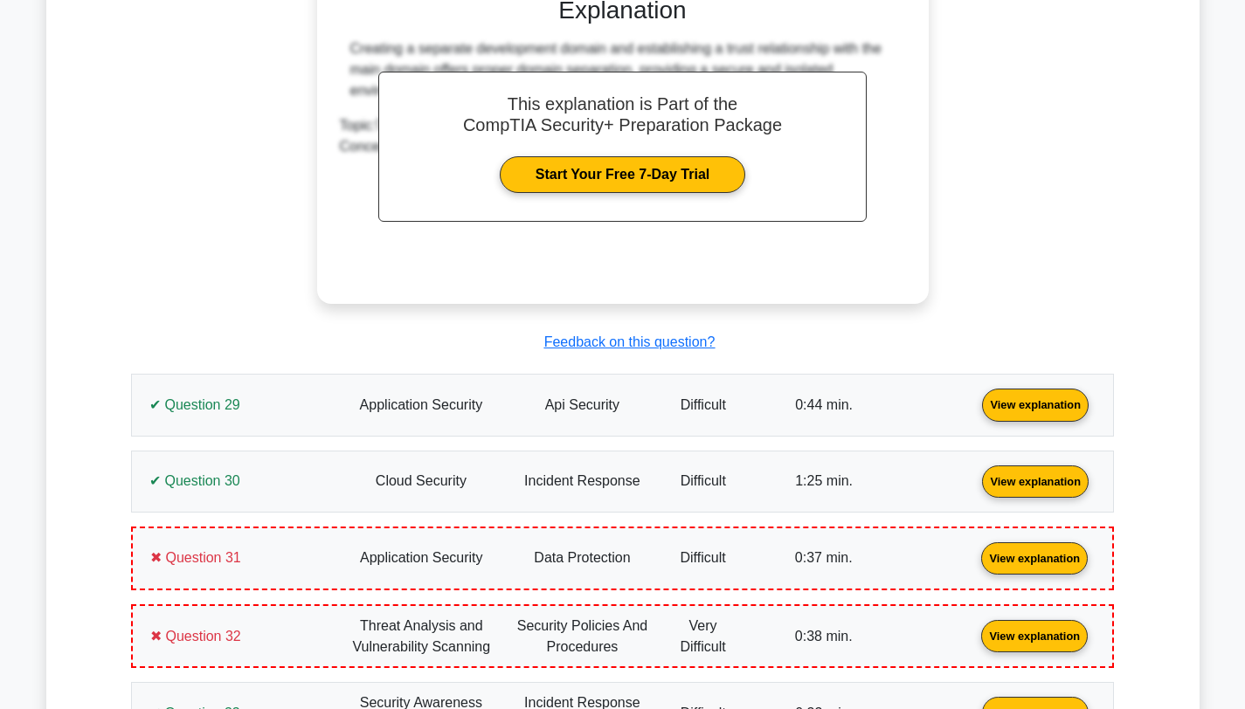
scroll to position [23178, 0]
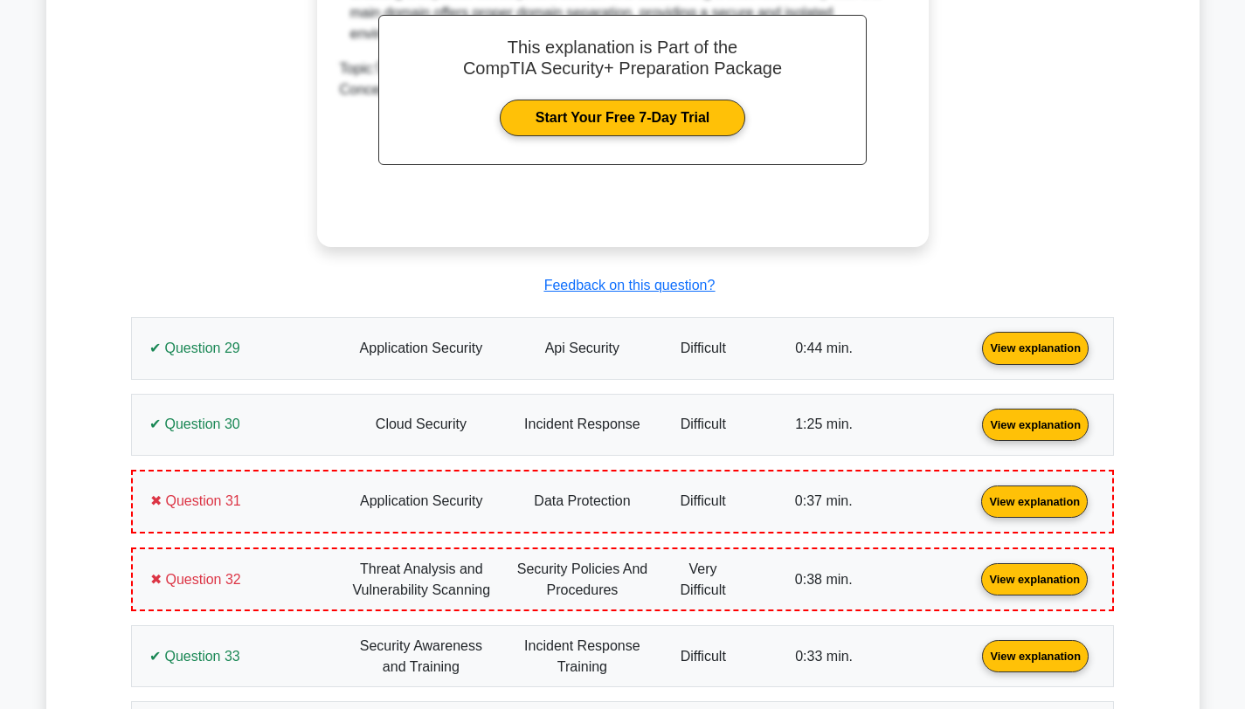
click at [975, 347] on link "View explanation" at bounding box center [1035, 347] width 121 height 15
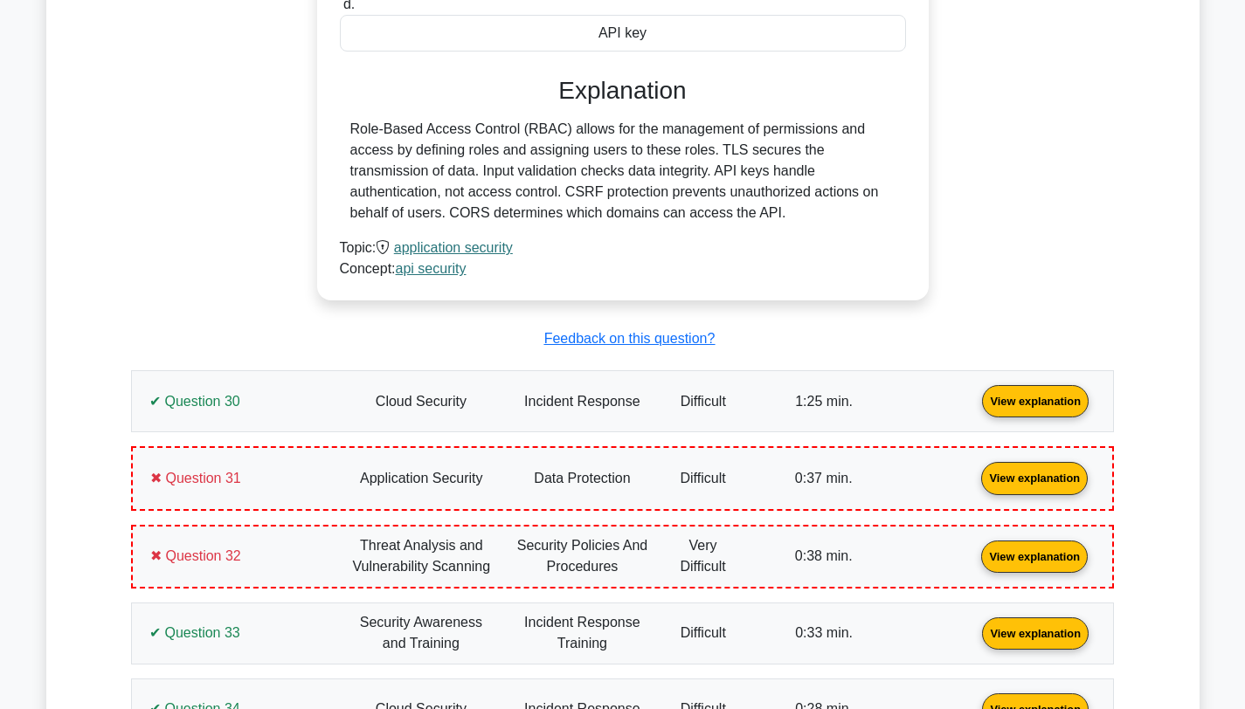
scroll to position [23929, 0]
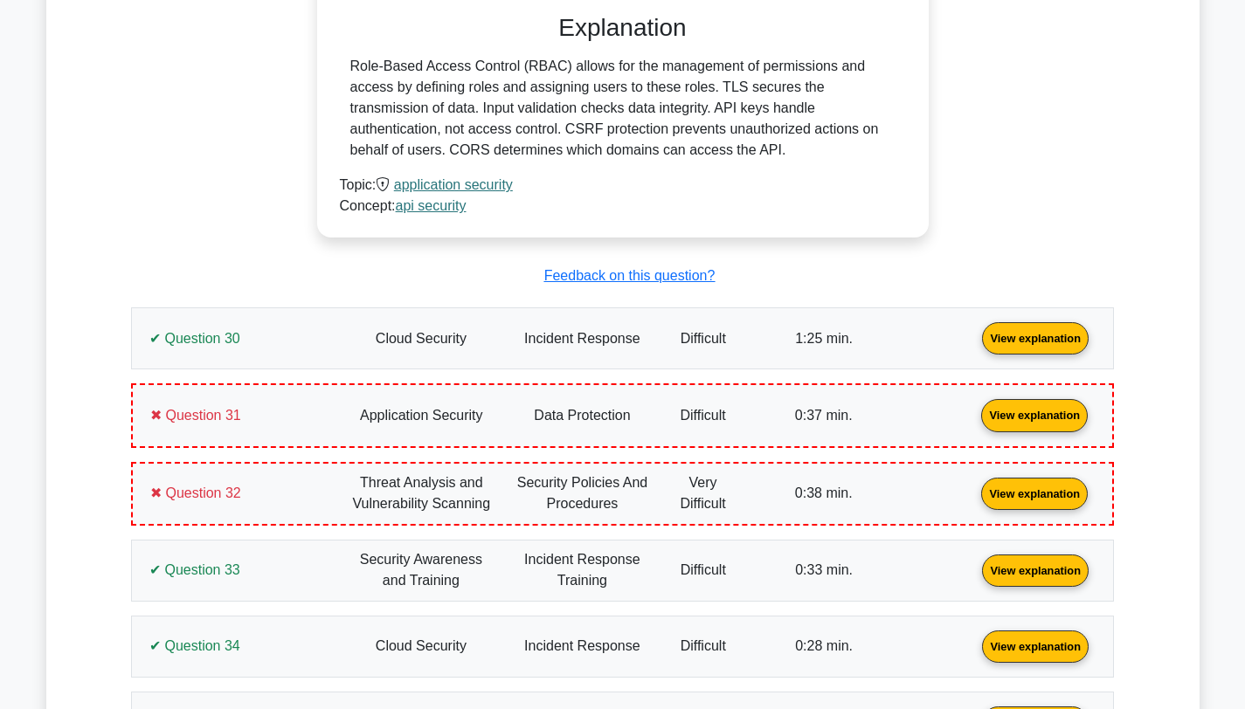
click at [975, 345] on link "View explanation" at bounding box center [1035, 337] width 121 height 15
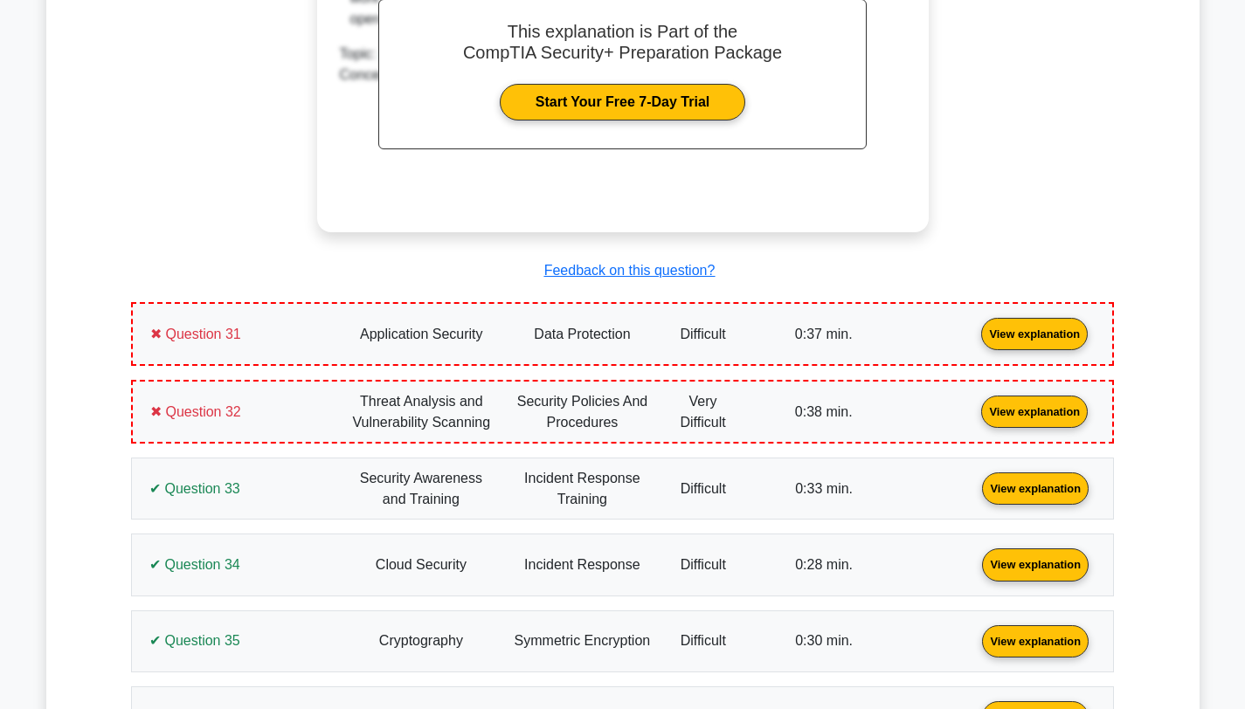
scroll to position [24790, 0]
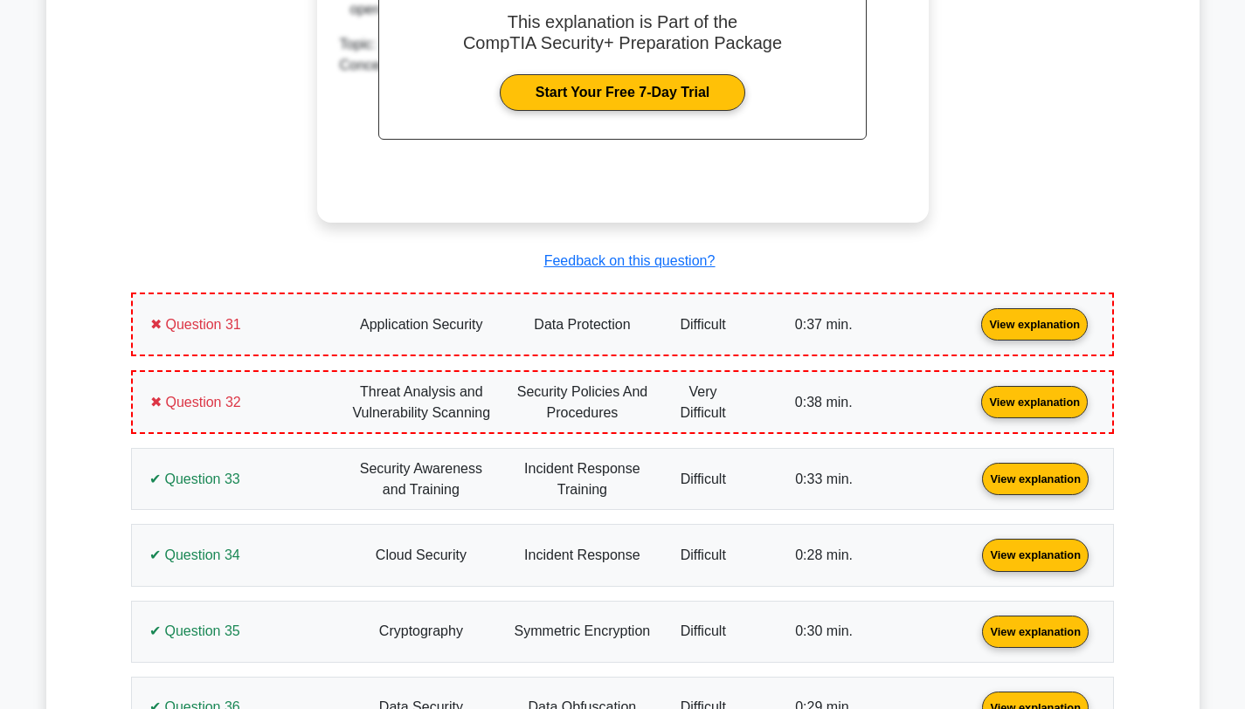
click at [974, 331] on link "View explanation" at bounding box center [1034, 323] width 121 height 15
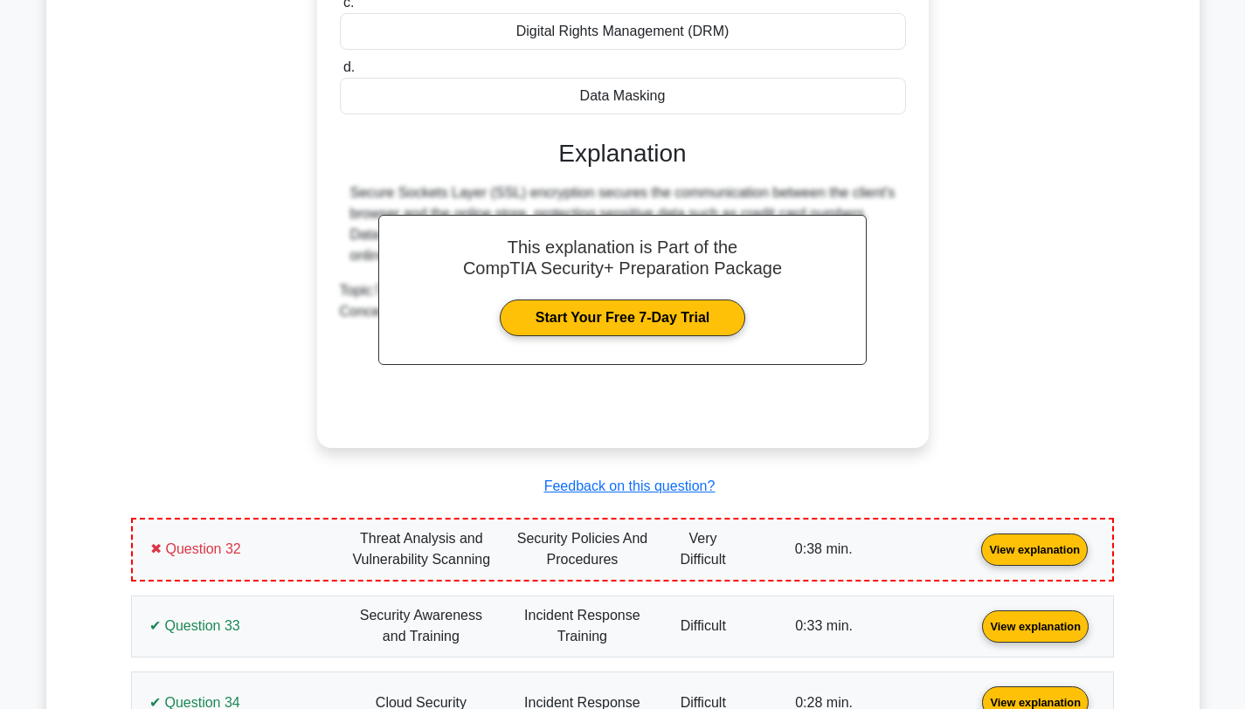
scroll to position [25549, 0]
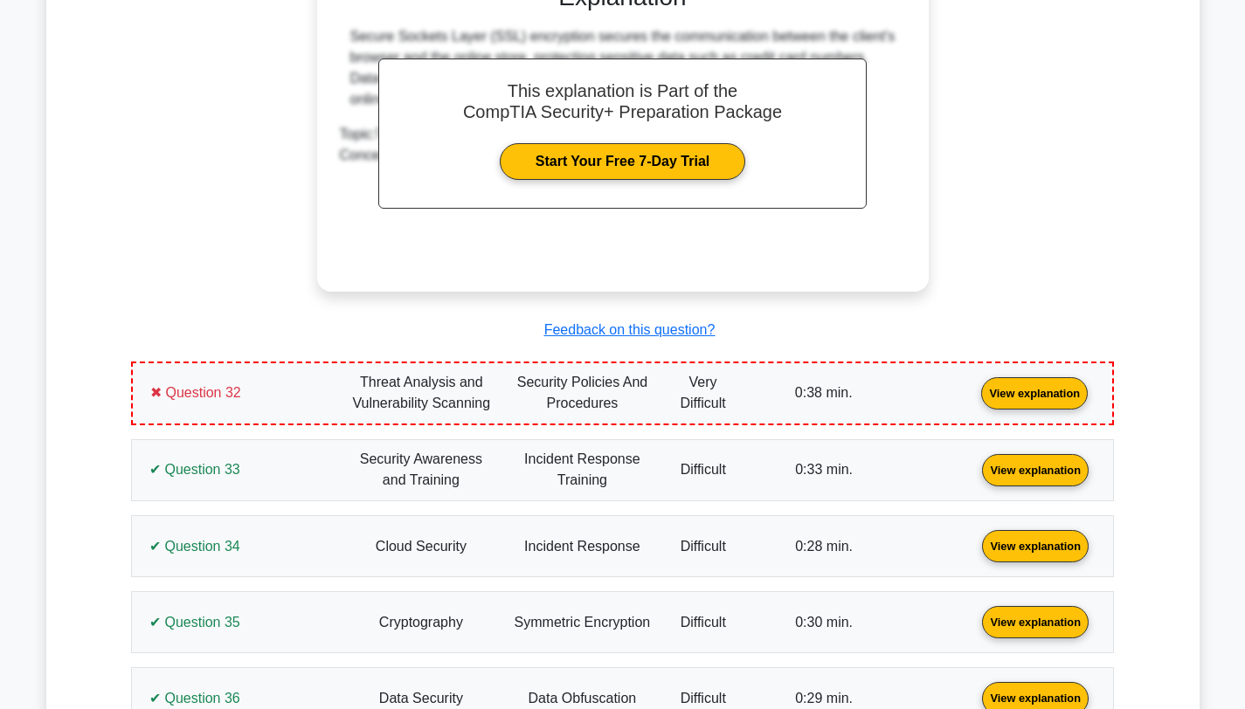
click at [974, 385] on link "View explanation" at bounding box center [1034, 392] width 121 height 15
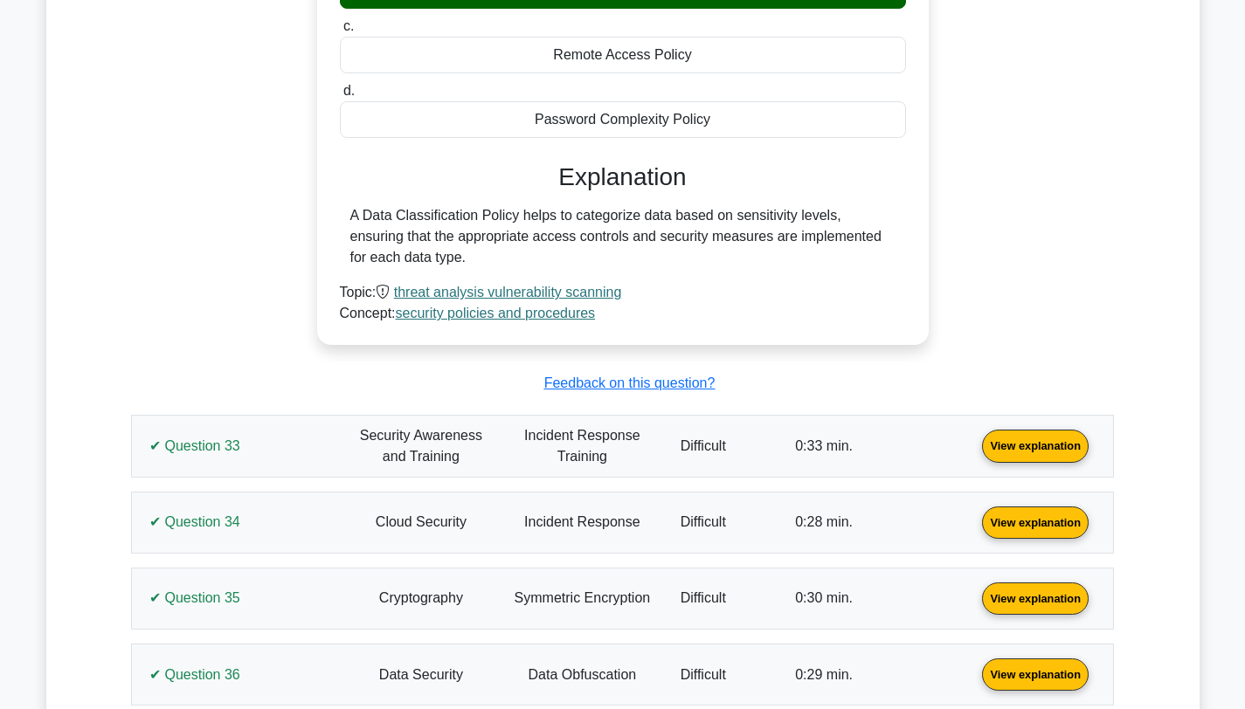
scroll to position [26256, 0]
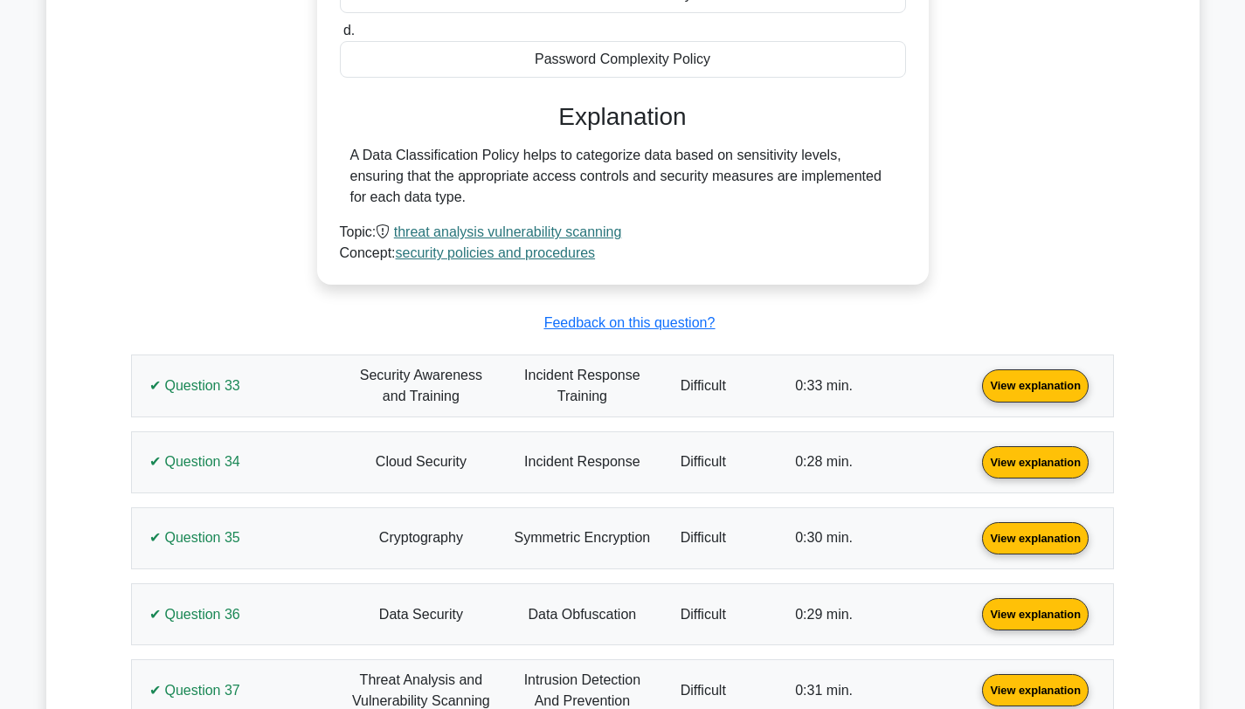
click at [975, 377] on link "View explanation" at bounding box center [1035, 384] width 121 height 15
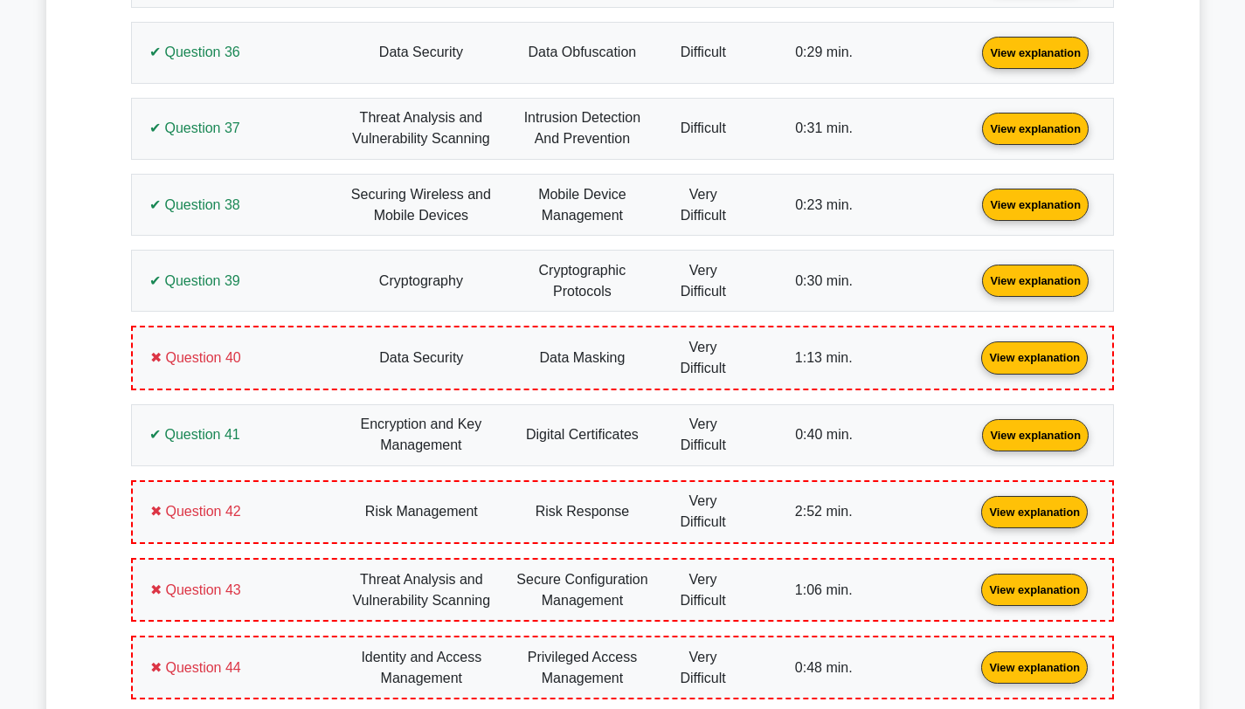
scroll to position [27589, 0]
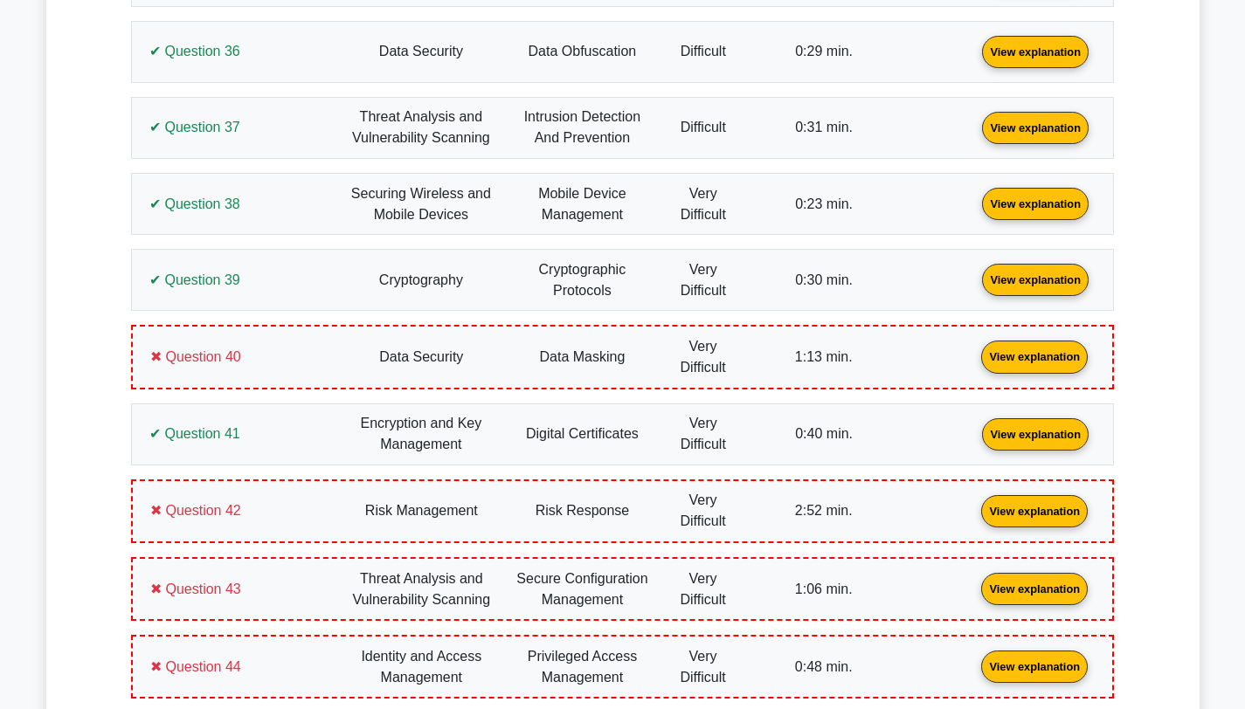
click at [974, 363] on link "View explanation" at bounding box center [1034, 356] width 121 height 15
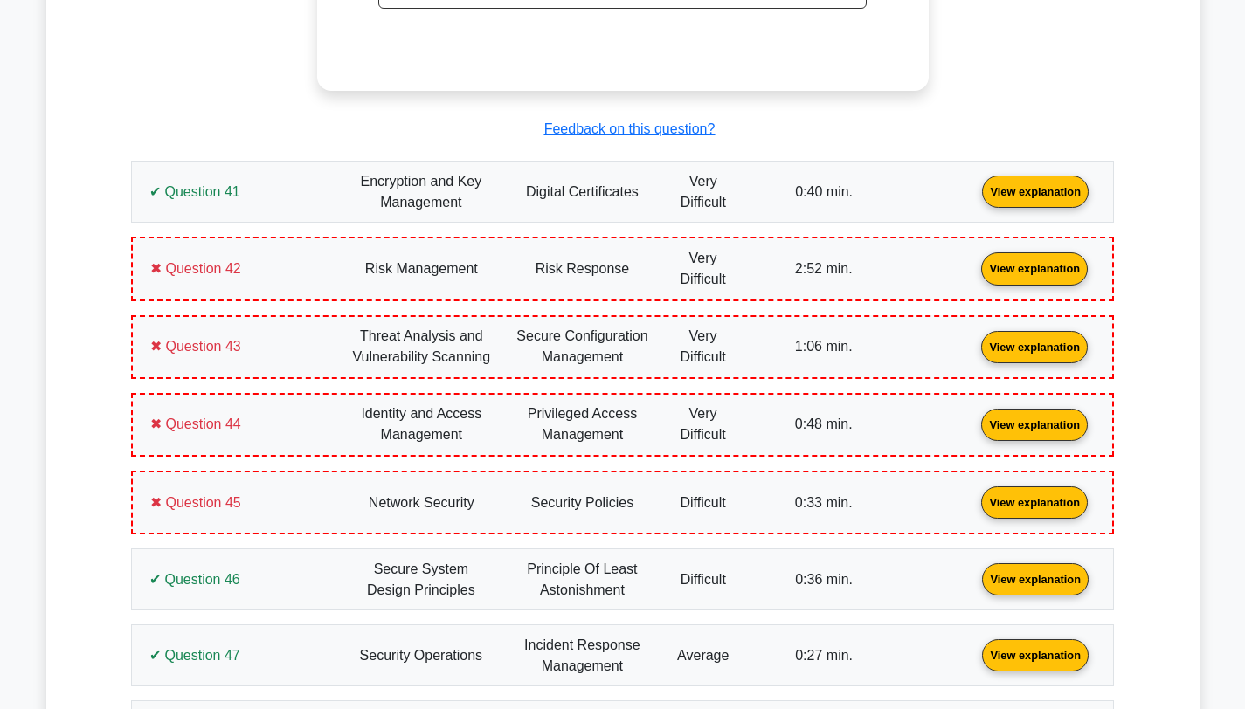
scroll to position [28602, 0]
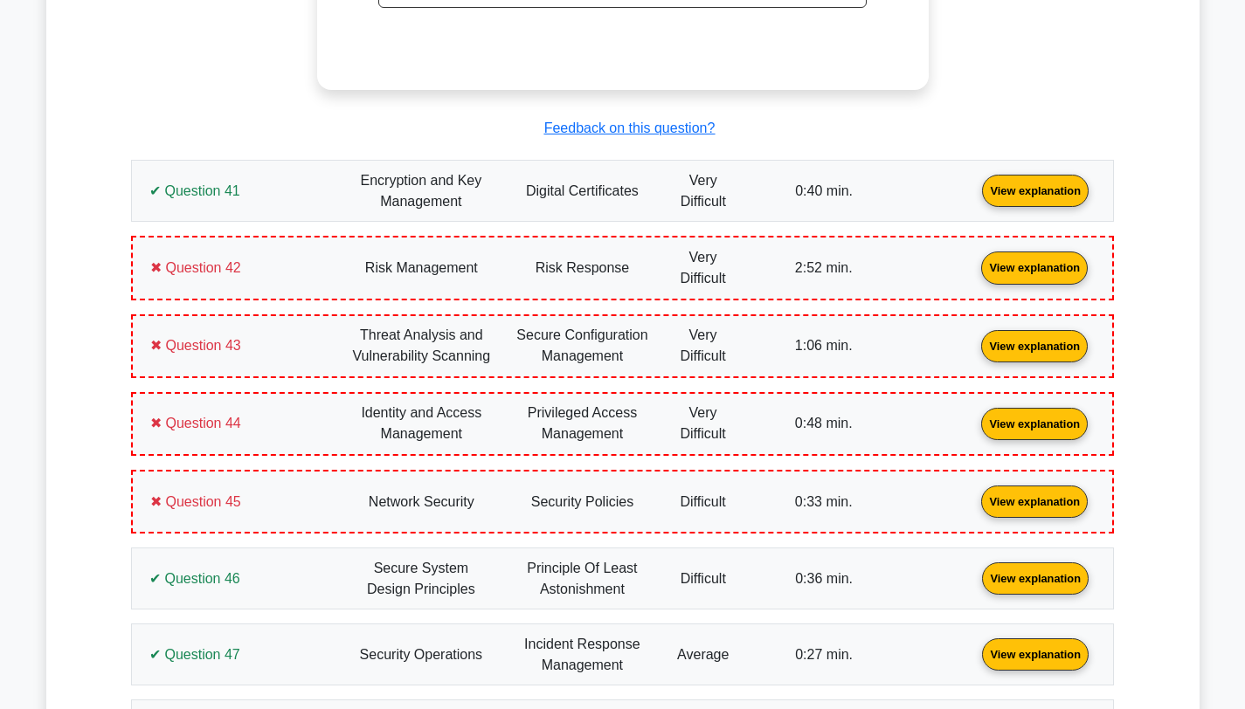
click at [974, 274] on link "View explanation" at bounding box center [1034, 266] width 121 height 15
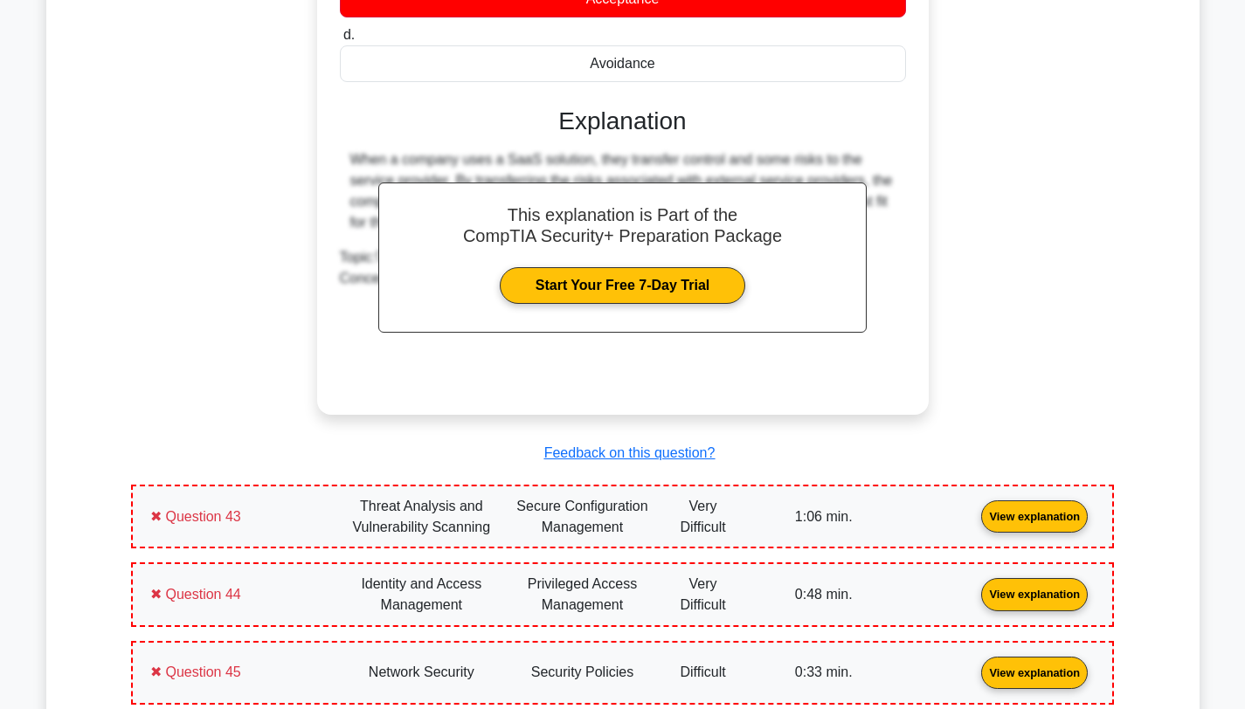
scroll to position [29260, 0]
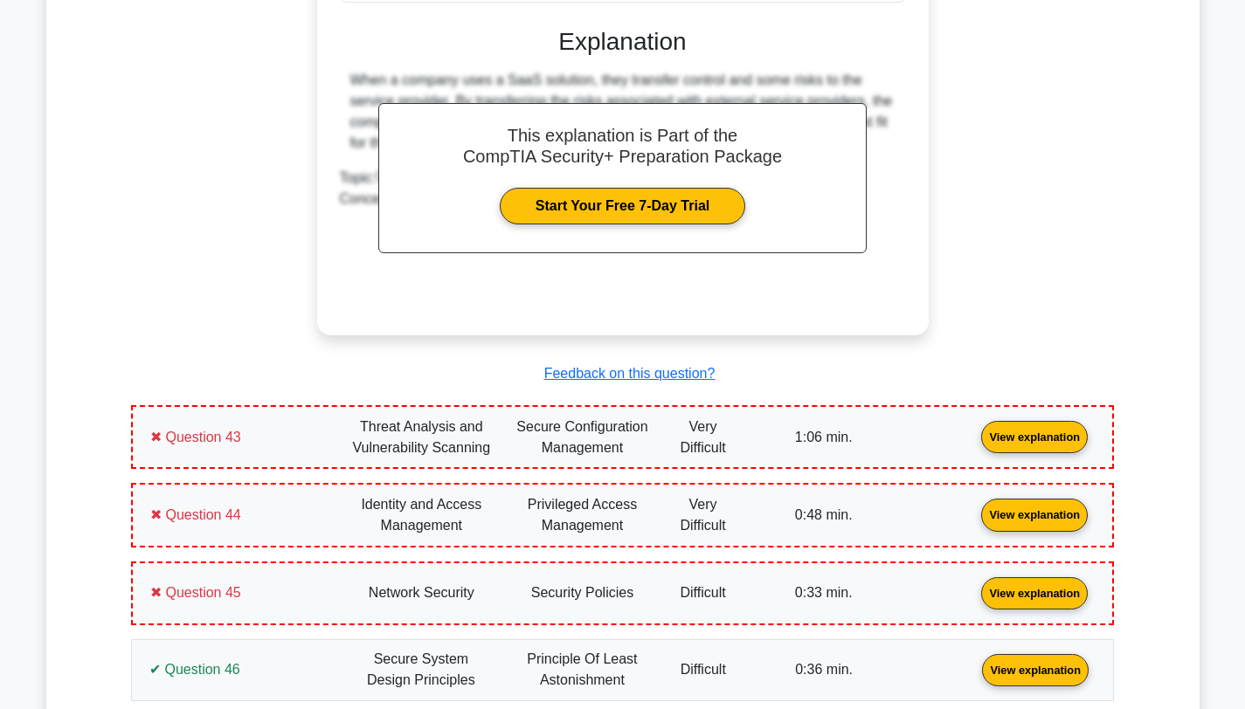
click at [974, 429] on link "View explanation" at bounding box center [1034, 436] width 121 height 15
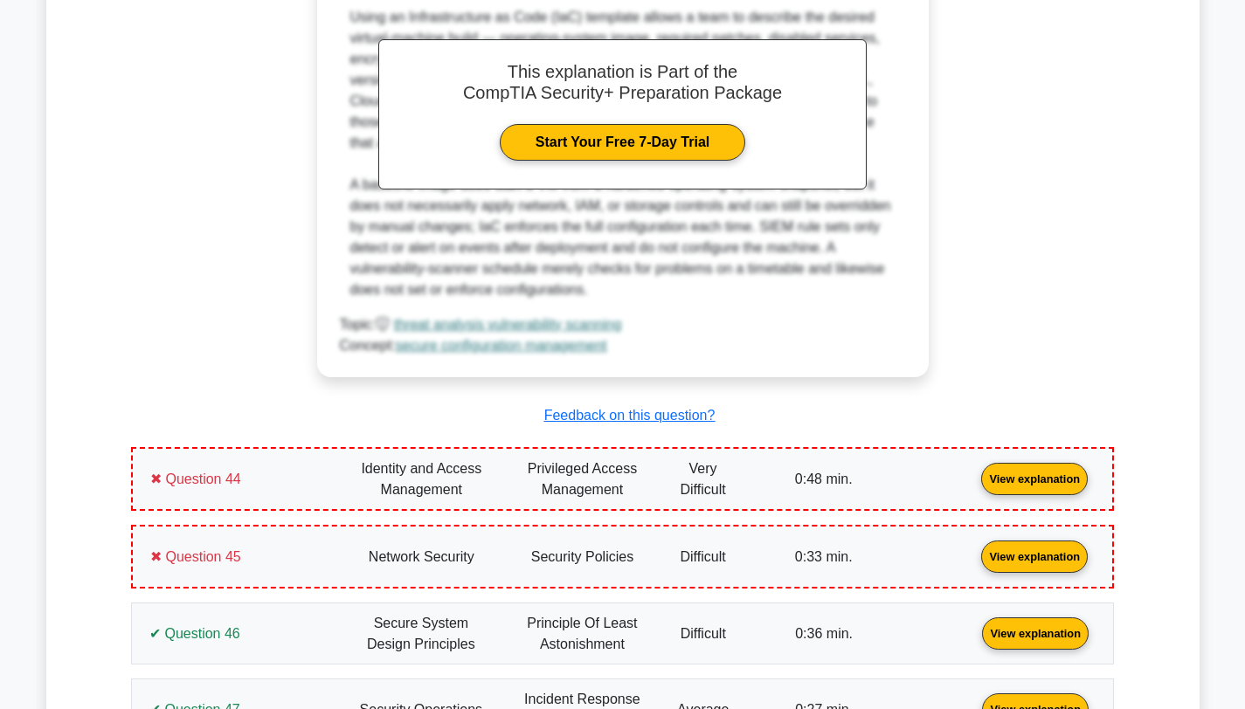
scroll to position [30174, 0]
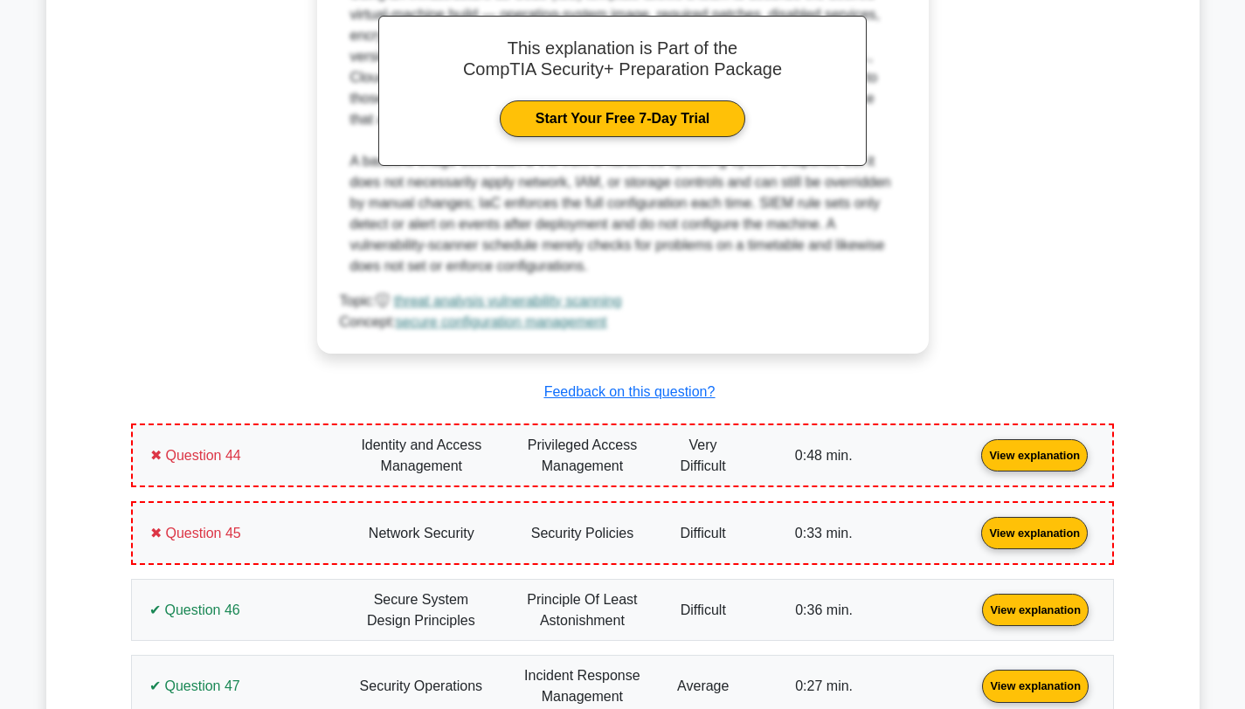
click at [974, 447] on link "View explanation" at bounding box center [1034, 454] width 121 height 15
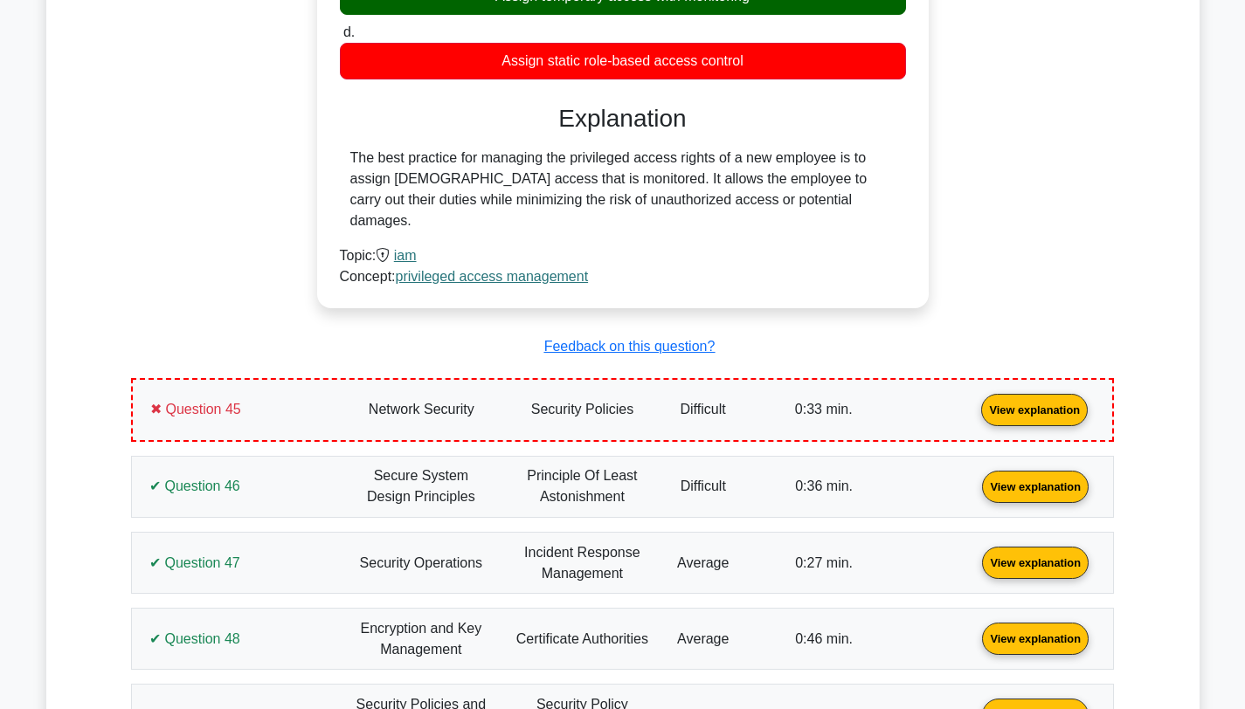
scroll to position [30976, 0]
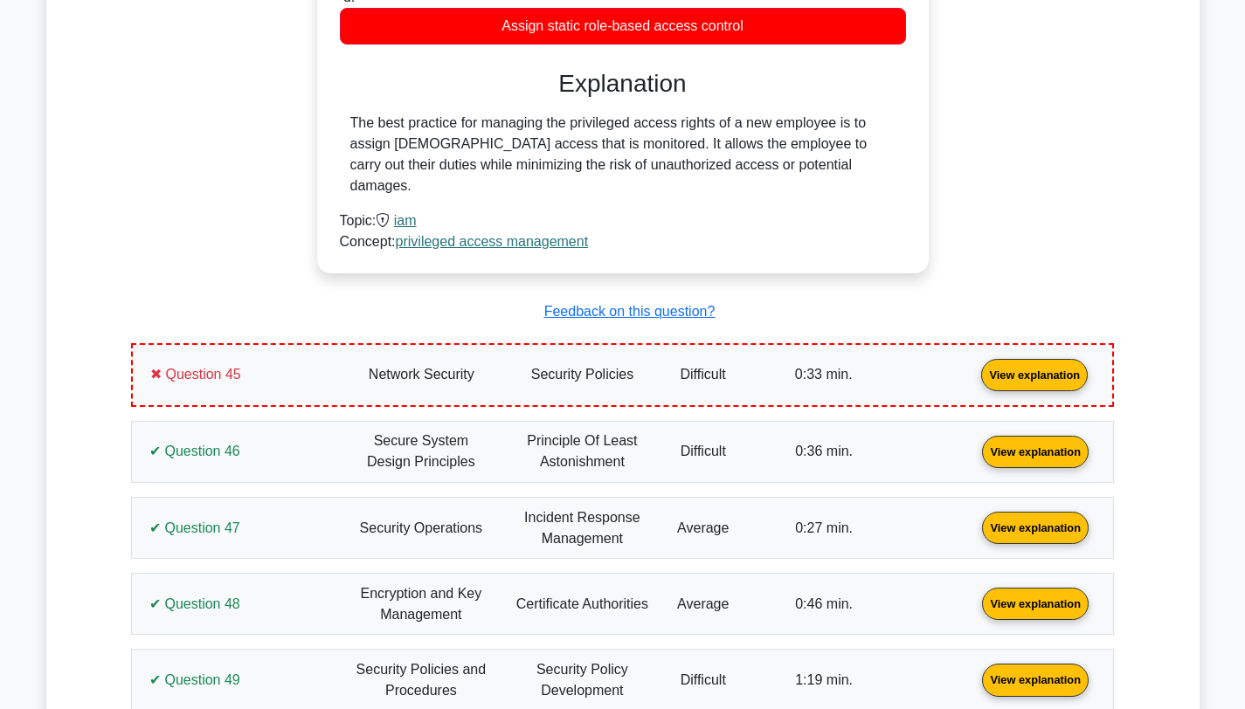
click at [974, 367] on link "View explanation" at bounding box center [1034, 374] width 121 height 15
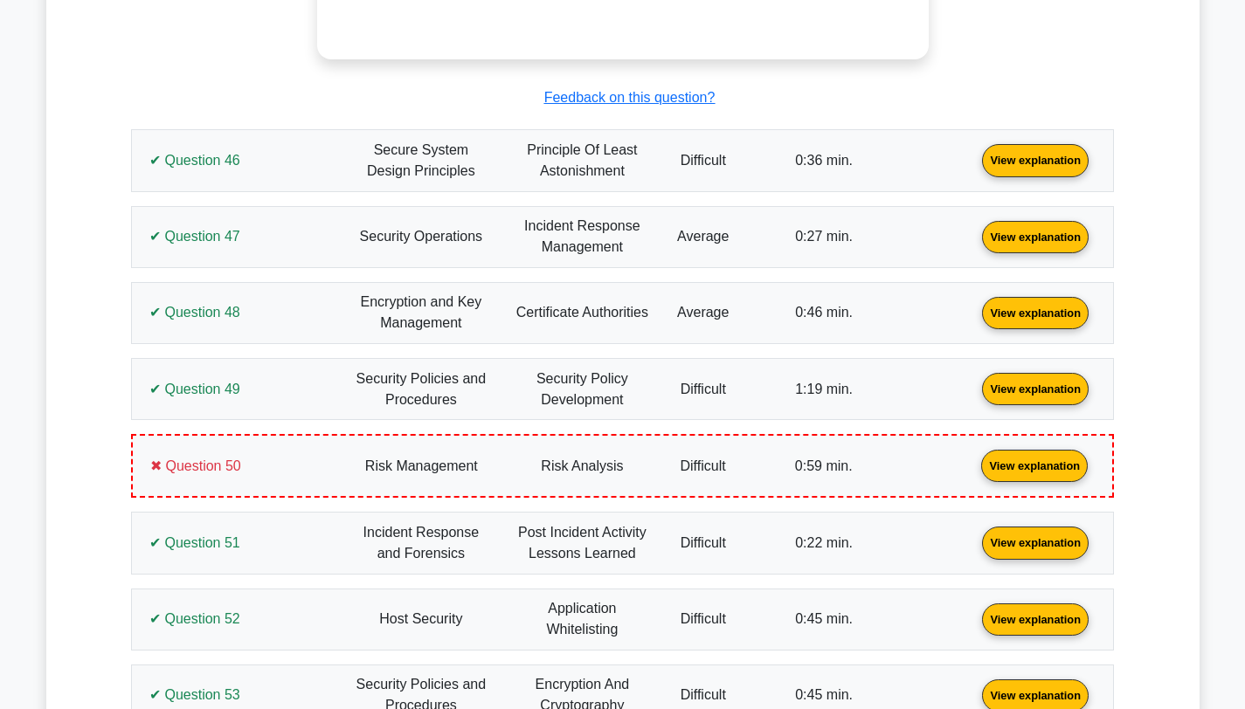
scroll to position [31997, 0]
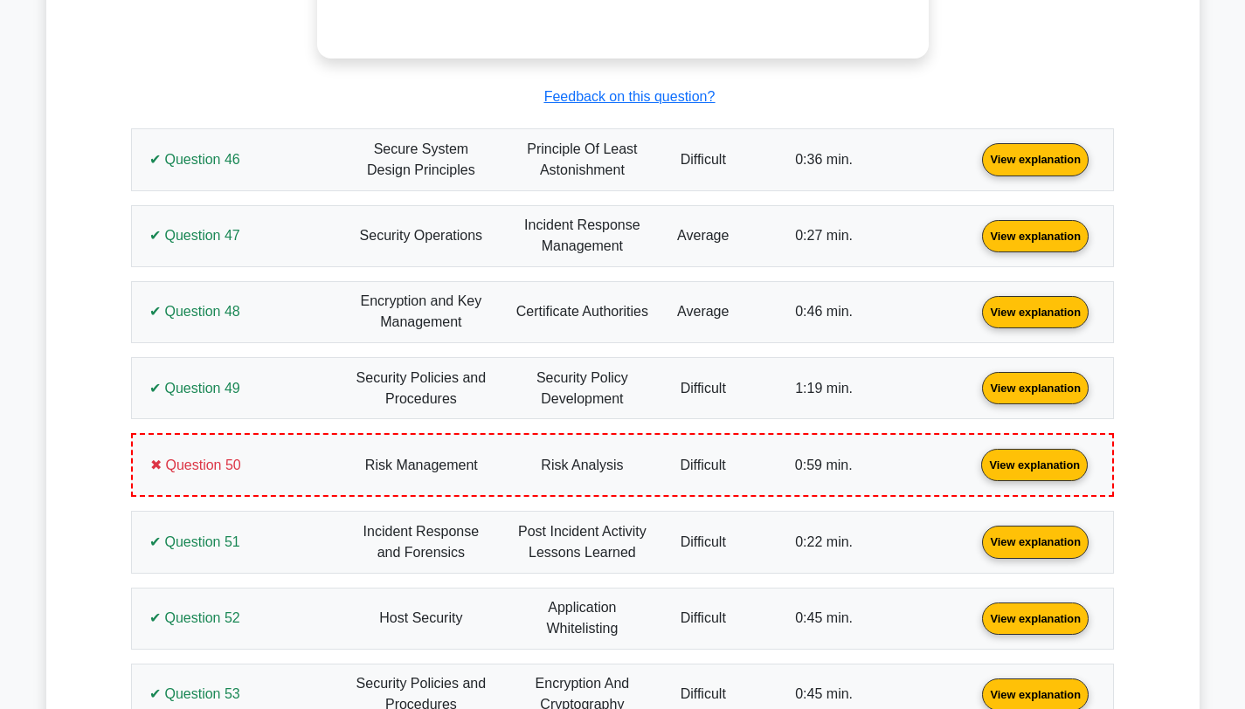
click at [974, 457] on link "View explanation" at bounding box center [1034, 464] width 121 height 15
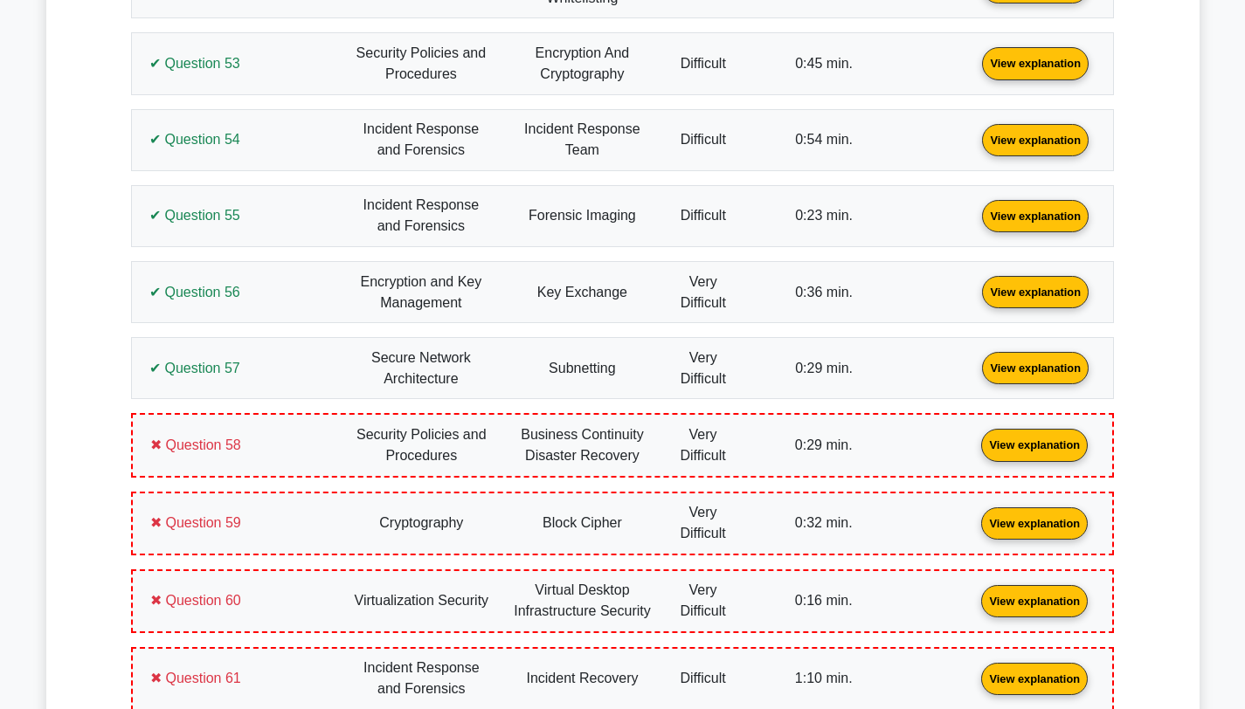
scroll to position [33442, 0]
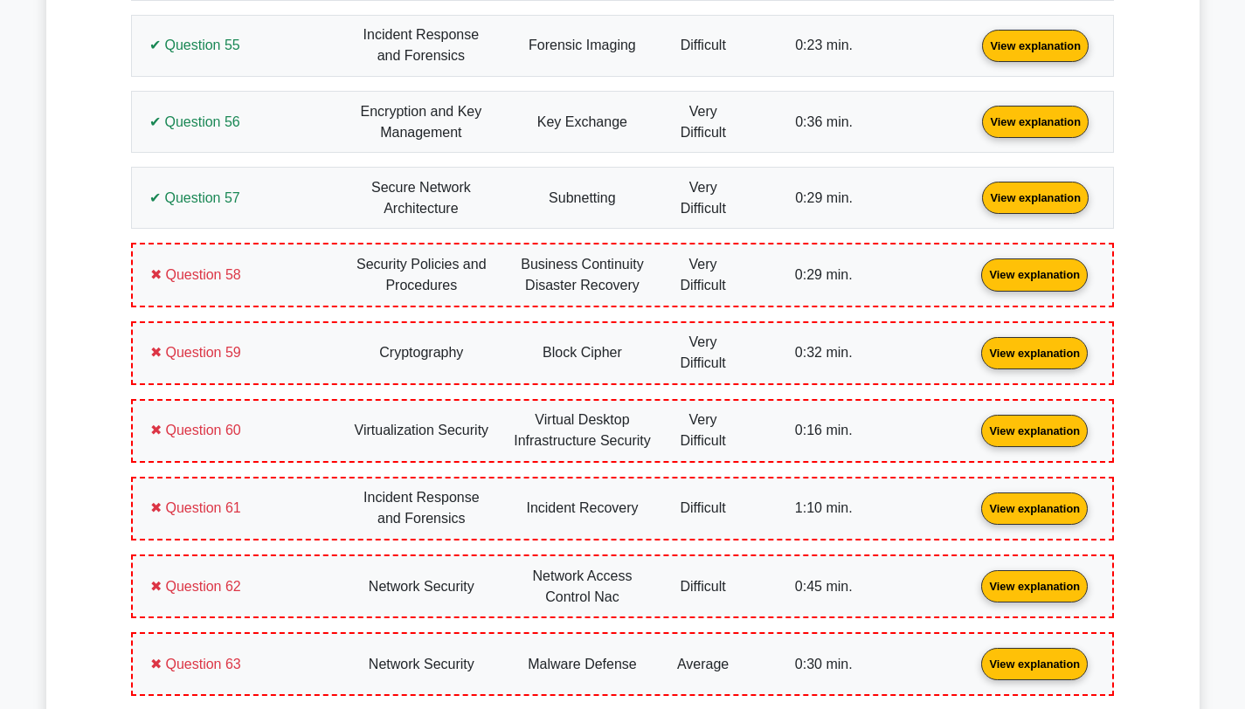
click at [974, 266] on link "View explanation" at bounding box center [1034, 273] width 121 height 15
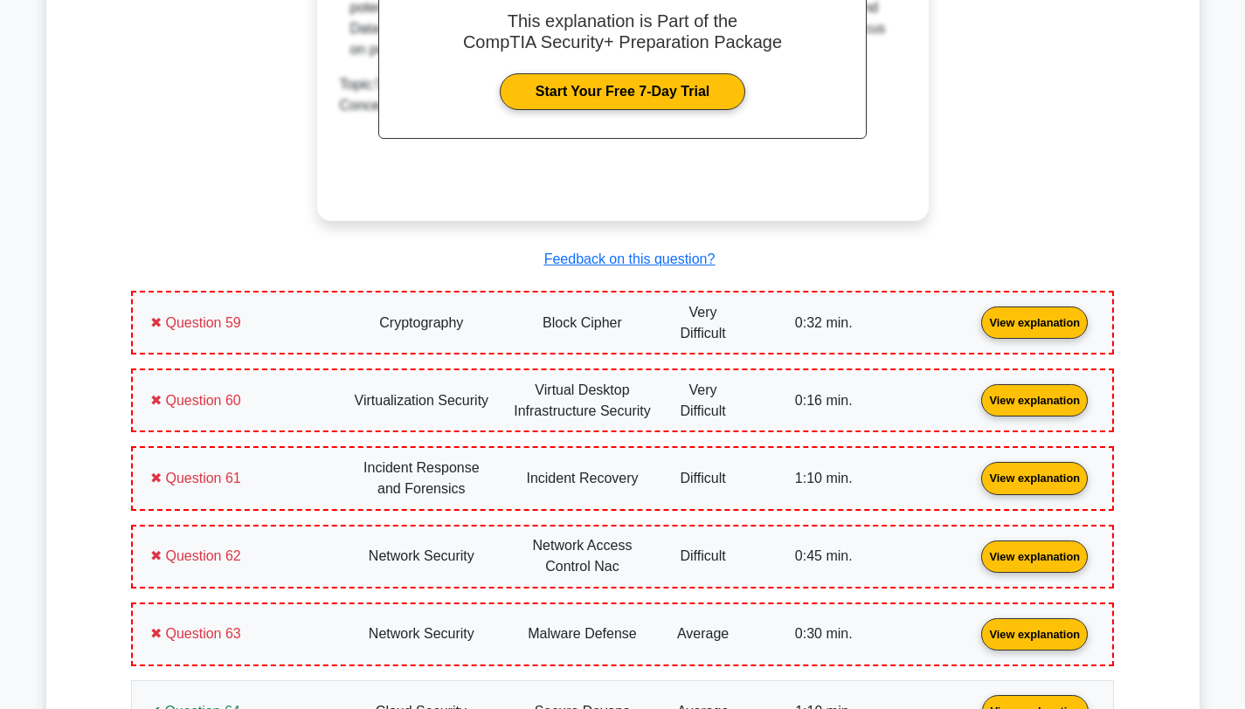
scroll to position [34222, 0]
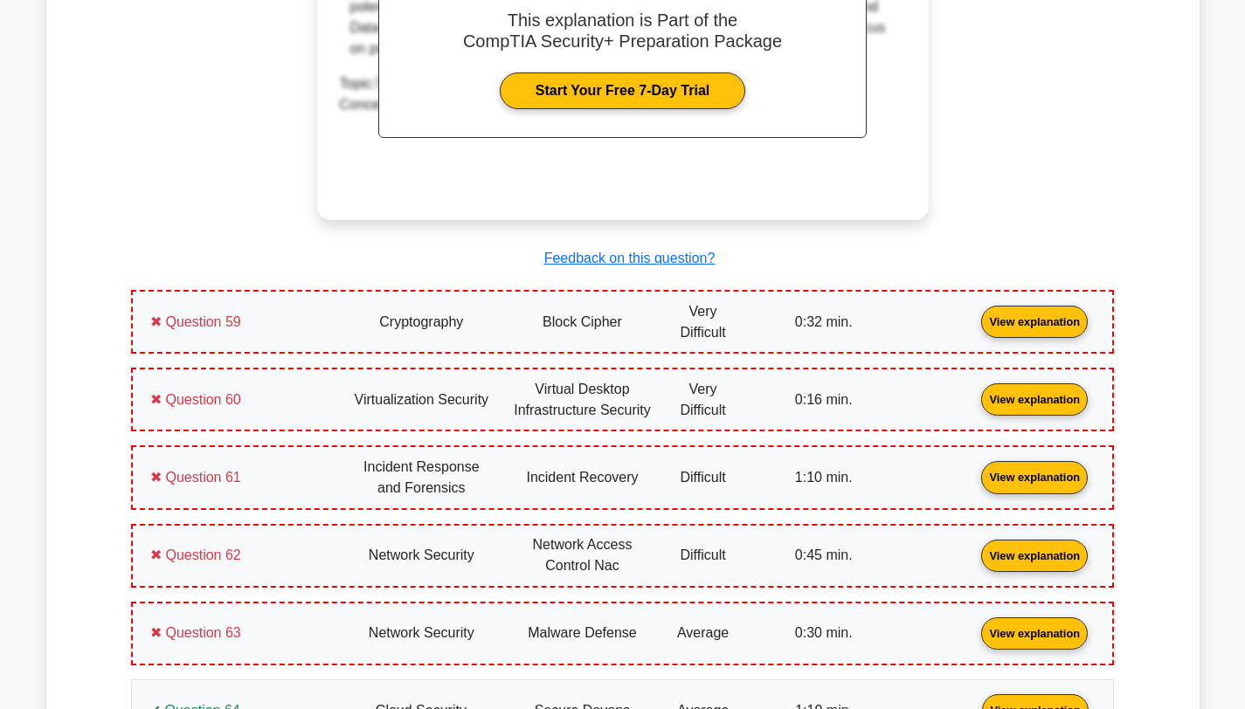
click at [974, 314] on link "View explanation" at bounding box center [1034, 321] width 121 height 15
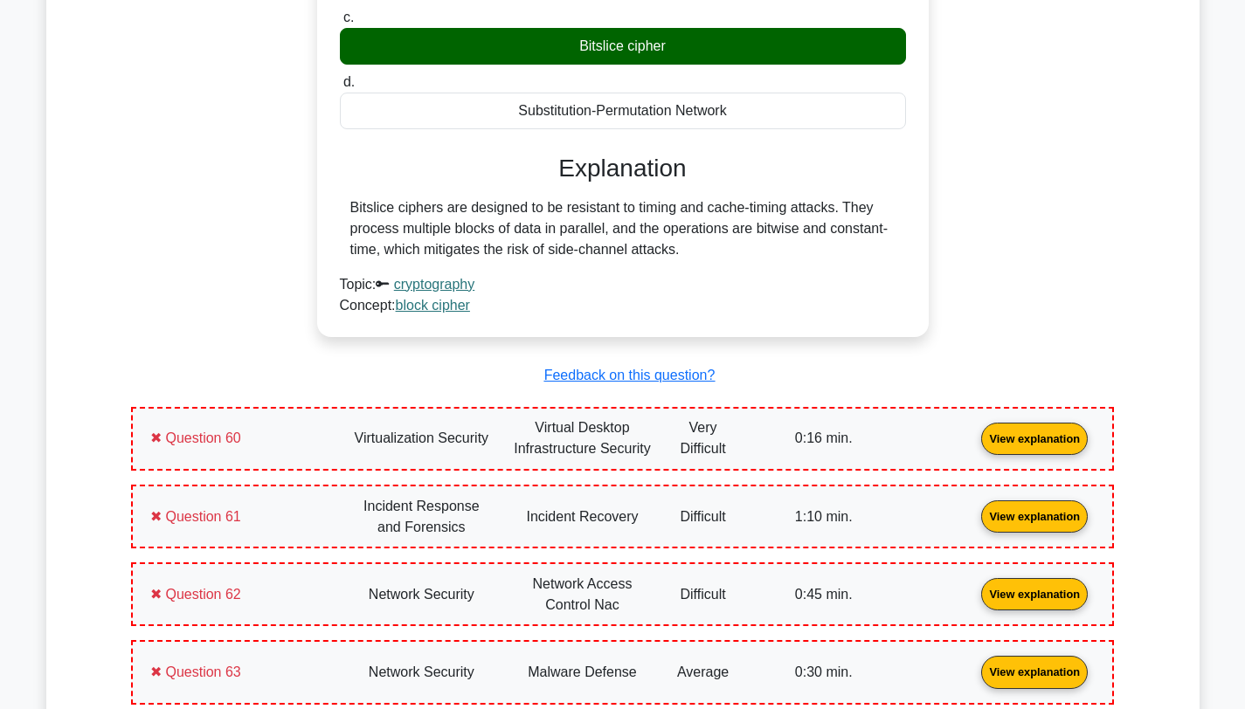
scroll to position [34813, 0]
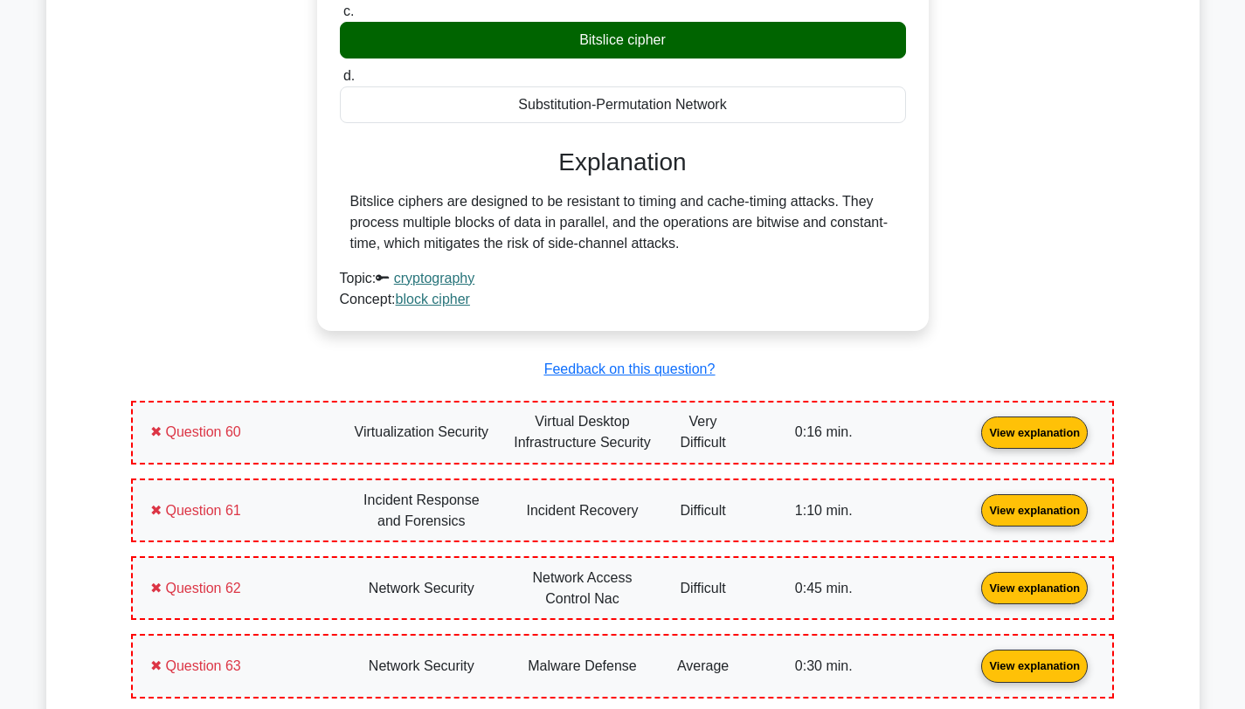
click at [974, 425] on link "View explanation" at bounding box center [1034, 432] width 121 height 15
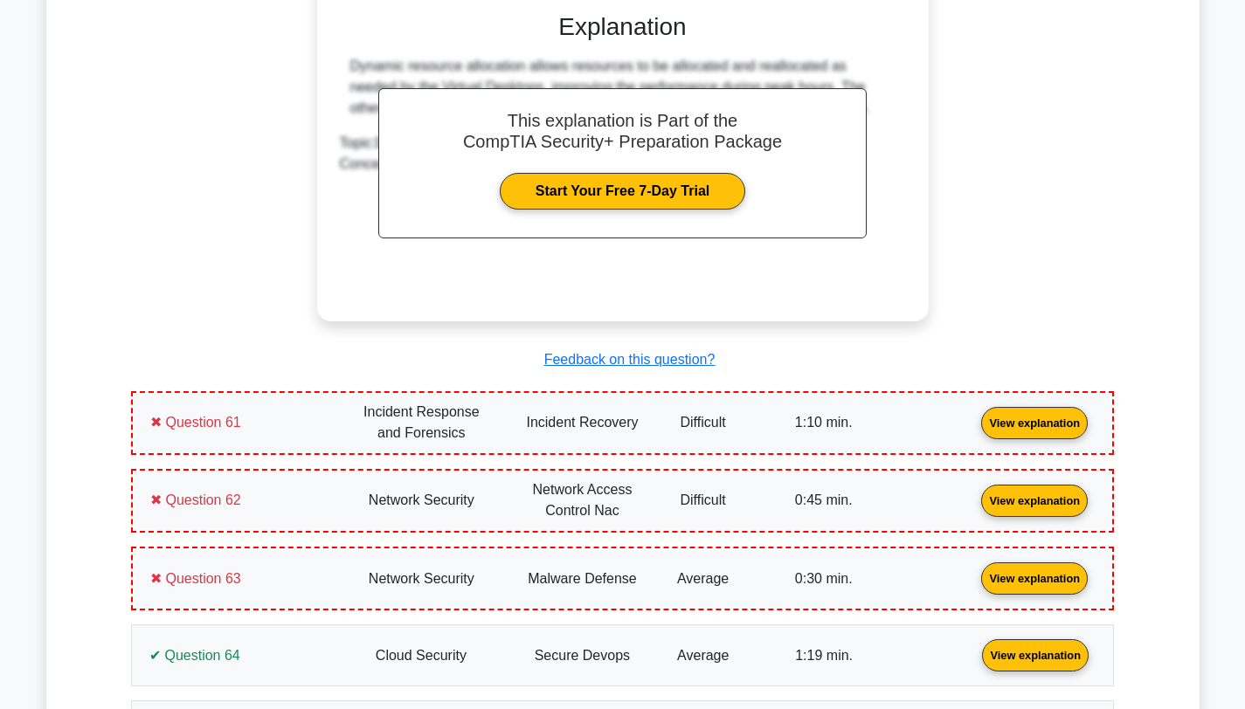
scroll to position [35656, 0]
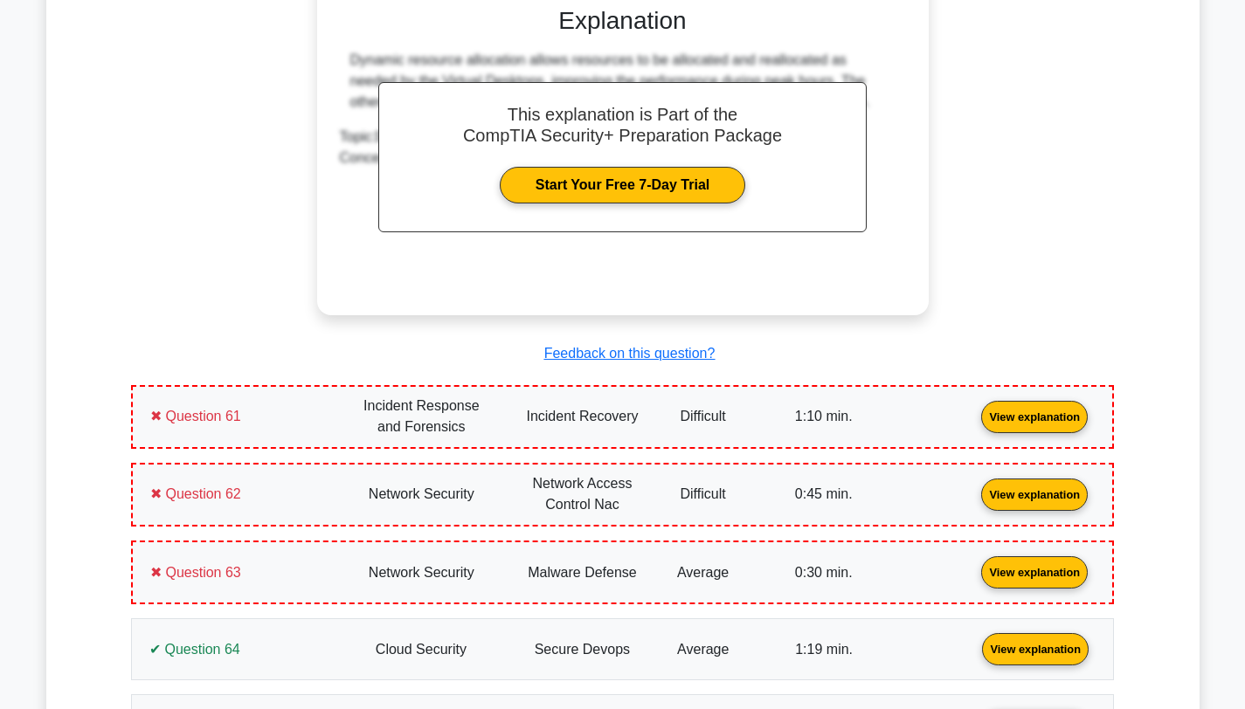
click at [974, 408] on link "View explanation" at bounding box center [1034, 415] width 121 height 15
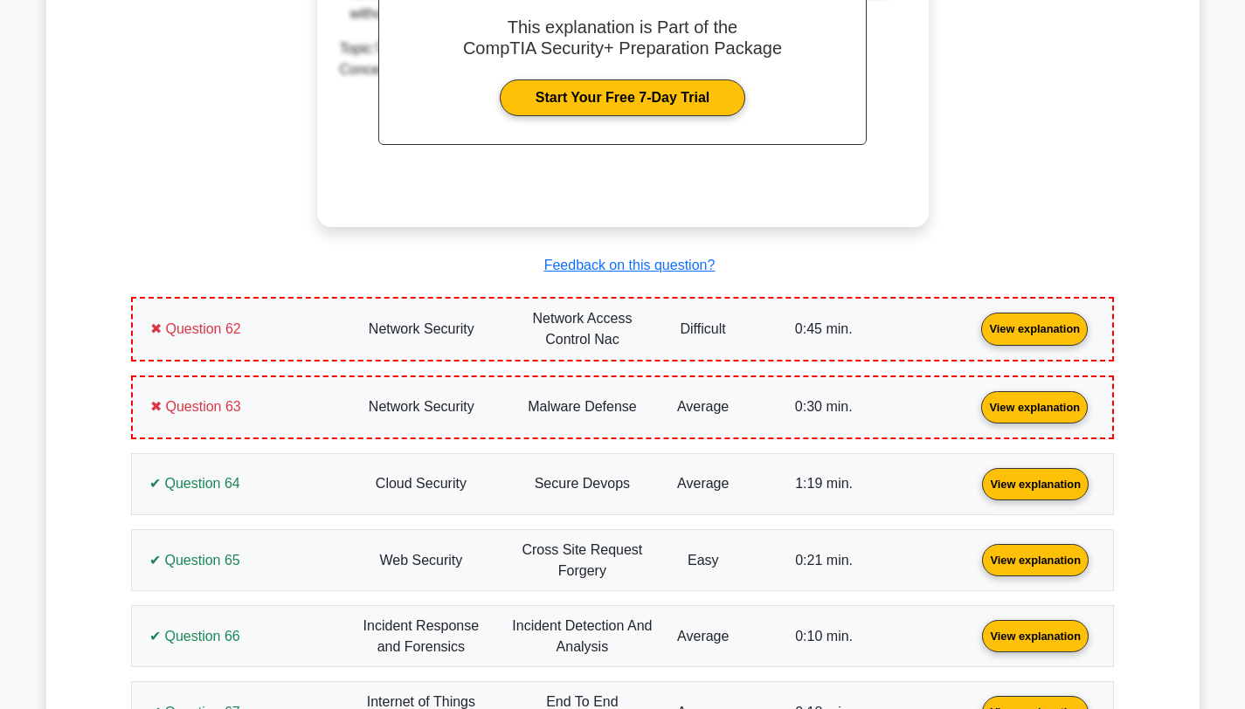
scroll to position [36677, 0]
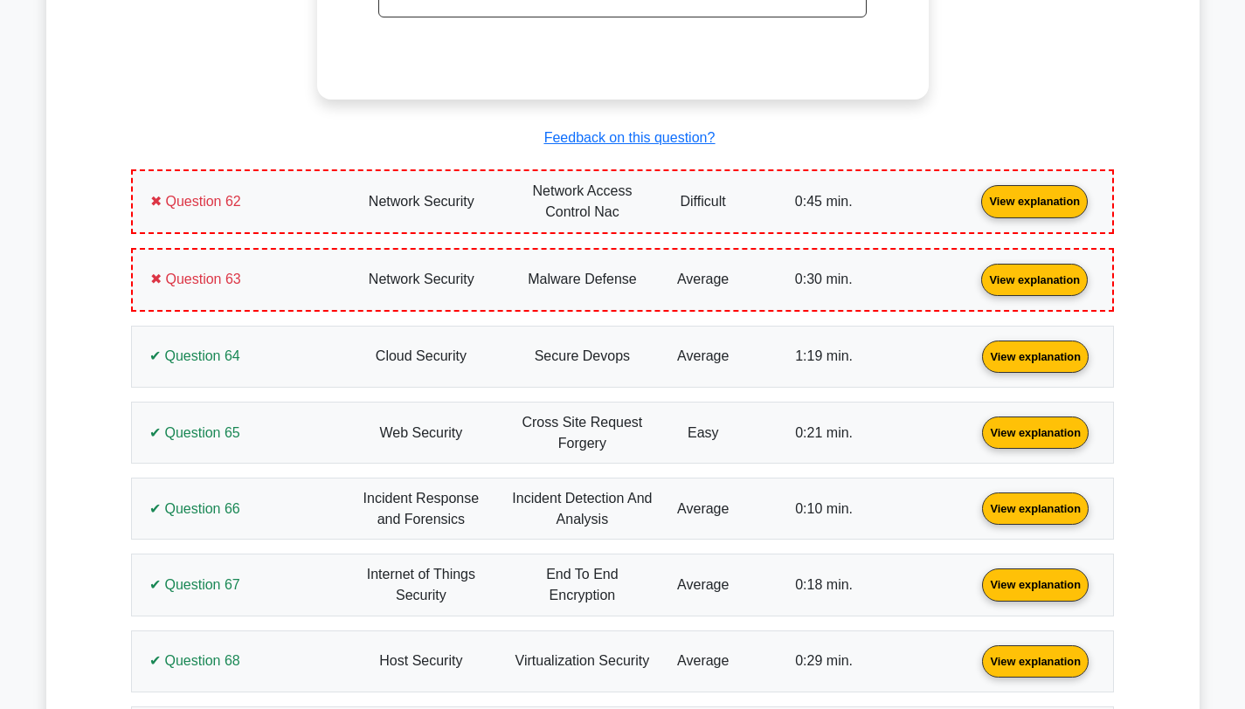
click at [974, 193] on link "View explanation" at bounding box center [1034, 200] width 121 height 15
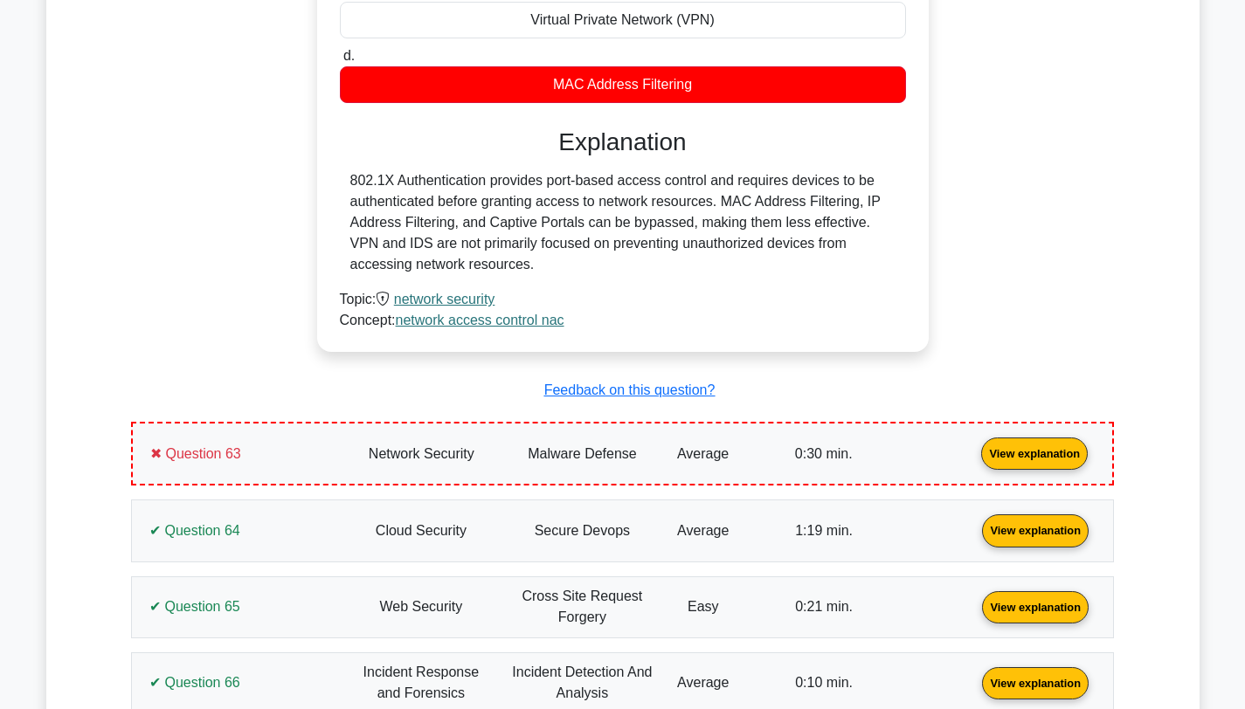
scroll to position [37324, 0]
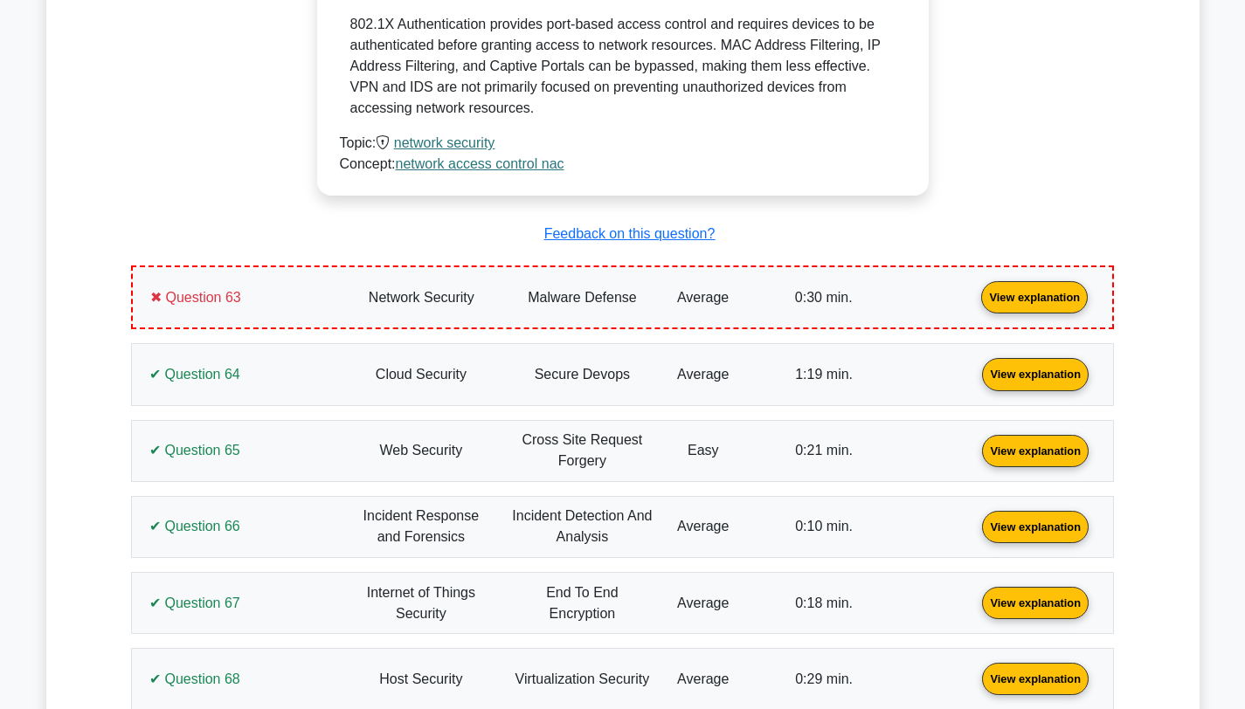
click at [974, 289] on link "View explanation" at bounding box center [1034, 296] width 121 height 15
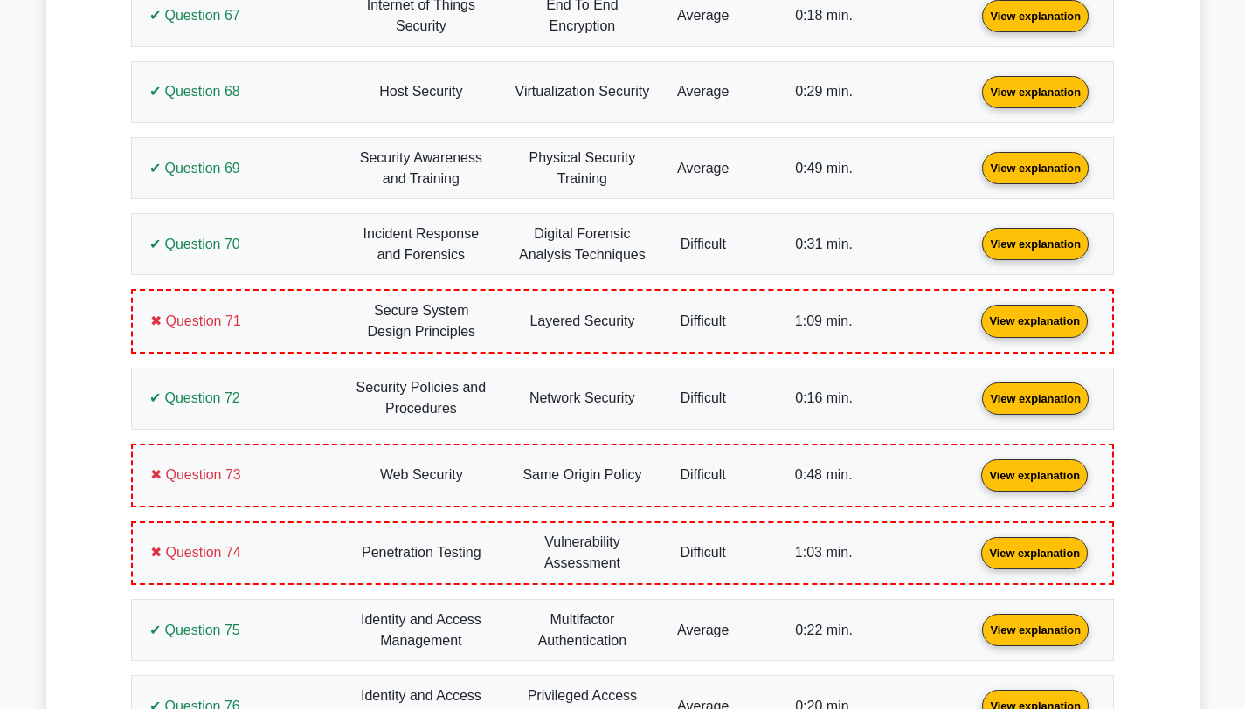
scroll to position [38667, 0]
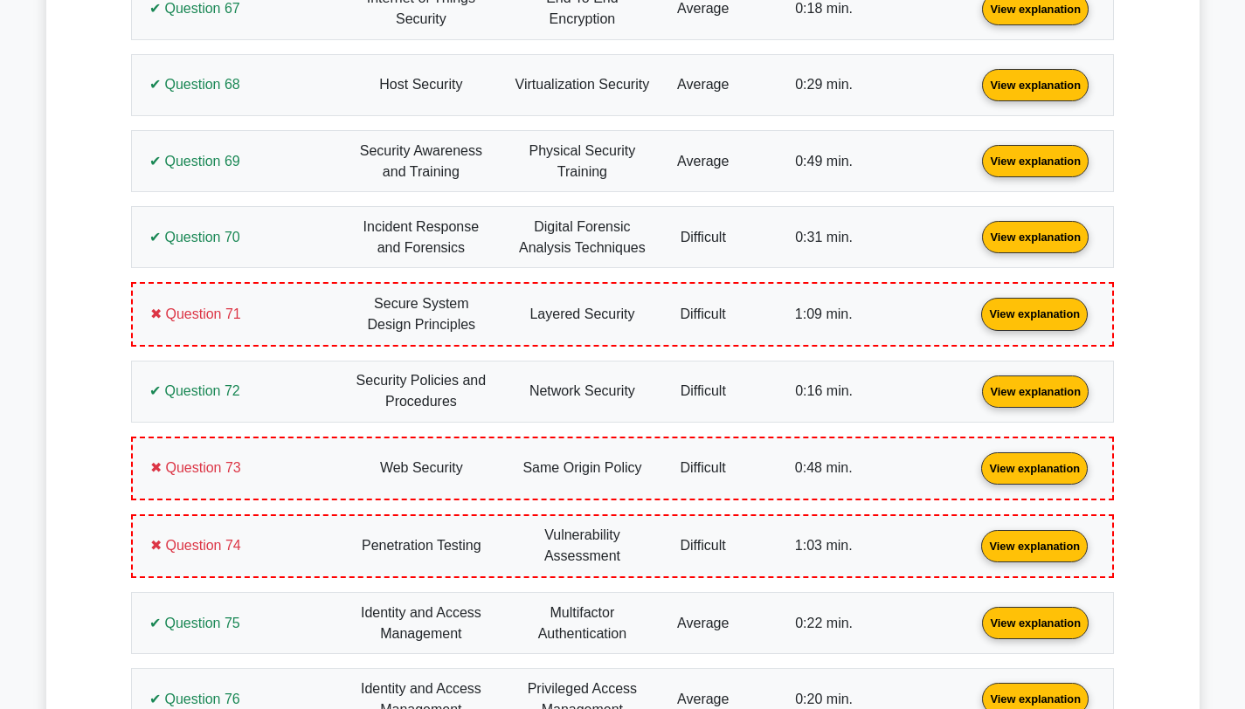
click at [974, 306] on link "View explanation" at bounding box center [1034, 313] width 121 height 15
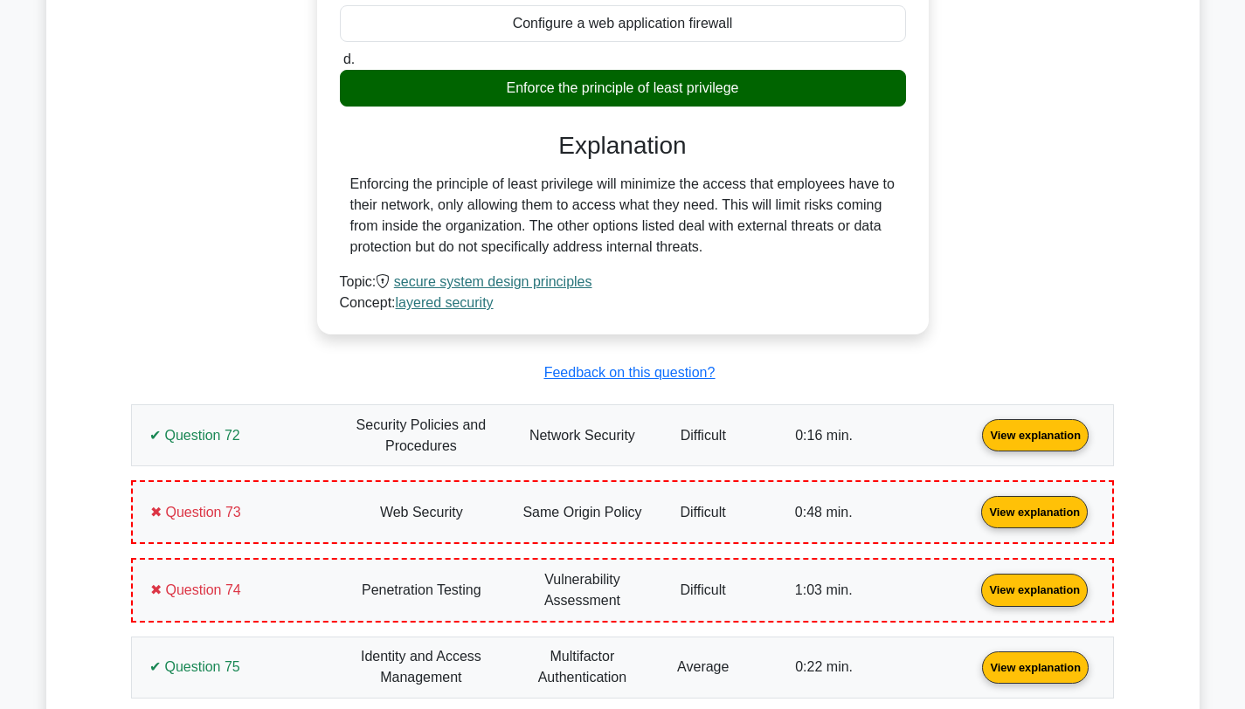
scroll to position [39445, 0]
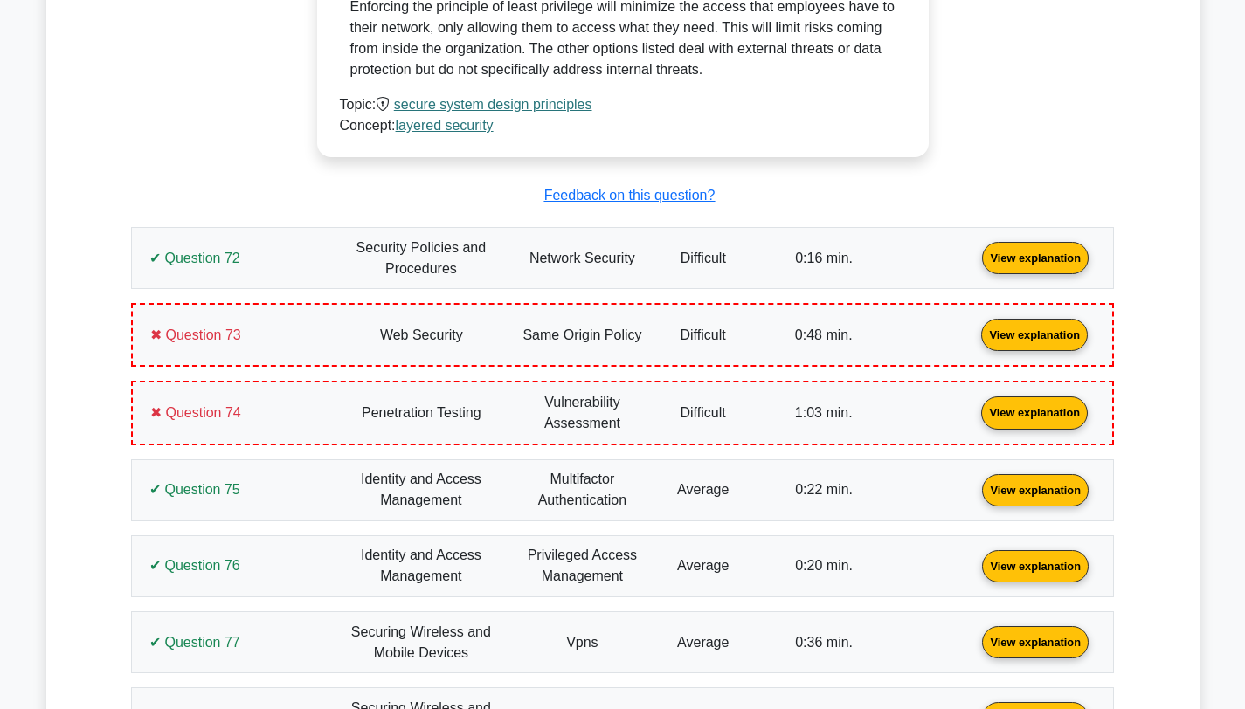
click at [974, 327] on link "View explanation" at bounding box center [1034, 334] width 121 height 15
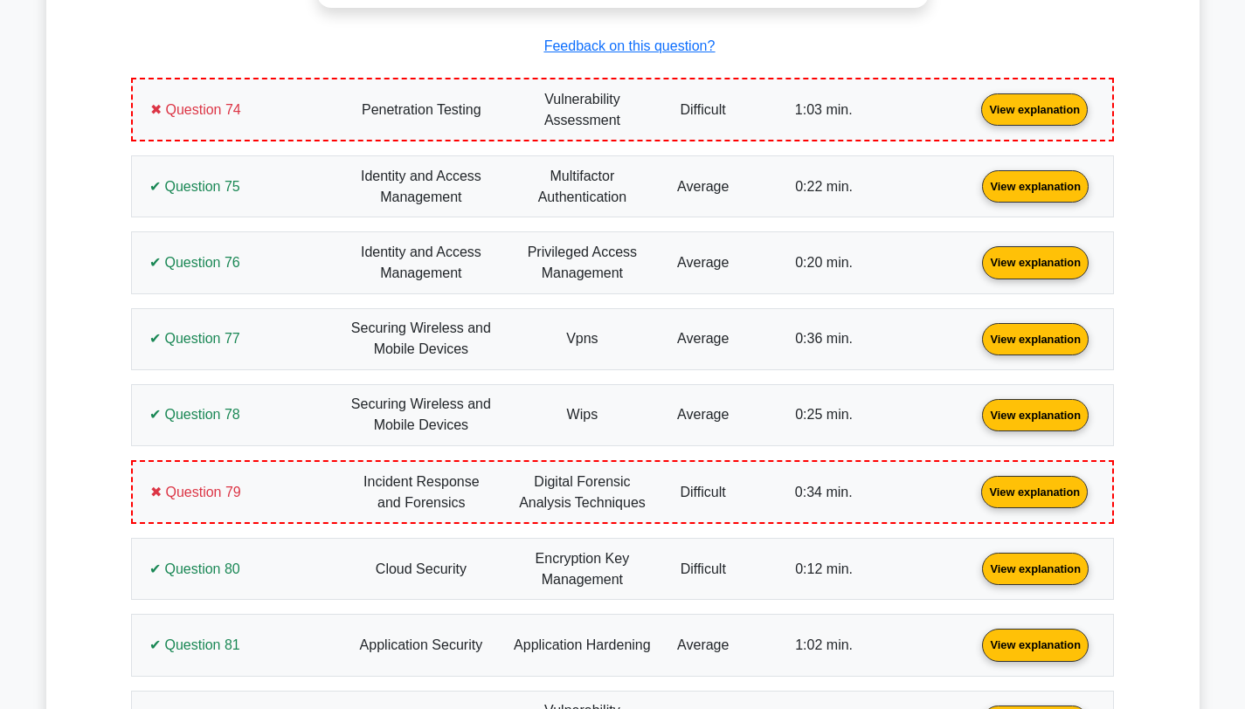
scroll to position [40524, 0]
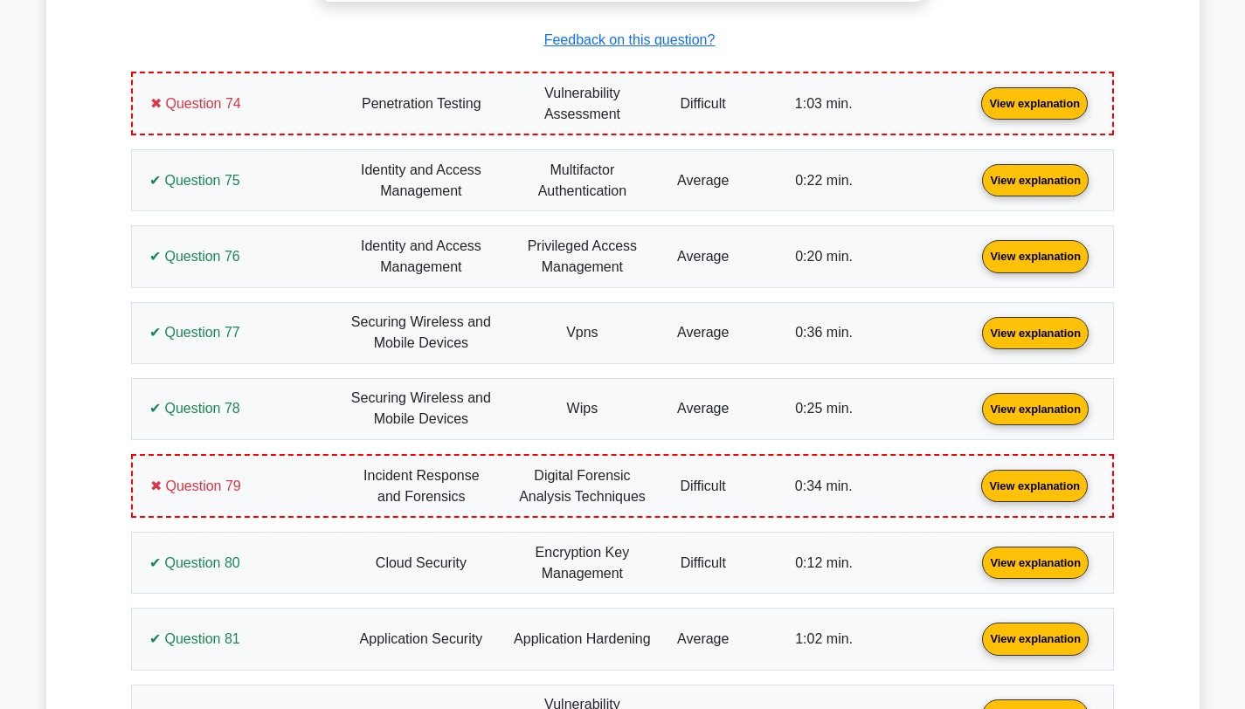
click at [974, 95] on link "View explanation" at bounding box center [1034, 102] width 121 height 15
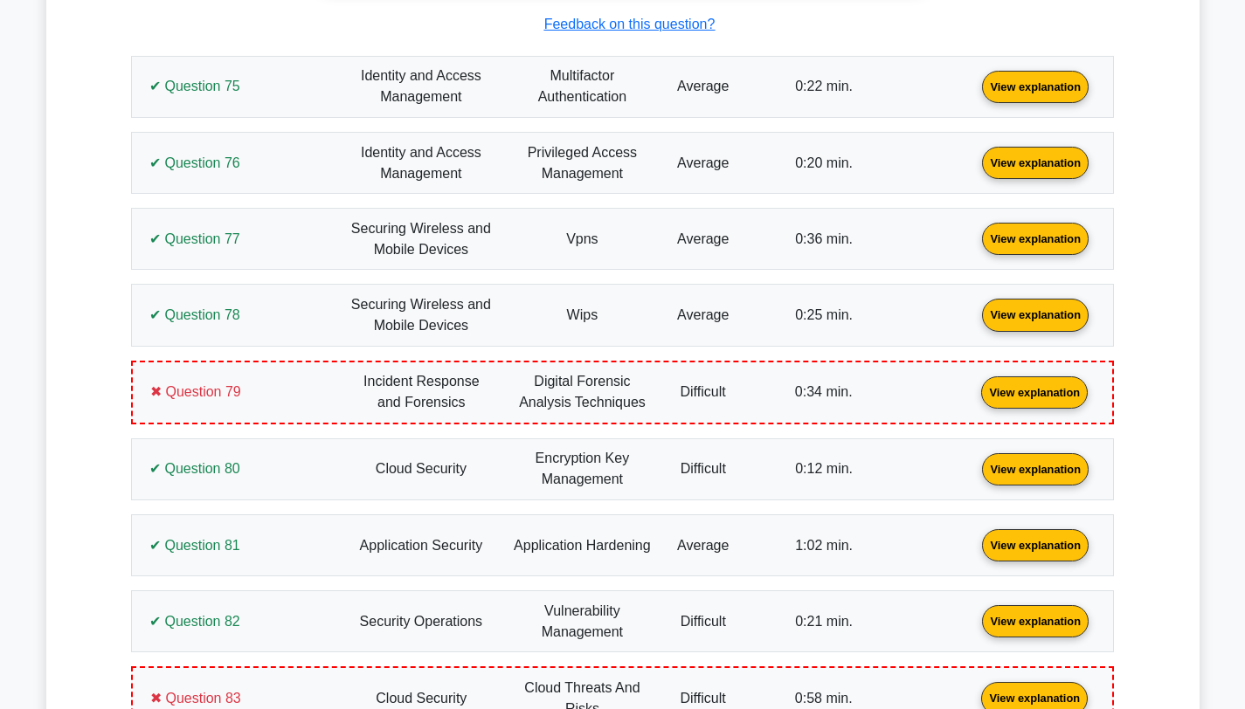
scroll to position [41517, 0]
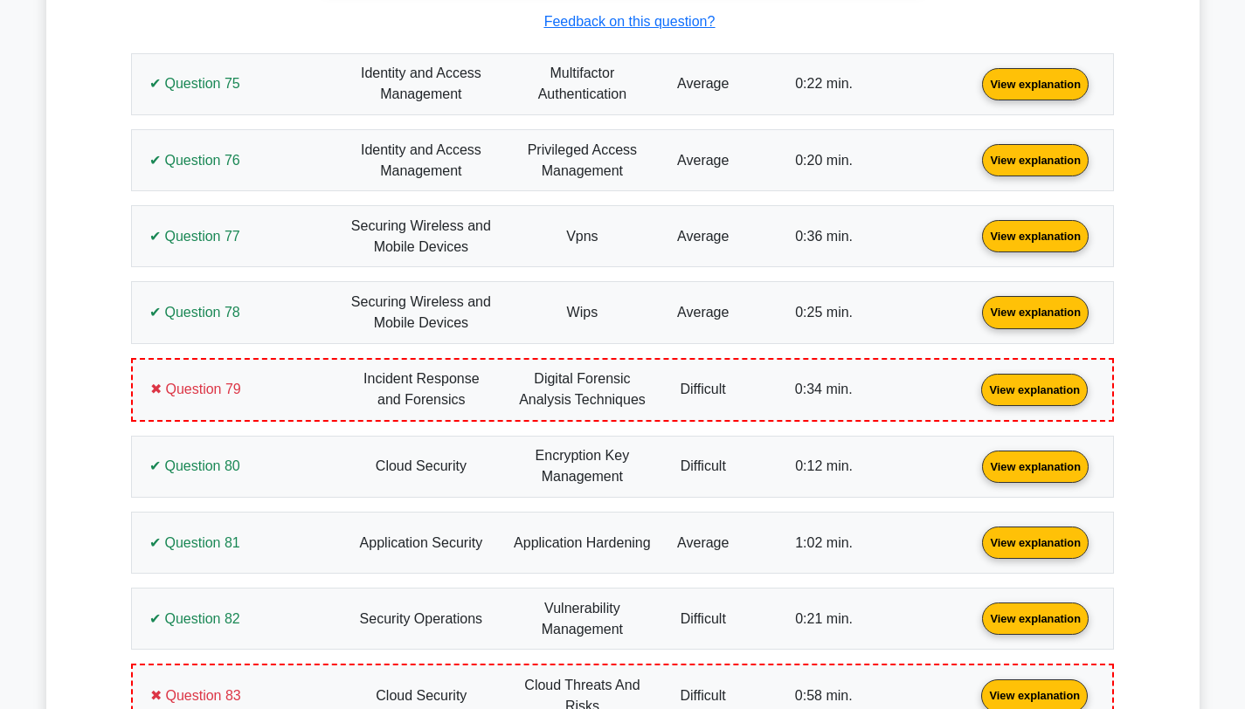
click at [974, 381] on link "View explanation" at bounding box center [1034, 388] width 121 height 15
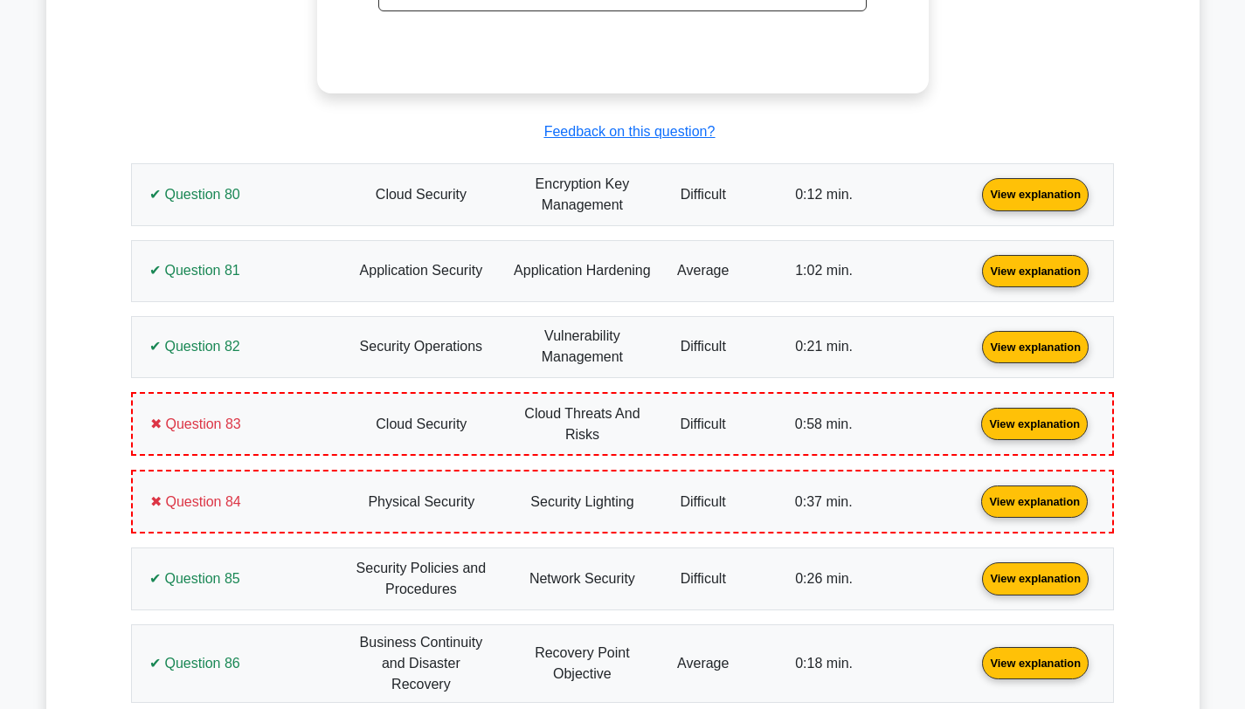
scroll to position [42625, 0]
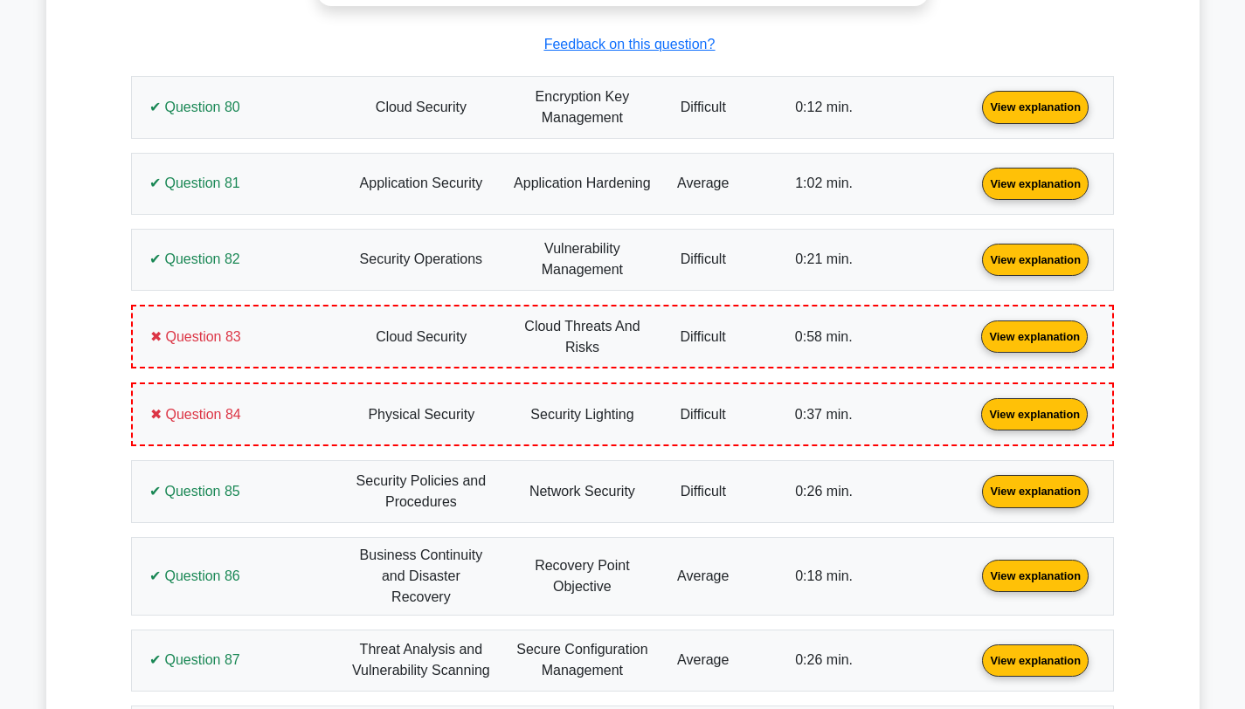
click at [974, 328] on link "View explanation" at bounding box center [1034, 335] width 121 height 15
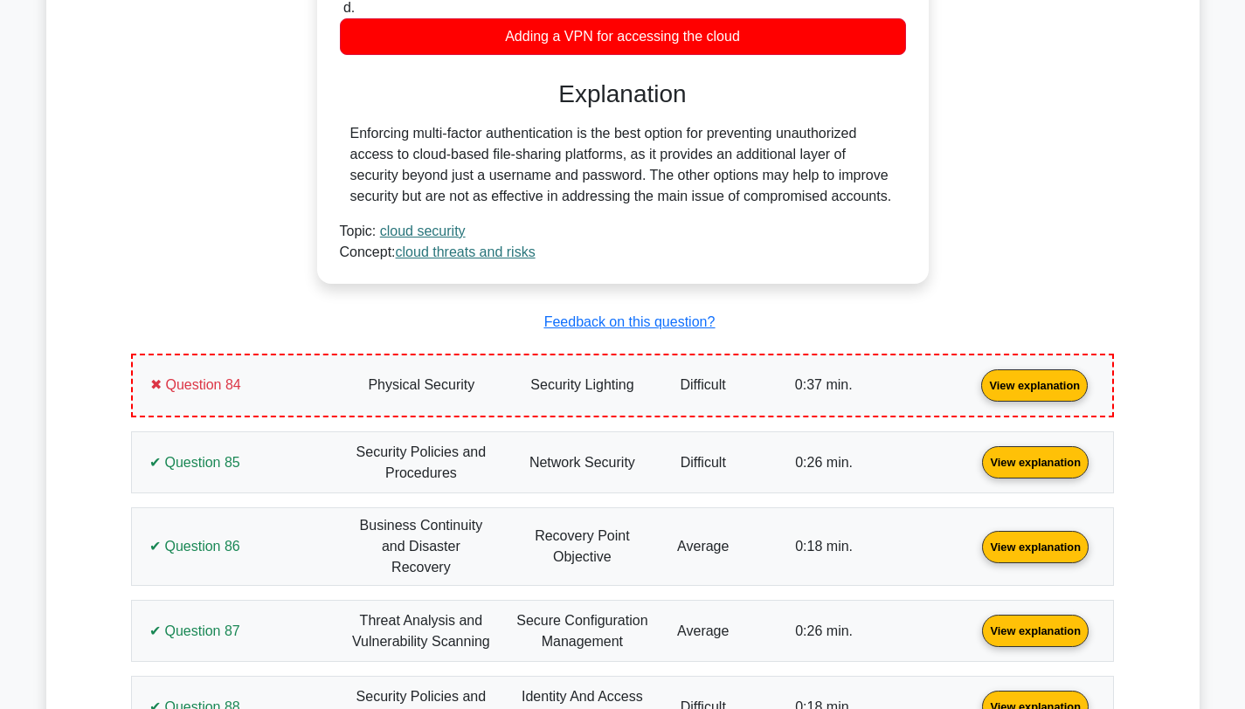
scroll to position [43370, 0]
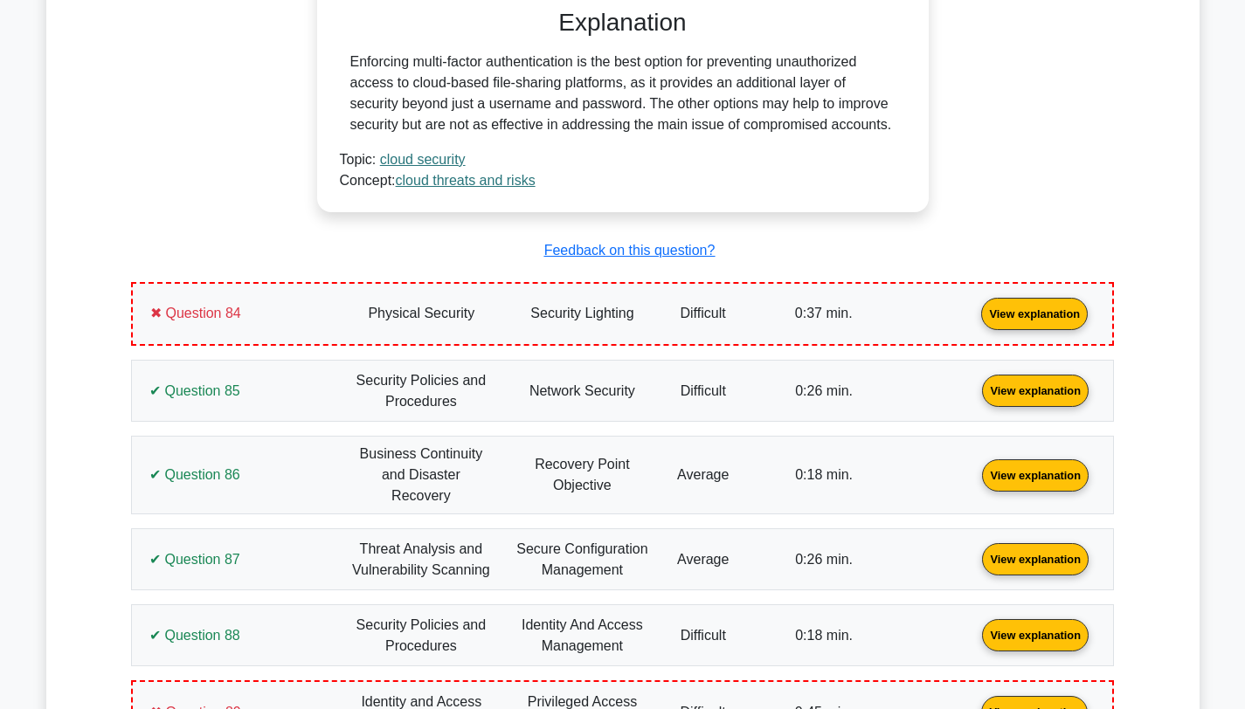
click at [974, 318] on link "View explanation" at bounding box center [1034, 313] width 121 height 15
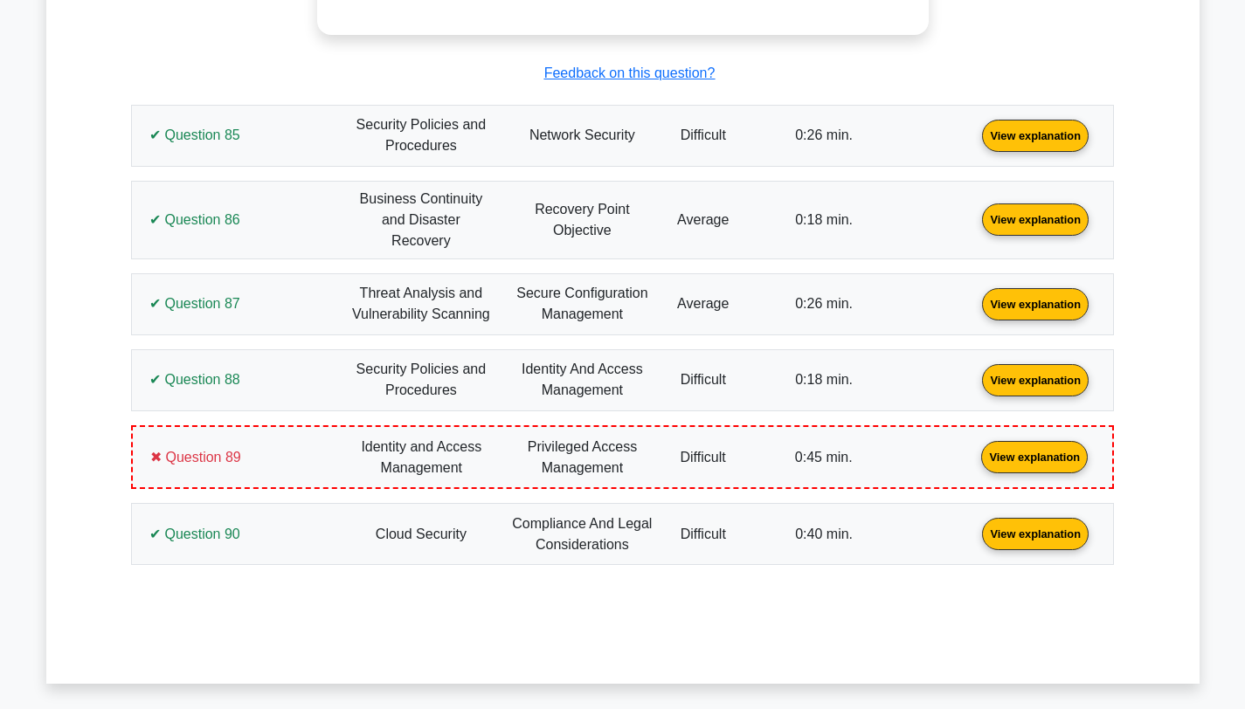
scroll to position [44398, 0]
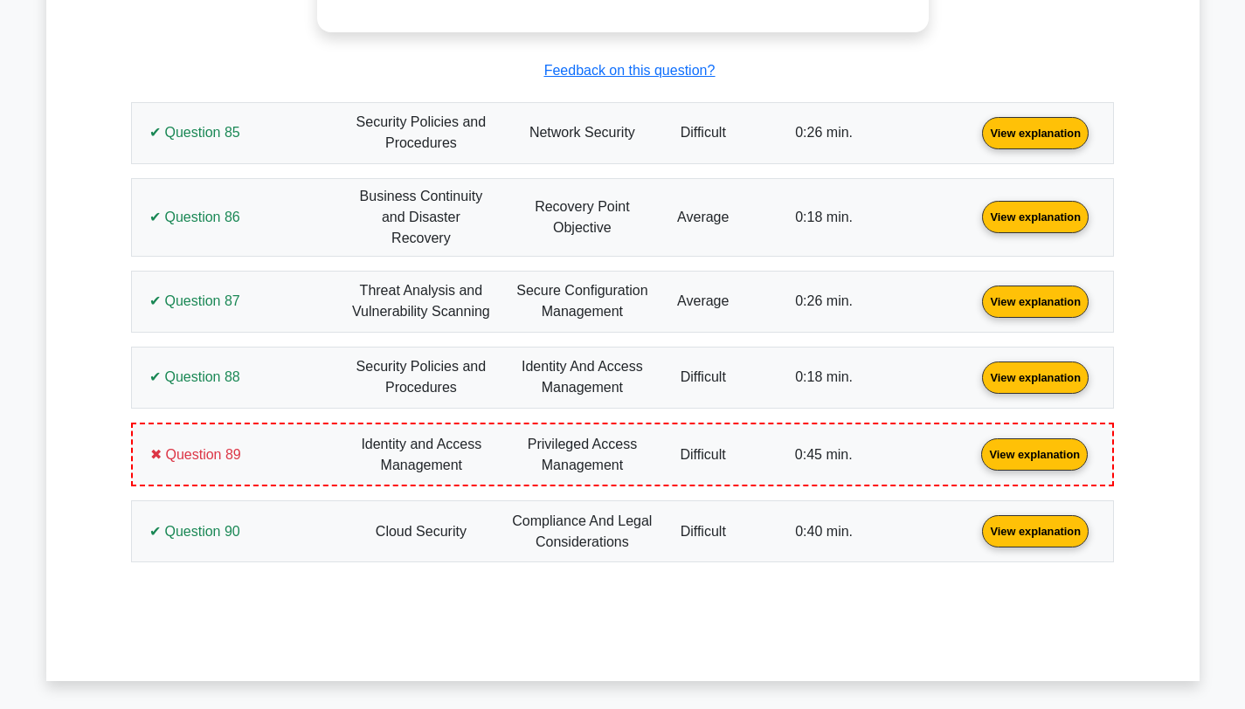
click at [974, 446] on link "View explanation" at bounding box center [1034, 453] width 121 height 15
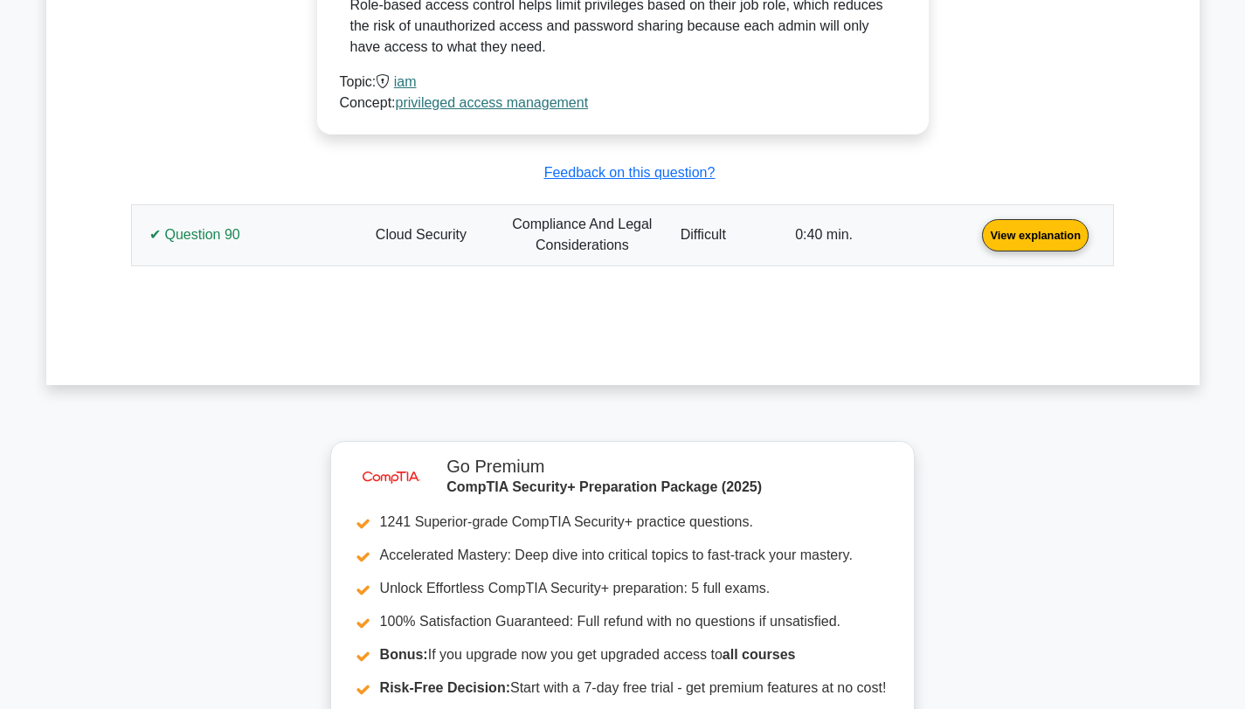
scroll to position [45298, 0]
click at [975, 226] on link "View explanation" at bounding box center [1035, 233] width 121 height 15
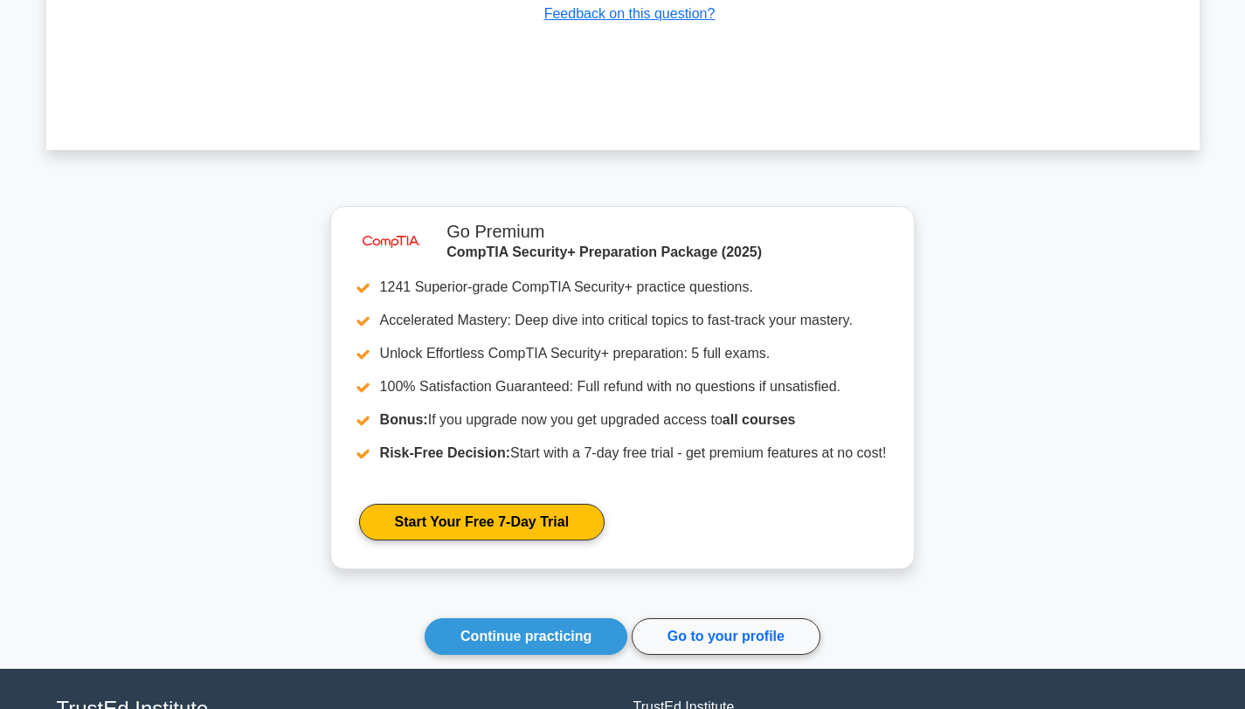
scroll to position [46397, 0]
